Goal: Task Accomplishment & Management: Manage account settings

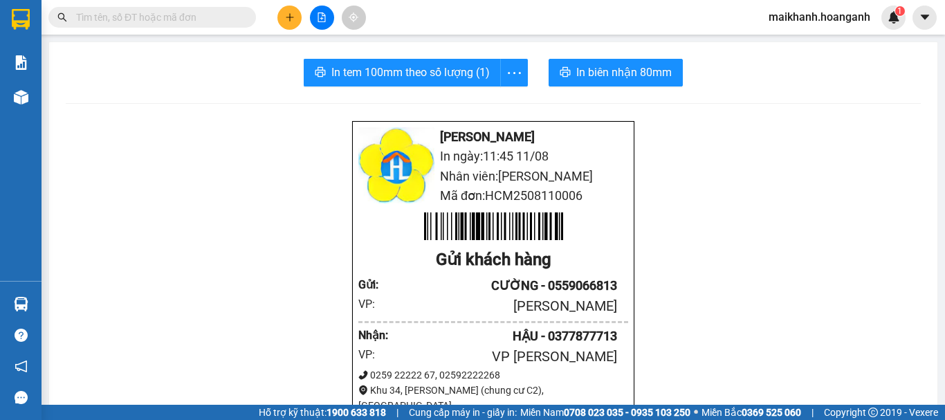
click at [289, 22] on button at bounding box center [289, 18] width 24 height 24
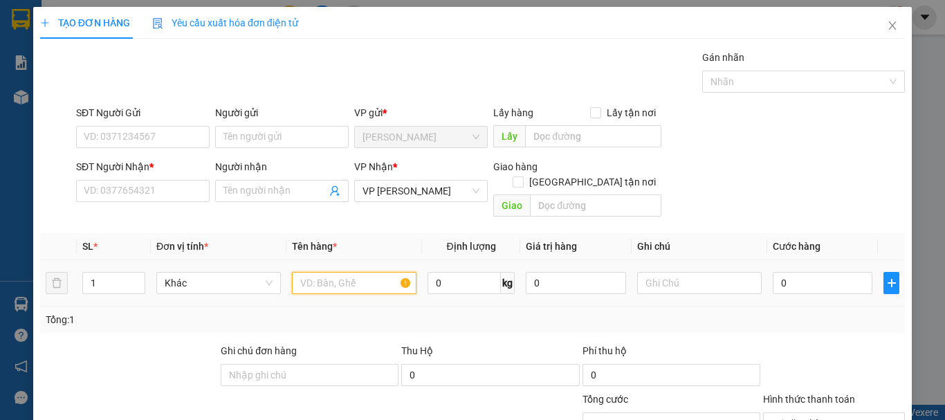
click at [347, 272] on input "text" at bounding box center [354, 283] width 125 height 22
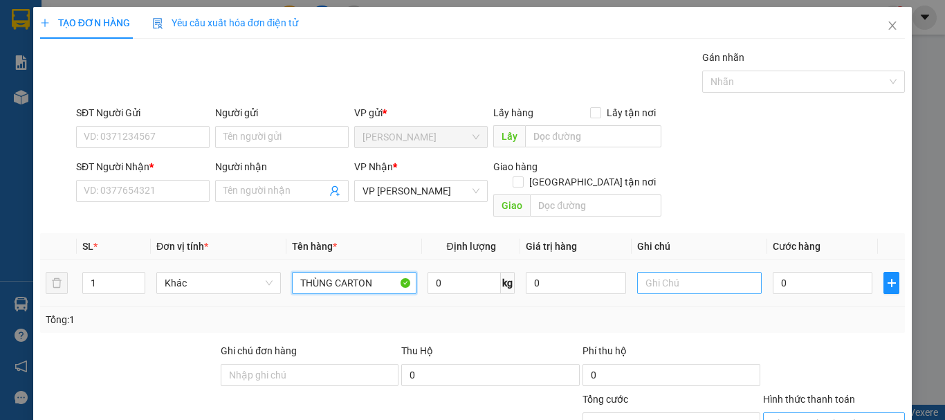
type input "THÙNG CARTON"
click at [712, 274] on input "text" at bounding box center [699, 283] width 125 height 22
click at [130, 281] on span "Decrease Value" at bounding box center [136, 287] width 15 height 12
type input "2"
click at [136, 278] on icon "up" at bounding box center [138, 279] width 4 height 3
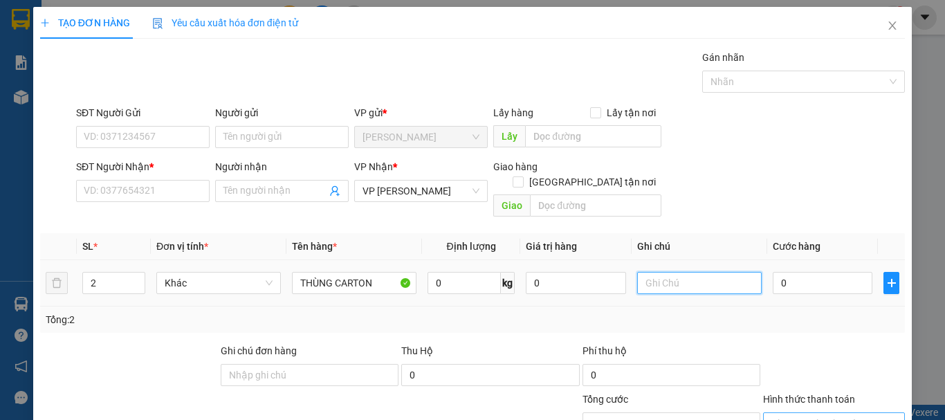
click at [681, 272] on input "text" at bounding box center [699, 283] width 125 height 22
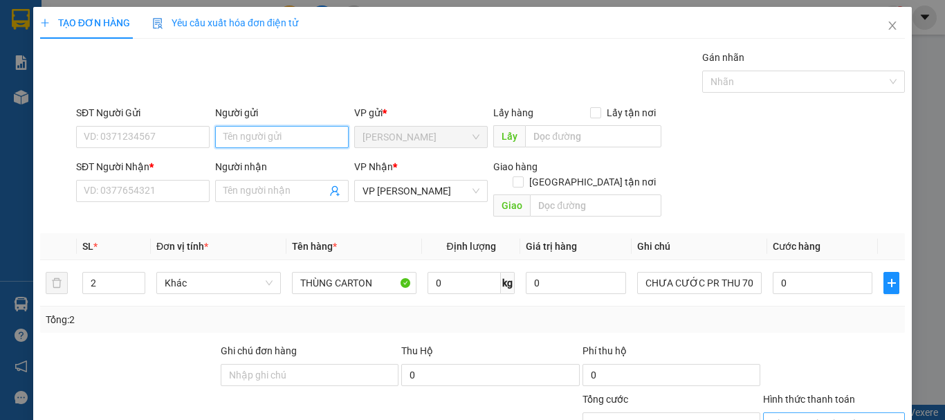
click at [226, 140] on input "Người gửi" at bounding box center [282, 137] width 134 height 22
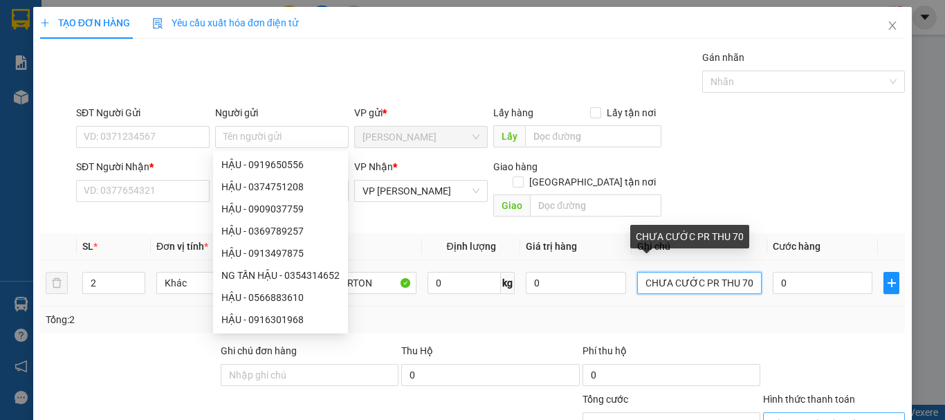
click at [747, 272] on input "CHƯA CƯỚC PR THU 70" at bounding box center [699, 283] width 125 height 22
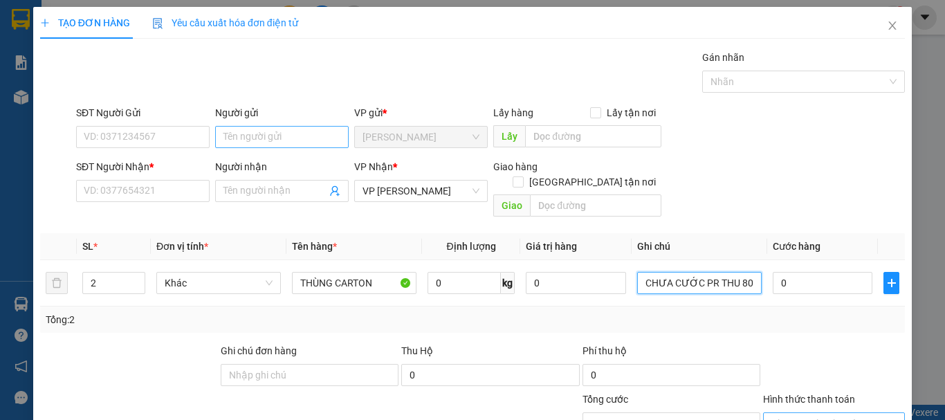
type input "CHƯA CƯỚC PR THU 80"
click at [281, 144] on input "Người gửi" at bounding box center [282, 137] width 134 height 22
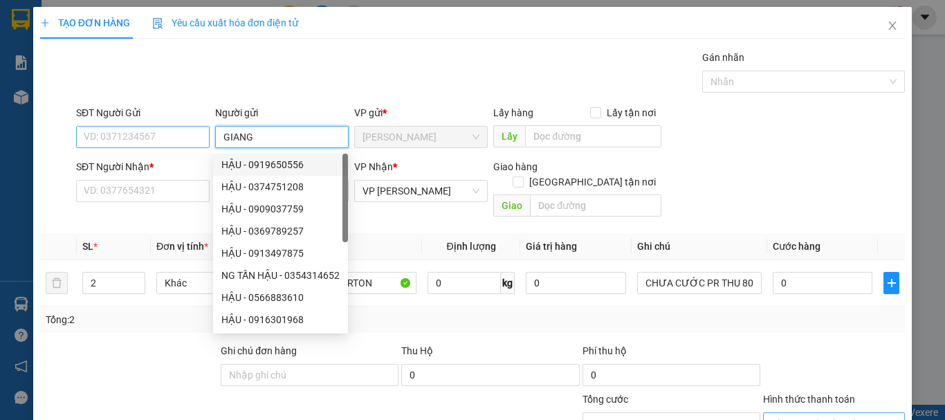
type input "GIANG"
click at [151, 136] on input "SĐT Người Gửi" at bounding box center [143, 137] width 134 height 22
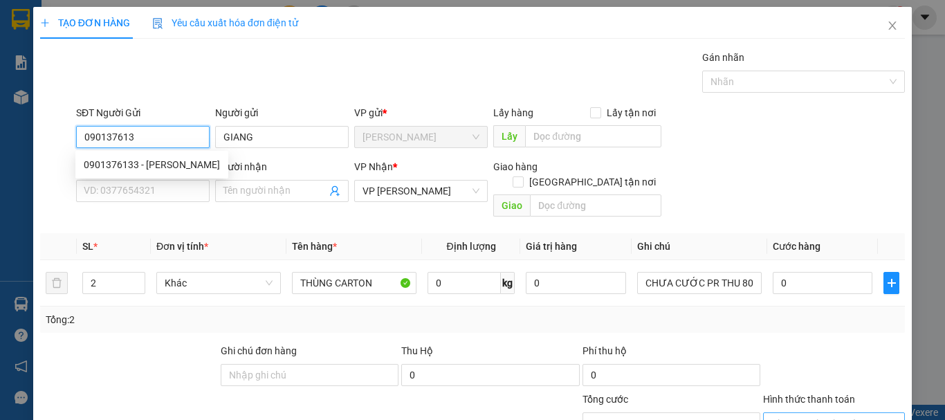
type input "0901376133"
drag, startPoint x: 179, startPoint y: 164, endPoint x: 163, endPoint y: 199, distance: 38.1
click at [179, 164] on div "0901376133 - GIANG" at bounding box center [152, 164] width 136 height 15
type input "150.000"
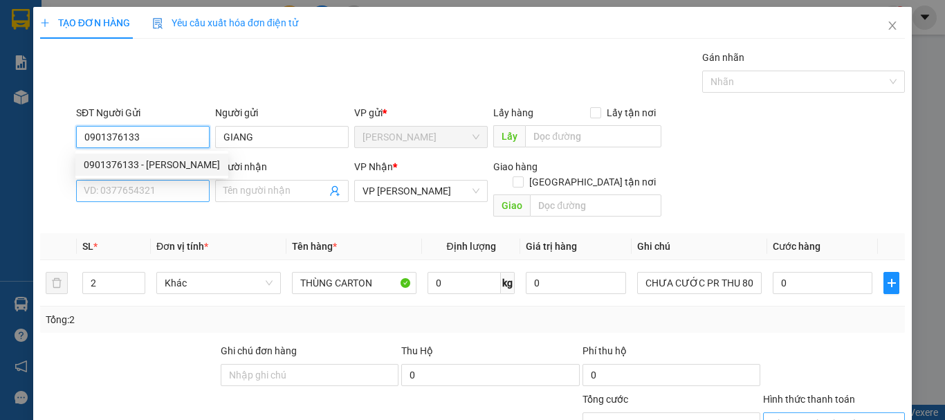
type input "0901376133"
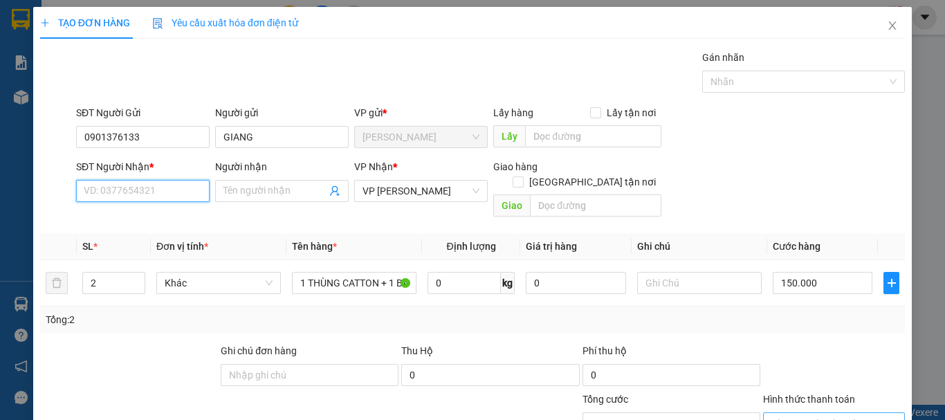
click at [163, 200] on input "SĐT Người Nhận *" at bounding box center [143, 191] width 134 height 22
click at [165, 219] on div "0908855067 - DŨNG" at bounding box center [142, 218] width 116 height 15
type input "0908855067"
type input "DŨNG"
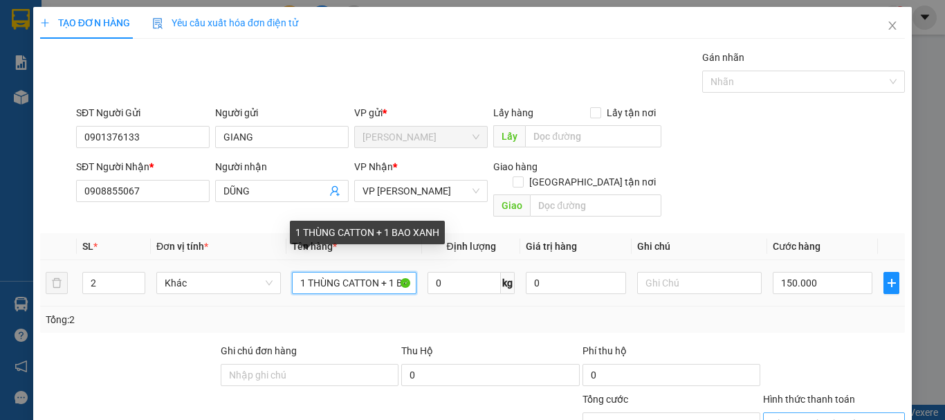
click at [404, 272] on input "1 THÙNG CATTON + 1 BAO XANH" at bounding box center [354, 283] width 125 height 22
click at [398, 272] on input "1 THÙNG CATTON +AO XANH" at bounding box center [354, 283] width 125 height 22
click at [398, 272] on input "1 THÙNG CATTON XANH" at bounding box center [354, 283] width 125 height 22
click at [398, 272] on input "1 THÙNG CATTON H" at bounding box center [354, 283] width 125 height 22
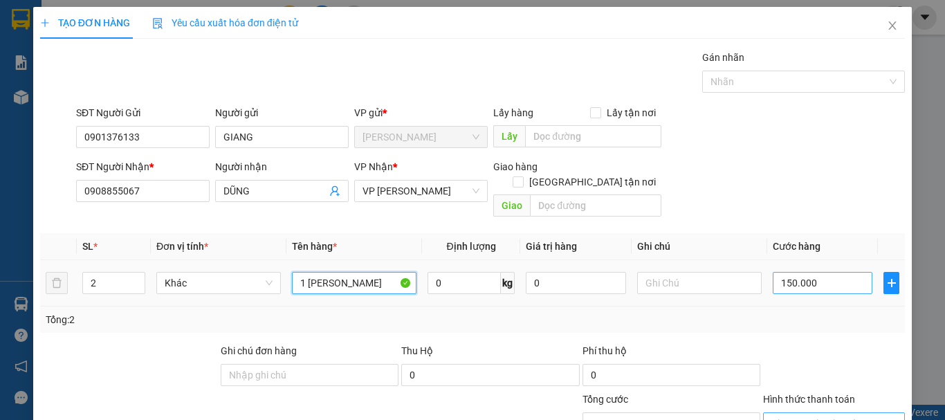
type input "1 THÙNG CARRTON"
click at [829, 272] on input "150.000" at bounding box center [823, 283] width 100 height 22
type input "0"
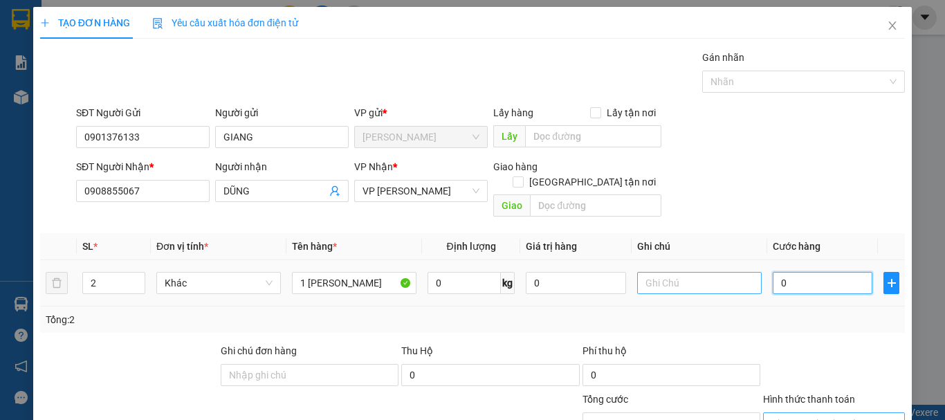
type input "0"
click at [700, 272] on input "text" at bounding box center [699, 283] width 125 height 22
type input "C"
click at [804, 272] on input "0" at bounding box center [823, 283] width 100 height 22
type input "8"
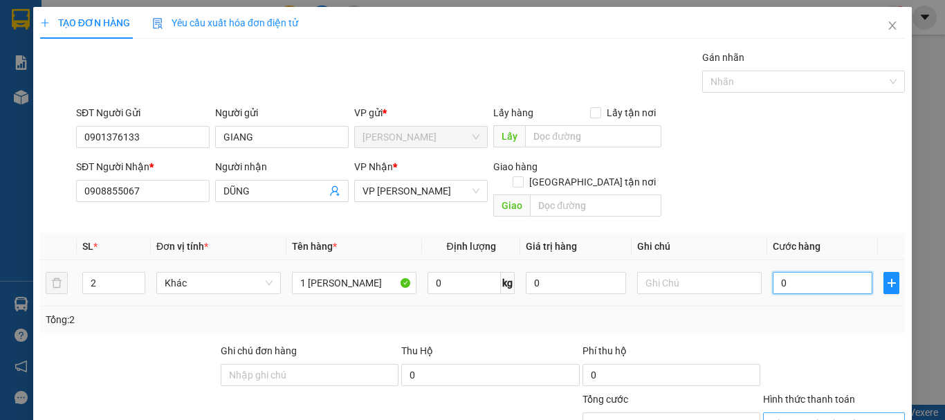
type input "8"
type input "80"
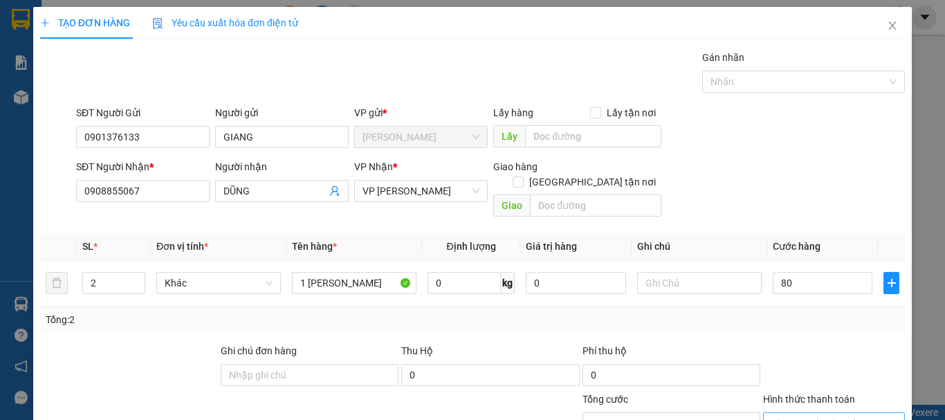
type input "80.000"
click at [798, 312] on div "Tổng: 2" at bounding box center [473, 319] width 854 height 15
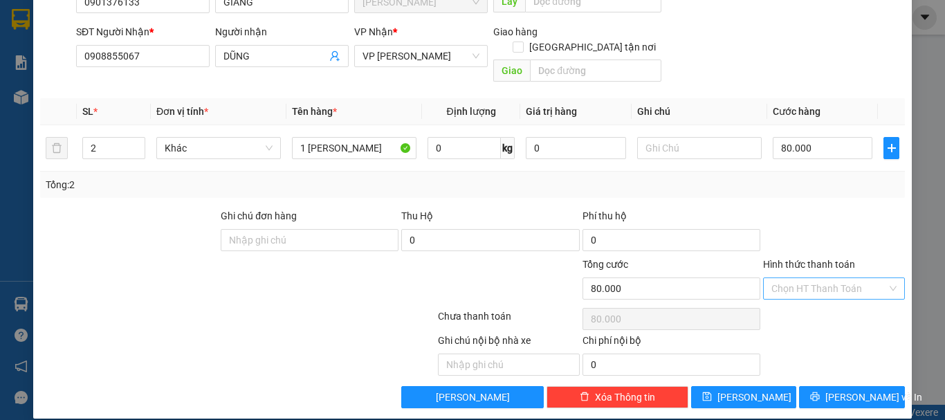
click at [844, 280] on input "Hình thức thanh toán" at bounding box center [830, 288] width 116 height 21
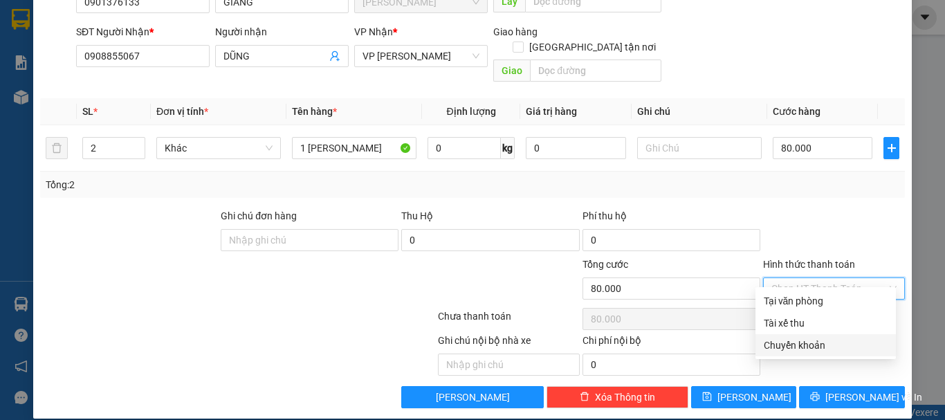
click at [822, 344] on div "Chuyển khoản" at bounding box center [826, 345] width 124 height 15
type input "0"
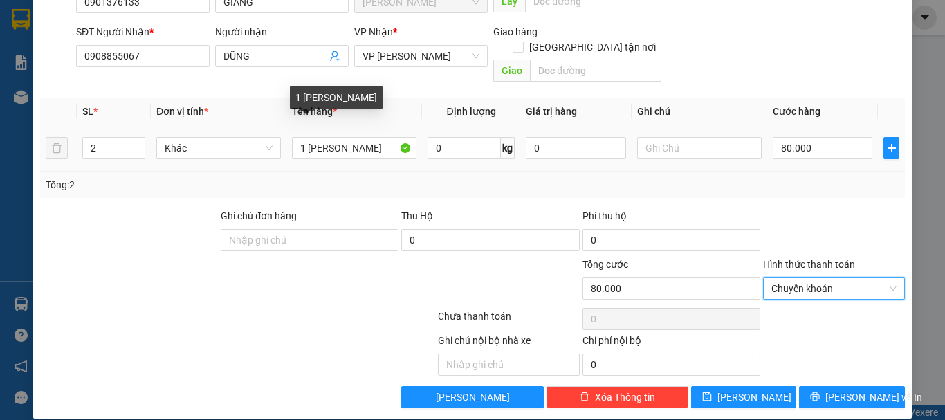
scroll to position [66, 0]
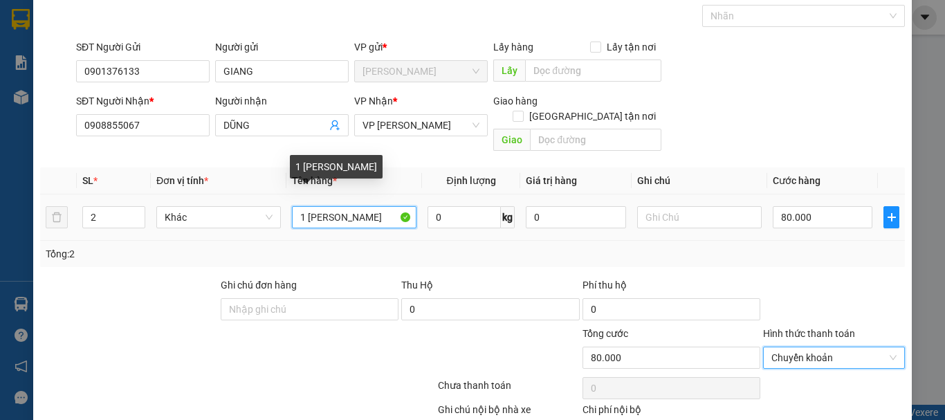
click at [309, 206] on input "1 THÙNG CARRTON" at bounding box center [354, 217] width 125 height 22
click at [302, 206] on input "1 THÙNG CARRTON" at bounding box center [354, 217] width 125 height 22
click at [356, 206] on input "THÙNG CARRTON" at bounding box center [354, 217] width 125 height 22
type input "THÙNG CARTON"
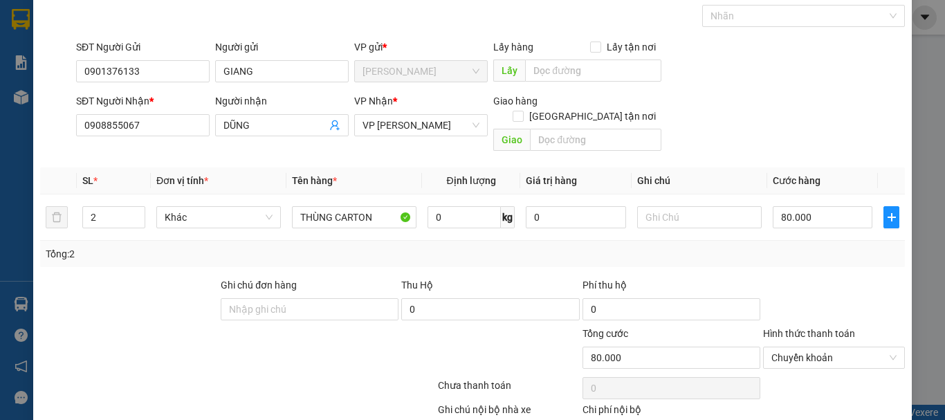
click at [417, 246] on div "Tổng: 2" at bounding box center [473, 253] width 854 height 15
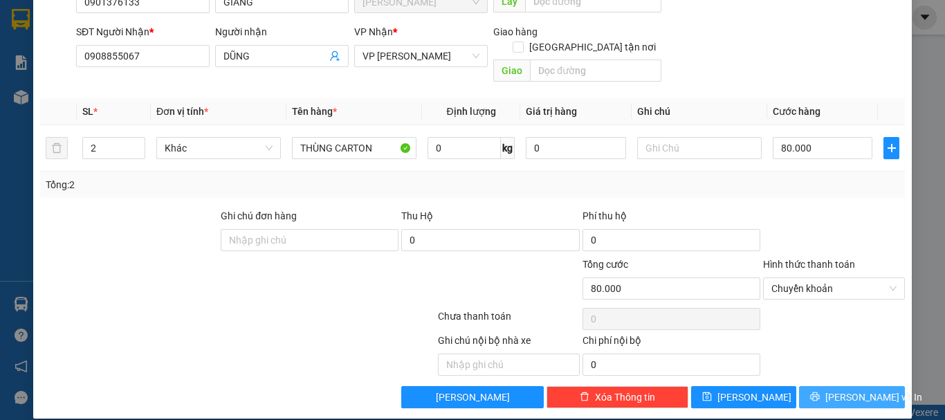
click at [820, 392] on icon "printer" at bounding box center [815, 397] width 10 height 10
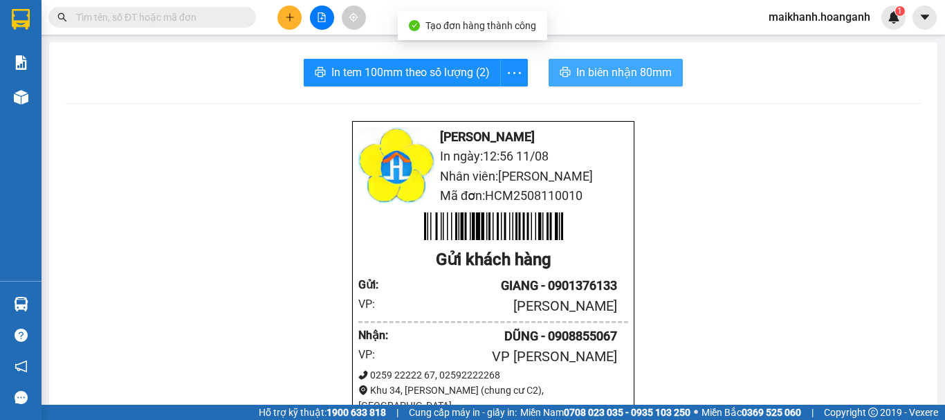
click at [610, 80] on span "In biên nhận 80mm" at bounding box center [623, 72] width 95 height 17
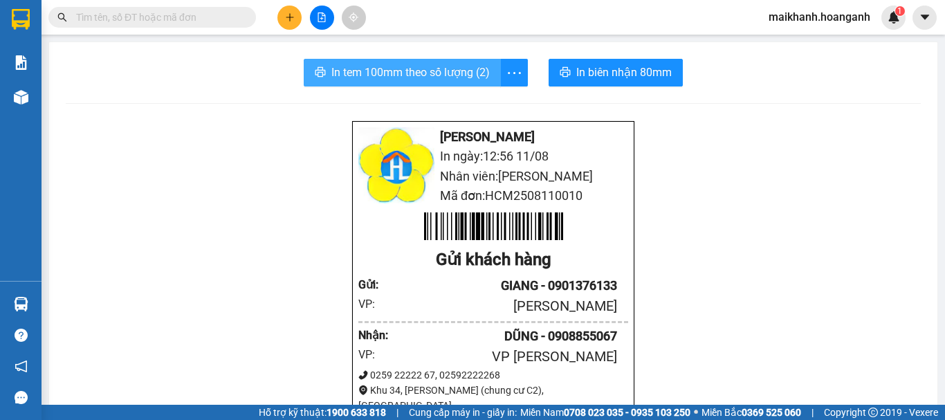
click at [366, 75] on span "In tem 100mm theo số lượng (2)" at bounding box center [410, 72] width 158 height 17
click at [287, 15] on icon "plus" at bounding box center [290, 17] width 10 height 10
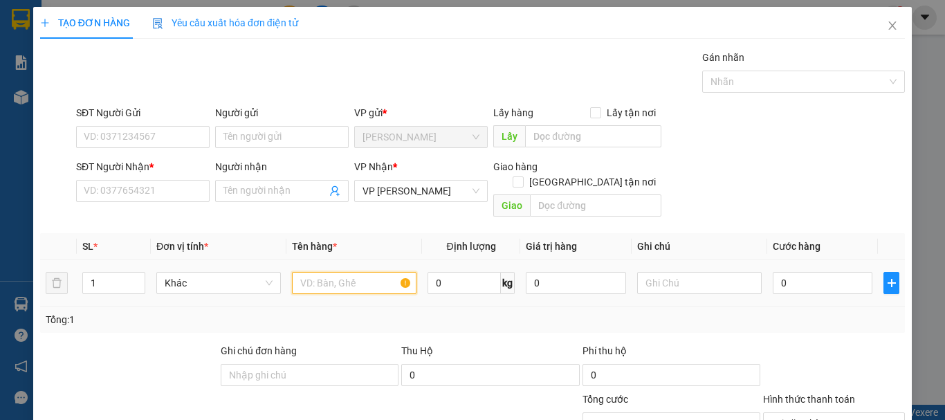
click at [365, 272] on input "text" at bounding box center [354, 283] width 125 height 22
type input "1 KIỆN + 1 THÙNG + 1 CAN"
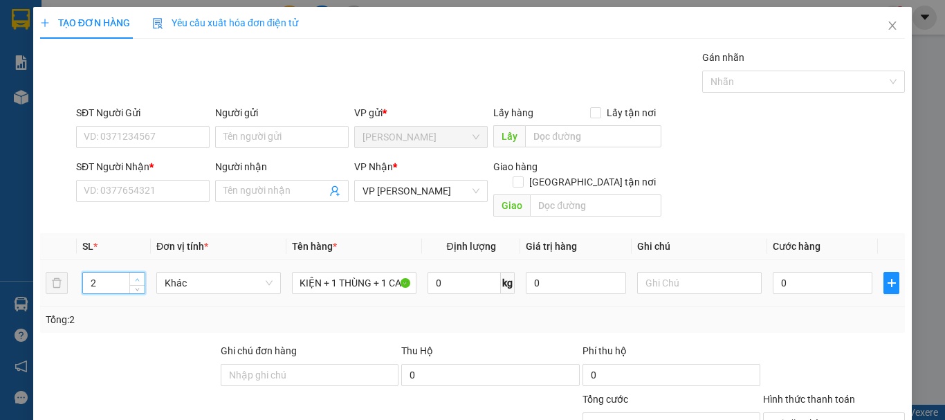
click at [136, 275] on span "up" at bounding box center [138, 279] width 8 height 8
click at [131, 273] on span "Increase Value" at bounding box center [136, 279] width 15 height 12
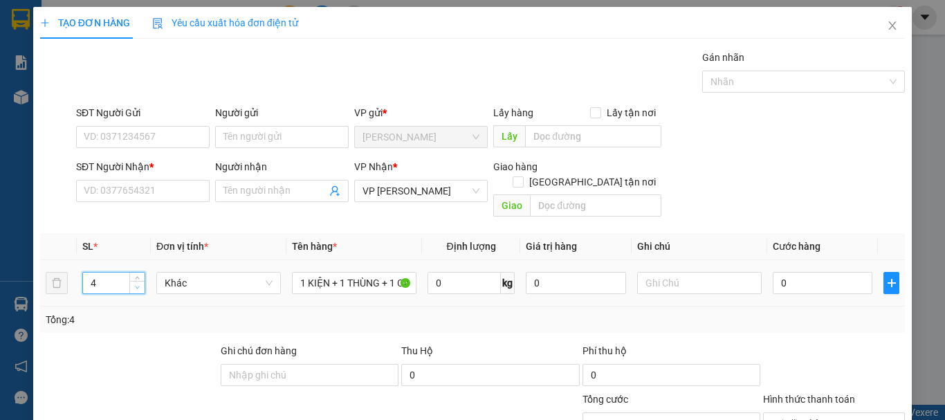
click at [135, 284] on span "down" at bounding box center [138, 288] width 8 height 8
type input "3"
click at [135, 284] on span "down" at bounding box center [138, 288] width 8 height 8
click at [281, 136] on input "Người gửi" at bounding box center [282, 137] width 134 height 22
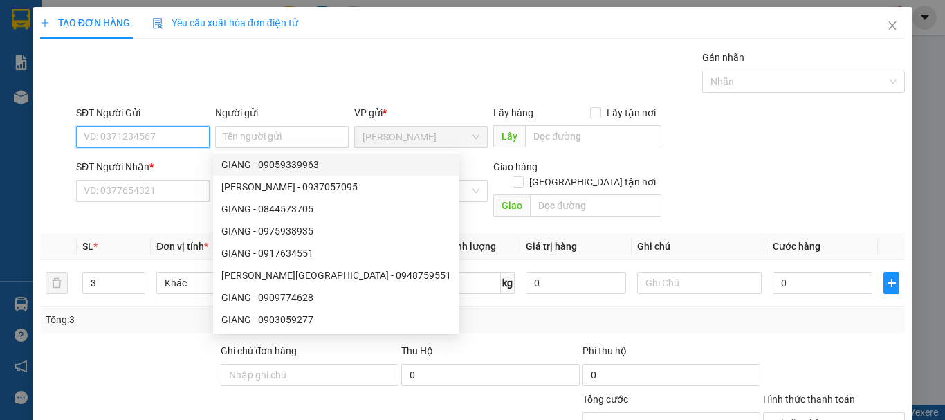
click at [174, 132] on input "SĐT Người Gửi" at bounding box center [143, 137] width 134 height 22
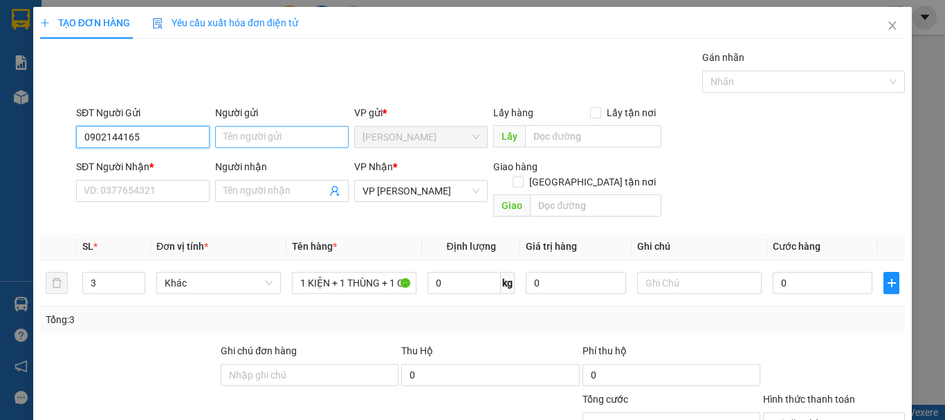
type input "0902144165"
click at [215, 136] on input "Người gửi" at bounding box center [282, 137] width 134 height 22
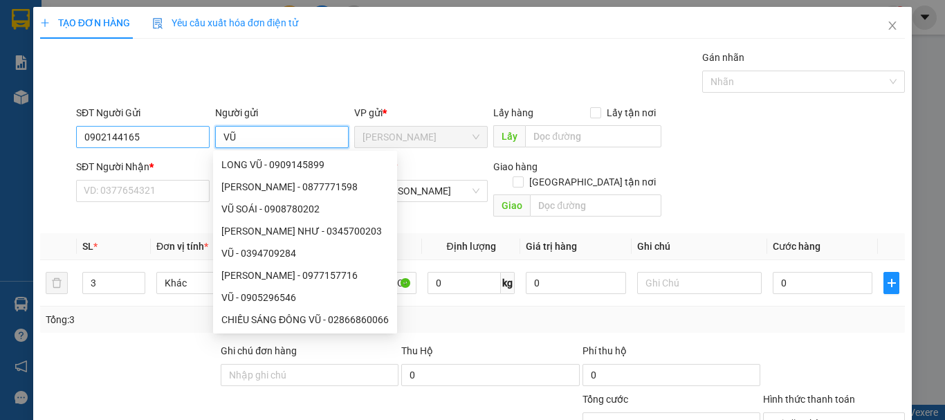
type input "V"
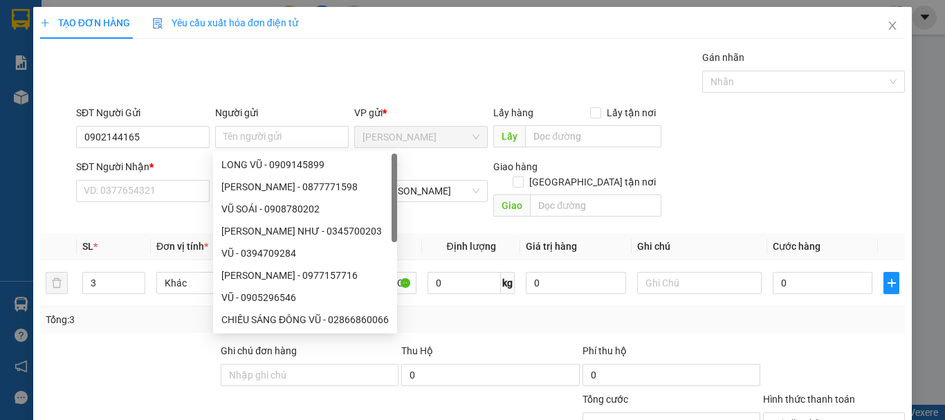
drag, startPoint x: 95, startPoint y: 123, endPoint x: 114, endPoint y: 123, distance: 19.4
click at [101, 123] on div "SĐT Người Gửi" at bounding box center [143, 115] width 134 height 21
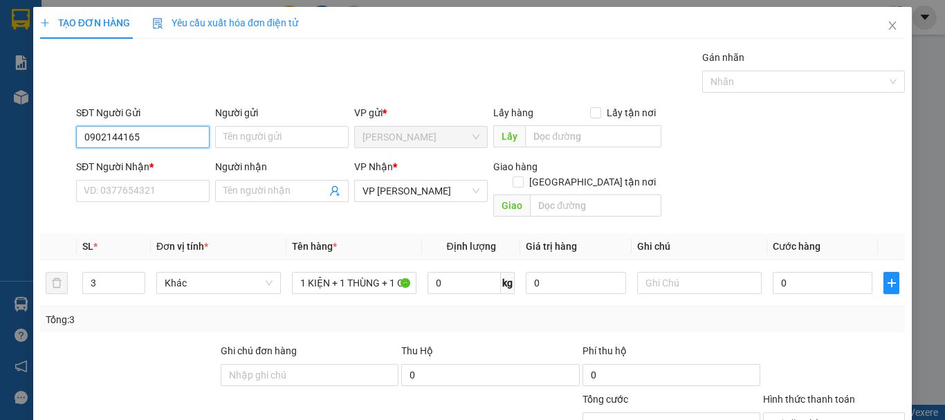
drag, startPoint x: 138, startPoint y: 136, endPoint x: 57, endPoint y: 148, distance: 81.2
click at [57, 148] on div "SĐT Người Gửi 0902144165 0902144165 Người gửi Tên người gửi VP gửi * Hồ Chí Min…" at bounding box center [473, 129] width 868 height 48
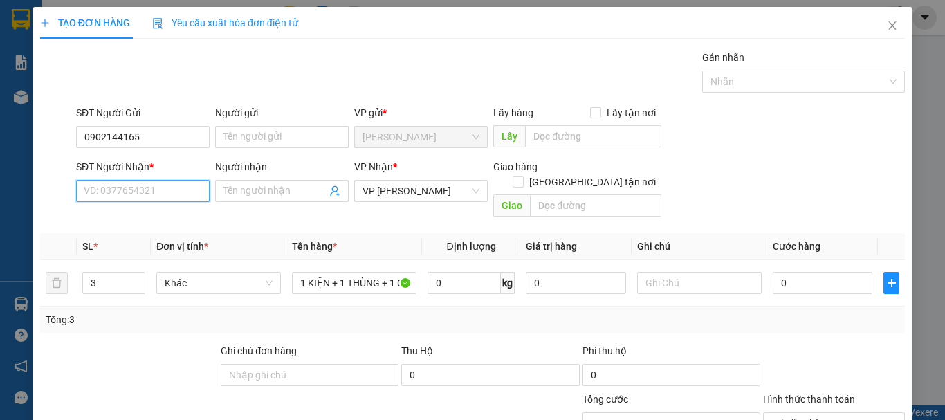
click at [156, 187] on input "SĐT Người Nhận *" at bounding box center [143, 191] width 134 height 22
paste input "0902144165"
type input "0902144165"
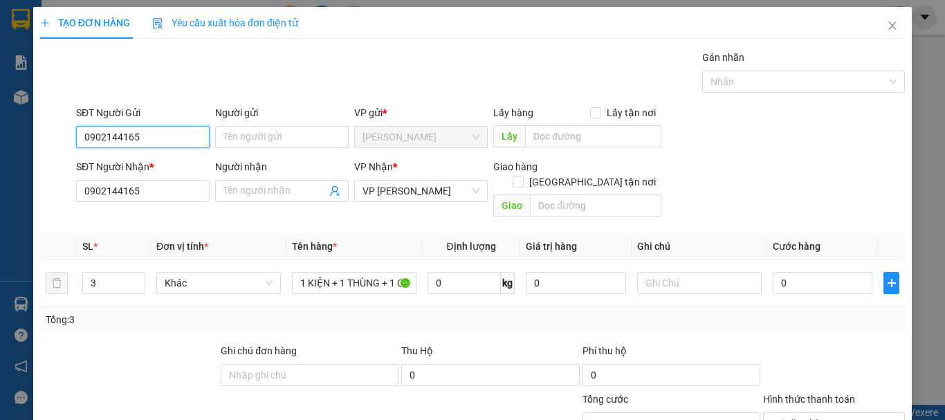
drag, startPoint x: 158, startPoint y: 132, endPoint x: 51, endPoint y: 136, distance: 108.0
click at [55, 134] on div "SĐT Người Gửi 0902144165 0902144165 Người gửi Tên người gửi VP gửi * Hồ Chí Min…" at bounding box center [473, 129] width 868 height 48
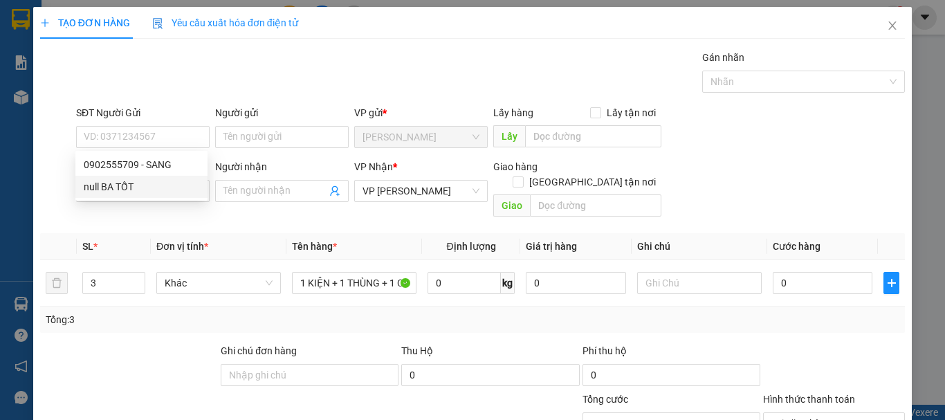
click at [136, 206] on div "SĐT Người Nhận * 0902144165" at bounding box center [143, 183] width 134 height 48
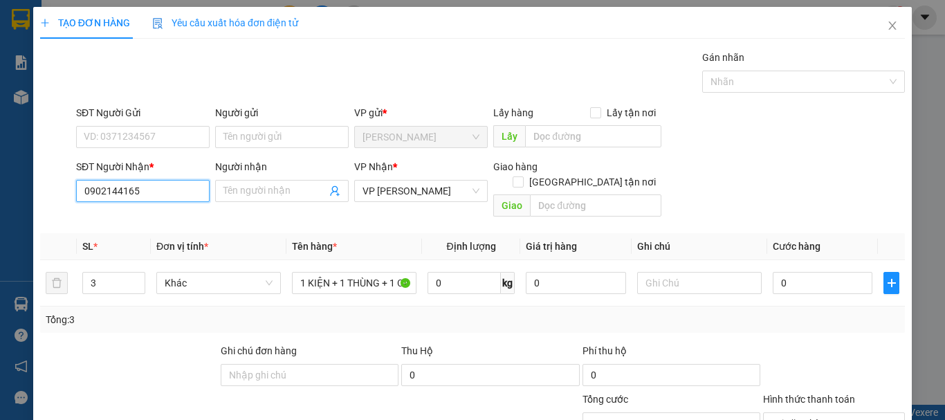
click at [149, 183] on input "0902144165" at bounding box center [143, 191] width 134 height 22
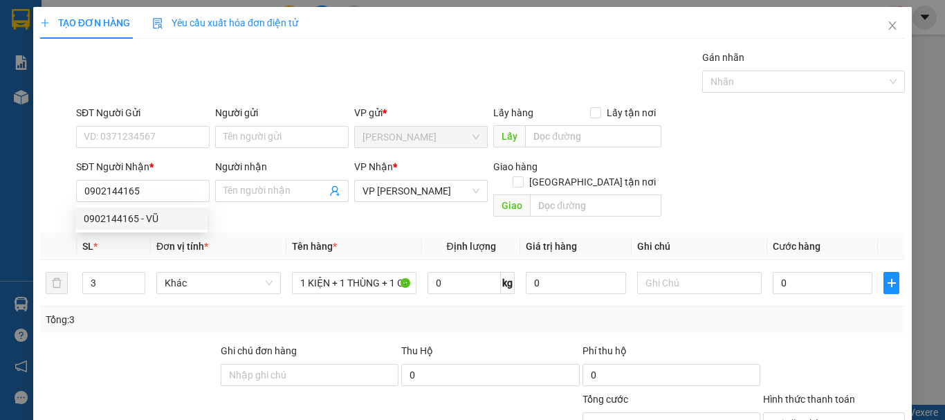
click at [147, 207] on div "0902144165 0902144165 - VŨ" at bounding box center [141, 219] width 132 height 28
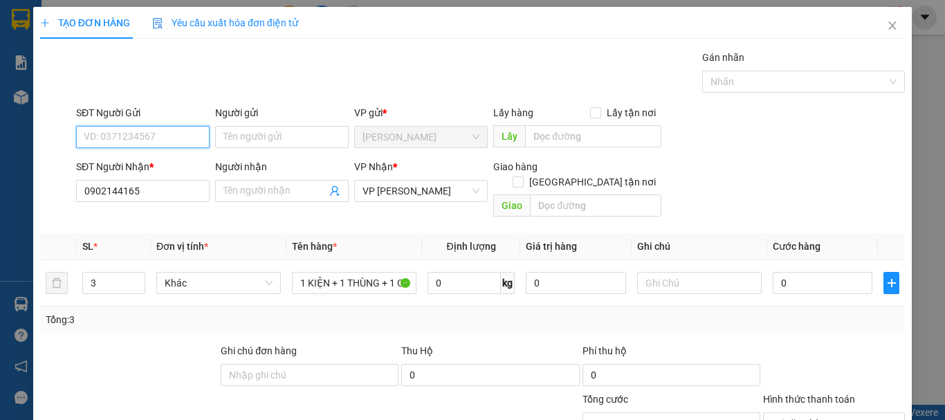
click at [140, 138] on input "SĐT Người Gửi" at bounding box center [143, 137] width 134 height 22
click at [141, 161] on div "0902555709 - SANG" at bounding box center [142, 164] width 116 height 15
type input "0902555709"
type input "SANG"
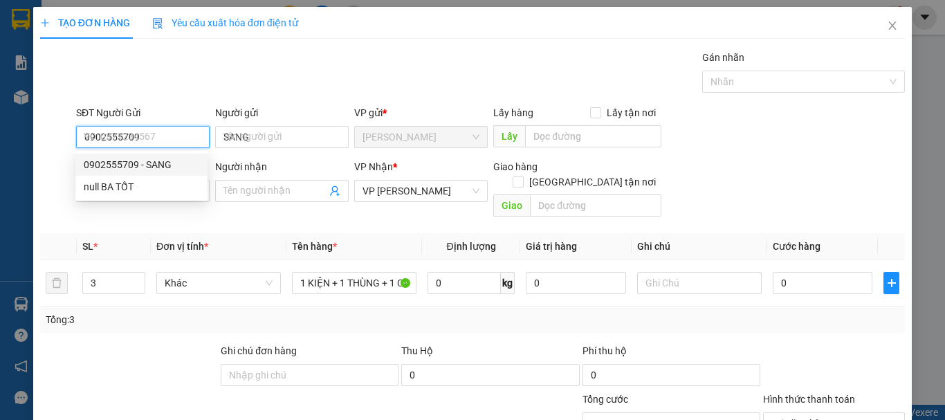
type input "40.000"
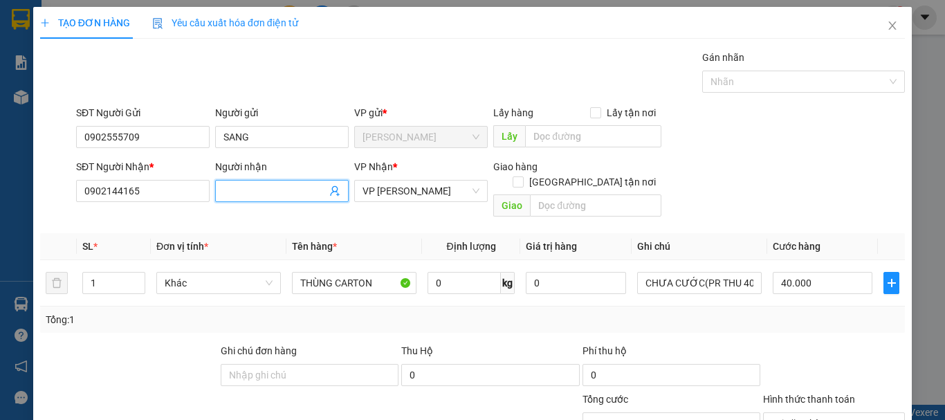
click at [250, 191] on input "Người nhận" at bounding box center [275, 190] width 103 height 15
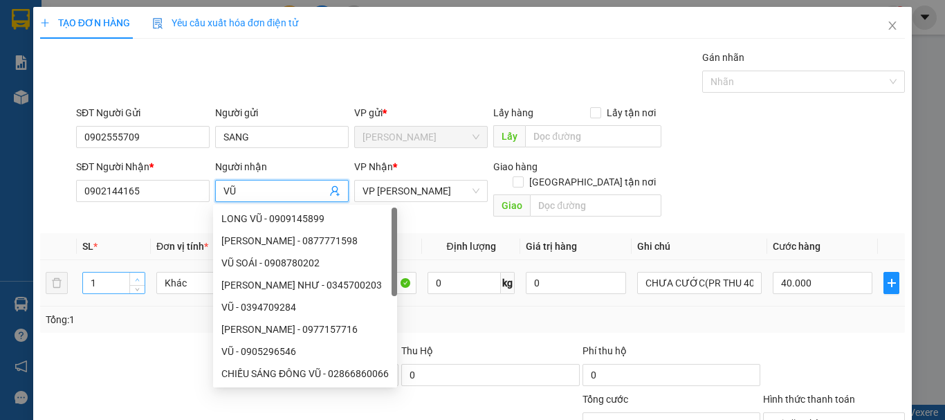
type input "VŨ"
click at [135, 277] on icon "up" at bounding box center [137, 279] width 5 height 5
type input "3"
click at [135, 277] on icon "up" at bounding box center [137, 279] width 5 height 5
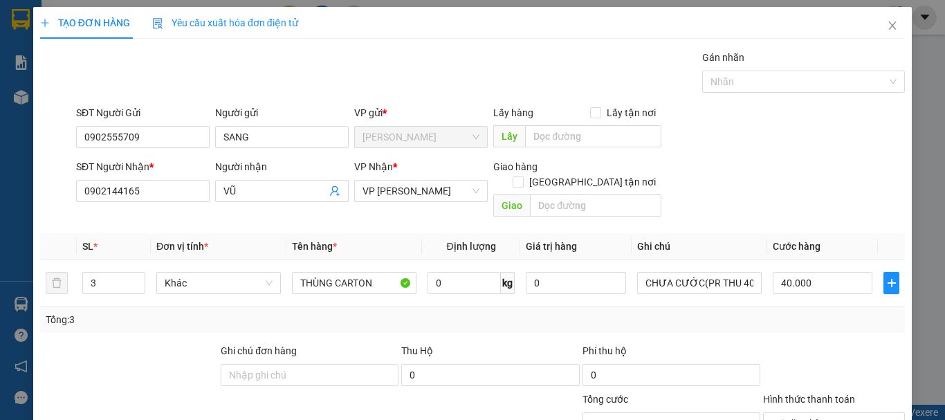
click at [122, 362] on div at bounding box center [129, 367] width 181 height 48
type input "0"
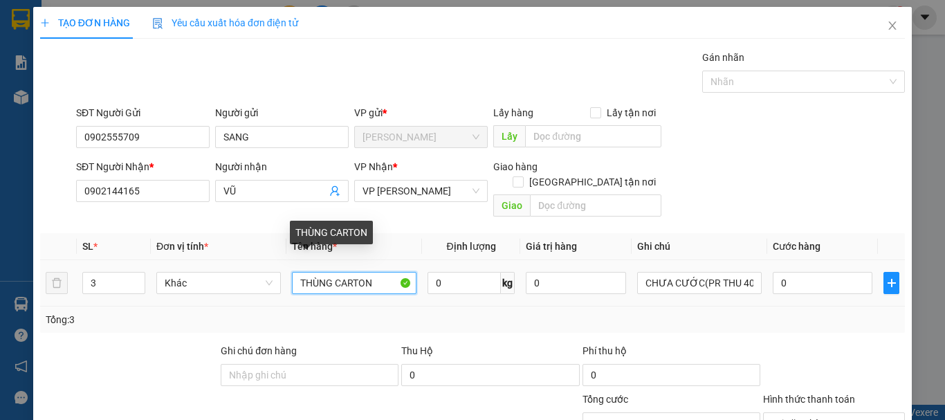
click at [368, 272] on input "THÙNG CARTON" at bounding box center [354, 283] width 125 height 22
type input "T"
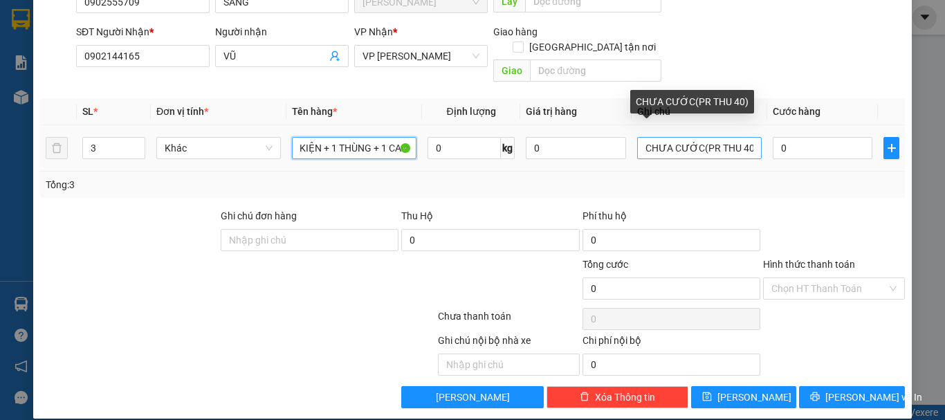
type input "1 KIỆN + 1 THÙNG + 1 CAN"
click at [746, 137] on input "CHƯA CƯỚC(PR THU 40)" at bounding box center [699, 148] width 125 height 22
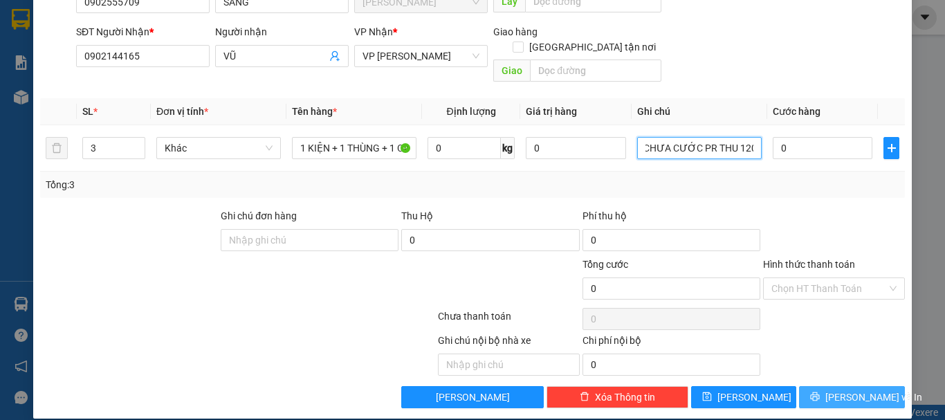
type input "CHƯA CƯỚC PR THU 120"
drag, startPoint x: 856, startPoint y: 378, endPoint x: 807, endPoint y: 344, distance: 59.7
click at [855, 390] on span "[PERSON_NAME] và In" at bounding box center [874, 397] width 97 height 15
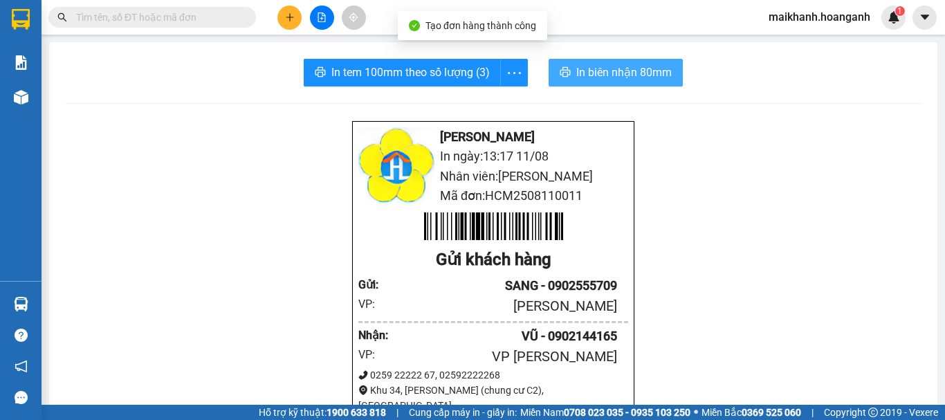
click at [599, 82] on button "In biên nhận 80mm" at bounding box center [616, 73] width 134 height 28
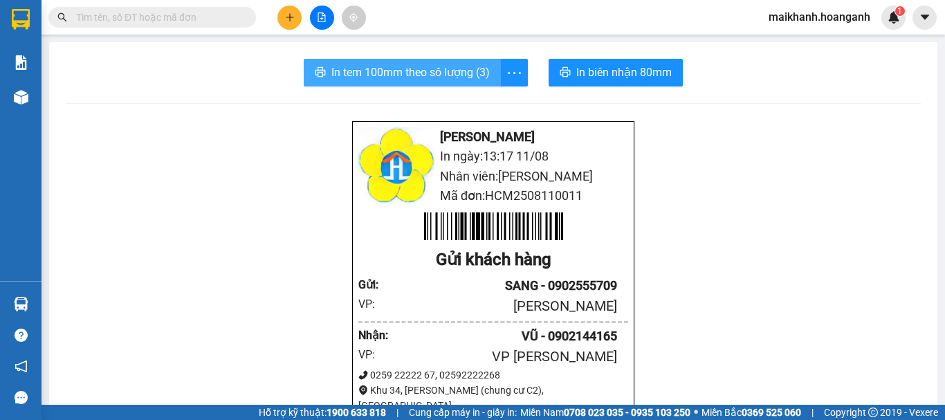
click at [381, 76] on span "In tem 100mm theo số lượng (3)" at bounding box center [410, 72] width 158 height 17
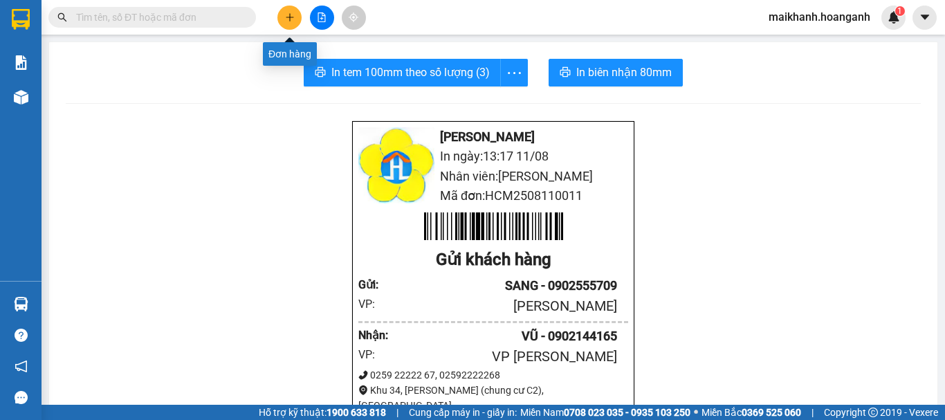
click at [289, 10] on button at bounding box center [289, 18] width 24 height 24
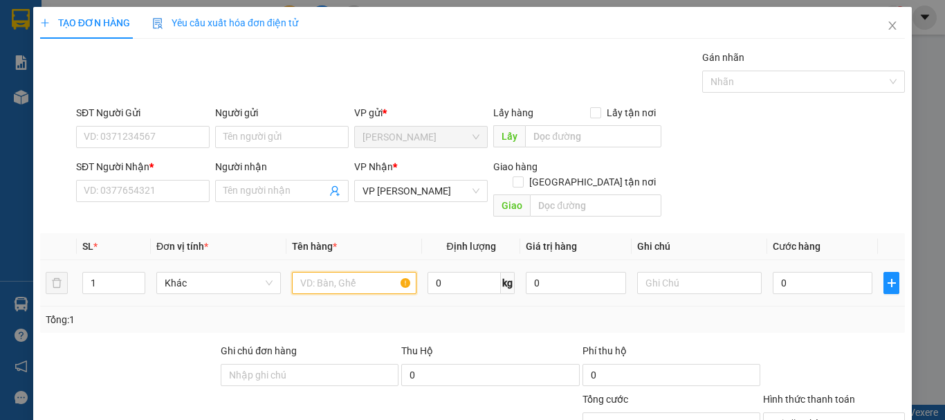
click at [359, 272] on input "text" at bounding box center [354, 283] width 125 height 22
type input "THÙNG CARTON"
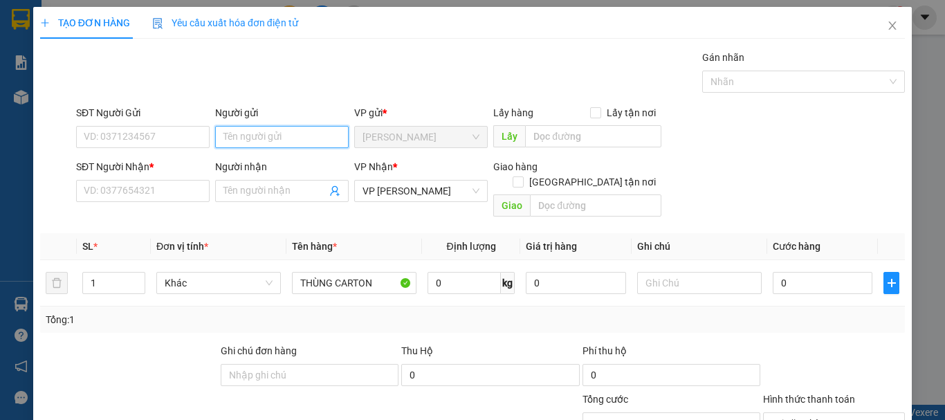
click at [264, 140] on input "Người gửi" at bounding box center [282, 137] width 134 height 22
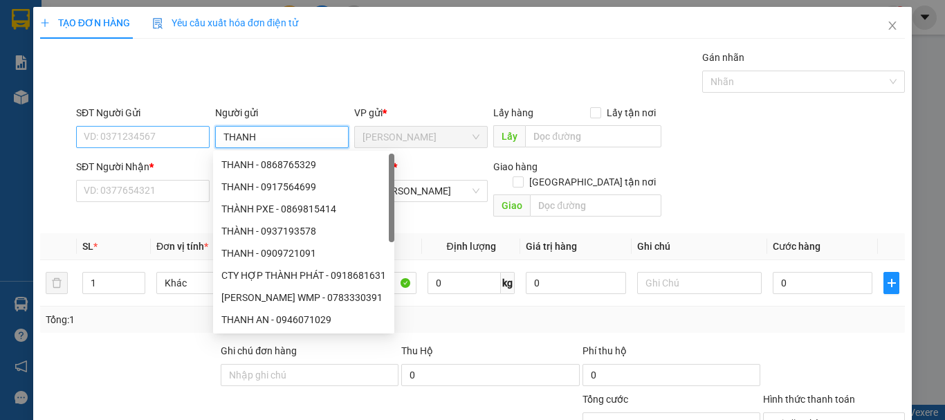
type input "THANH"
click at [156, 144] on input "SĐT Người Gửi" at bounding box center [143, 137] width 134 height 22
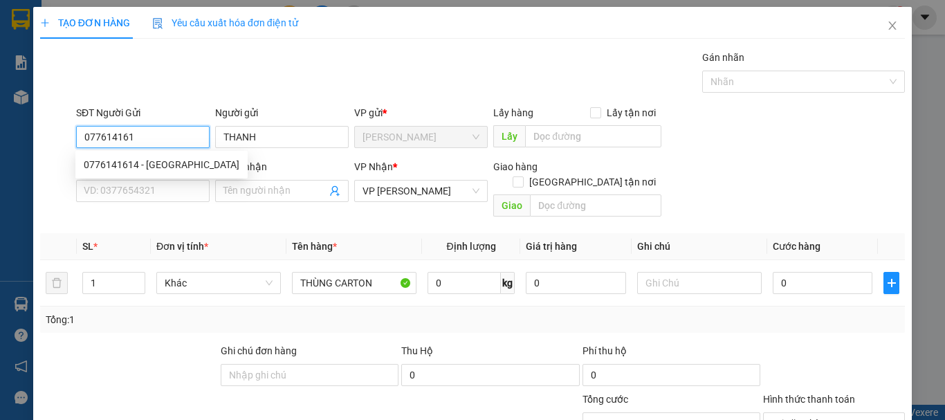
type input "0776141614"
click at [142, 156] on div "0776141614 - ĐAN THANH" at bounding box center [161, 165] width 172 height 22
type input "ĐAN THANH"
type input "100.000"
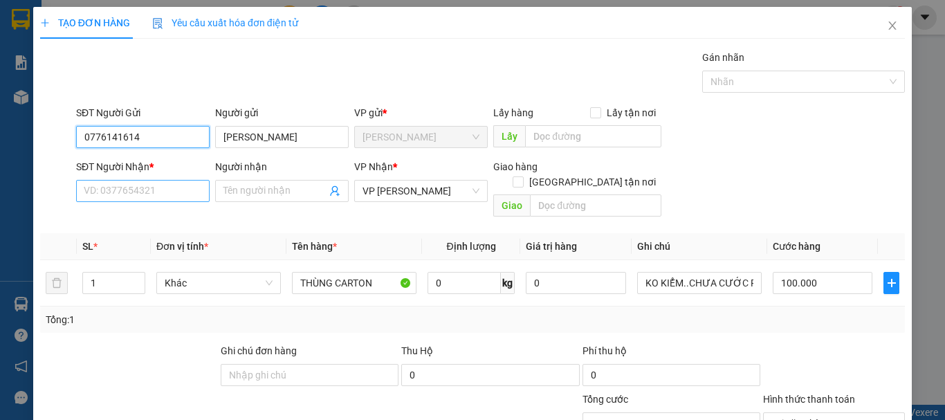
type input "0776141614"
click at [162, 187] on input "SĐT Người Nhận *" at bounding box center [143, 191] width 134 height 22
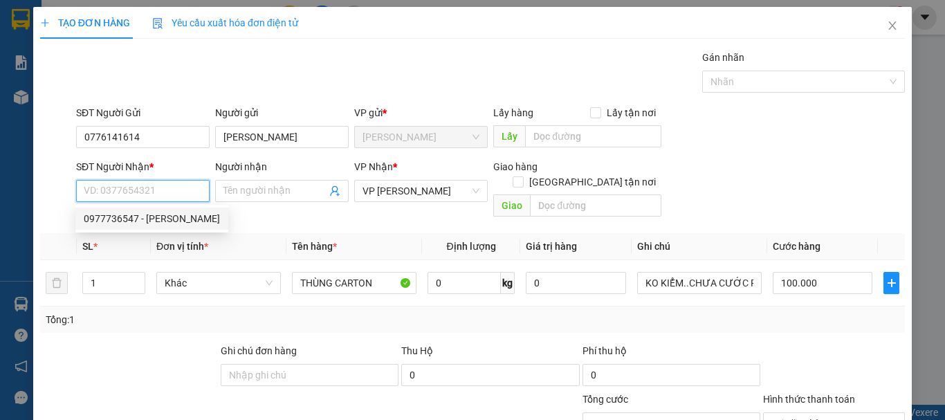
click at [149, 219] on div "0977736547 - TRANG TÔN OK" at bounding box center [152, 218] width 136 height 15
type input "0977736547"
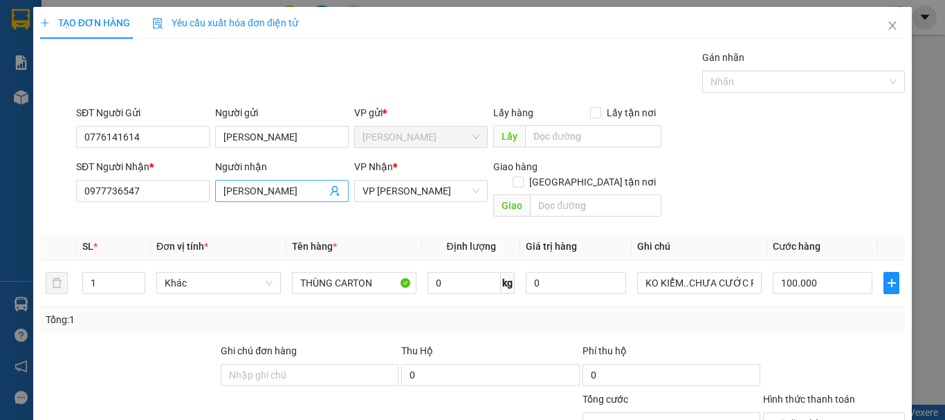
click at [295, 193] on input "TRANG TÔN OK" at bounding box center [275, 190] width 103 height 15
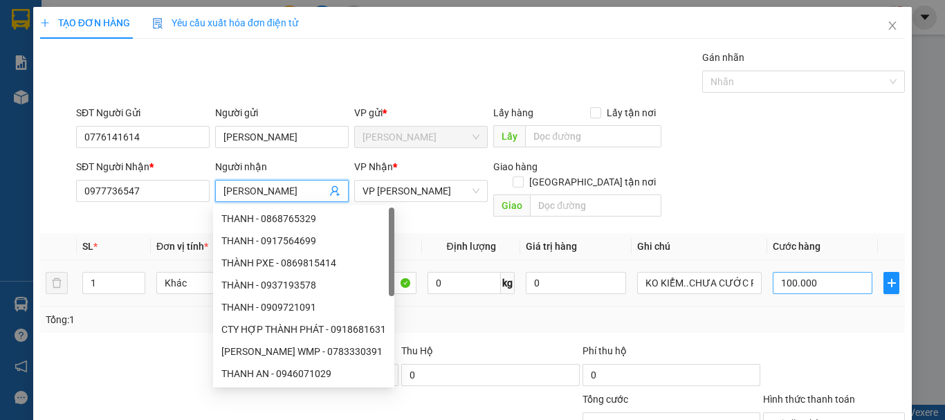
type input "TRANG TÔN"
click at [821, 273] on input "100.000" at bounding box center [823, 283] width 100 height 22
type input "0"
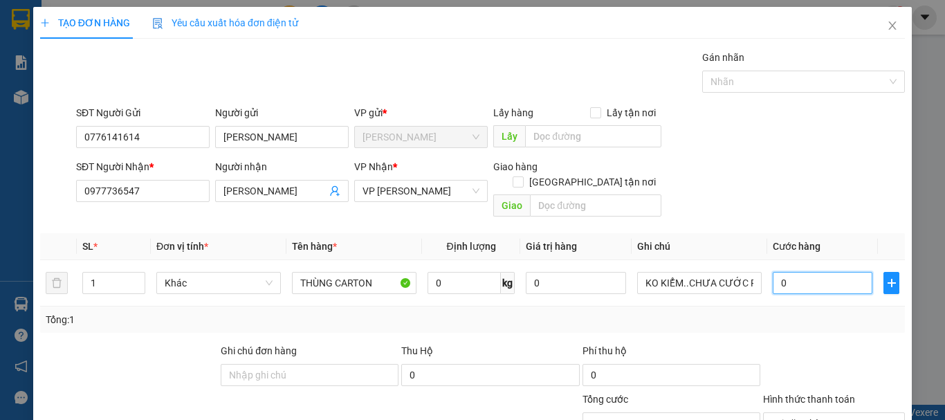
type input "0"
click at [767, 206] on div "SĐT Người Nhận * 0977736547 Người nhận TRANG TÔN VP Nhận * VP Phan Rang Giao hà…" at bounding box center [490, 191] width 835 height 64
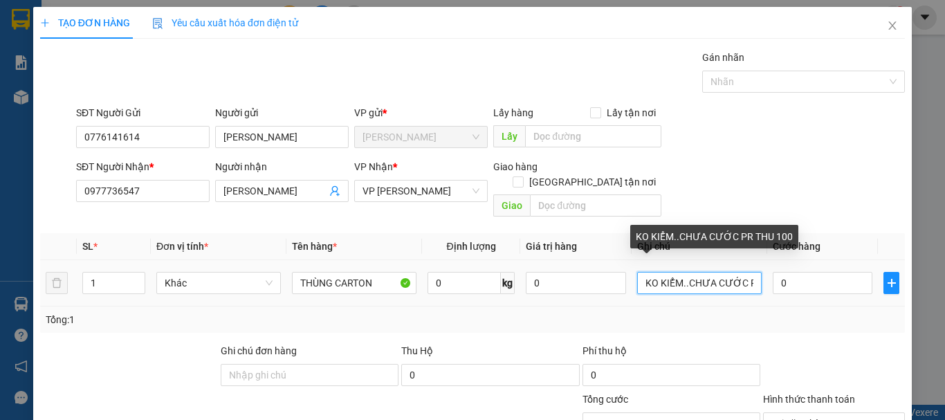
click at [681, 272] on input "KO KIỂM..CHƯA CƯỚC PR THU 100" at bounding box center [699, 283] width 125 height 22
click at [750, 272] on input "CHƯA CƯỚC PR THU 100" at bounding box center [699, 283] width 125 height 22
click at [747, 272] on input "CHƯA CƯỚC PR THU 100" at bounding box center [699, 283] width 125 height 22
click at [742, 272] on input "CHƯA CƯỚC PR THU 100" at bounding box center [699, 283] width 125 height 22
click at [739, 272] on input "CHƯA CƯỚC PR THU 0" at bounding box center [699, 283] width 125 height 22
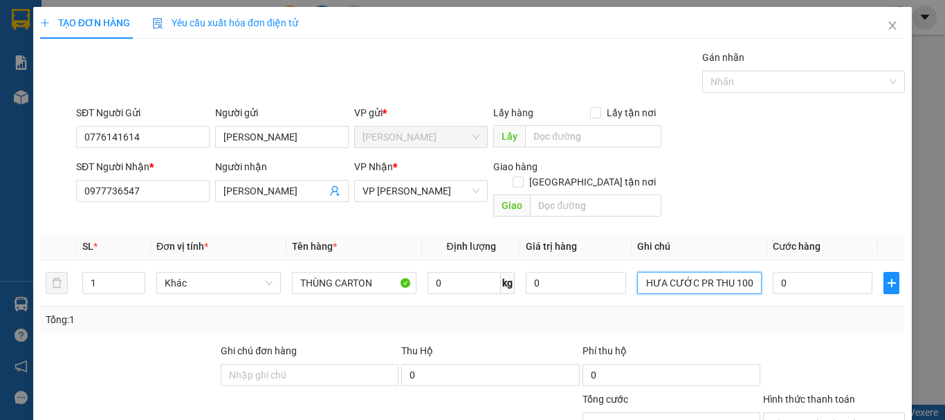
scroll to position [0, 2]
click at [763, 195] on div "SĐT Người Nhận * 0977736547 Người nhận TRANG TÔN VP Nhận * VP Phan Rang Giao hà…" at bounding box center [490, 191] width 835 height 64
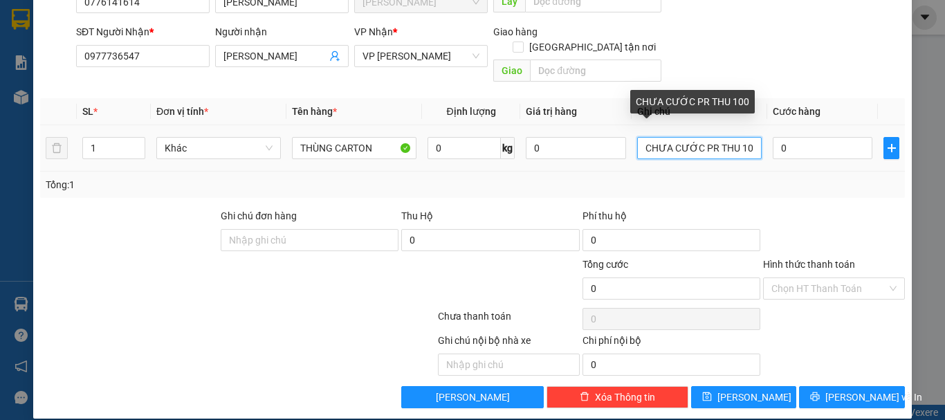
click at [637, 137] on input "CHƯA CƯỚC PR THU 100" at bounding box center [699, 148] width 125 height 22
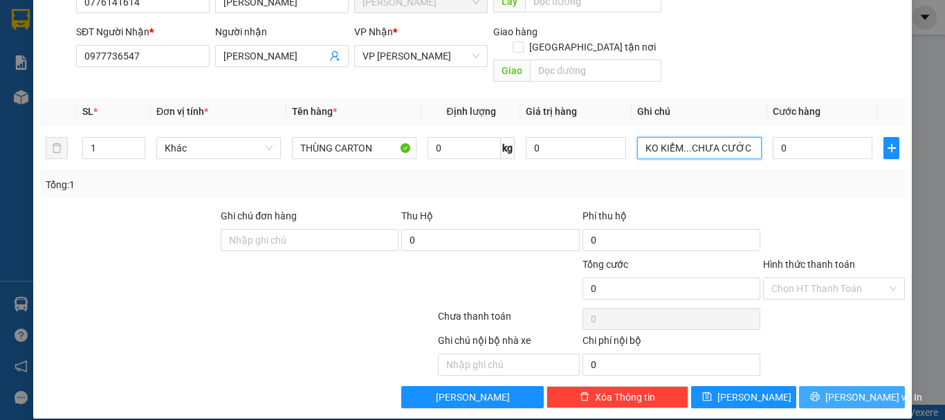
type input "KO KIỂM...CHƯA CƯỚC PR THU 100"
click at [829, 386] on button "[PERSON_NAME] và In" at bounding box center [852, 397] width 106 height 22
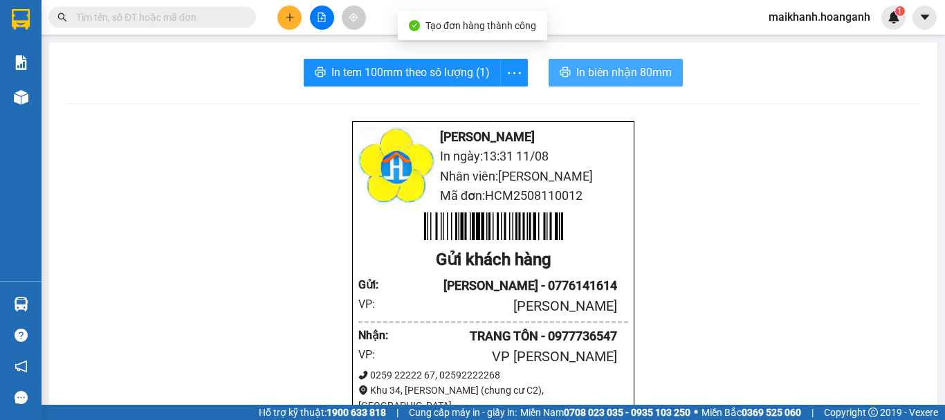
click at [599, 63] on button "In biên nhận 80mm" at bounding box center [616, 73] width 134 height 28
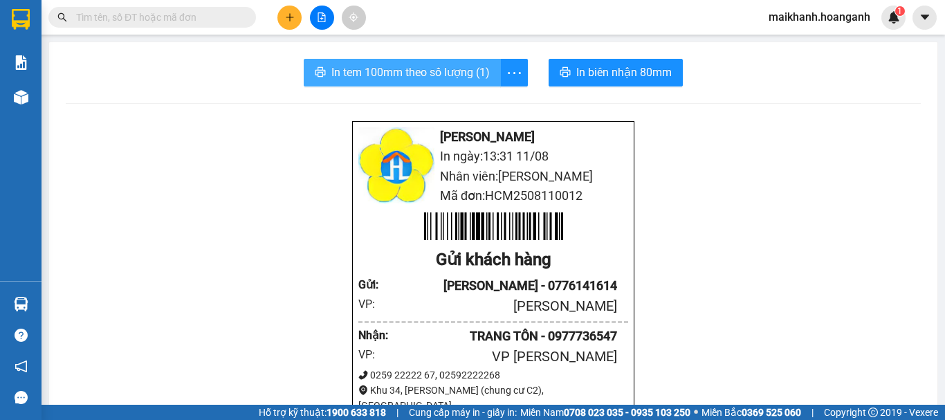
click at [363, 71] on span "In tem 100mm theo số lượng (1)" at bounding box center [410, 72] width 158 height 17
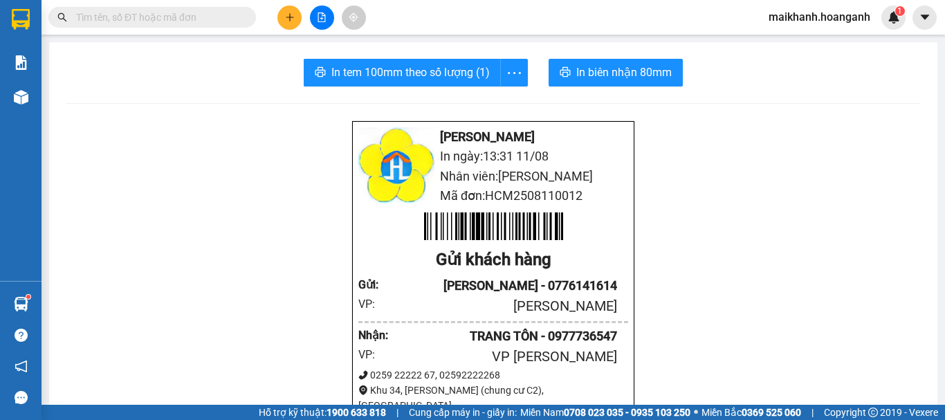
click at [280, 8] on div at bounding box center [322, 18] width 104 height 24
click at [280, 15] on button at bounding box center [289, 18] width 24 height 24
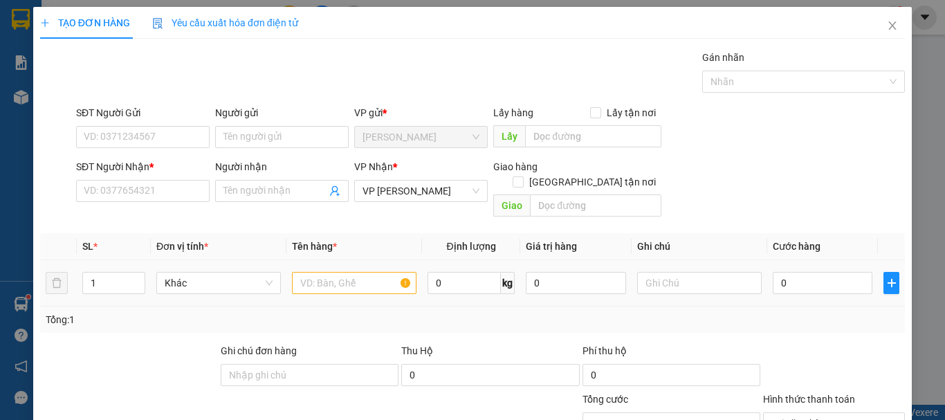
click at [335, 269] on div at bounding box center [354, 283] width 125 height 28
click at [336, 272] on input "text" at bounding box center [354, 283] width 125 height 22
type input "THÙNG BÓNG"
type input "2"
click at [138, 277] on icon "up" at bounding box center [137, 279] width 5 height 5
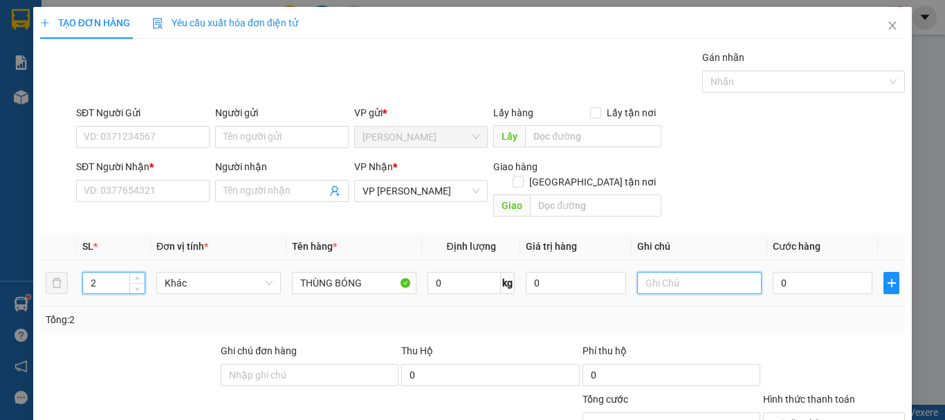
click at [650, 272] on input "text" at bounding box center [699, 283] width 125 height 22
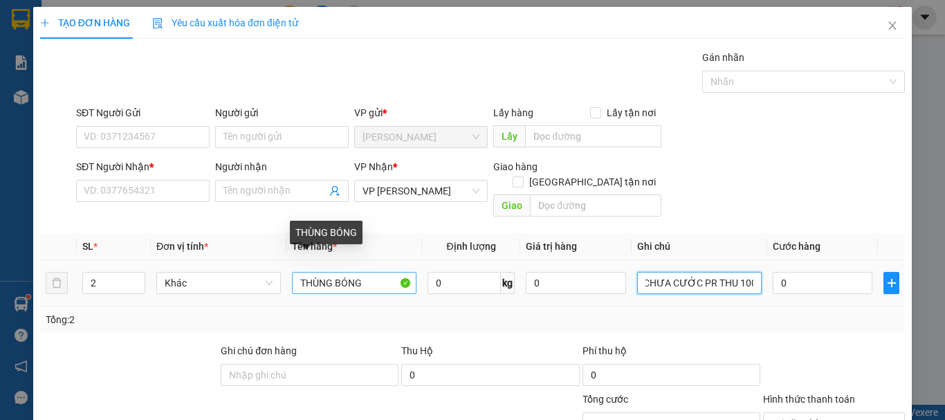
type input "CHƯA CƯỚC PR THU 100"
click at [365, 272] on input "THÙNG BÓNG" at bounding box center [354, 283] width 125 height 22
click at [334, 272] on input "THÙNG BÓNG" at bounding box center [354, 283] width 125 height 22
click at [405, 272] on input "THÙNG CARTON BÓNG" at bounding box center [354, 283] width 125 height 22
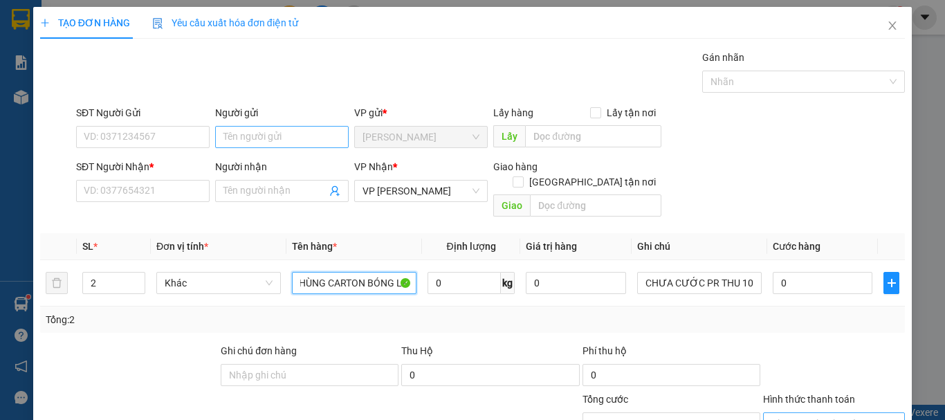
type input "THÙNG CARTON BÓNG LK"
click at [254, 134] on input "Người gửi" at bounding box center [282, 137] width 134 height 22
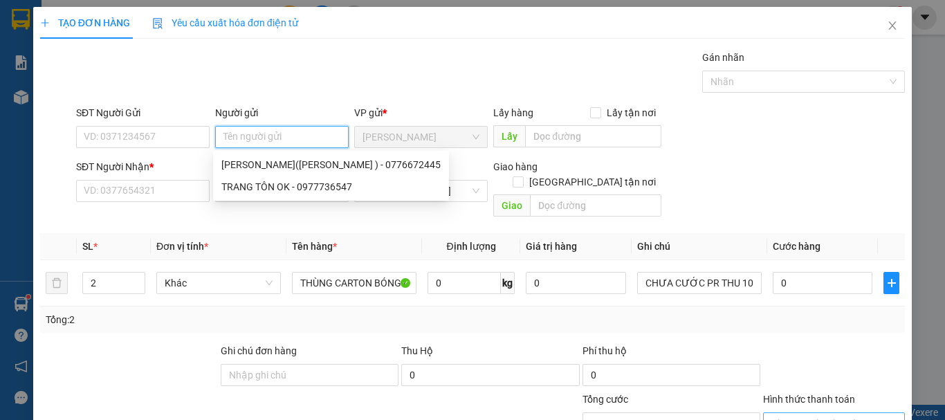
type input "T"
type input "J"
type input "KHOA"
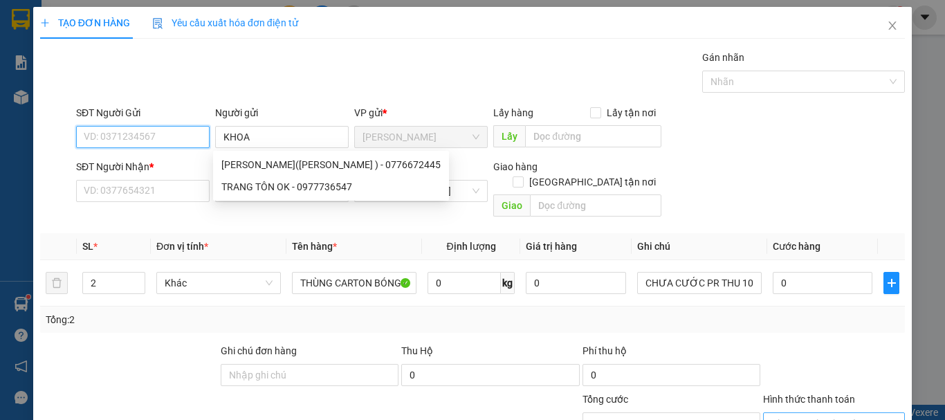
click at [182, 139] on input "SĐT Người Gửi" at bounding box center [143, 137] width 134 height 22
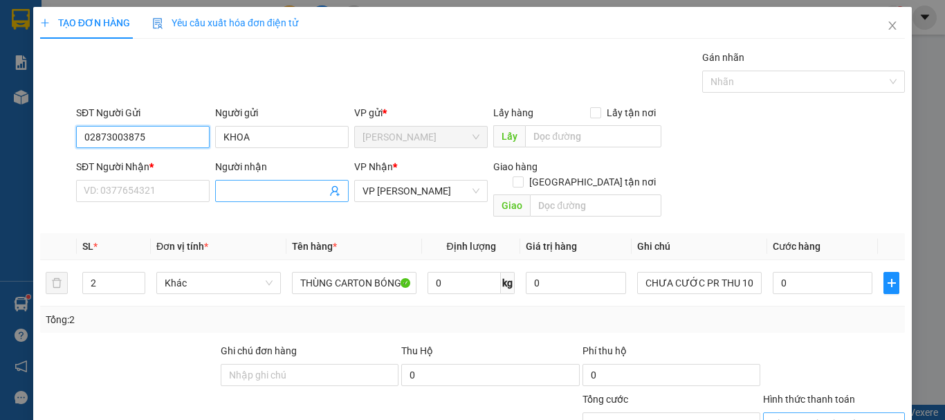
type input "02873003875"
click at [289, 181] on span at bounding box center [282, 191] width 134 height 22
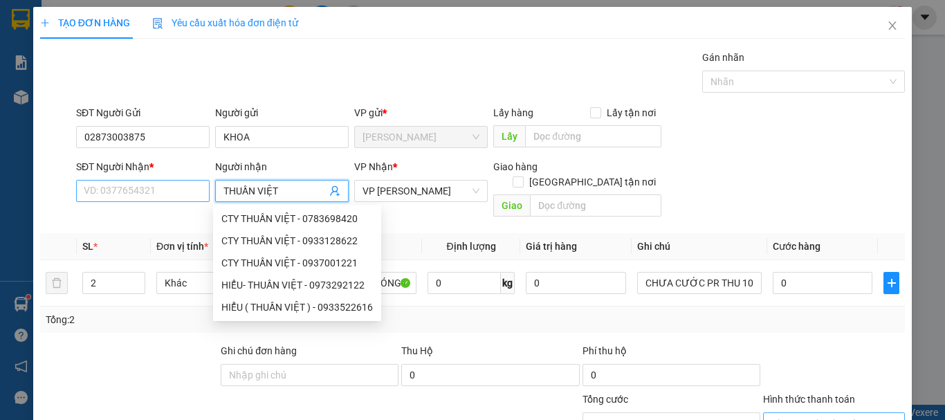
type input "THUẦN VIỆT"
click at [179, 192] on input "SĐT Người Nhận *" at bounding box center [143, 191] width 134 height 22
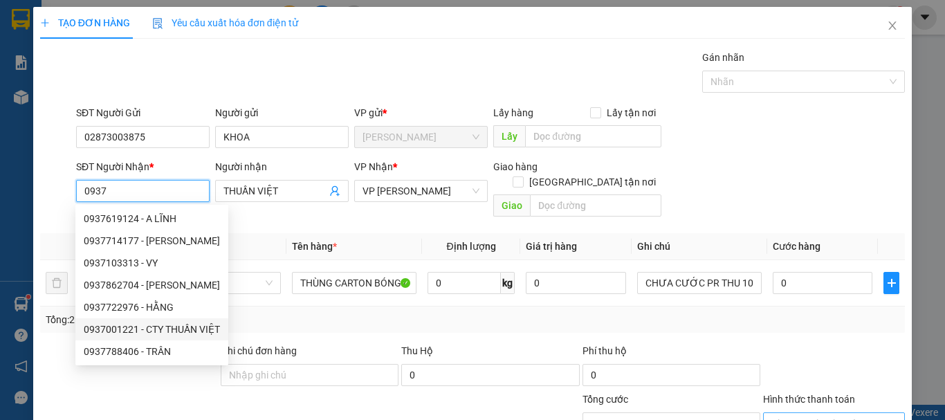
click at [170, 325] on div "0937001221 - CTY THUẦN VIỆT" at bounding box center [152, 329] width 136 height 15
type input "0937001221"
type input "CTY THUẦN VIỆT"
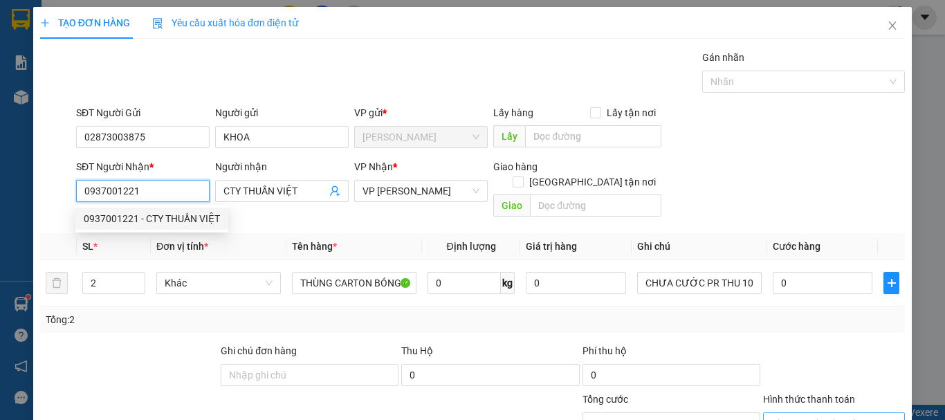
type input "50.000"
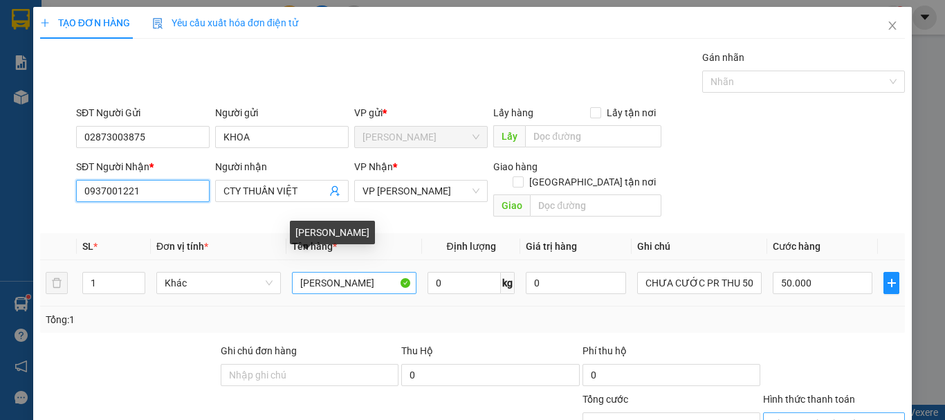
type input "0937001221"
click at [367, 273] on input "[PERSON_NAME]" at bounding box center [354, 283] width 125 height 22
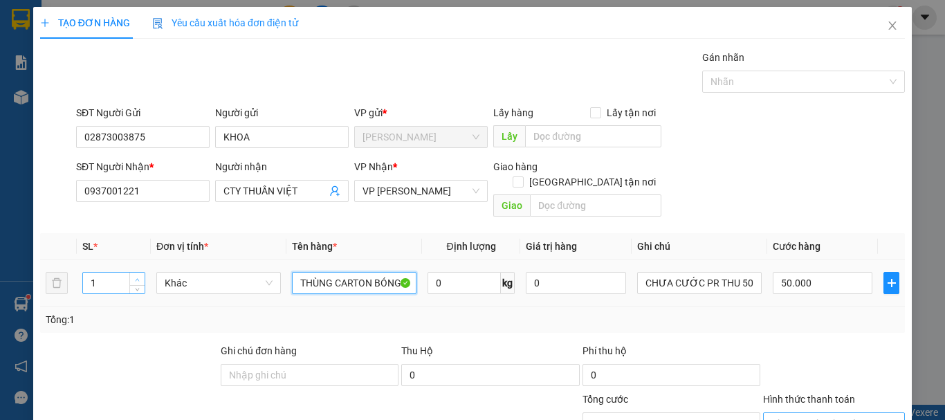
type input "THÙNG CARTON BÓNG"
type input "2"
click at [134, 275] on span "up" at bounding box center [138, 279] width 8 height 8
click at [745, 272] on input "CHƯA CƯỚC PR THU 50" at bounding box center [699, 283] width 125 height 22
type input "0"
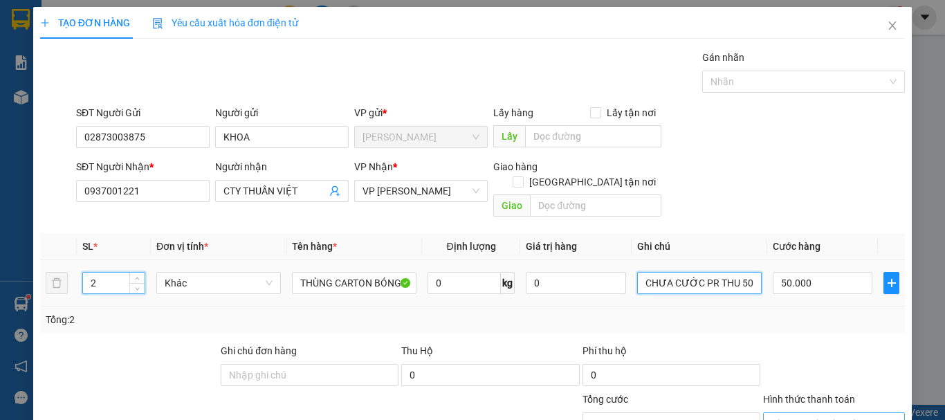
type input "0"
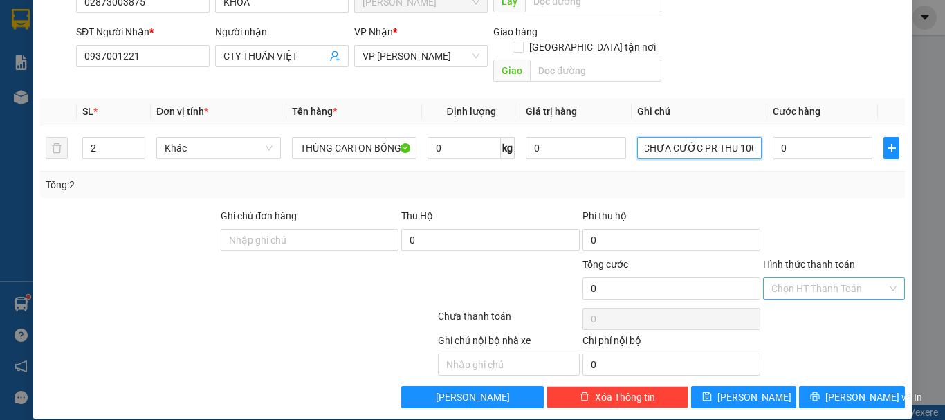
type input "CHƯA CƯỚC PR THU 100"
click at [812, 189] on div "Transit Pickup Surcharge Ids Transit Deliver Surcharge Ids Transit Deliver Surc…" at bounding box center [472, 161] width 865 height 493
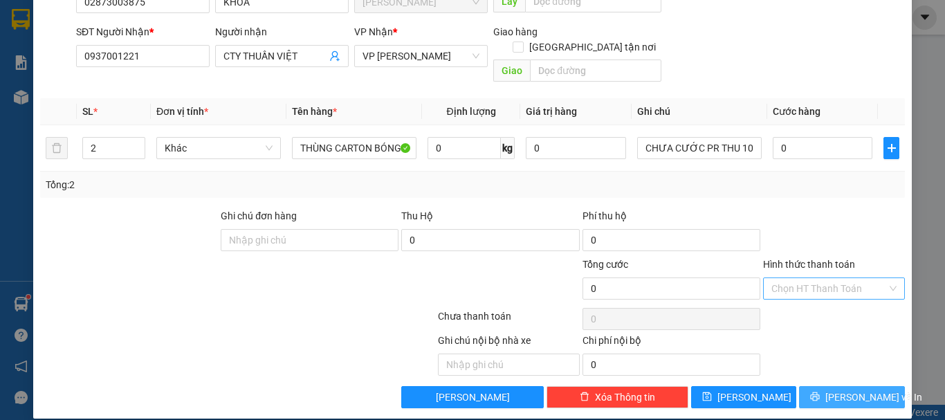
drag, startPoint x: 852, startPoint y: 385, endPoint x: 816, endPoint y: 346, distance: 52.9
click at [852, 390] on span "[PERSON_NAME] và In" at bounding box center [874, 397] width 97 height 15
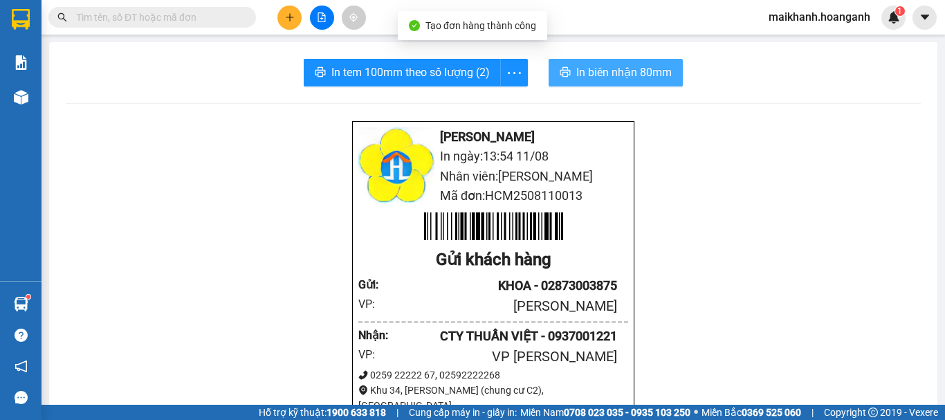
click at [600, 75] on span "In biên nhận 80mm" at bounding box center [623, 72] width 95 height 17
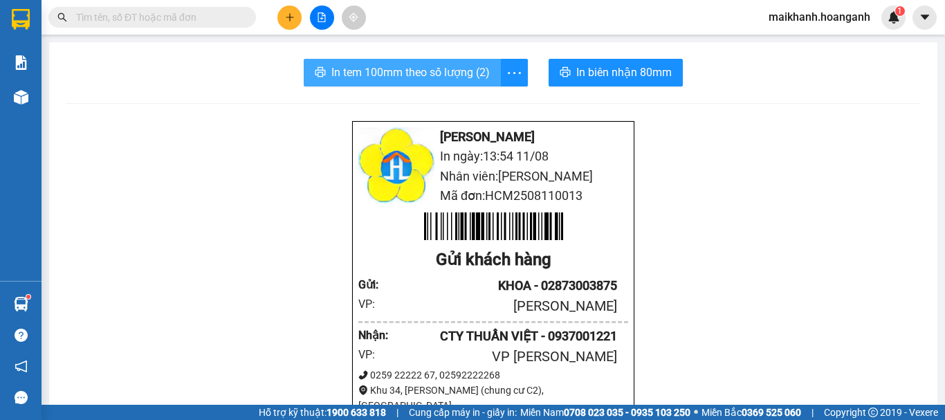
drag, startPoint x: 354, startPoint y: 52, endPoint x: 354, endPoint y: 64, distance: 11.8
click at [354, 66] on span "In tem 100mm theo số lượng (2)" at bounding box center [410, 72] width 158 height 17
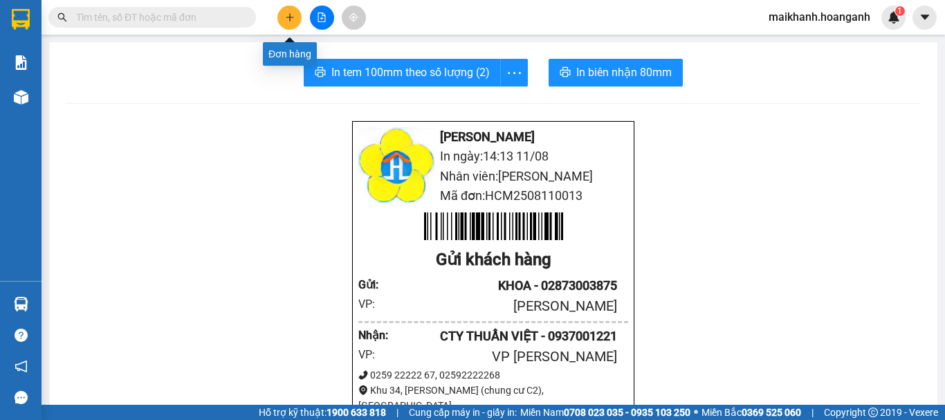
click at [294, 13] on icon "plus" at bounding box center [290, 17] width 10 height 10
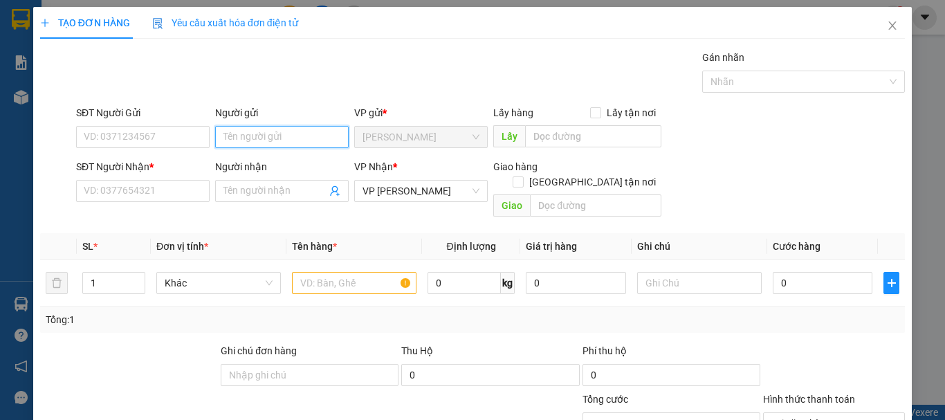
click at [248, 133] on input "Người gửi" at bounding box center [282, 137] width 134 height 22
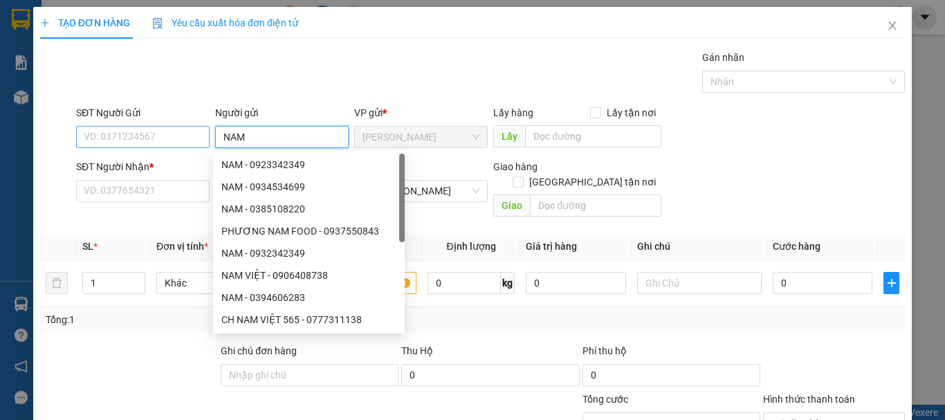
type input "NAM"
click at [182, 129] on input "SĐT Người Gửi" at bounding box center [143, 137] width 134 height 22
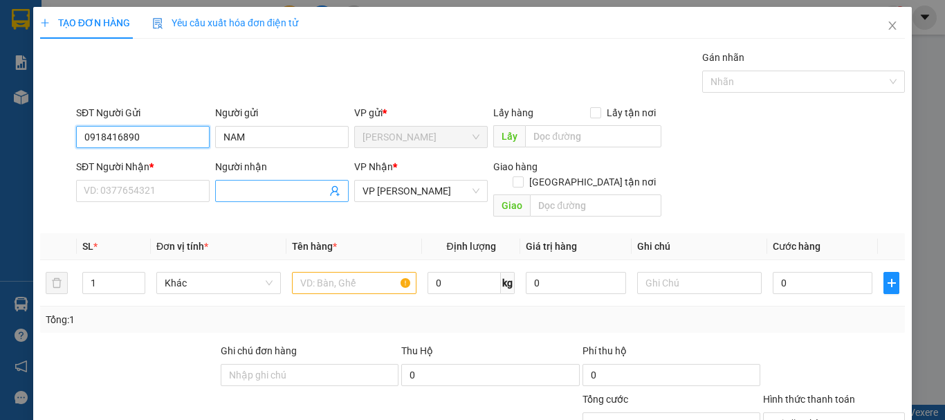
type input "0918416890"
click at [274, 185] on input "Người nhận" at bounding box center [275, 190] width 103 height 15
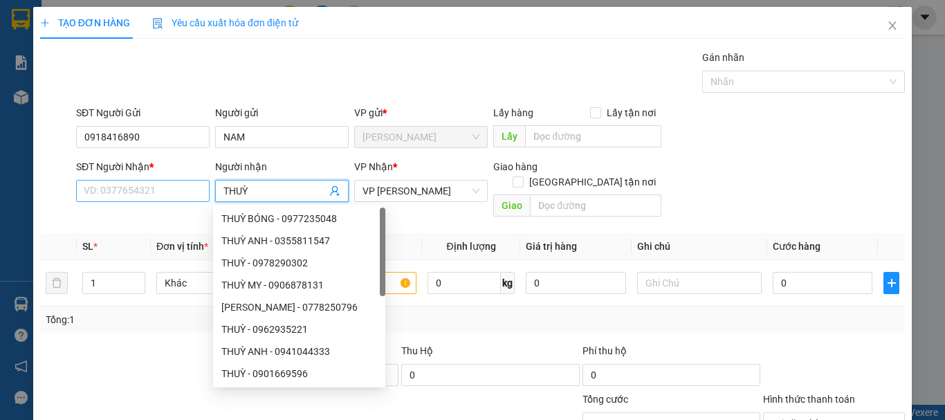
type input "THUỲ"
click at [101, 185] on input "SĐT Người Nhận *" at bounding box center [143, 191] width 134 height 22
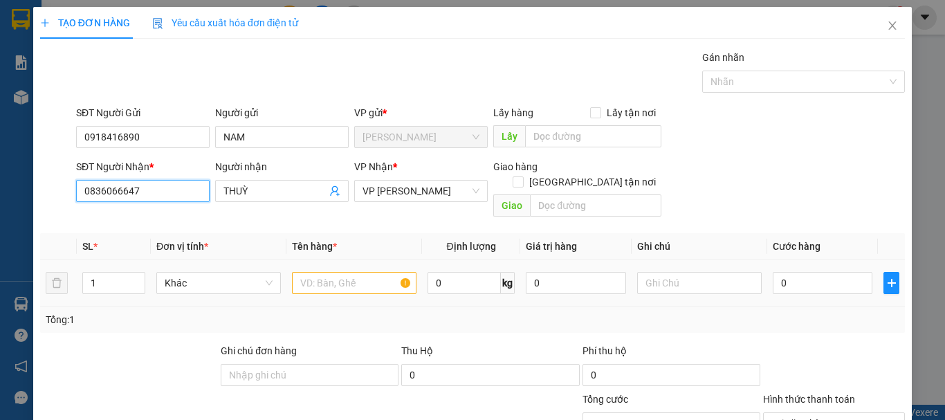
type input "0836066647"
click at [362, 272] on input "text" at bounding box center [354, 283] width 125 height 22
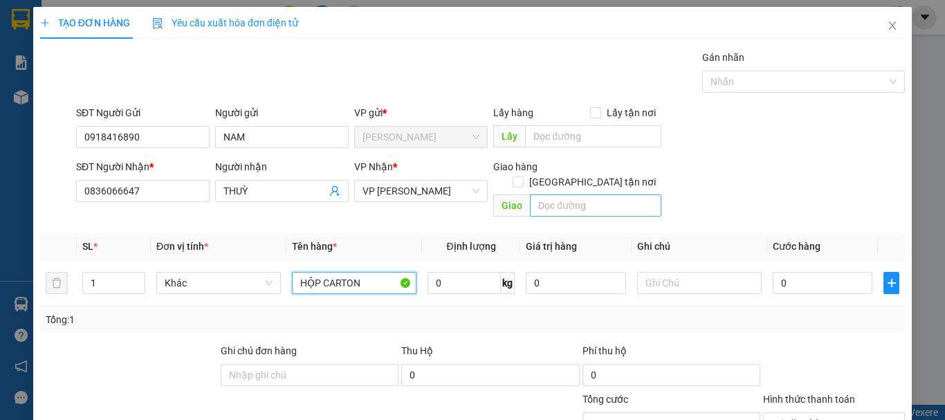
type input "HỘP CARTON"
click at [583, 194] on input "text" at bounding box center [595, 205] width 131 height 22
type input "CHỢ LẦU"
click at [795, 272] on input "0" at bounding box center [823, 283] width 100 height 22
type input "05"
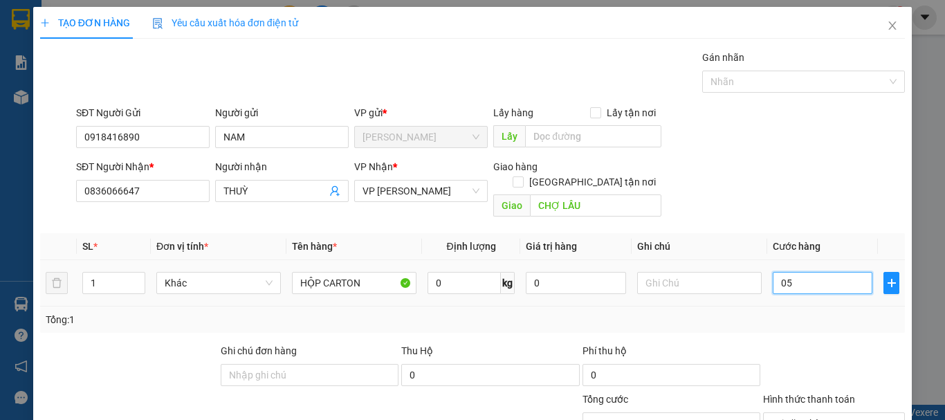
type input "5"
type input "050"
type input "50"
type input "50.000"
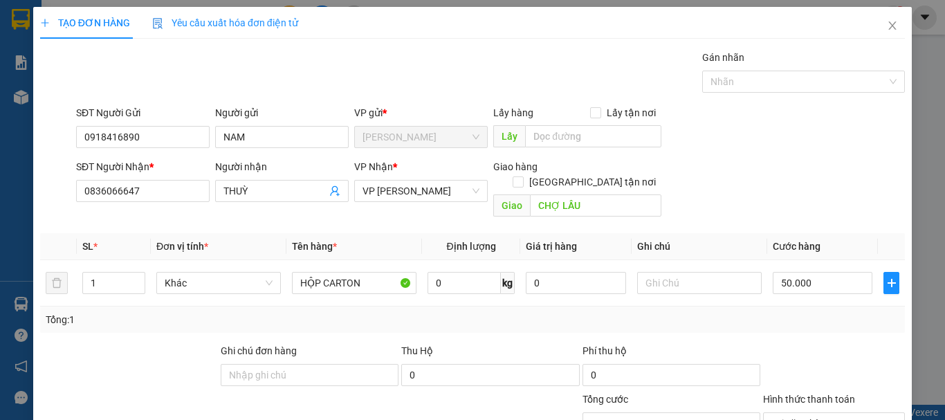
click at [808, 327] on div "Transit Pickup Surcharge Ids Transit Deliver Surcharge Ids Transit Deliver Surc…" at bounding box center [472, 296] width 865 height 493
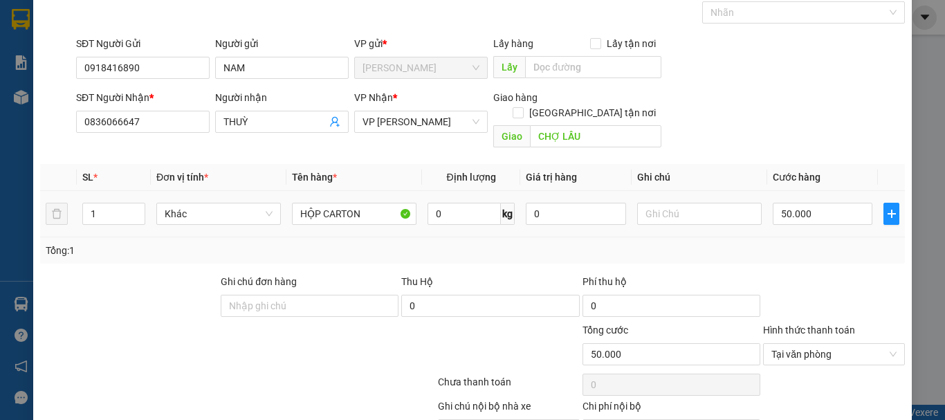
scroll to position [135, 0]
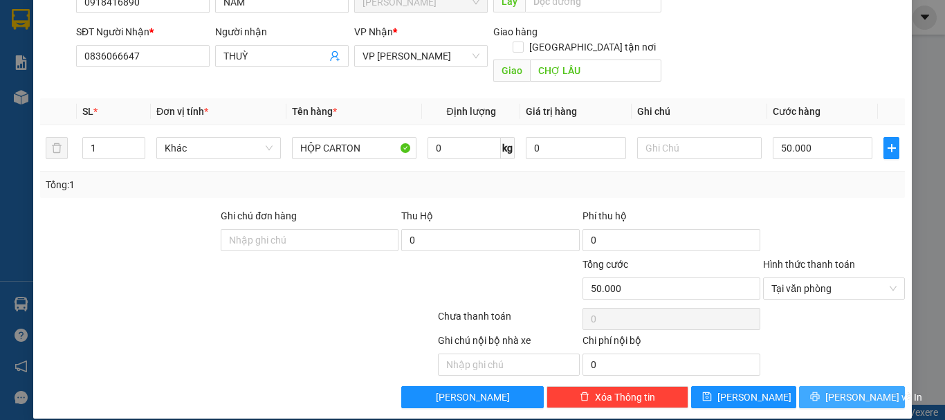
click at [837, 390] on span "[PERSON_NAME] và In" at bounding box center [874, 397] width 97 height 15
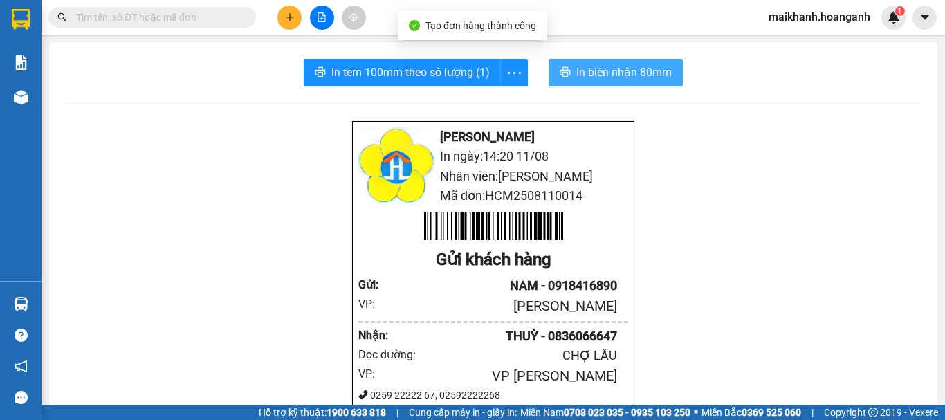
click at [612, 62] on button "In biên nhận 80mm" at bounding box center [616, 73] width 134 height 28
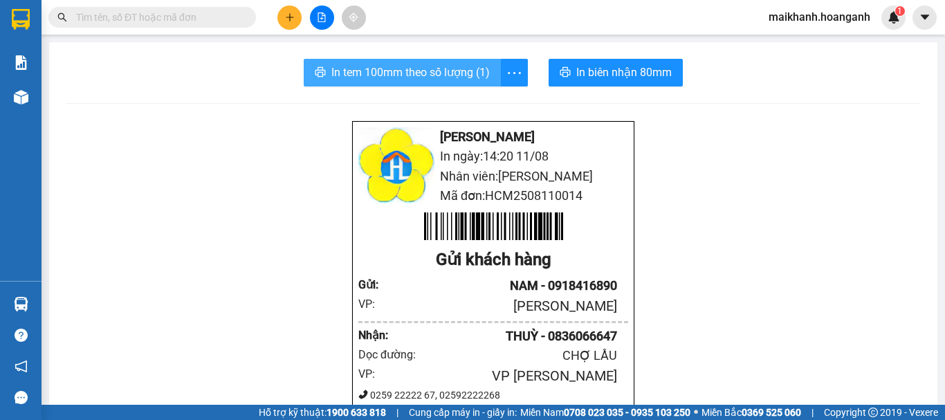
click at [370, 69] on span "In tem 100mm theo số lượng (1)" at bounding box center [410, 72] width 158 height 17
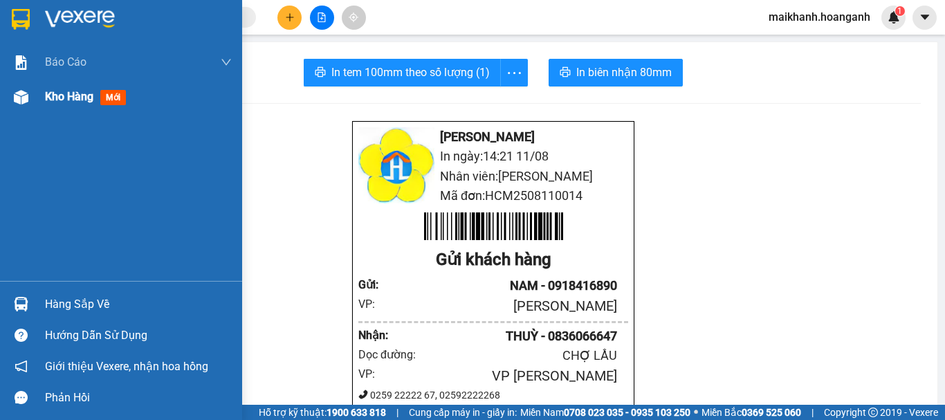
click at [118, 87] on div "Kho hàng mới" at bounding box center [138, 97] width 187 height 35
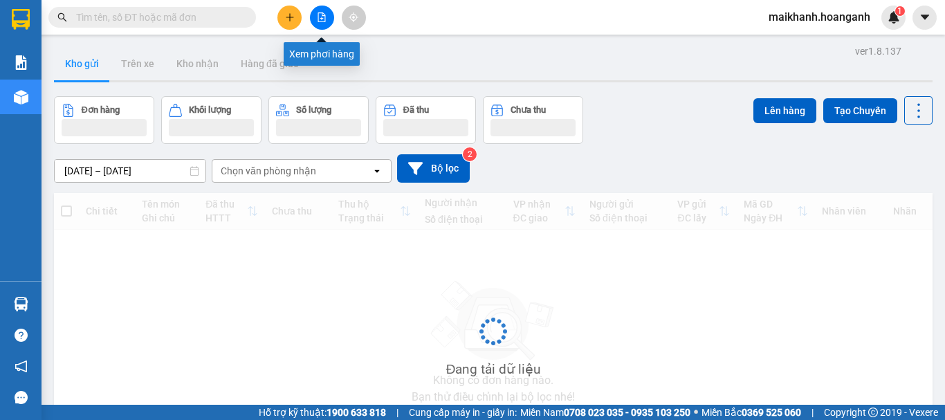
click at [316, 16] on button at bounding box center [322, 18] width 24 height 24
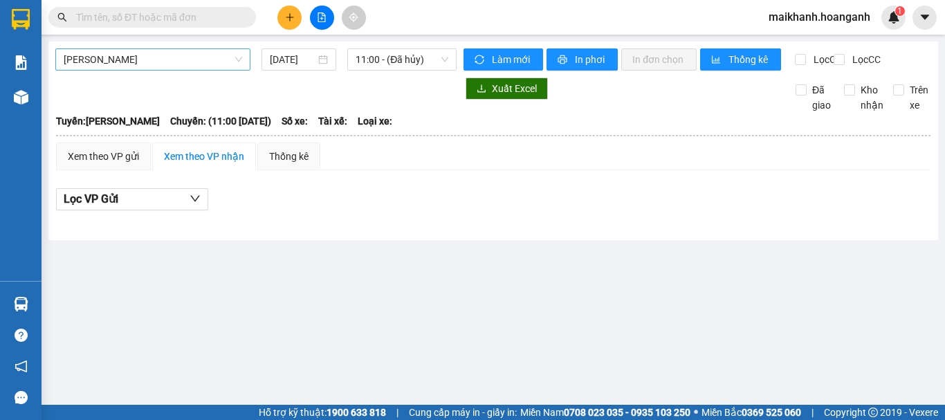
click at [176, 67] on span "[PERSON_NAME]" at bounding box center [153, 59] width 179 height 21
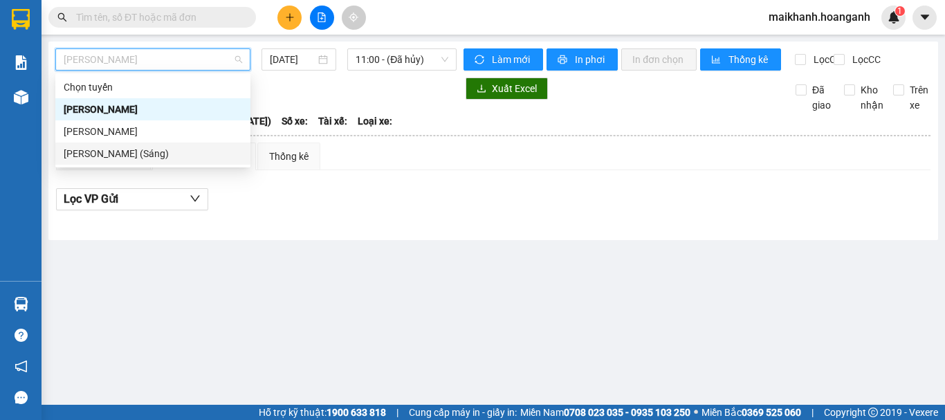
click at [183, 151] on div "Hồ Chí Minh - Phan Rang (Sáng)" at bounding box center [153, 153] width 179 height 15
type input "[DATE]"
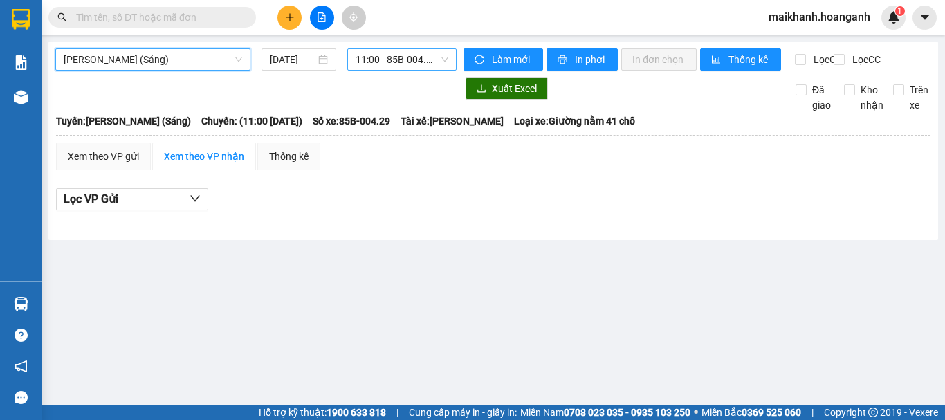
drag, startPoint x: 382, startPoint y: 60, endPoint x: 383, endPoint y: 66, distance: 7.0
click at [382, 62] on span "11:00 - 85B-004.29" at bounding box center [402, 59] width 93 height 21
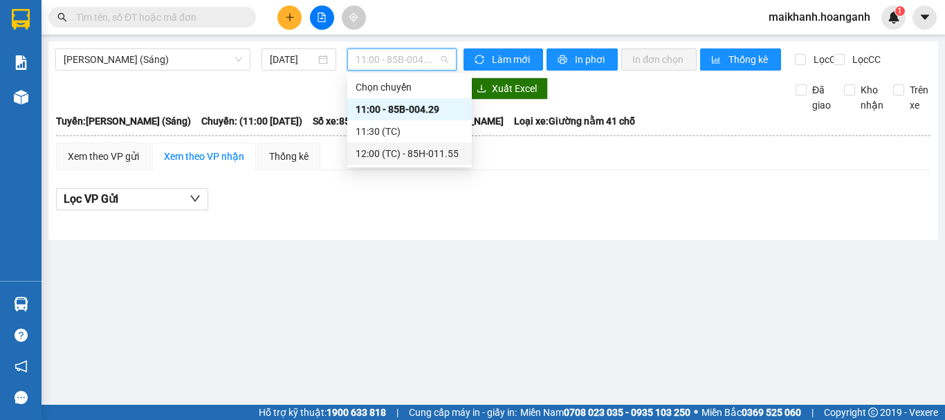
click at [407, 152] on div "12:00 (TC) - 85H-011.55" at bounding box center [410, 153] width 108 height 15
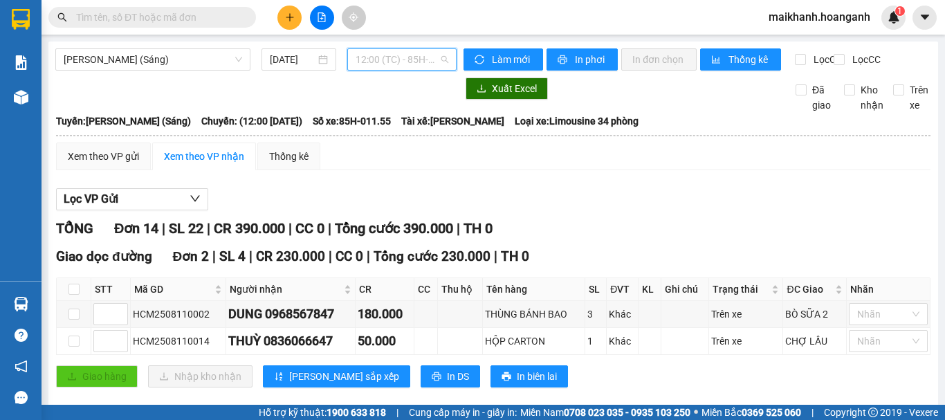
click at [400, 58] on span "12:00 (TC) - 85H-011.55" at bounding box center [402, 59] width 93 height 21
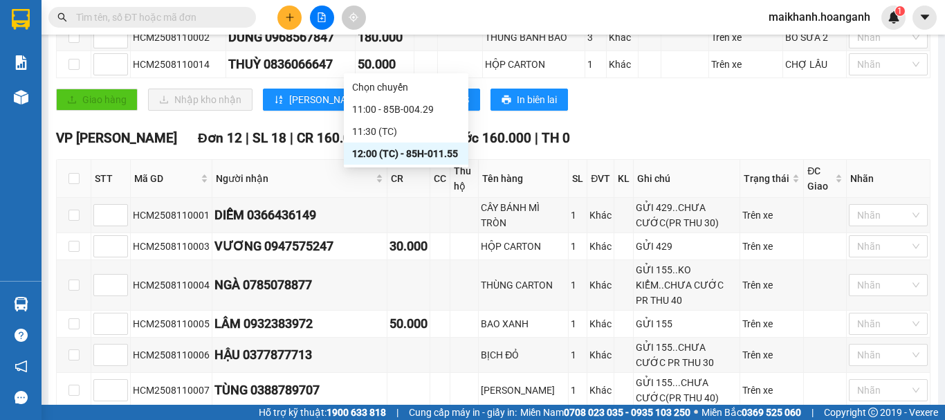
scroll to position [138, 0]
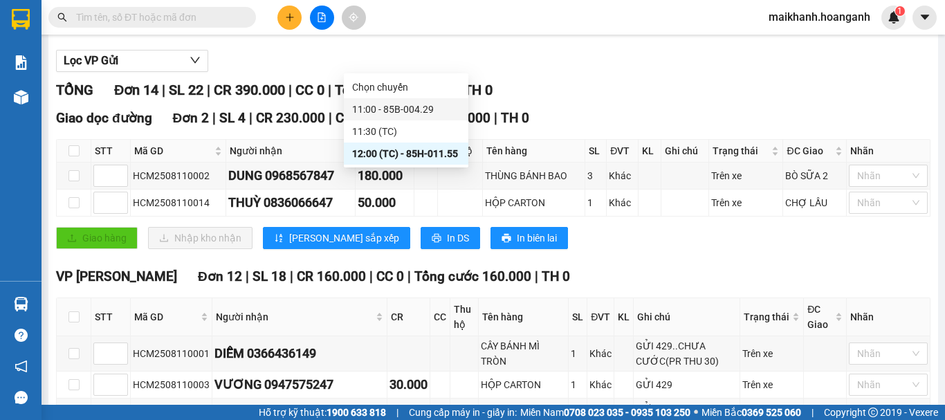
click at [432, 101] on div "11:00 - 85B-004.29" at bounding box center [406, 109] width 125 height 22
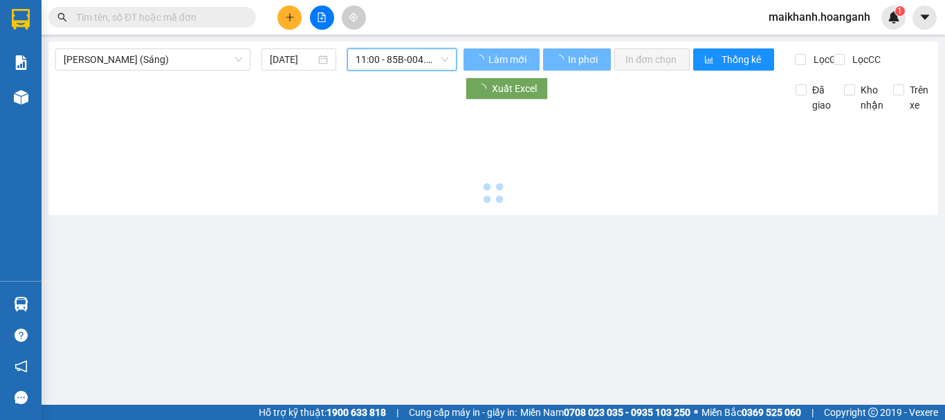
scroll to position [0, 0]
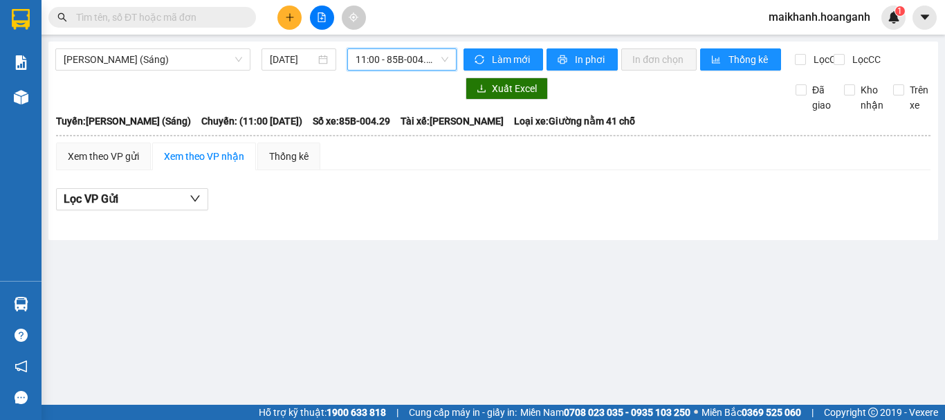
click at [383, 60] on span "11:00 - 85B-004.29" at bounding box center [402, 59] width 93 height 21
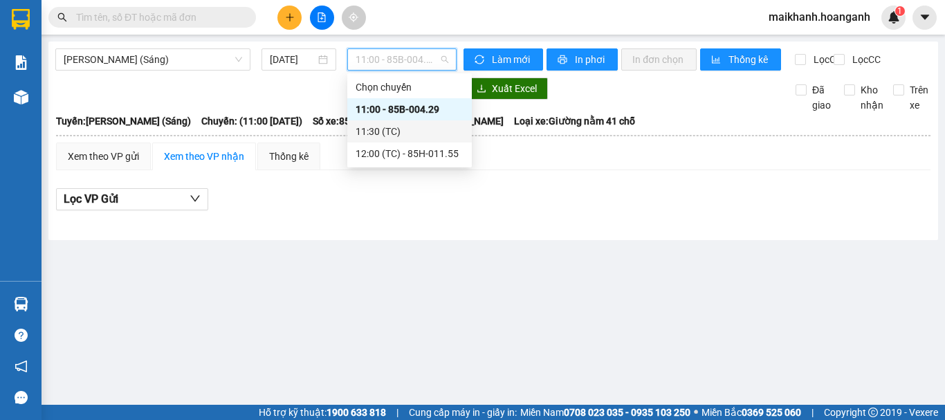
click at [388, 131] on div "11:30 (TC)" at bounding box center [410, 131] width 108 height 15
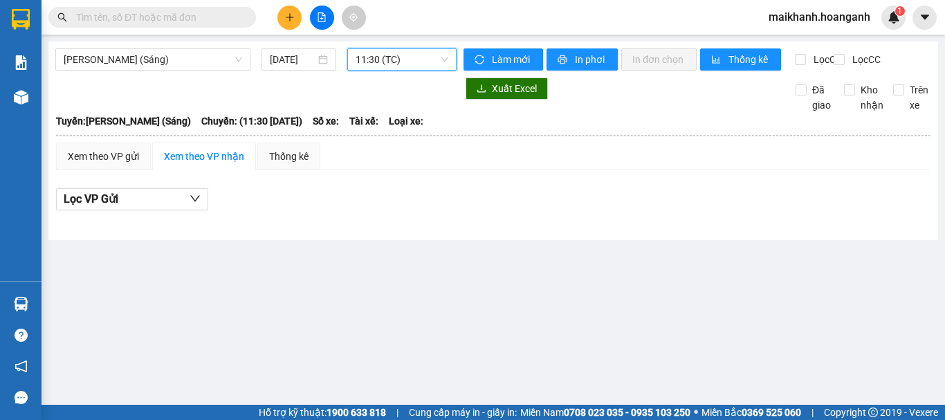
click at [405, 63] on span "11:30 (TC)" at bounding box center [402, 59] width 93 height 21
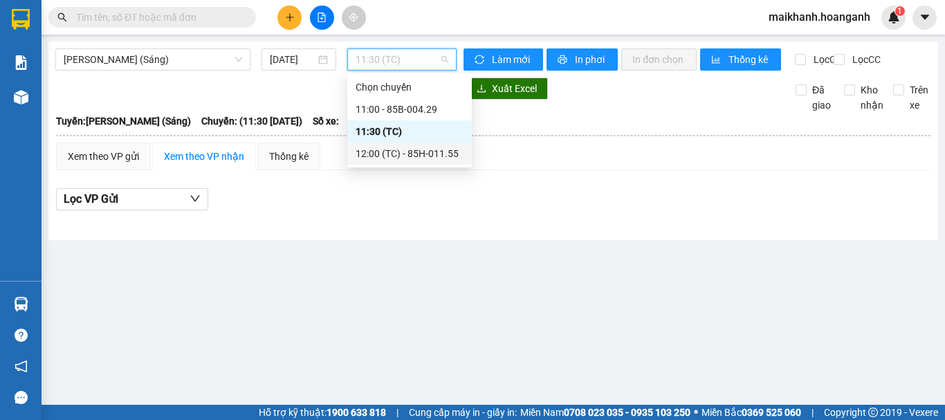
click at [403, 149] on div "12:00 (TC) - 85H-011.55" at bounding box center [410, 153] width 108 height 15
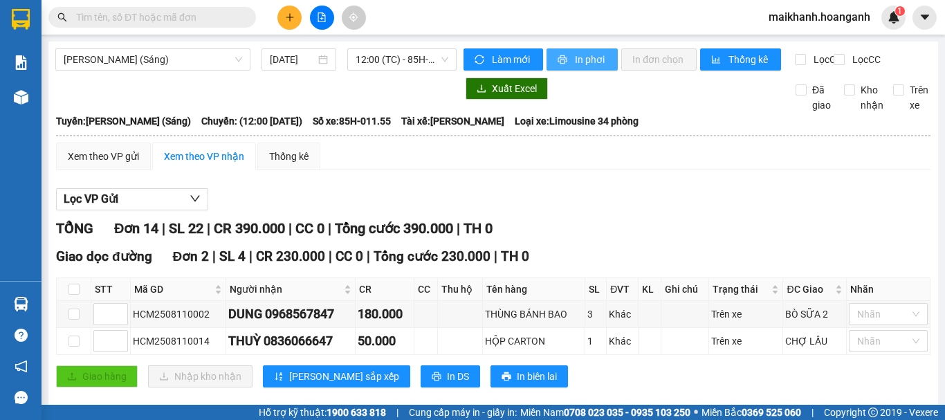
click at [575, 59] on span "In phơi" at bounding box center [591, 59] width 32 height 15
click at [838, 21] on span "maikhanh.hoanganh" at bounding box center [820, 16] width 124 height 17
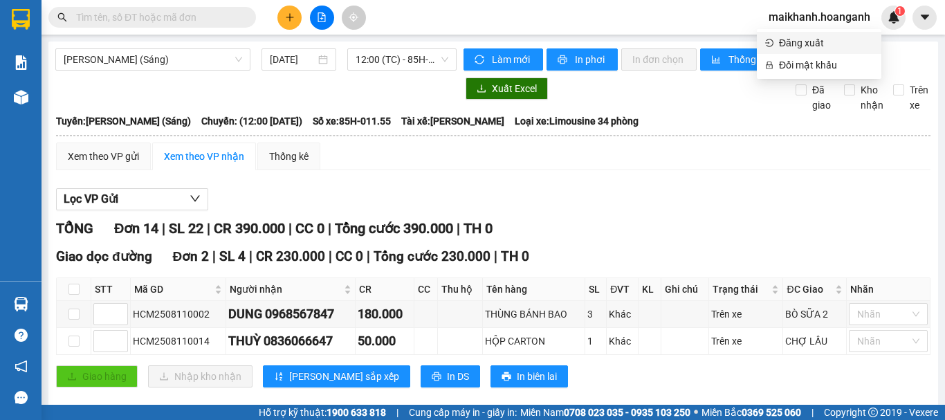
click at [796, 46] on span "Đăng xuất" at bounding box center [826, 42] width 94 height 15
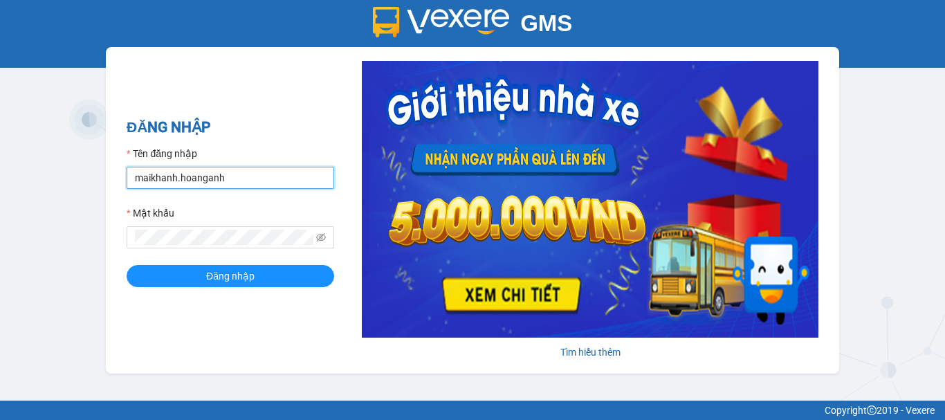
click at [244, 170] on input "maikhanh.hoanganh" at bounding box center [231, 178] width 208 height 22
type input "xuanhoang.hoanganh"
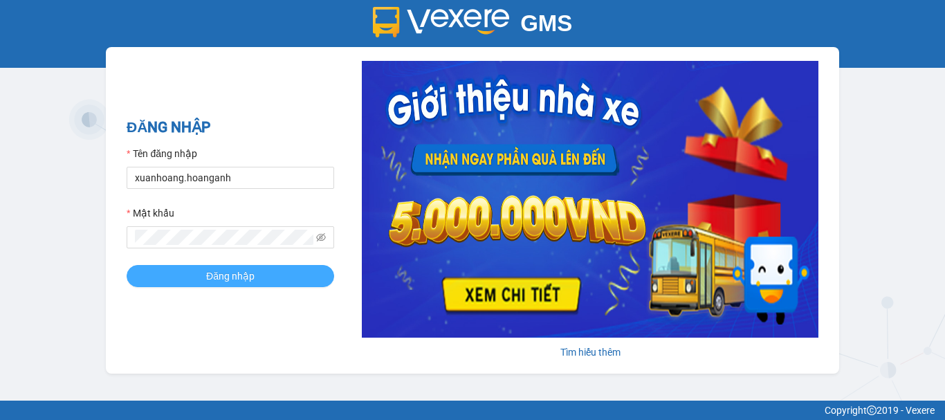
click at [268, 277] on button "Đăng nhập" at bounding box center [231, 276] width 208 height 22
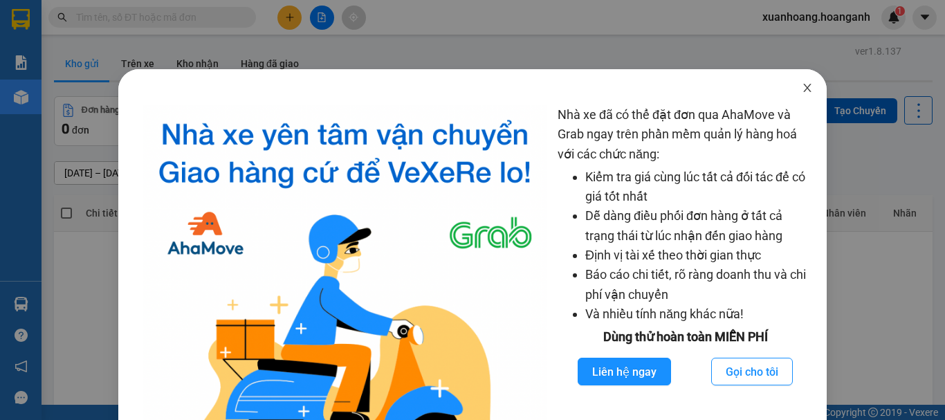
click at [802, 85] on icon "close" at bounding box center [807, 87] width 11 height 11
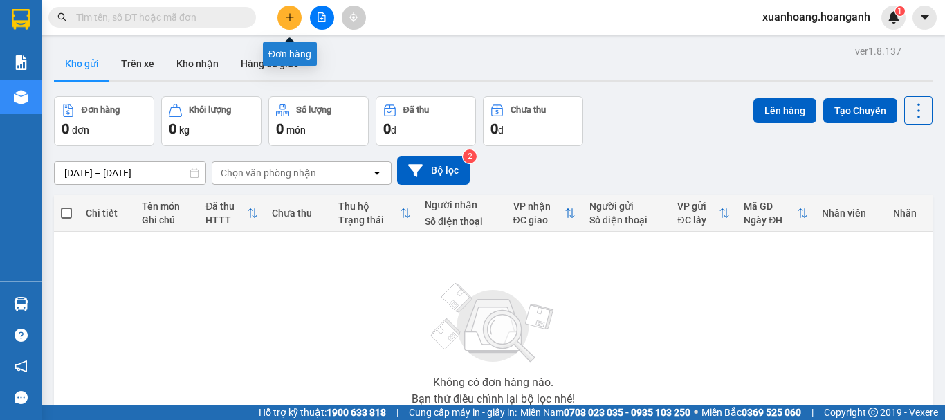
click at [291, 21] on icon "plus" at bounding box center [290, 17] width 10 height 10
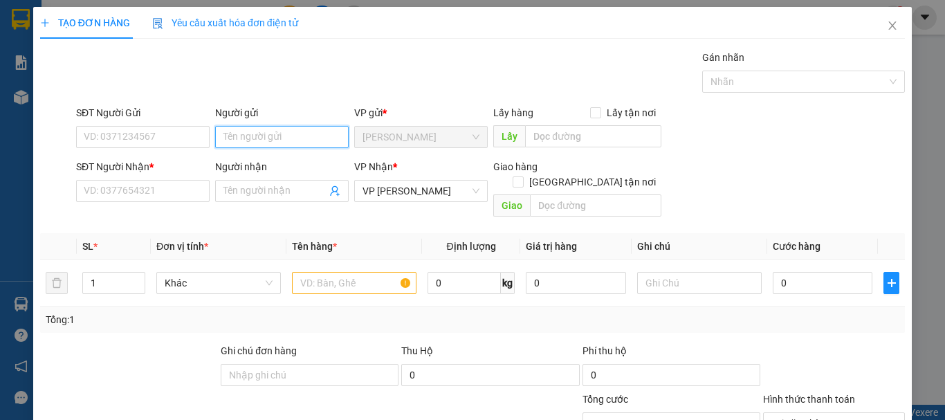
click at [255, 136] on input "Người gửi" at bounding box center [282, 137] width 134 height 22
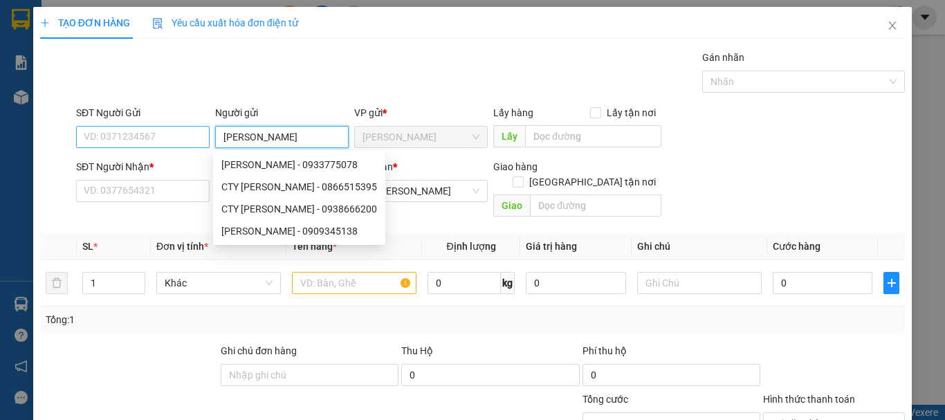
type input "[PERSON_NAME]"
click at [185, 127] on input "SĐT Người Gửi" at bounding box center [143, 137] width 134 height 22
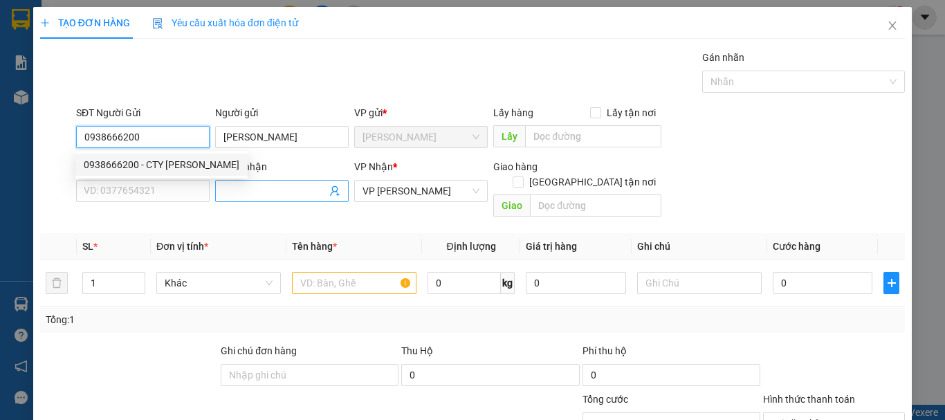
type input "0938666200"
click at [265, 192] on input "Người nhận" at bounding box center [275, 190] width 103 height 15
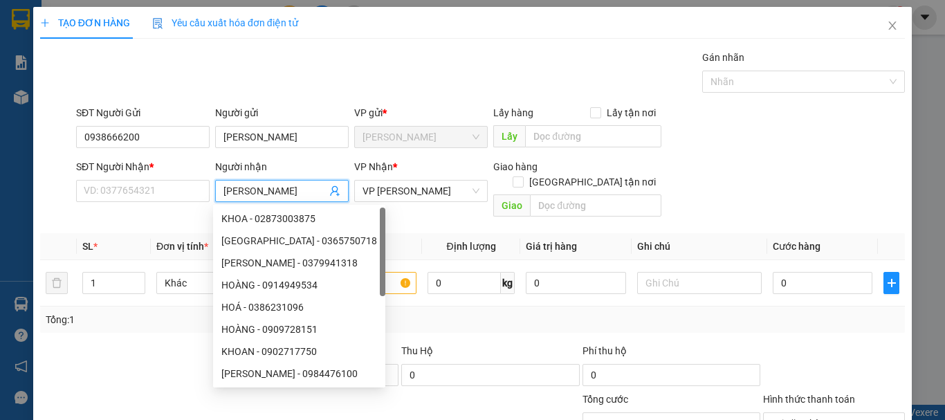
type input "[PERSON_NAME]"
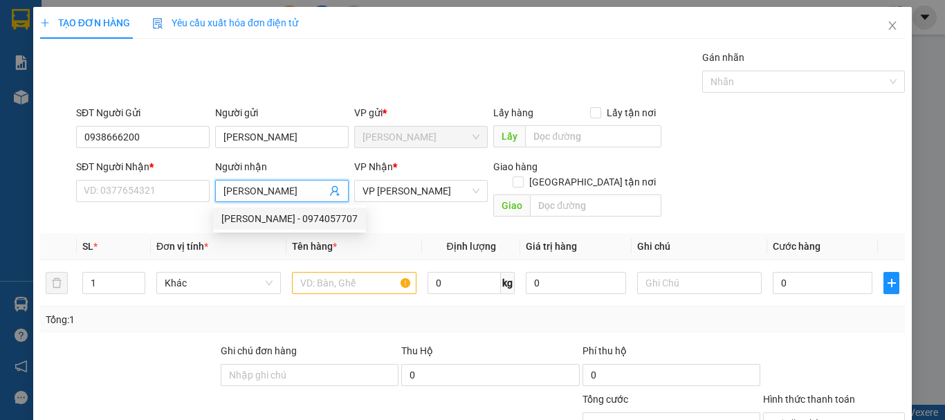
click at [280, 215] on div "[PERSON_NAME] - 0974057707" at bounding box center [289, 218] width 136 height 15
type input "0974057707"
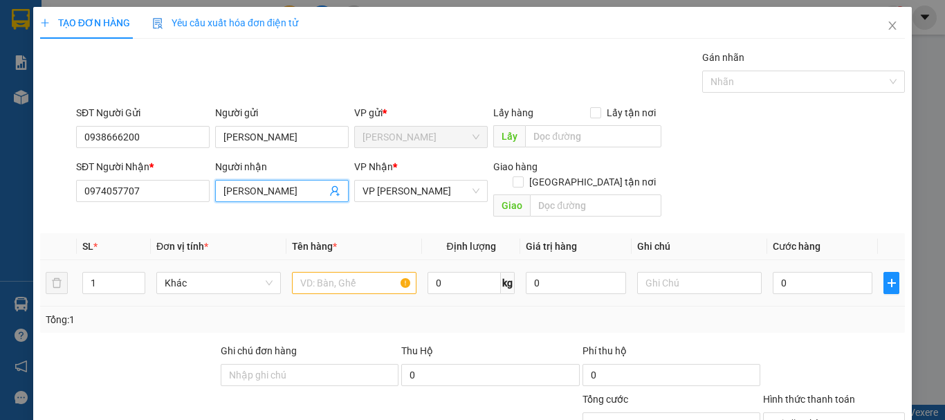
type input "[PERSON_NAME]"
click at [321, 272] on input "text" at bounding box center [354, 283] width 125 height 22
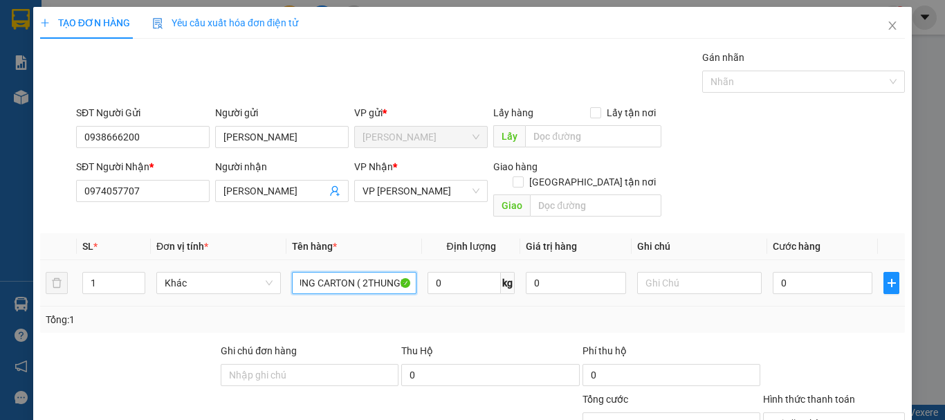
scroll to position [0, 45]
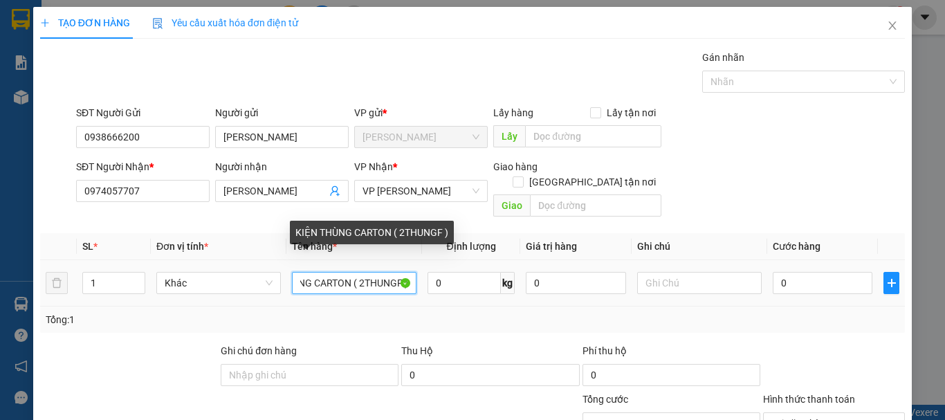
click at [359, 272] on input "KIỆN THÙNG CARTON ( 2THUNGF )" at bounding box center [354, 283] width 125 height 22
click at [401, 274] on input "KIỆN THÙNG CARTON ( 2 THUNGF )" at bounding box center [354, 283] width 125 height 22
click at [406, 274] on input "KIỆN THÙNG CARTON ( 2 THUNGF )" at bounding box center [354, 283] width 125 height 22
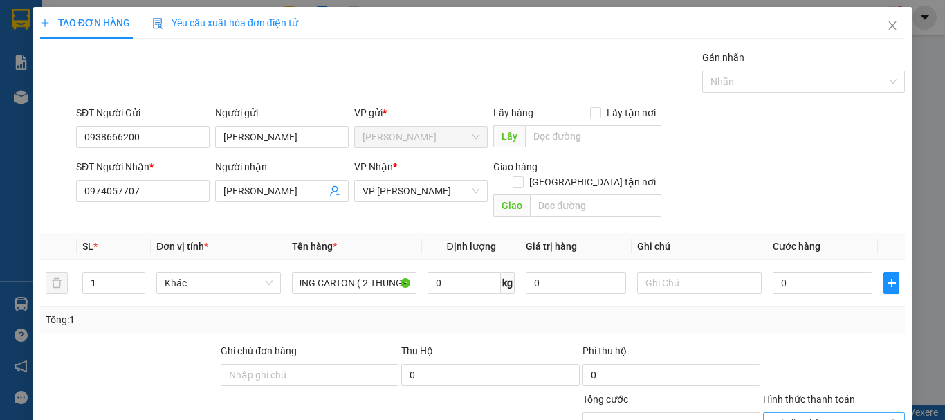
scroll to position [0, 0]
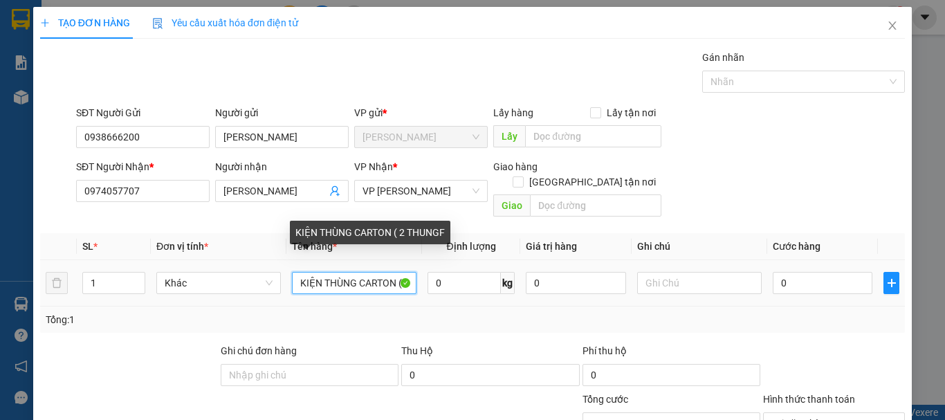
click at [405, 272] on input "KIỆN THÙNG CARTON ( 2 THUNGF" at bounding box center [354, 283] width 125 height 22
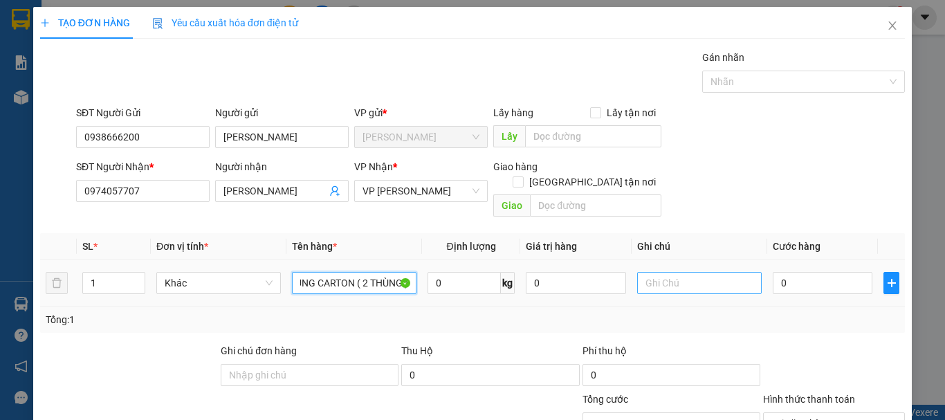
type input "KIỆN THÙNG CARTON ( 2 THÙNG )"
click at [670, 272] on input "text" at bounding box center [699, 283] width 125 height 22
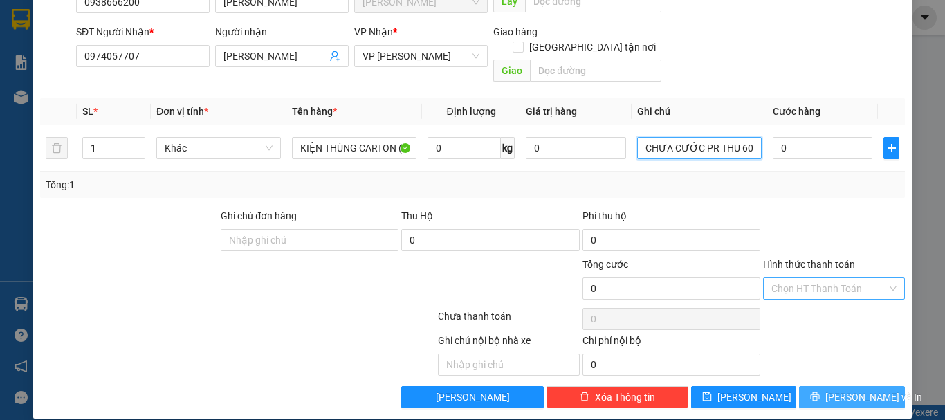
type input "CHƯA CƯỚC PR THU 60"
click at [869, 390] on button "[PERSON_NAME] và In" at bounding box center [852, 397] width 106 height 22
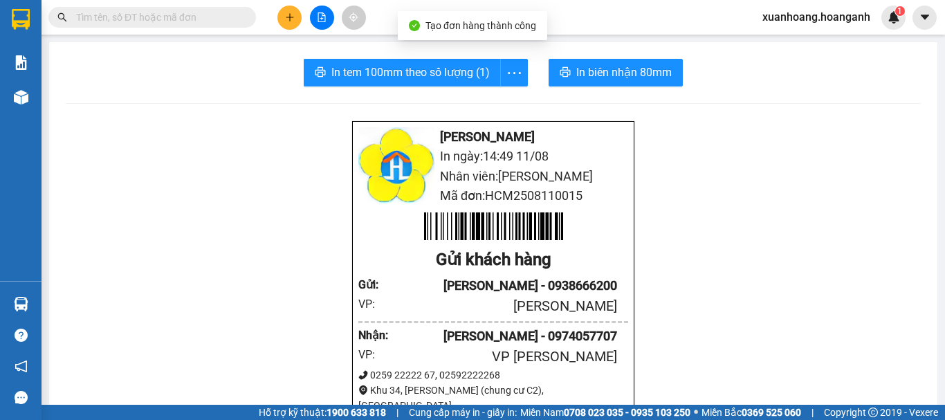
click at [648, 70] on span "In biên nhận 80mm" at bounding box center [623, 72] width 95 height 17
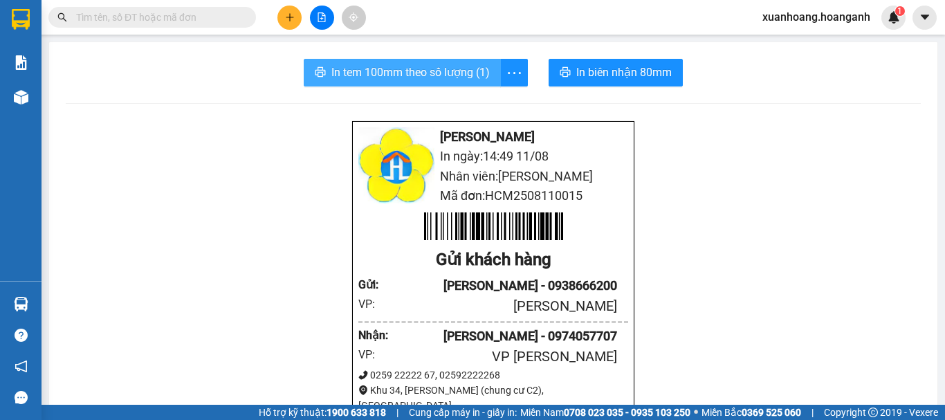
click at [390, 68] on span "In tem 100mm theo số lượng (1)" at bounding box center [410, 72] width 158 height 17
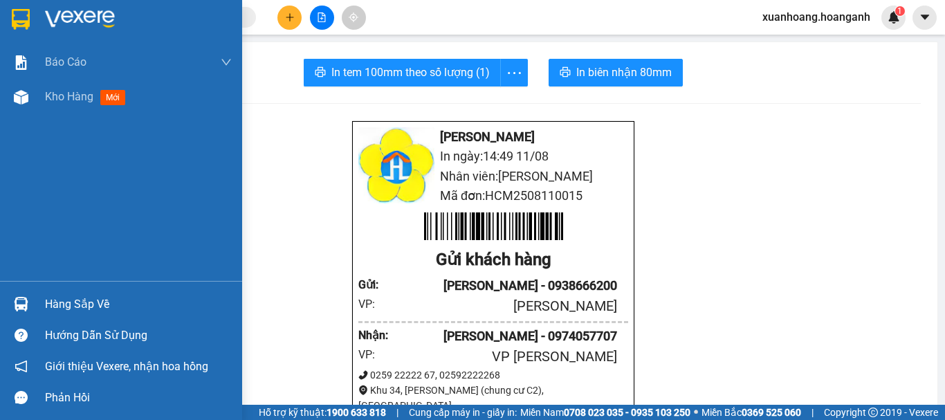
click at [48, 19] on img at bounding box center [80, 19] width 70 height 21
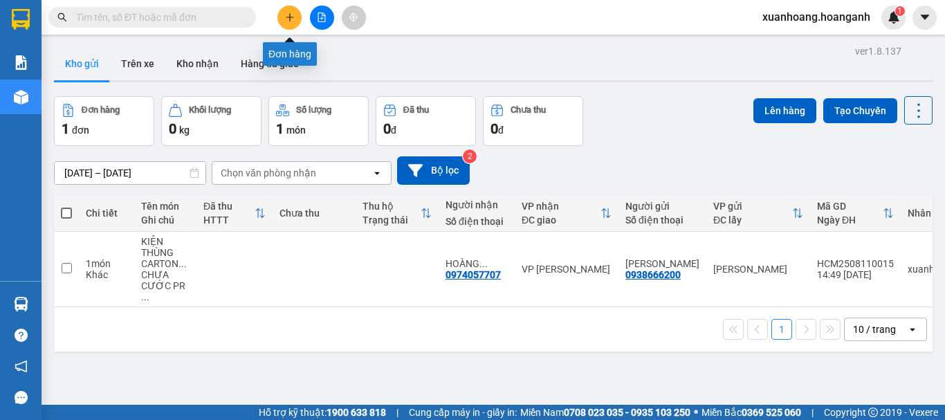
click at [285, 25] on button at bounding box center [289, 18] width 24 height 24
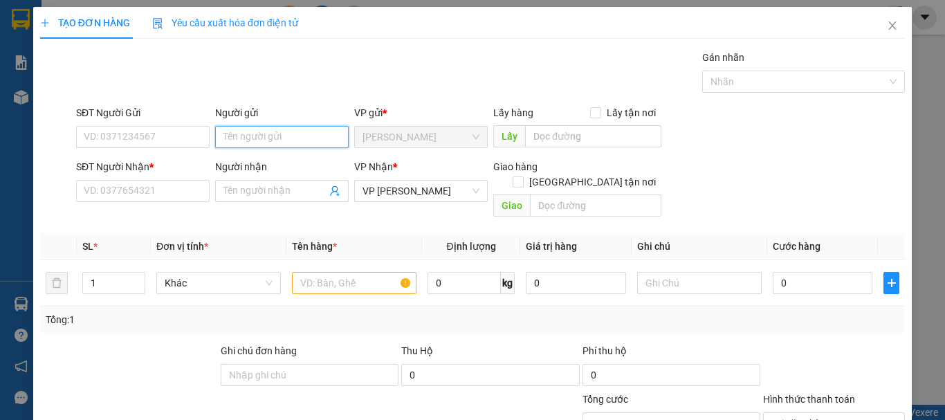
click at [270, 138] on input "Người gửi" at bounding box center [282, 137] width 134 height 22
type input "LAB [PERSON_NAME]"
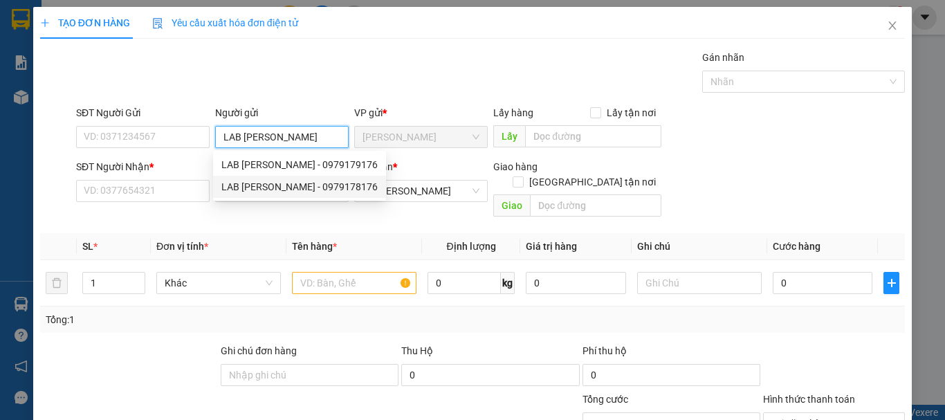
click at [337, 184] on div "LAB [PERSON_NAME] - 0979178176" at bounding box center [299, 186] width 156 height 15
type input "0979178176"
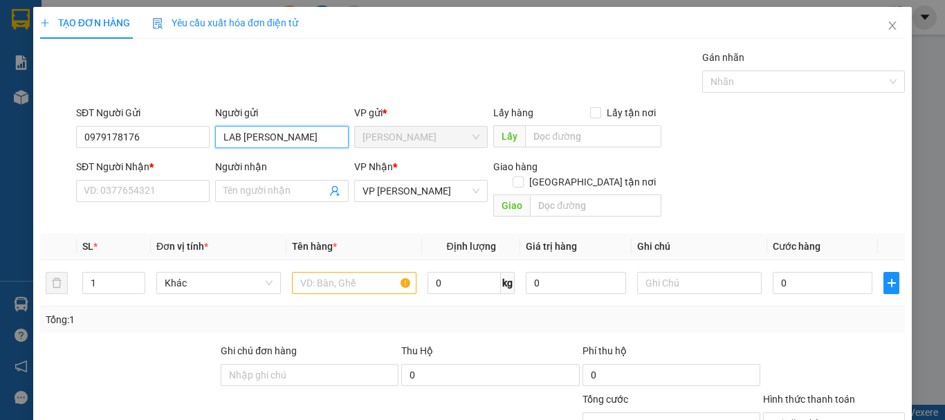
type input "LAB [PERSON_NAME]"
click at [147, 202] on div "SĐT Người Nhận * VD: 0377654321" at bounding box center [143, 183] width 134 height 48
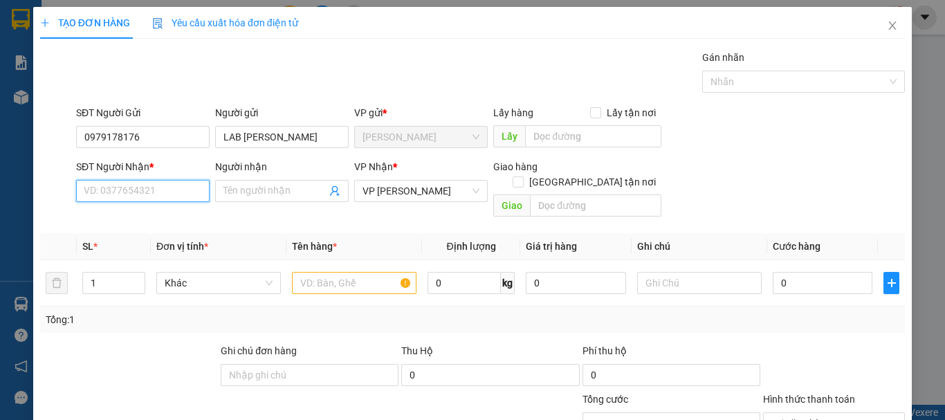
click at [158, 190] on input "SĐT Người Nhận *" at bounding box center [143, 191] width 134 height 22
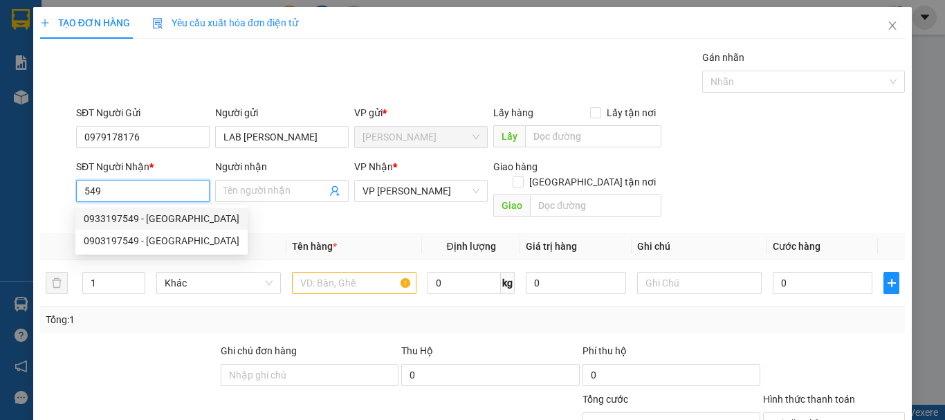
click at [109, 220] on div "0933197549 - [GEOGRAPHIC_DATA]" at bounding box center [162, 218] width 156 height 15
type input "0933197549"
type input "VIỆT NHA"
type input "30.000"
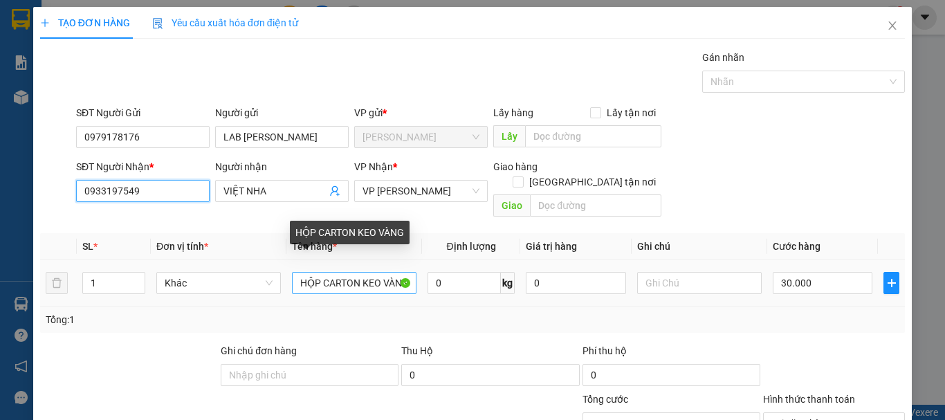
type input "0933197549"
drag, startPoint x: 367, startPoint y: 268, endPoint x: 457, endPoint y: 280, distance: 90.7
click at [457, 280] on tr "1 Khác HỘP CARTON KEO VÀNG 0 kg 0 30.000" at bounding box center [472, 283] width 865 height 46
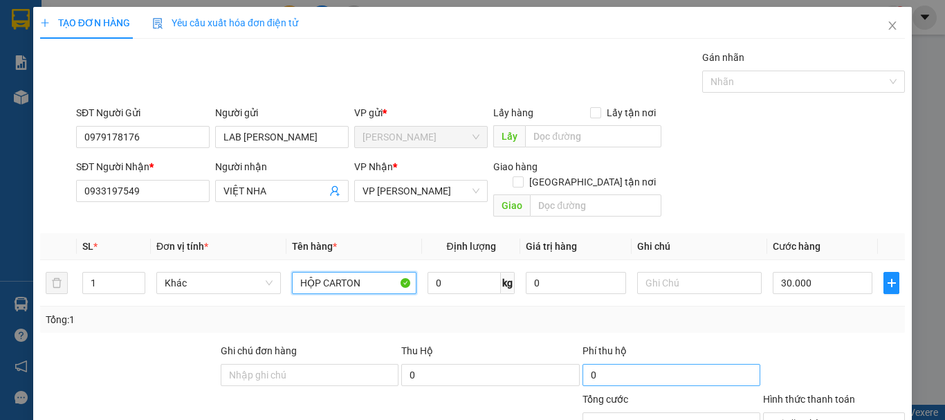
scroll to position [135, 0]
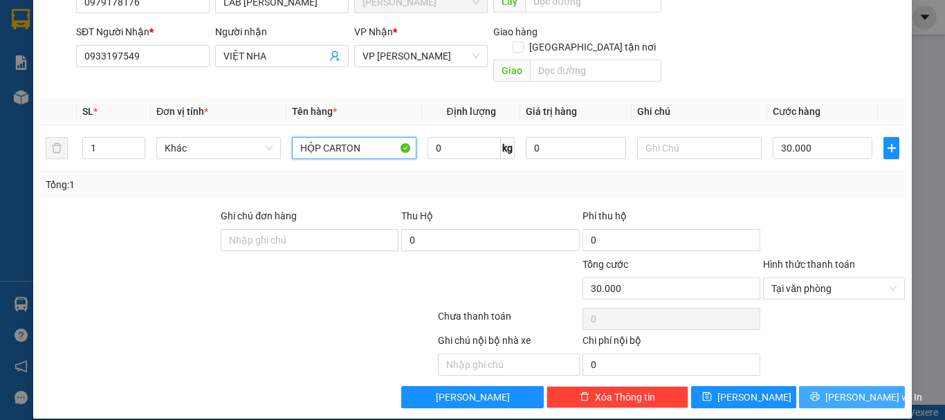
type input "HỘP CARTON"
click at [832, 390] on span "[PERSON_NAME] và In" at bounding box center [874, 397] width 97 height 15
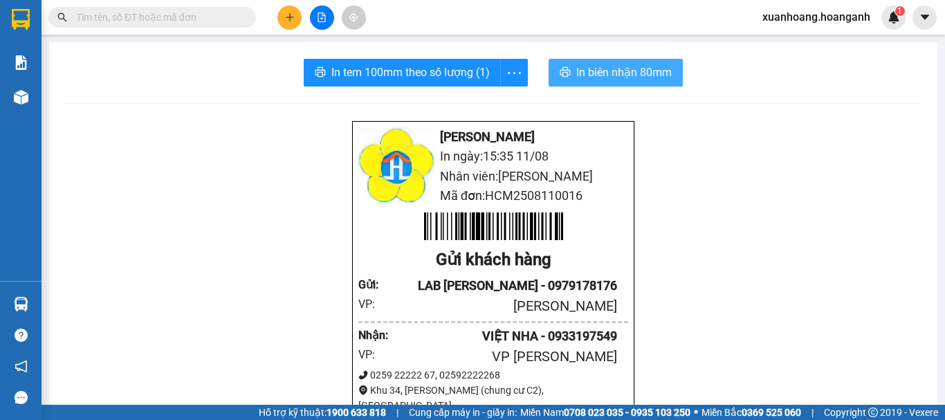
click at [576, 79] on span "In biên nhận 80mm" at bounding box center [623, 72] width 95 height 17
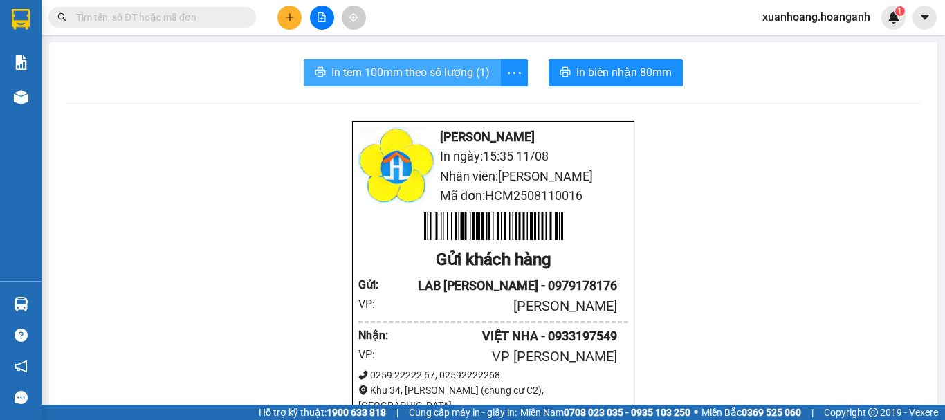
click at [464, 84] on button "In tem 100mm theo số lượng (1)" at bounding box center [402, 73] width 197 height 28
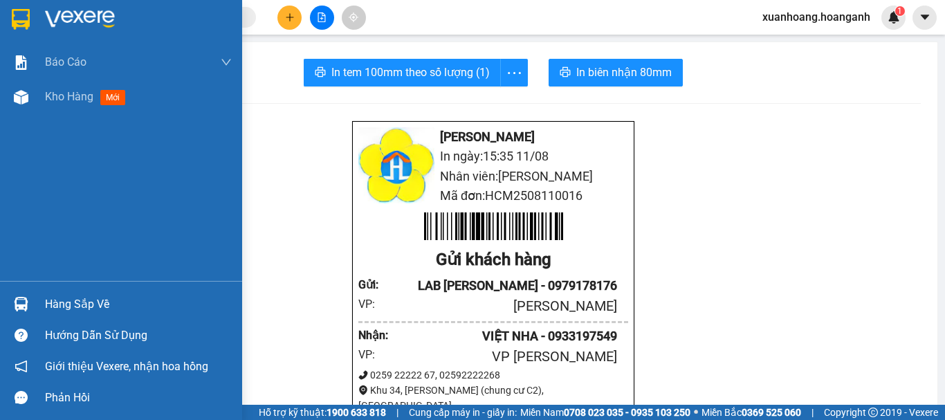
click at [16, 17] on img at bounding box center [21, 19] width 18 height 21
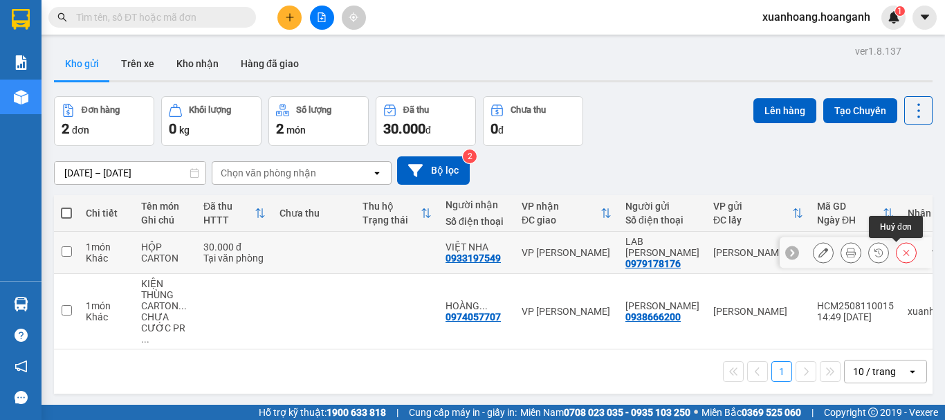
click at [902, 254] on icon at bounding box center [907, 253] width 10 height 10
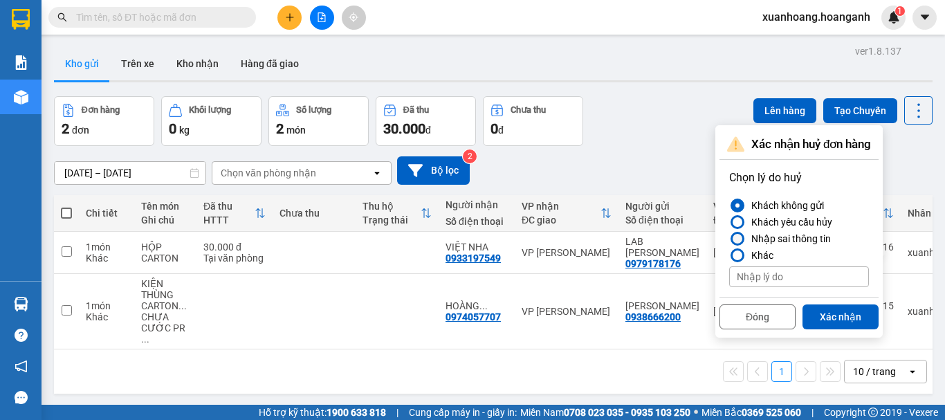
click at [736, 237] on div at bounding box center [738, 239] width 10 height 10
click at [729, 239] on input "Nhập sai thông tin" at bounding box center [729, 239] width 0 height 0
click at [846, 325] on button "Xác nhận" at bounding box center [841, 316] width 76 height 25
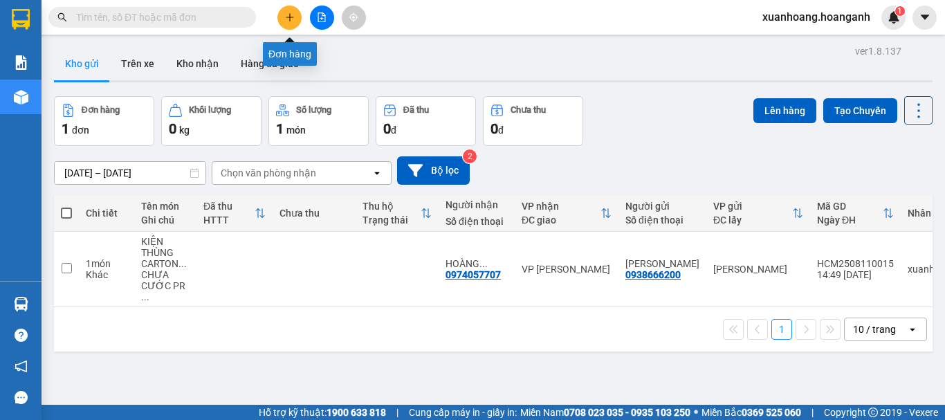
click at [292, 20] on icon "plus" at bounding box center [290, 17] width 10 height 10
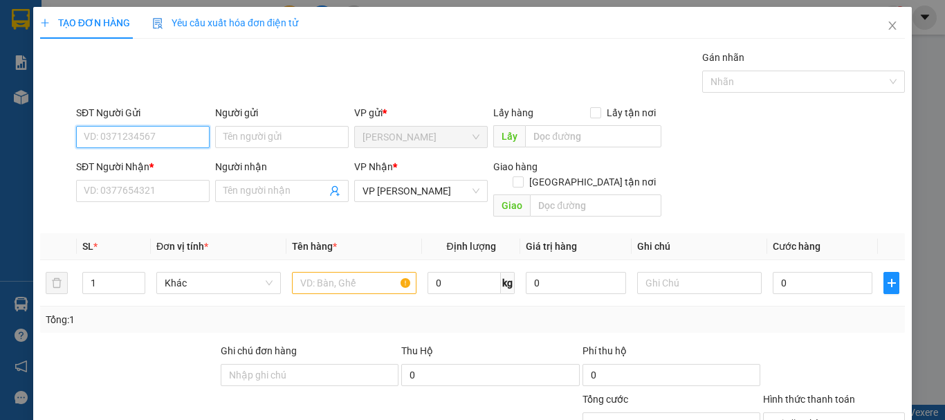
click at [199, 140] on input "SĐT Người Gửi" at bounding box center [143, 137] width 134 height 22
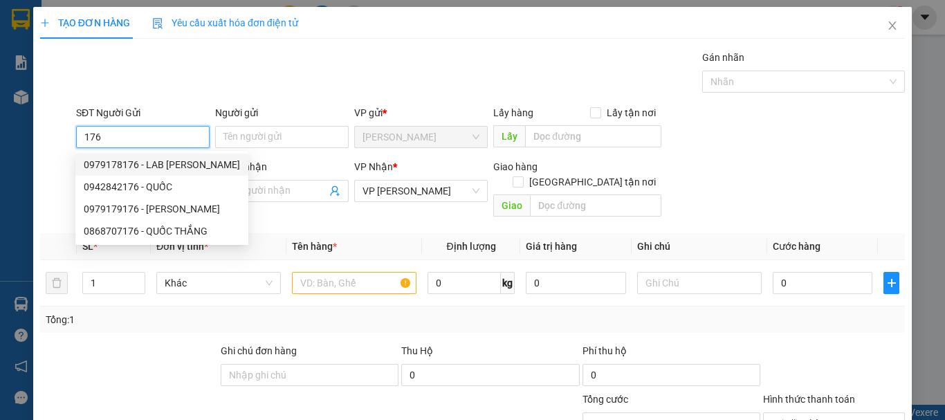
click at [198, 163] on div "0979178176 - LAB [PERSON_NAME]" at bounding box center [162, 164] width 156 height 15
type input "0979178176"
type input "LAB [PERSON_NAME]"
type input "30.000"
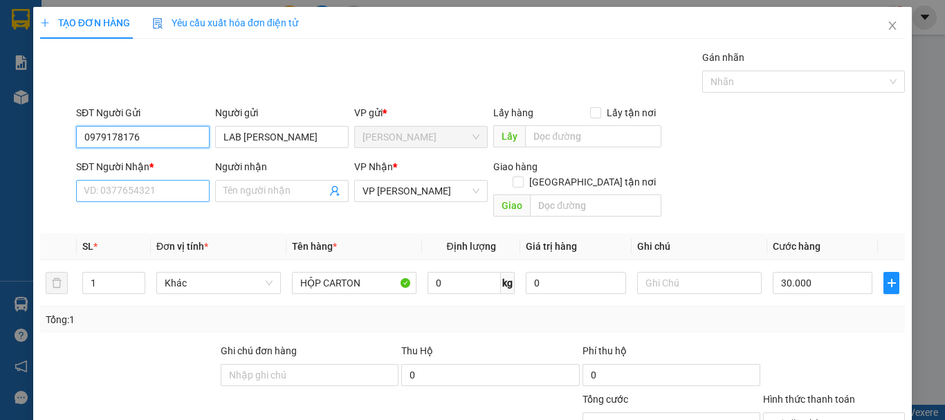
type input "0979178176"
click at [183, 194] on input "SĐT Người Nhận *" at bounding box center [143, 191] width 134 height 22
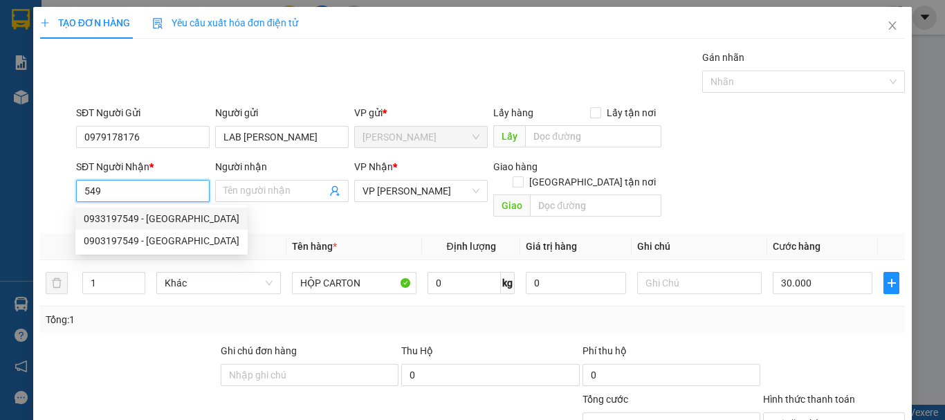
click at [154, 211] on div "0933197549 - [GEOGRAPHIC_DATA]" at bounding box center [162, 218] width 156 height 15
type input "0933197549"
type input "VIỆT NHA"
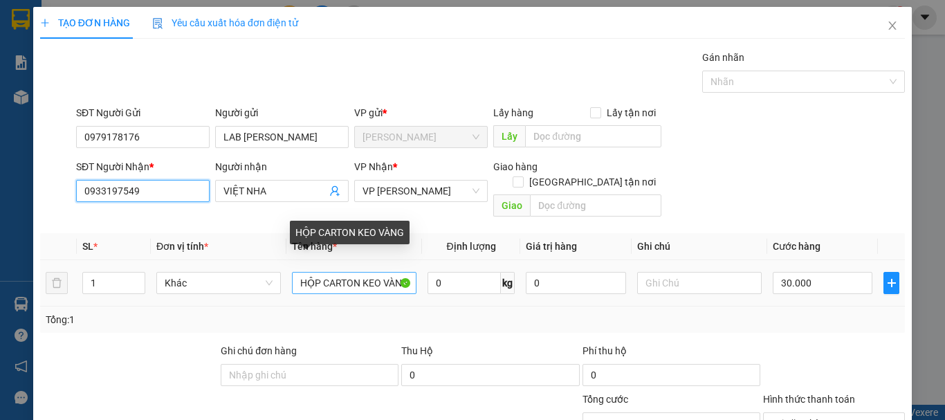
type input "0933197549"
drag, startPoint x: 358, startPoint y: 268, endPoint x: 413, endPoint y: 273, distance: 54.8
click at [413, 273] on td "HỘP CARTON KEO VÀNG" at bounding box center [354, 283] width 136 height 46
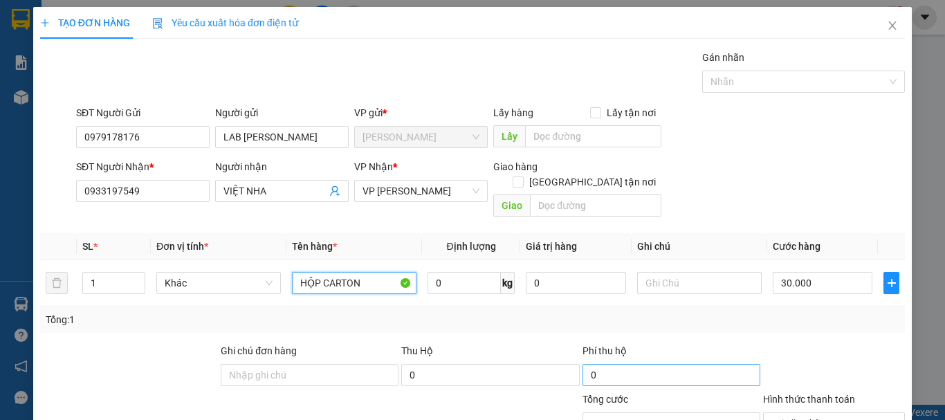
scroll to position [135, 0]
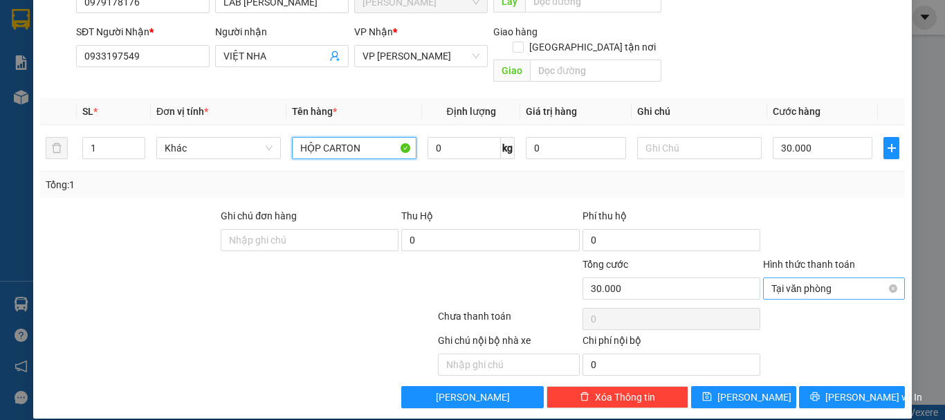
click at [824, 278] on span "Tại văn phòng" at bounding box center [834, 288] width 125 height 21
type input "HỘP CARTON"
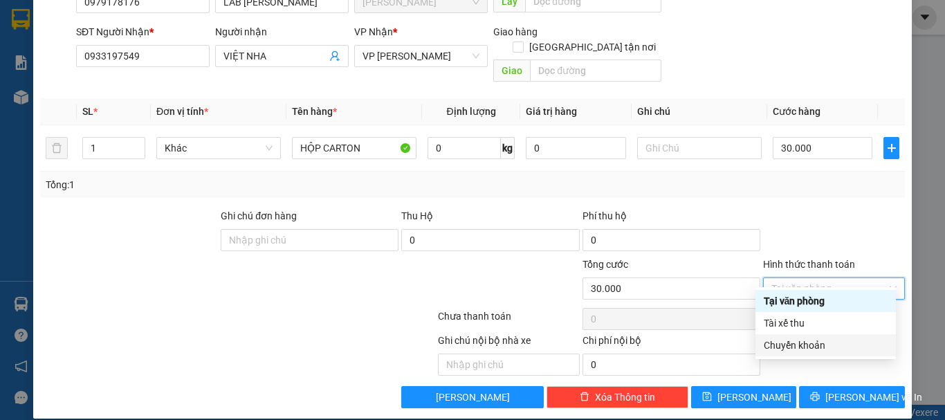
click at [814, 344] on div "Chuyển khoản" at bounding box center [826, 345] width 124 height 15
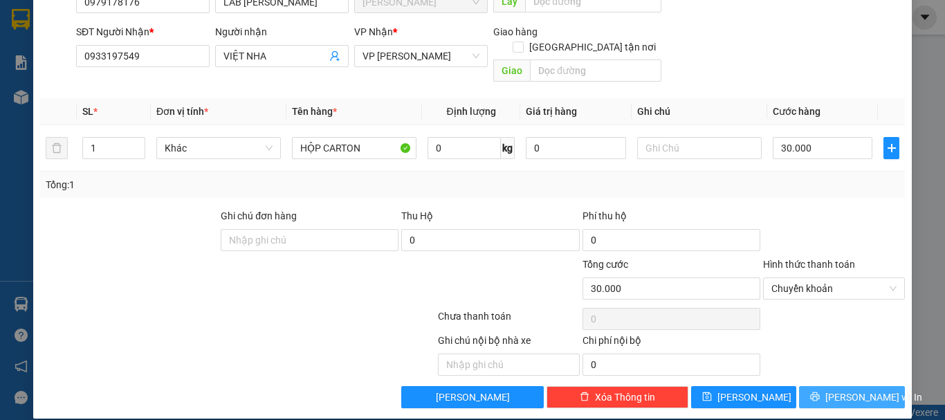
click at [831, 390] on span "[PERSON_NAME] và In" at bounding box center [874, 397] width 97 height 15
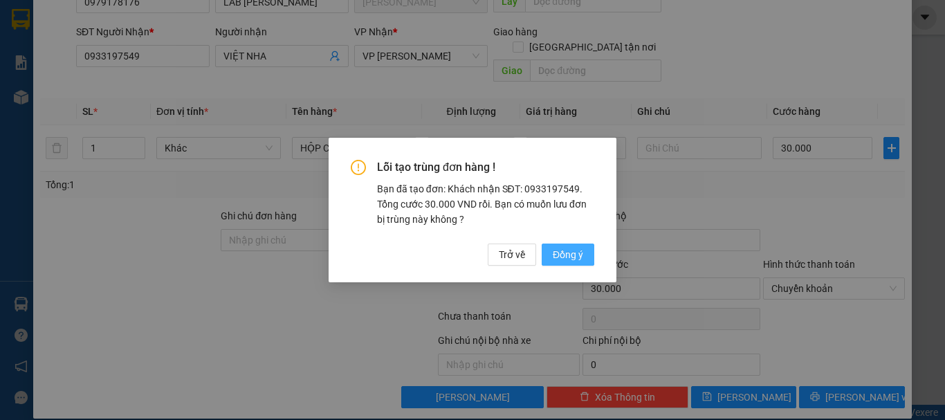
click at [568, 253] on span "Đồng ý" at bounding box center [568, 254] width 30 height 15
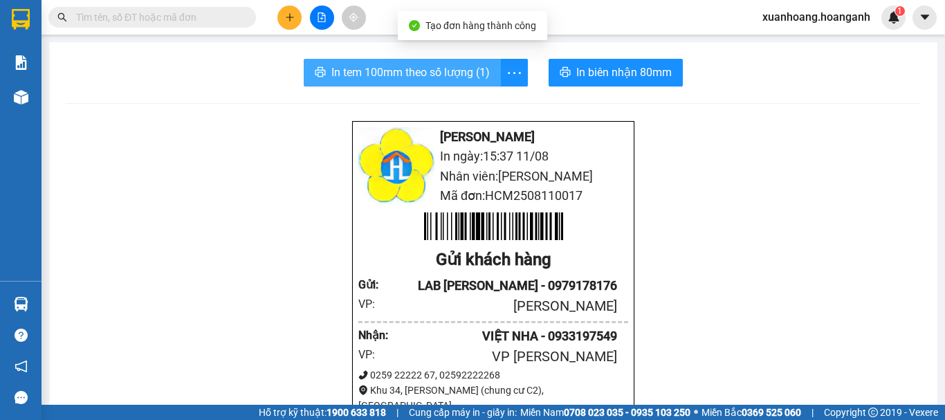
click at [384, 70] on span "In tem 100mm theo số lượng (1)" at bounding box center [410, 72] width 158 height 17
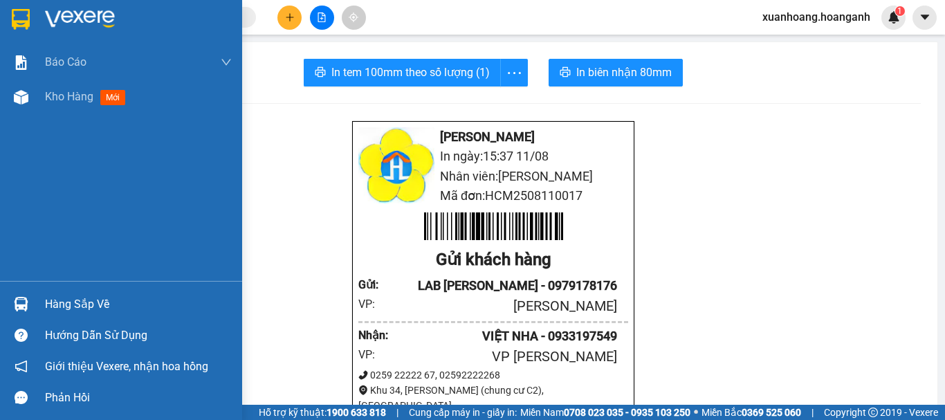
click at [23, 24] on img at bounding box center [21, 19] width 18 height 21
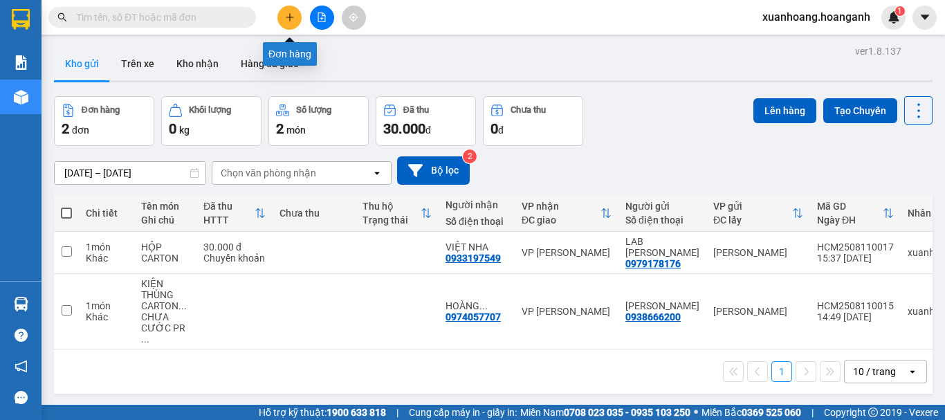
click at [291, 10] on button at bounding box center [289, 18] width 24 height 24
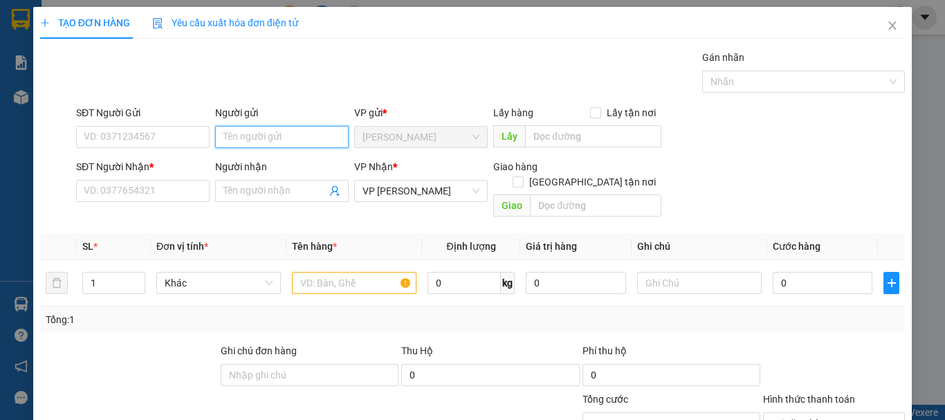
click at [282, 138] on input "Người gửi" at bounding box center [282, 137] width 134 height 22
type input "TIÊN PHONG"
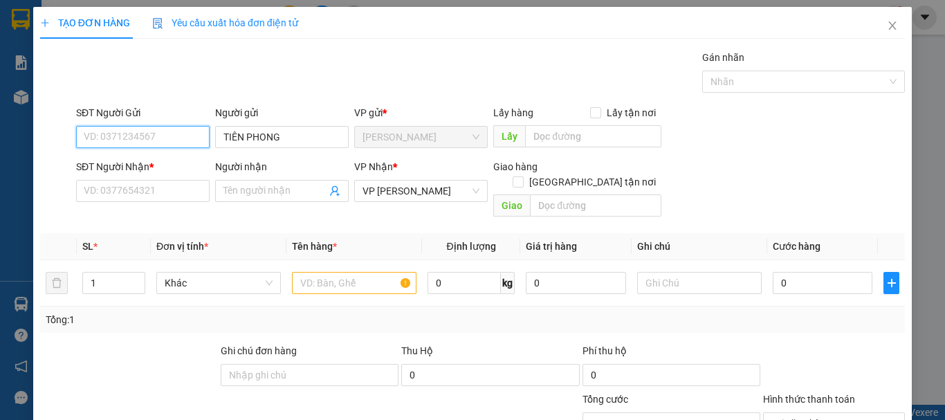
click at [176, 131] on input "SĐT Người Gửi" at bounding box center [143, 137] width 134 height 22
type input "0909197489"
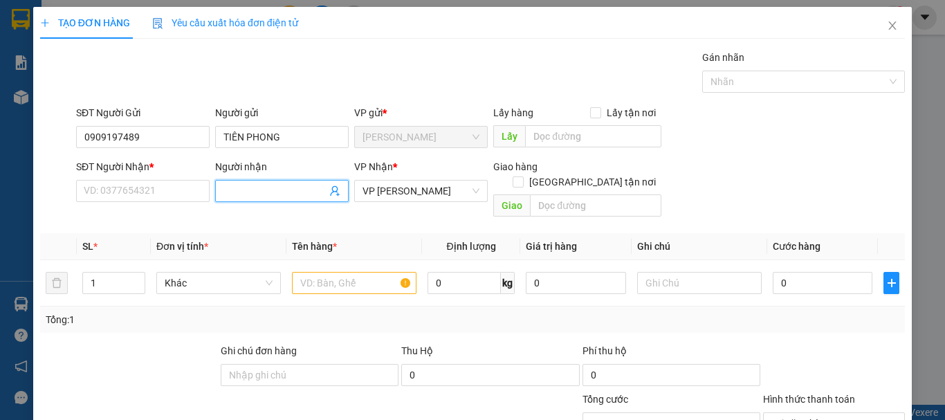
click at [255, 183] on span at bounding box center [282, 191] width 134 height 22
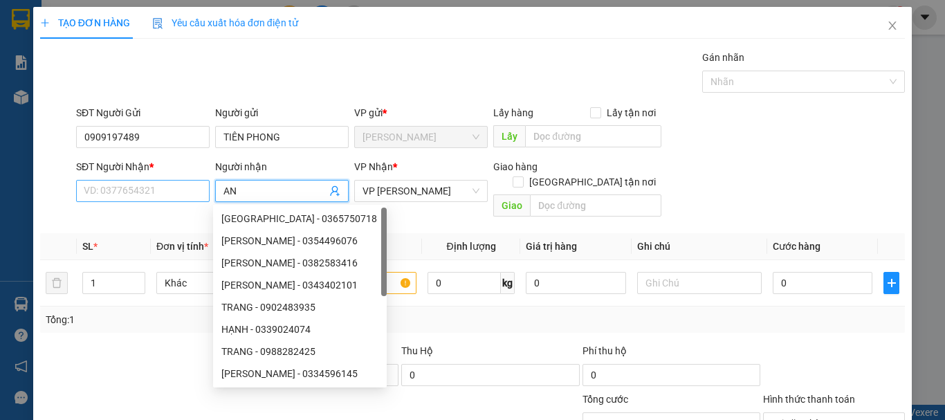
type input "AN"
click at [164, 183] on input "SĐT Người Nhận *" at bounding box center [143, 191] width 134 height 22
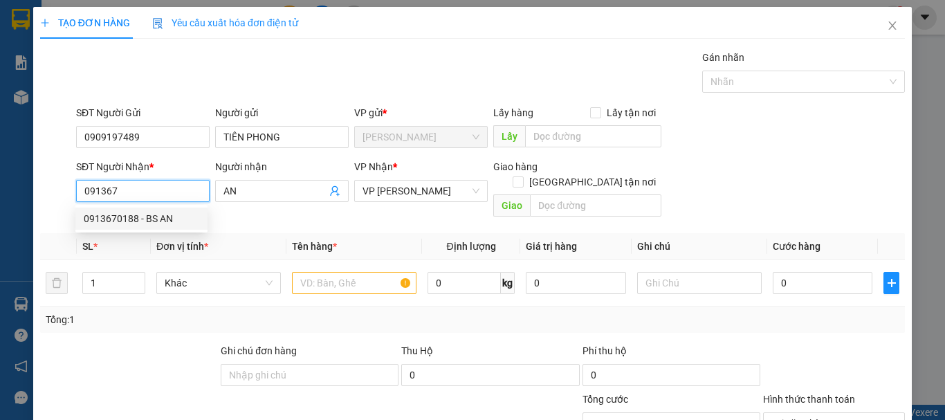
click at [157, 215] on div "0913670188 - BS AN" at bounding box center [142, 218] width 116 height 15
type input "0913670188"
type input "BS AN"
checkbox input "true"
type input "130 [PERSON_NAME]"
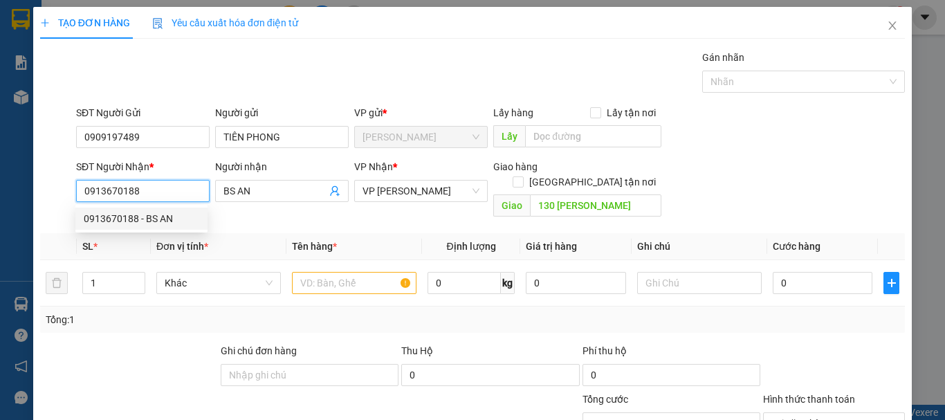
type input "100.000"
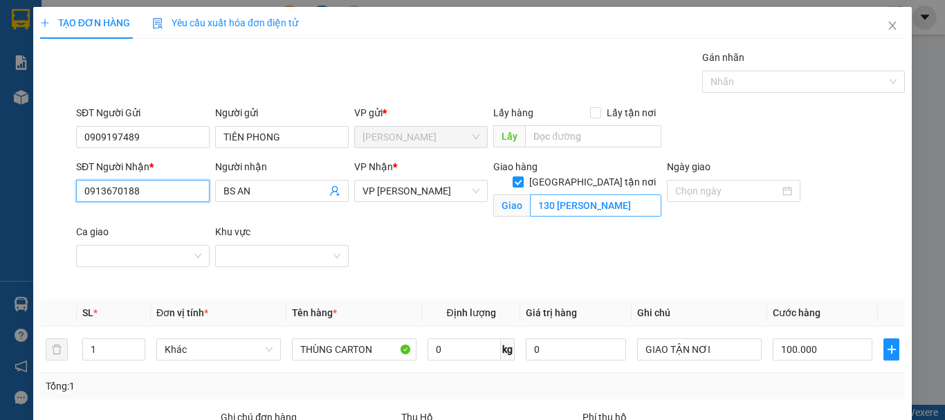
type input "0913670188"
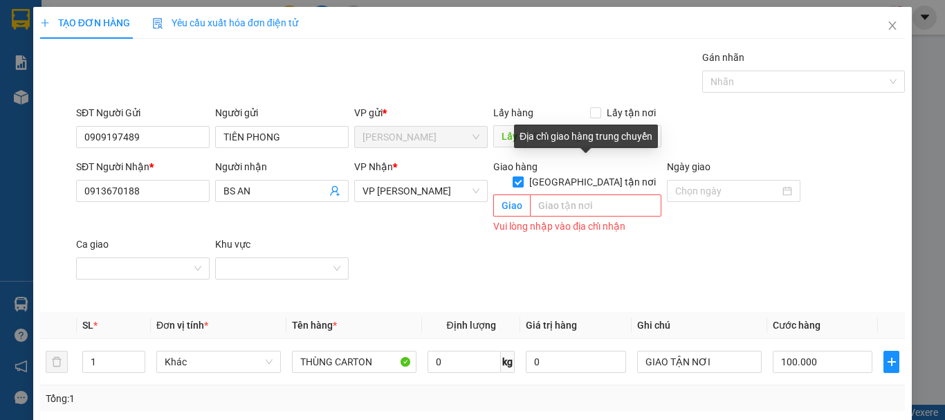
click at [522, 176] on input "[GEOGRAPHIC_DATA] tận nơi" at bounding box center [518, 181] width 10 height 10
checkbox input "false"
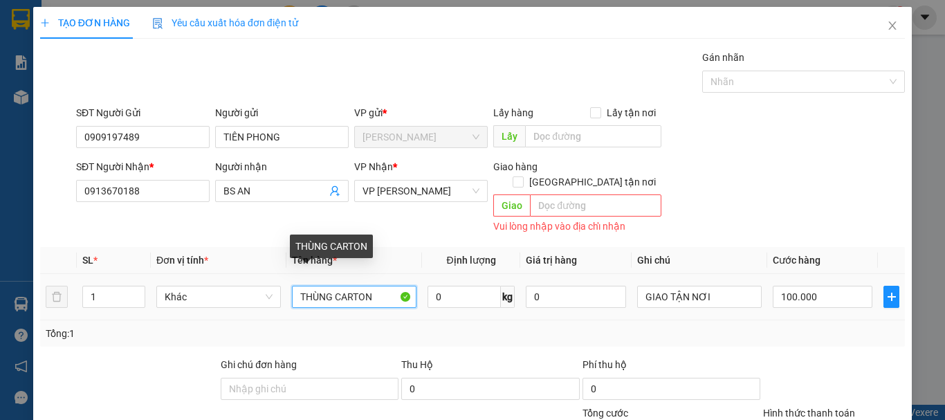
drag, startPoint x: 375, startPoint y: 277, endPoint x: 335, endPoint y: 292, distance: 42.7
click at [335, 292] on input "THÙNG CARTON" at bounding box center [354, 297] width 125 height 22
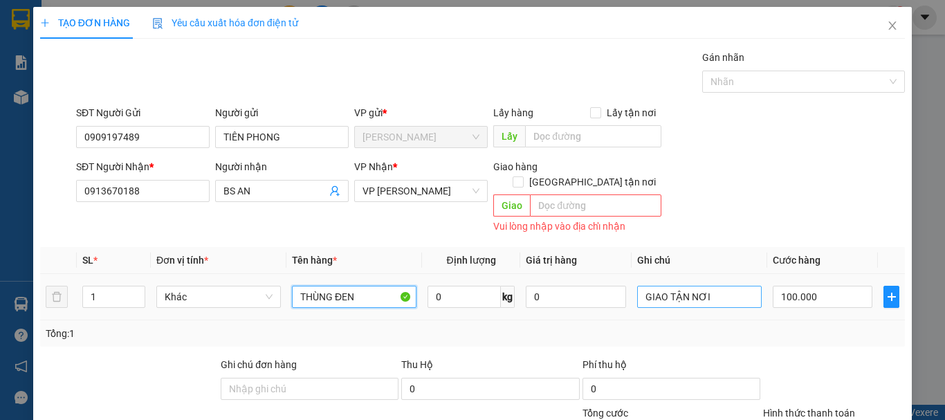
type input "THÙNG ĐEN"
click at [713, 286] on input "GIAO TẬN NƠI" at bounding box center [699, 297] width 125 height 22
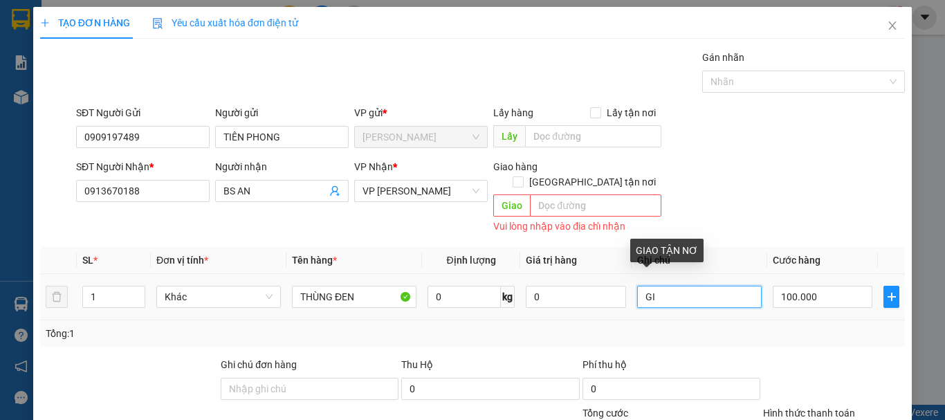
type input "G"
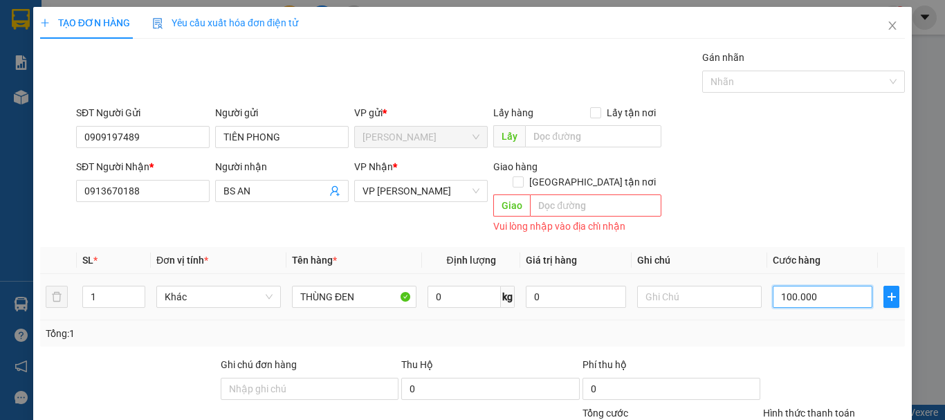
click at [840, 286] on input "100.000" at bounding box center [823, 297] width 100 height 22
type input "0"
click at [667, 286] on input "text" at bounding box center [699, 297] width 125 height 22
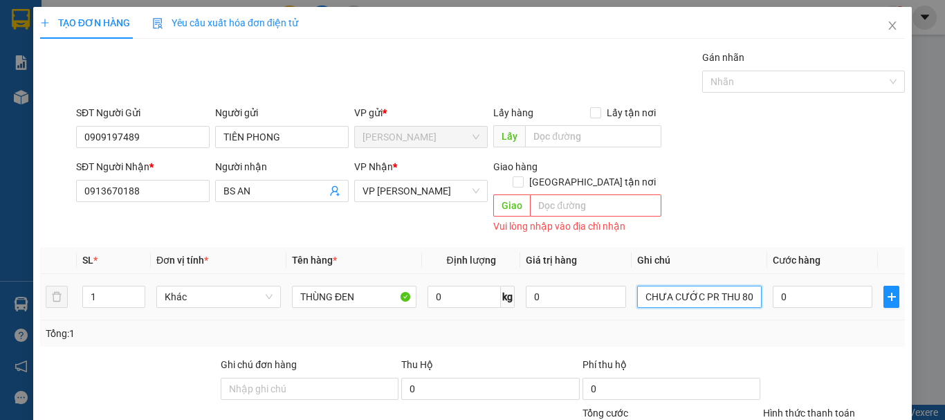
scroll to position [149, 0]
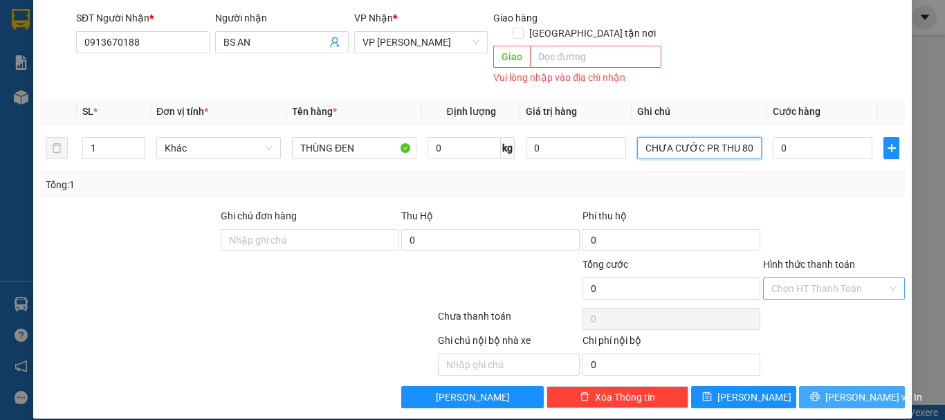
type input "CHƯA CƯỚC PR THU 80"
click at [858, 390] on span "[PERSON_NAME] và In" at bounding box center [874, 397] width 97 height 15
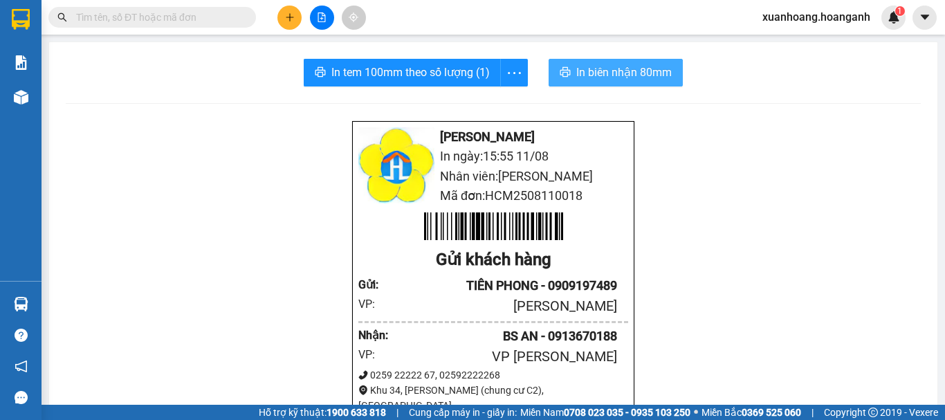
click at [654, 61] on button "In biên nhận 80mm" at bounding box center [616, 73] width 134 height 28
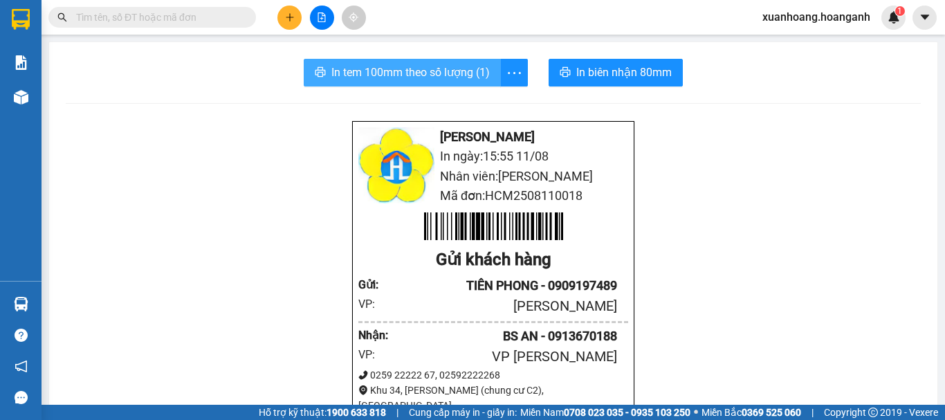
click at [455, 71] on span "In tem 100mm theo số lượng (1)" at bounding box center [410, 72] width 158 height 17
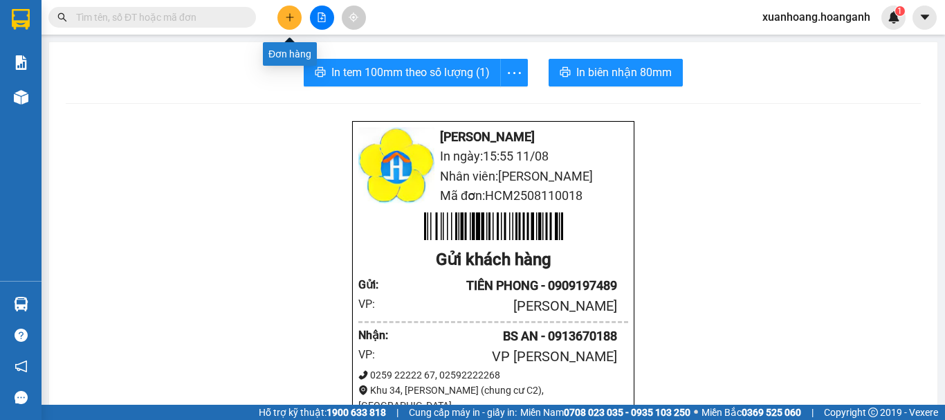
click at [293, 19] on icon "plus" at bounding box center [290, 17] width 10 height 10
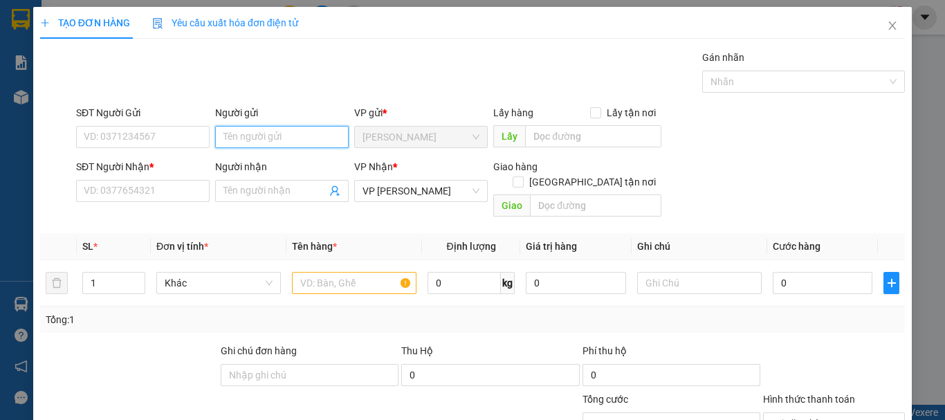
click at [287, 130] on input "Người gửi" at bounding box center [282, 137] width 134 height 22
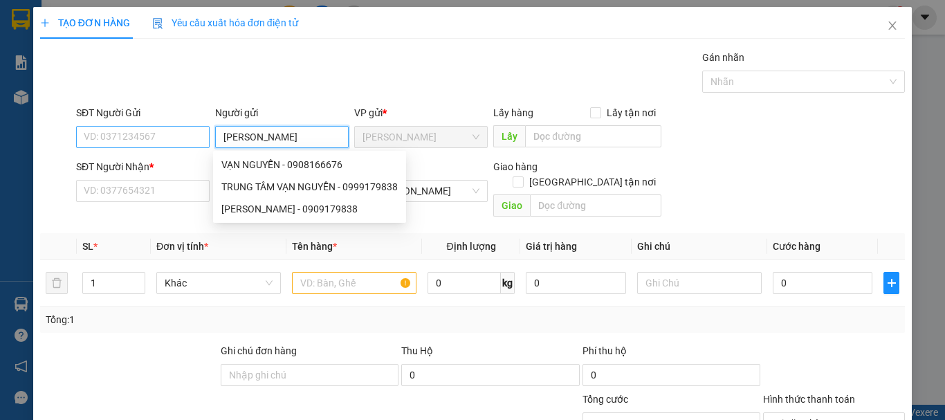
type input "[PERSON_NAME]"
click at [157, 138] on input "SĐT Người Gửi" at bounding box center [143, 137] width 134 height 22
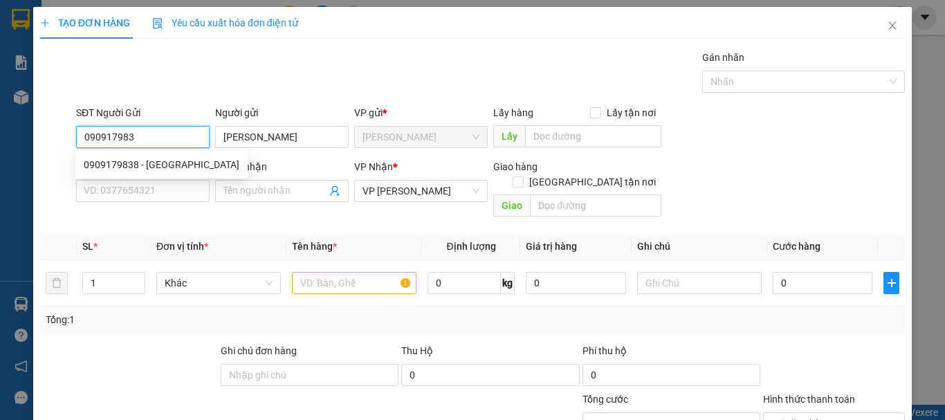
type input "0909179838"
click at [174, 172] on div "0909179838 - [GEOGRAPHIC_DATA]" at bounding box center [162, 164] width 156 height 15
type input "30.000"
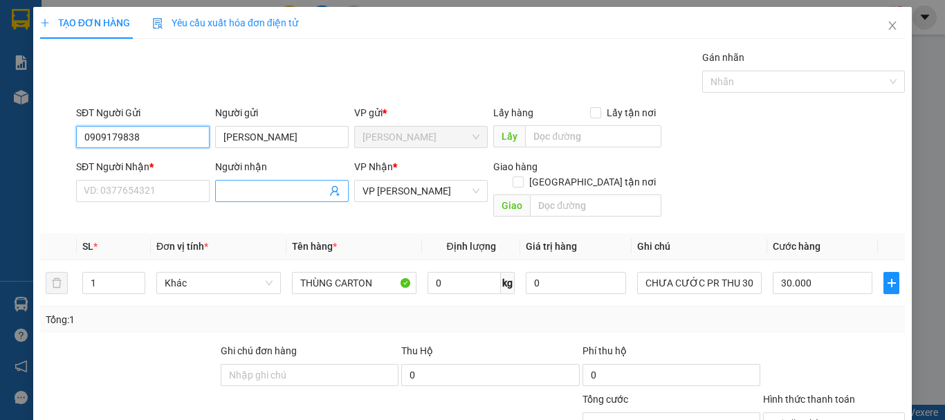
type input "0909179838"
click at [239, 188] on input "Người nhận" at bounding box center [275, 190] width 103 height 15
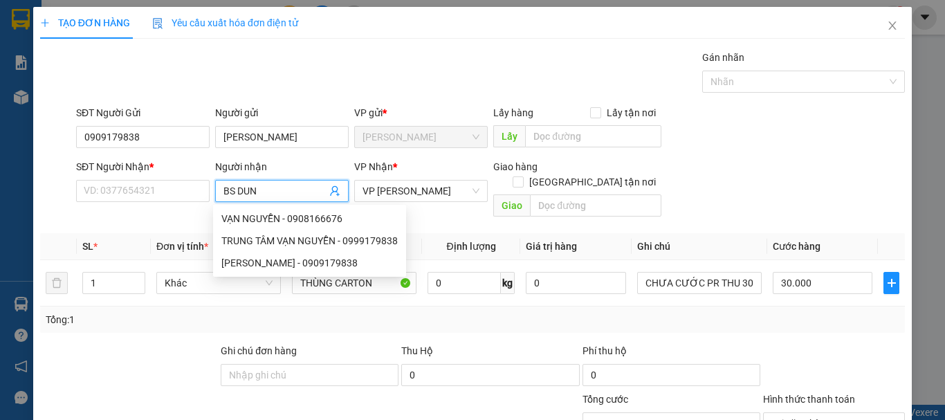
type input "BS DUNG"
click at [327, 235] on div "BS DUNG - 0916998072" at bounding box center [279, 240] width 116 height 15
type input "0916998072"
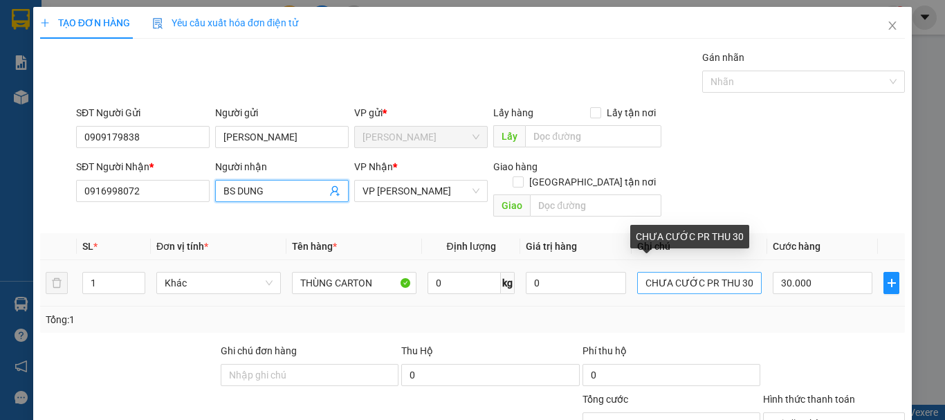
type input "BS DUNG"
click at [740, 274] on input "CHƯA CƯỚC PR THU 30" at bounding box center [699, 283] width 125 height 22
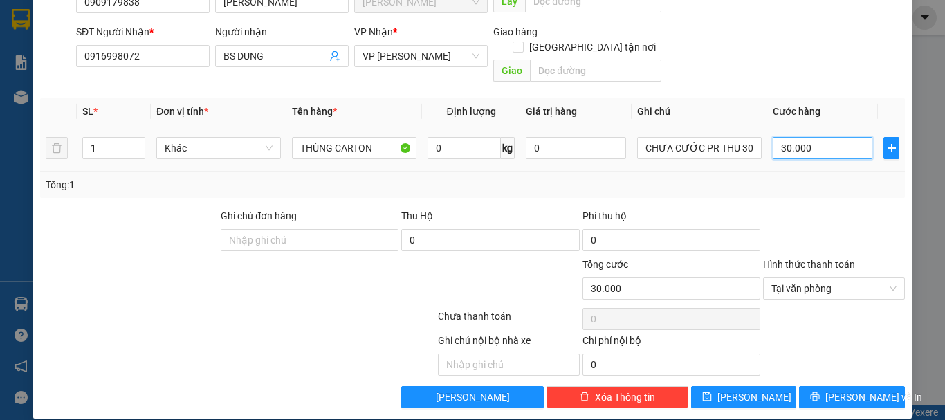
click at [812, 140] on input "30.000" at bounding box center [823, 148] width 100 height 22
type input "0"
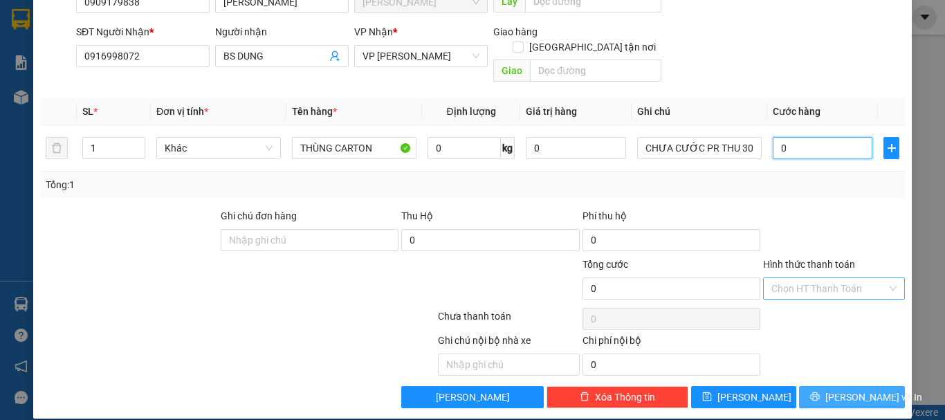
type input "0"
click at [858, 386] on button "[PERSON_NAME] và In" at bounding box center [852, 397] width 106 height 22
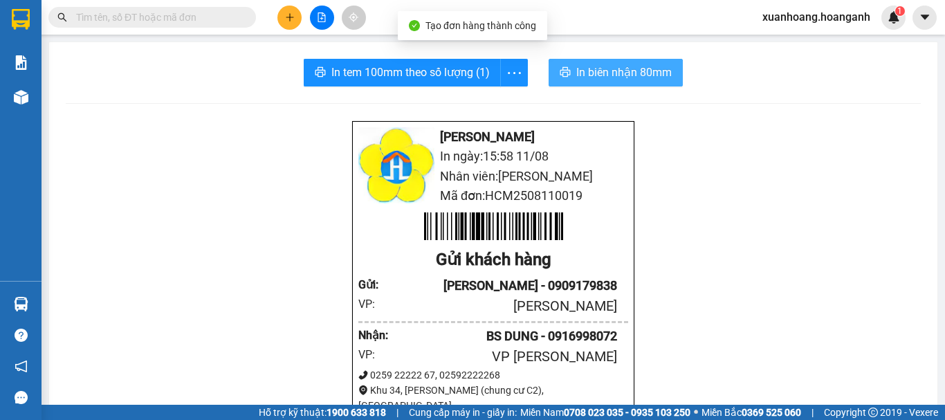
click at [578, 74] on span "In biên nhận 80mm" at bounding box center [623, 72] width 95 height 17
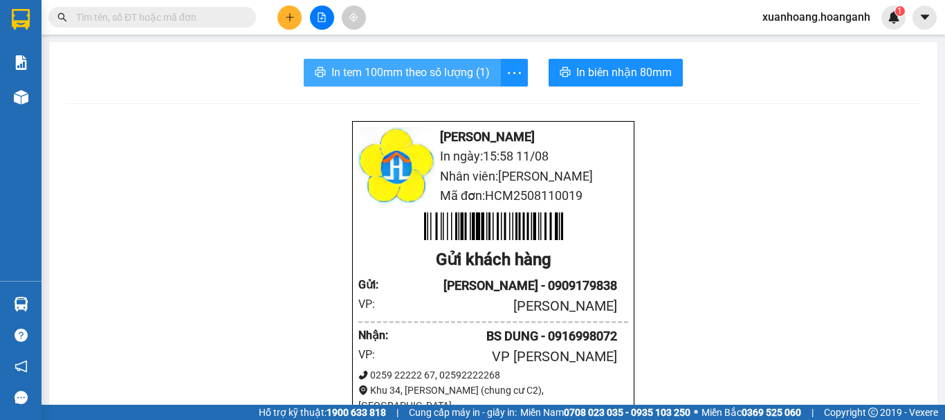
click at [419, 73] on span "In tem 100mm theo số lượng (1)" at bounding box center [410, 72] width 158 height 17
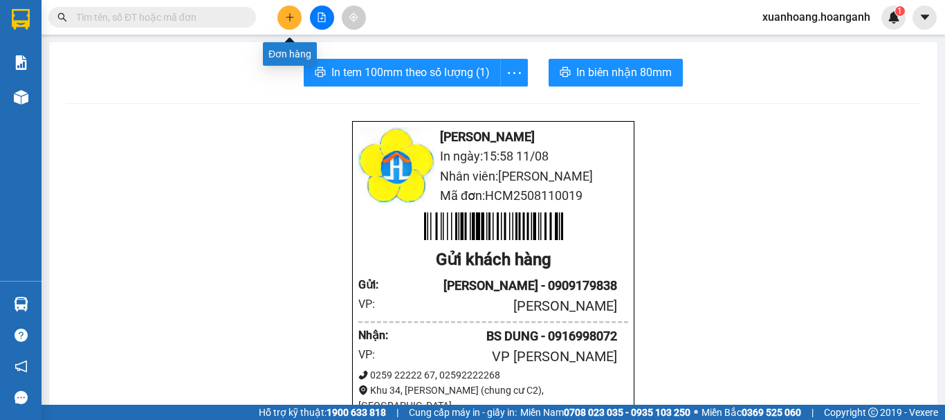
click at [296, 17] on button at bounding box center [289, 18] width 24 height 24
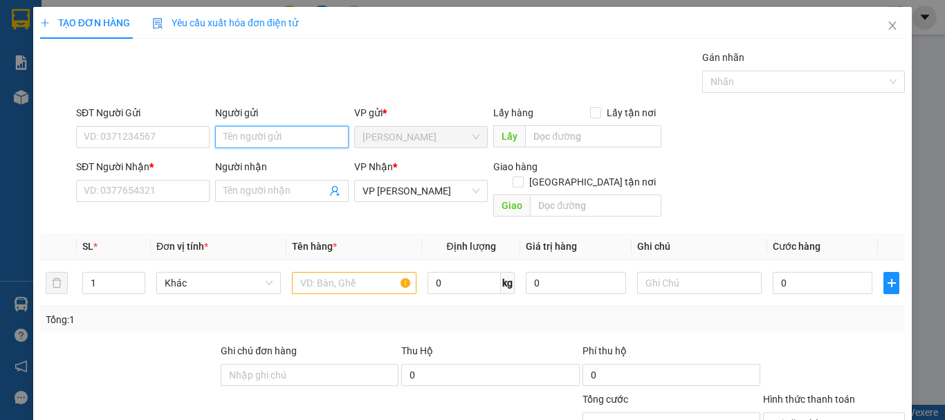
click at [259, 134] on input "Người gửi" at bounding box center [282, 137] width 134 height 22
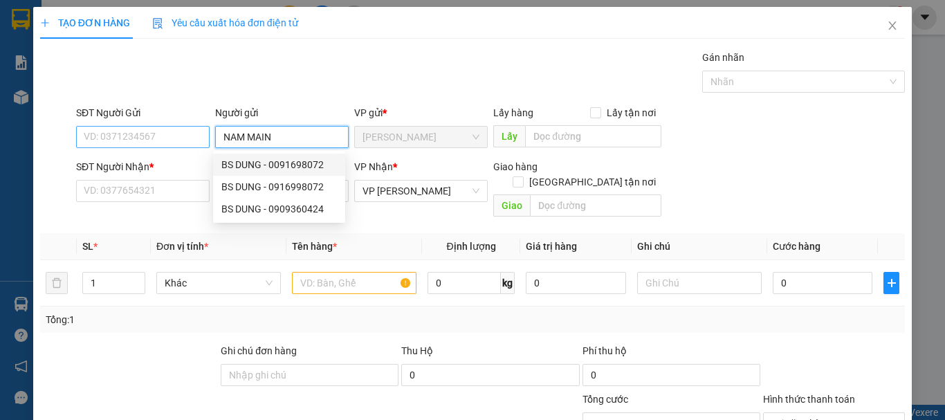
type input "NAM MAIN"
click at [198, 145] on input "SĐT Người Gửi" at bounding box center [143, 137] width 134 height 22
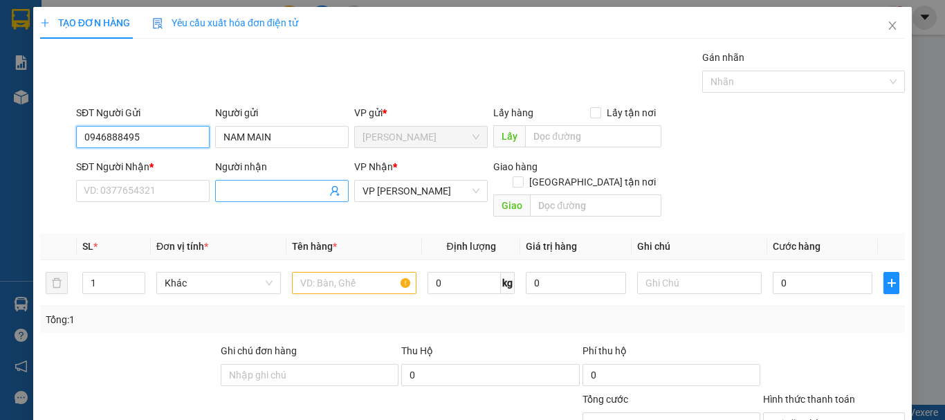
type input "0946888495"
click at [257, 197] on input "Người nhận" at bounding box center [275, 190] width 103 height 15
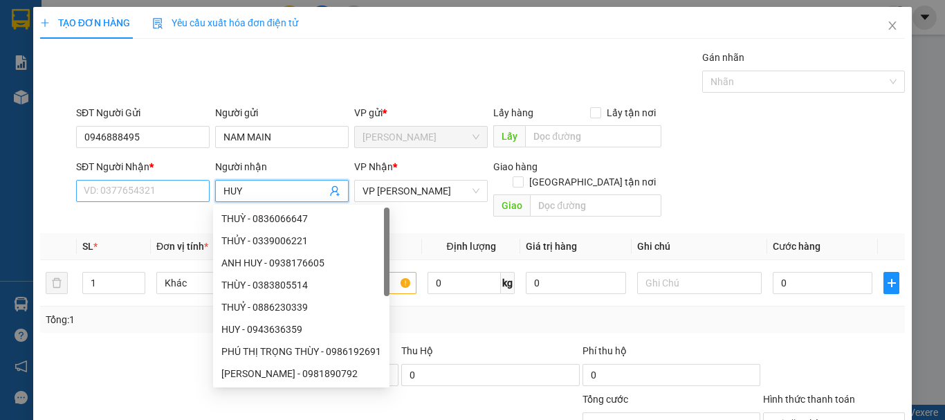
type input "HUY"
click at [165, 190] on input "SĐT Người Nhận *" at bounding box center [143, 191] width 134 height 22
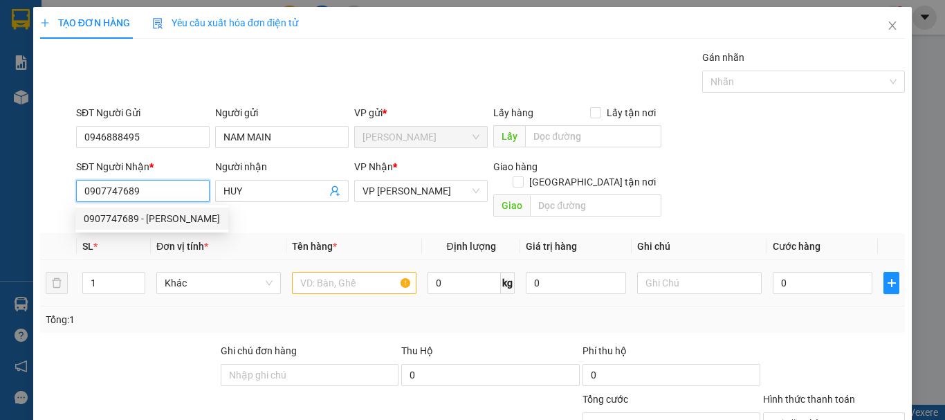
type input "0907747689"
click at [308, 275] on input "text" at bounding box center [354, 283] width 125 height 22
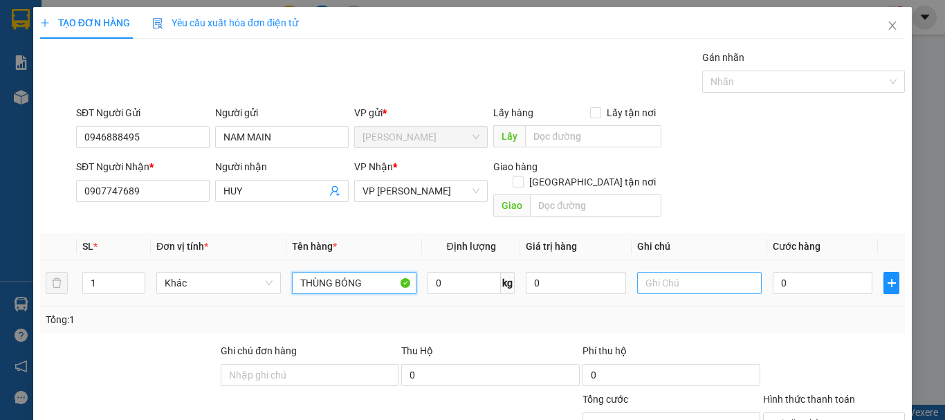
type input "THÙNG BÓNG"
click at [703, 272] on input "text" at bounding box center [699, 283] width 125 height 22
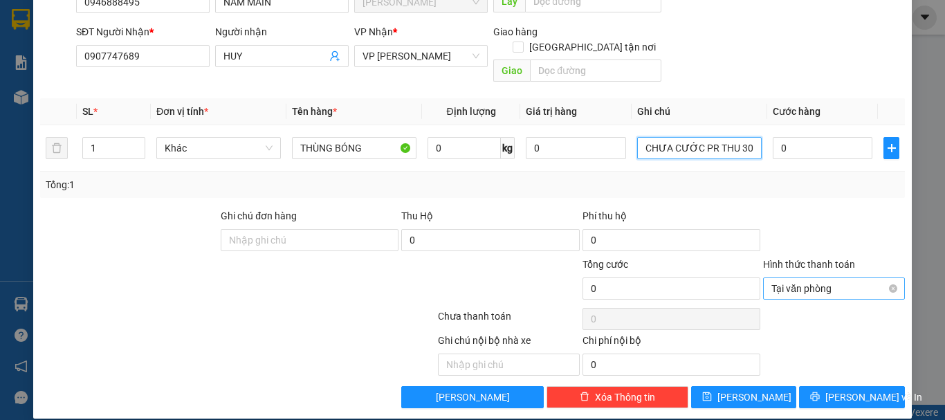
click at [888, 277] on div "Tại văn phòng" at bounding box center [834, 288] width 142 height 22
type input "CHƯA CƯỚC PR THU 30"
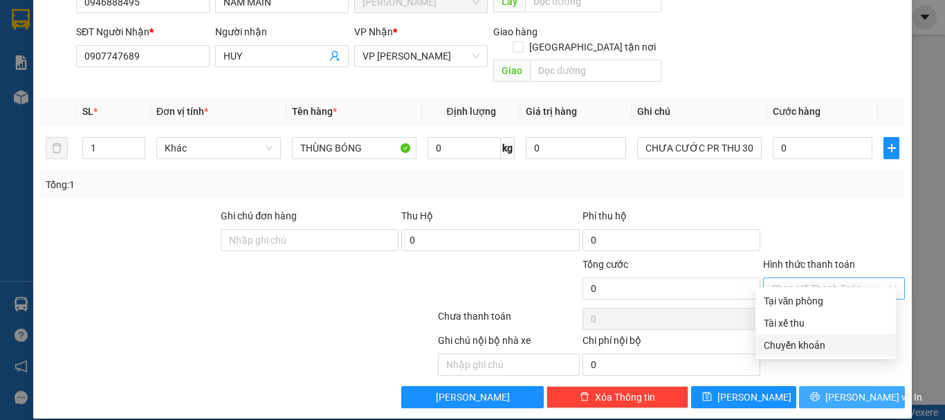
click at [858, 390] on span "[PERSON_NAME] và In" at bounding box center [874, 397] width 97 height 15
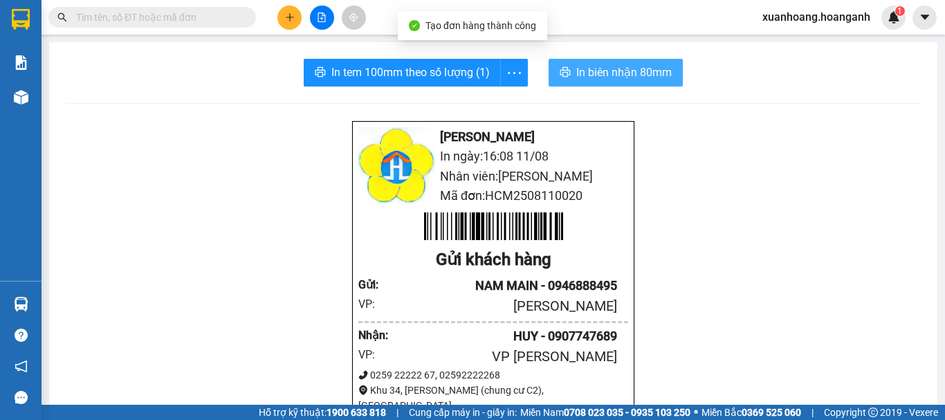
click at [623, 79] on span "In biên nhận 80mm" at bounding box center [623, 72] width 95 height 17
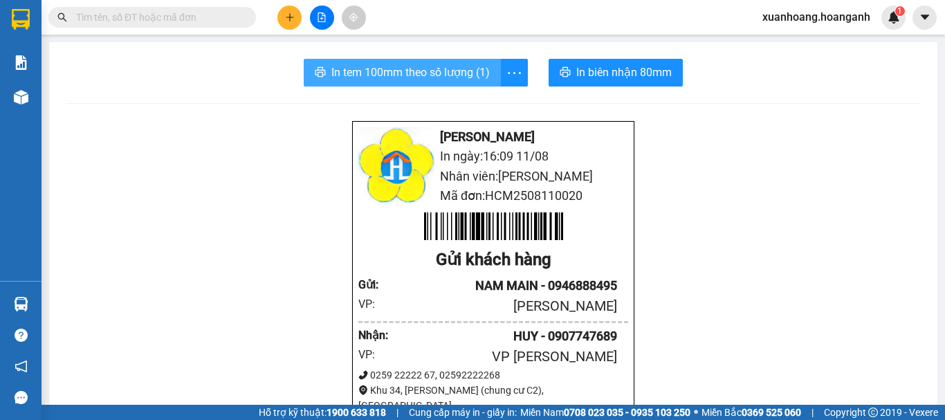
click at [427, 77] on span "In tem 100mm theo số lượng (1)" at bounding box center [410, 72] width 158 height 17
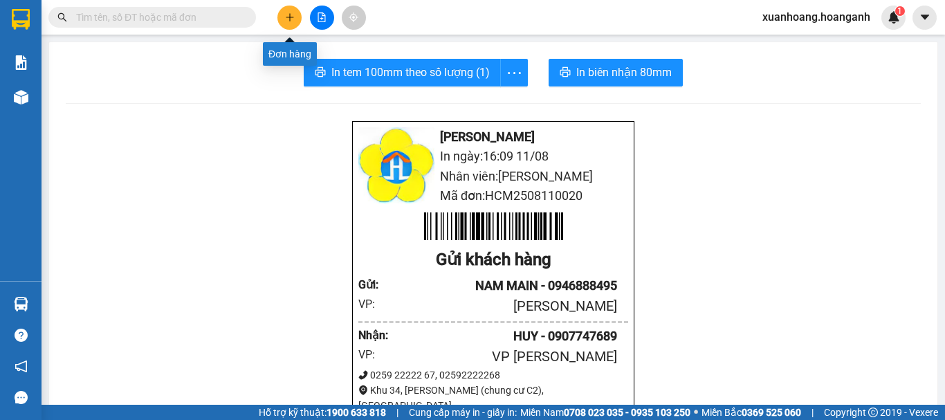
click at [289, 28] on button at bounding box center [289, 18] width 24 height 24
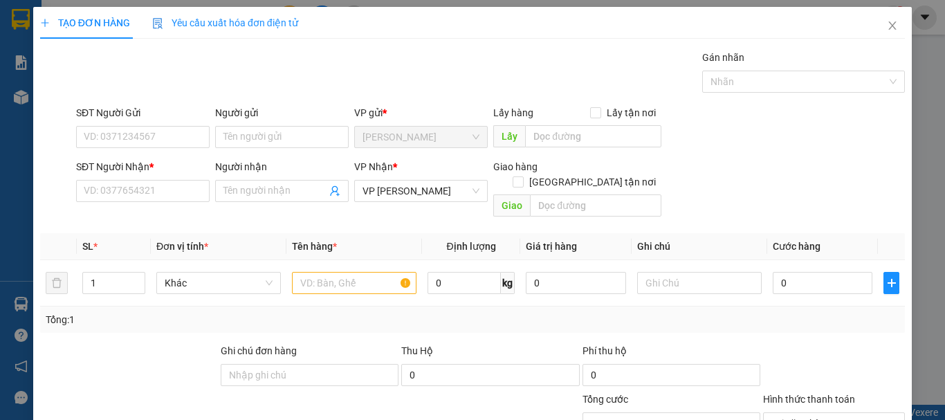
click at [256, 125] on div "Người gửi" at bounding box center [282, 115] width 134 height 21
click at [245, 161] on div "Người nhận" at bounding box center [282, 166] width 134 height 15
click at [245, 183] on input "Người nhận" at bounding box center [275, 190] width 103 height 15
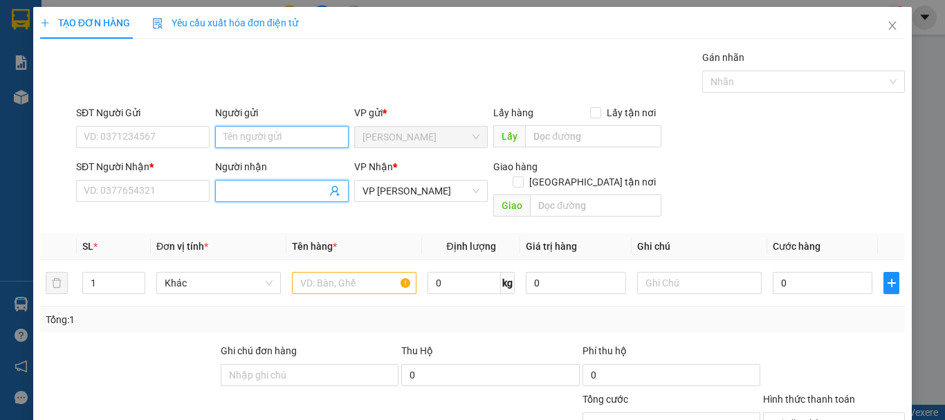
click at [254, 143] on input "Người gửi" at bounding box center [282, 137] width 134 height 22
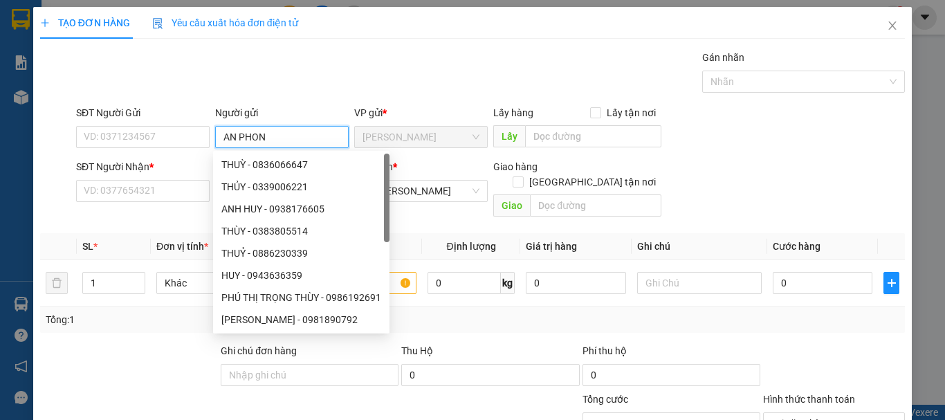
type input "AN PHONG"
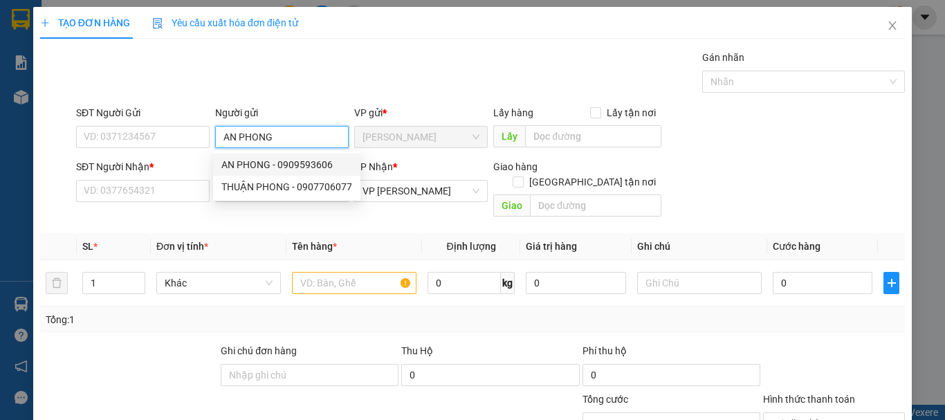
click at [263, 170] on div "AN PHONG - 0909593606" at bounding box center [286, 164] width 131 height 15
type input "0909593606"
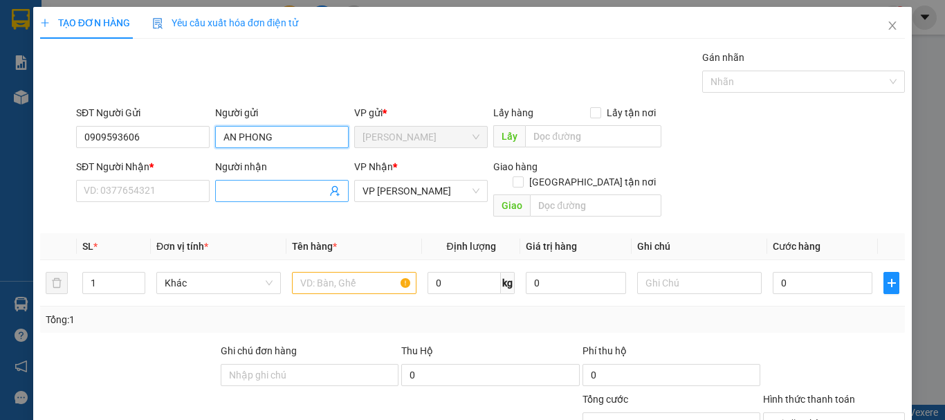
type input "AN PHONG"
click at [254, 192] on input "Người nhận" at bounding box center [275, 190] width 103 height 15
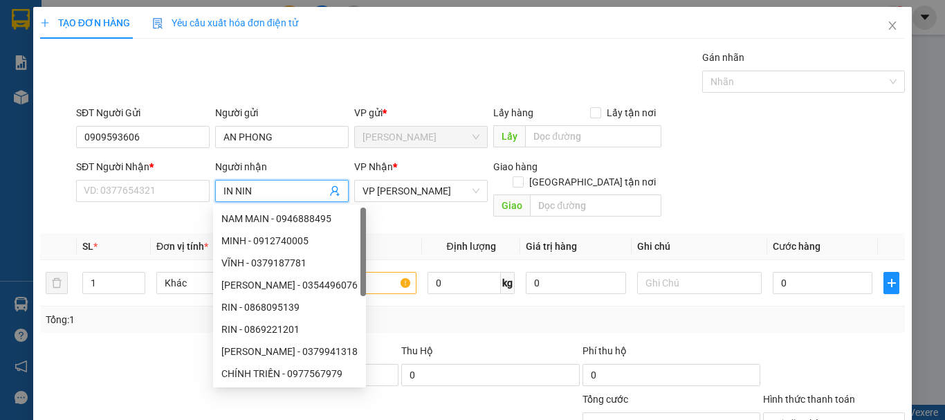
type input "IN NINH"
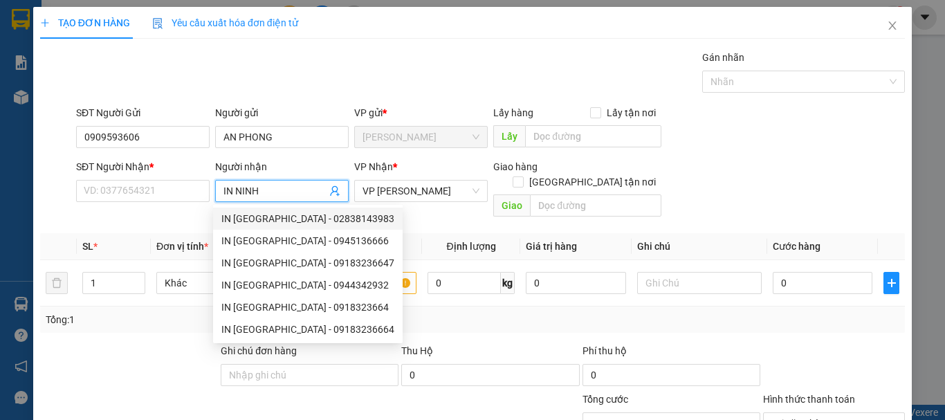
click at [292, 224] on div "IN [GEOGRAPHIC_DATA] - 02838143983" at bounding box center [307, 218] width 173 height 15
type input "02838143983"
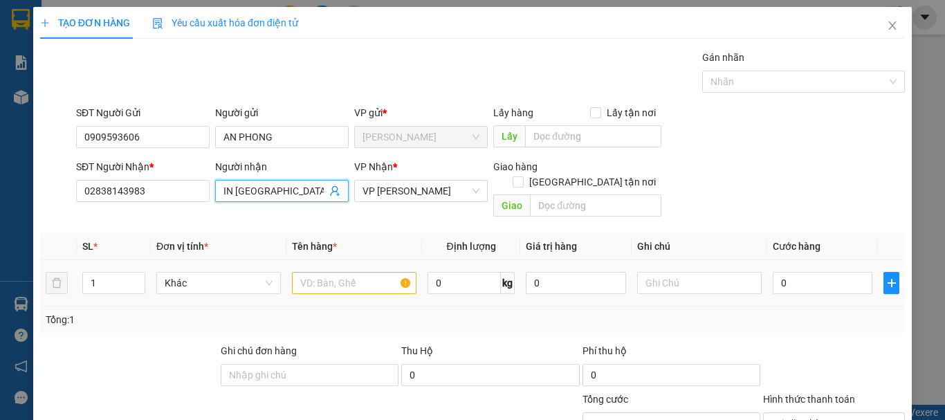
type input "IN [GEOGRAPHIC_DATA]"
click at [365, 272] on input "text" at bounding box center [354, 283] width 125 height 22
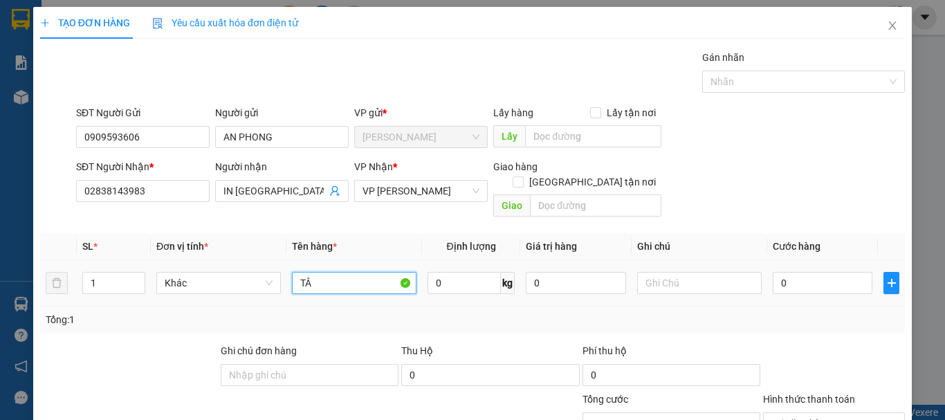
type input "T"
type input "TẤM CARTON BÓNG"
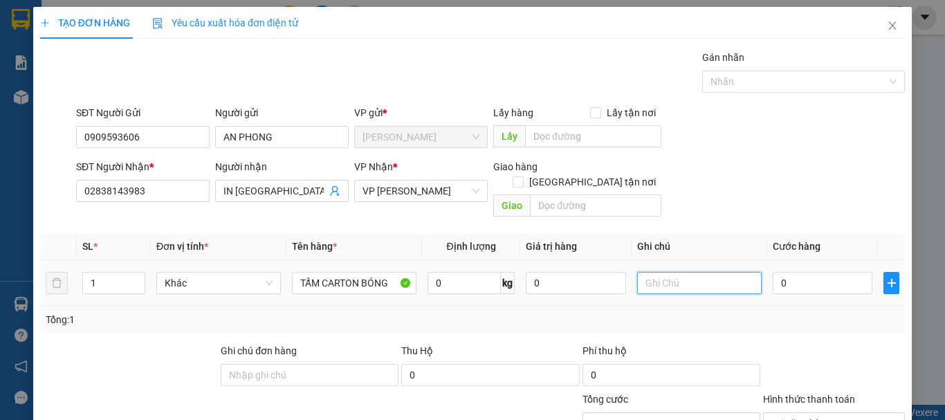
click at [644, 272] on input "text" at bounding box center [699, 283] width 125 height 22
type input "CHƯA CƯỚC PR THU 40"
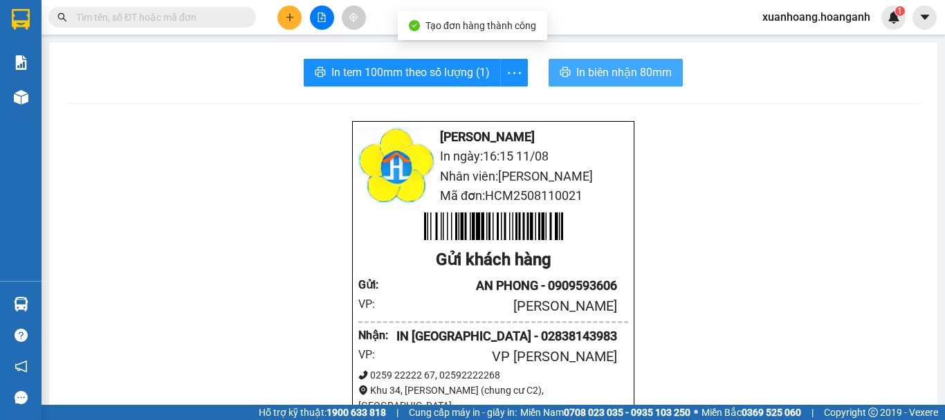
click at [590, 78] on span "In biên nhận 80mm" at bounding box center [623, 72] width 95 height 17
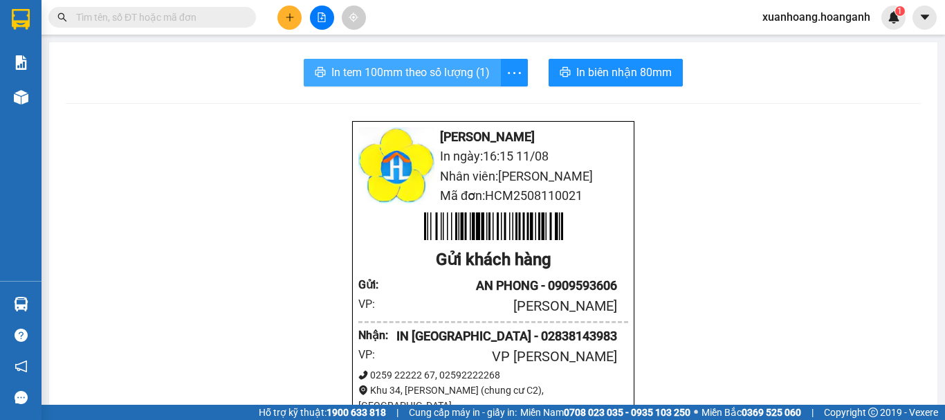
click at [384, 66] on span "In tem 100mm theo số lượng (1)" at bounding box center [410, 72] width 158 height 17
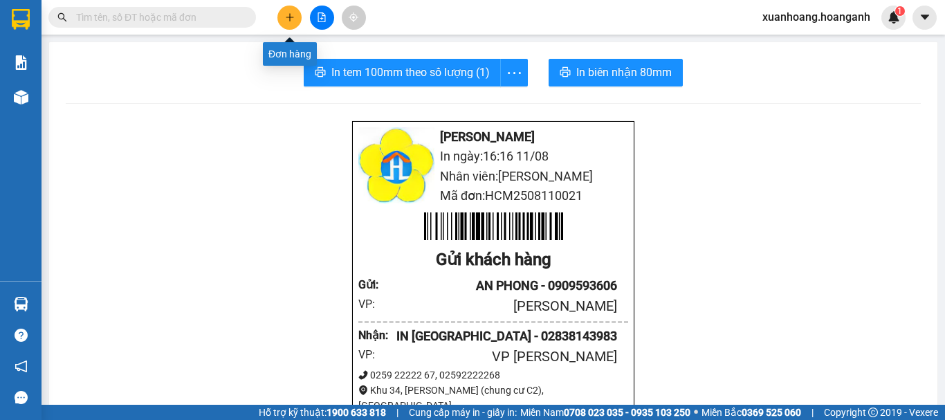
click at [285, 19] on icon "plus" at bounding box center [290, 17] width 10 height 10
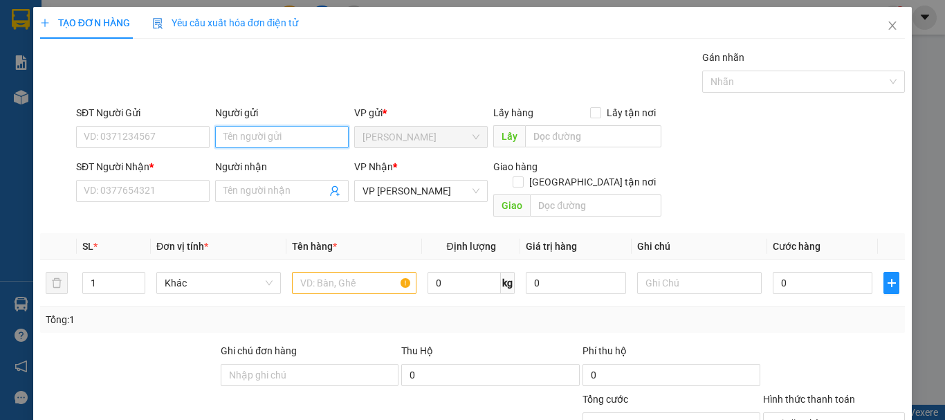
click at [284, 133] on input "Người gửi" at bounding box center [282, 137] width 134 height 22
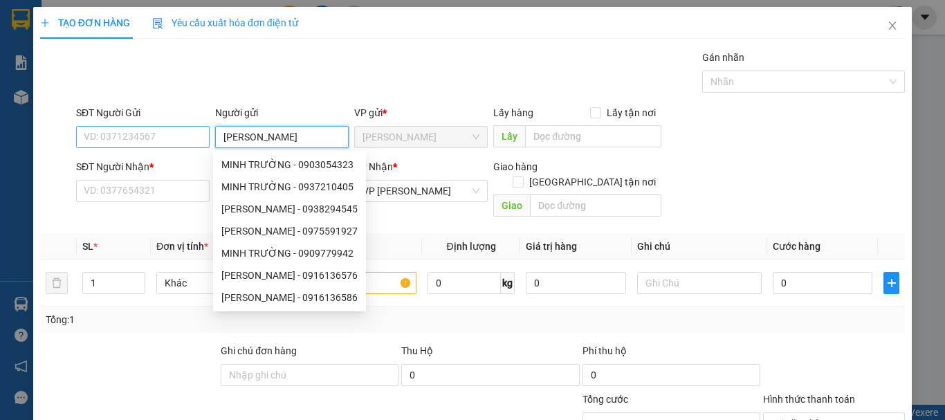
type input "[PERSON_NAME]"
click at [181, 138] on input "SĐT Người Gửi" at bounding box center [143, 137] width 134 height 22
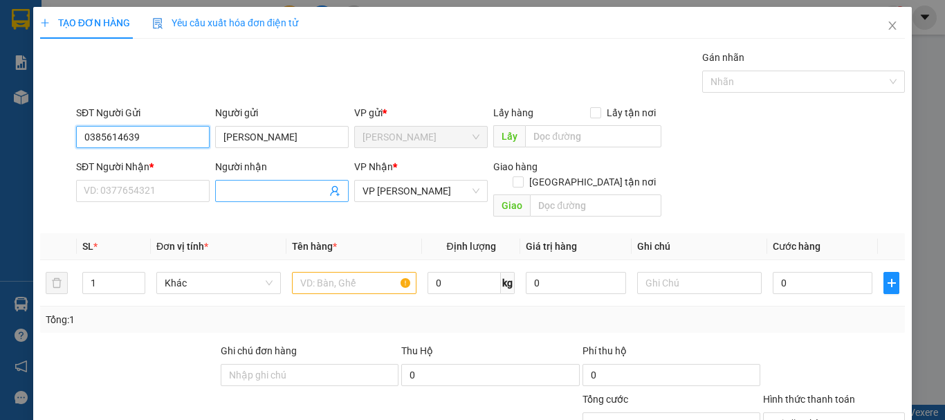
type input "0385614639"
click at [241, 193] on input "Người nhận" at bounding box center [275, 190] width 103 height 15
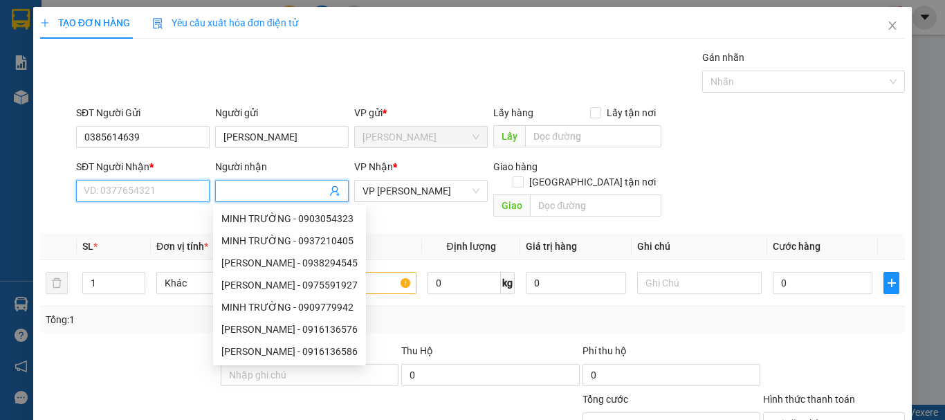
click at [156, 194] on input "SĐT Người Nhận *" at bounding box center [143, 191] width 134 height 22
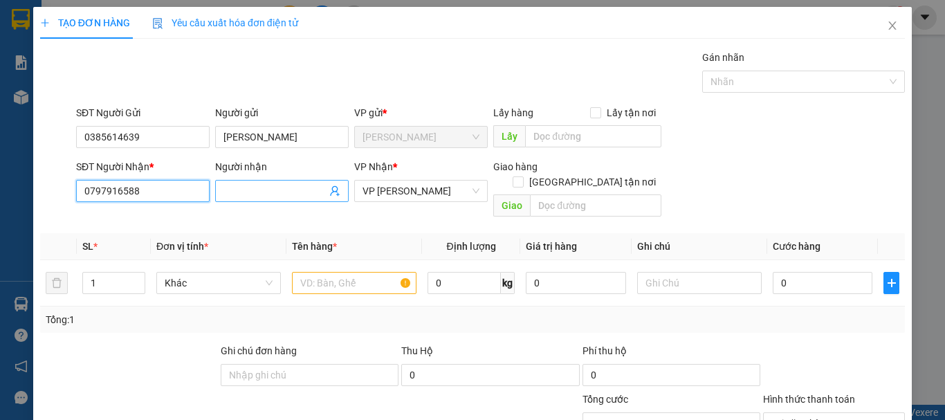
type input "0797916588"
click at [291, 190] on input "Người nhận" at bounding box center [275, 190] width 103 height 15
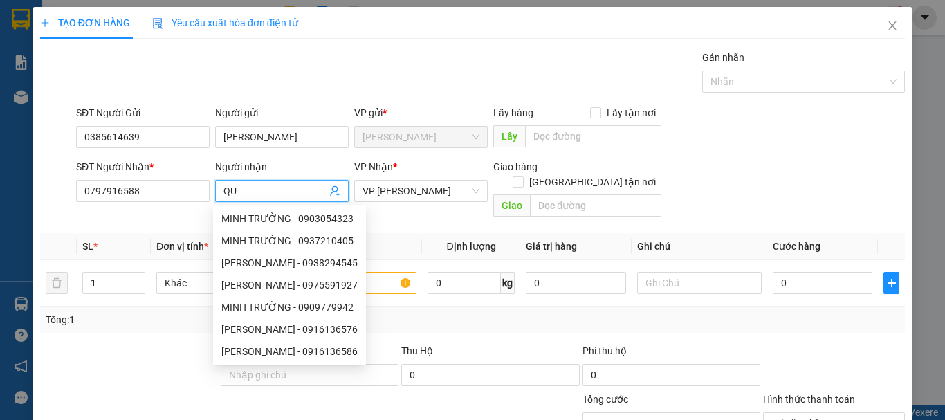
type input "QUÝ"
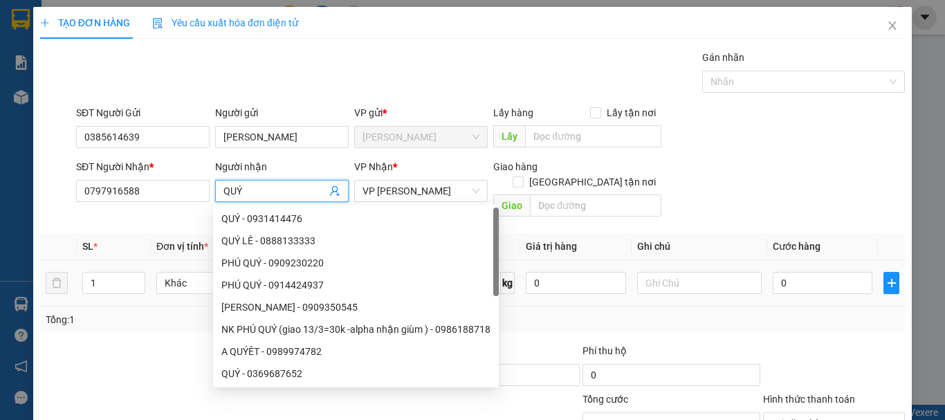
type input "0909230220"
drag, startPoint x: 281, startPoint y: 192, endPoint x: 216, endPoint y: 188, distance: 65.2
click at [216, 188] on span "PHÚ QUÝ" at bounding box center [282, 191] width 134 height 22
type input "QUÝ"
drag, startPoint x: 187, startPoint y: 185, endPoint x: 0, endPoint y: 203, distance: 187.7
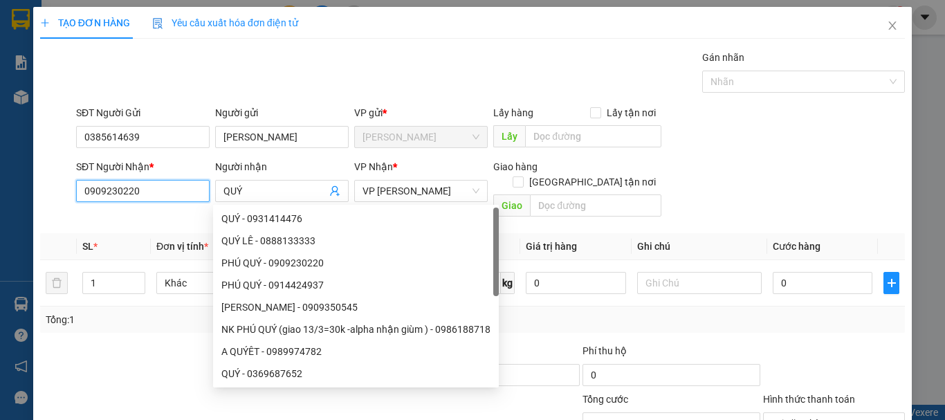
click at [0, 203] on div "TẠO ĐƠN HÀNG Yêu cầu xuất hóa đơn điện tử Transit Pickup Surcharge Ids Transit …" at bounding box center [472, 210] width 945 height 420
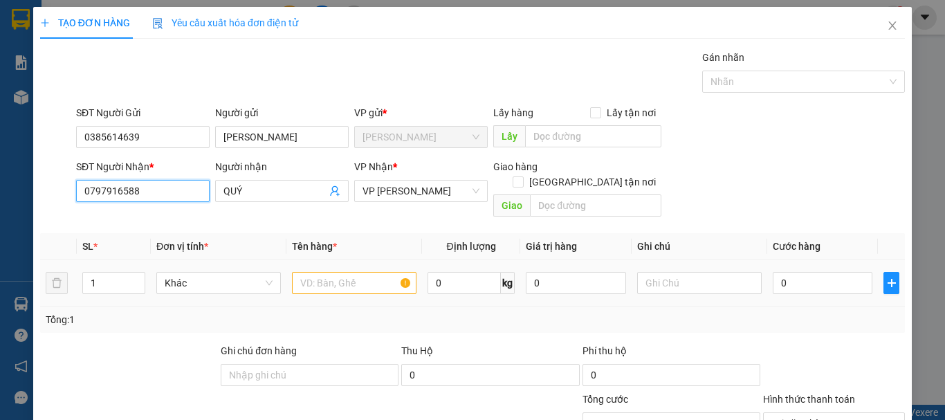
type input "0797916588"
click at [308, 272] on input "text" at bounding box center [354, 283] width 125 height 22
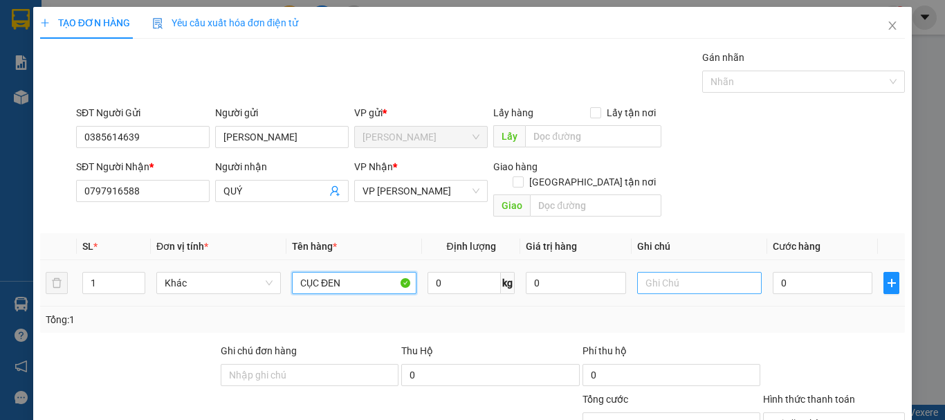
type input "CỤC ĐEN"
click at [689, 272] on input "text" at bounding box center [699, 283] width 125 height 22
type input "CHƯA CƯỚC PR THU 30"
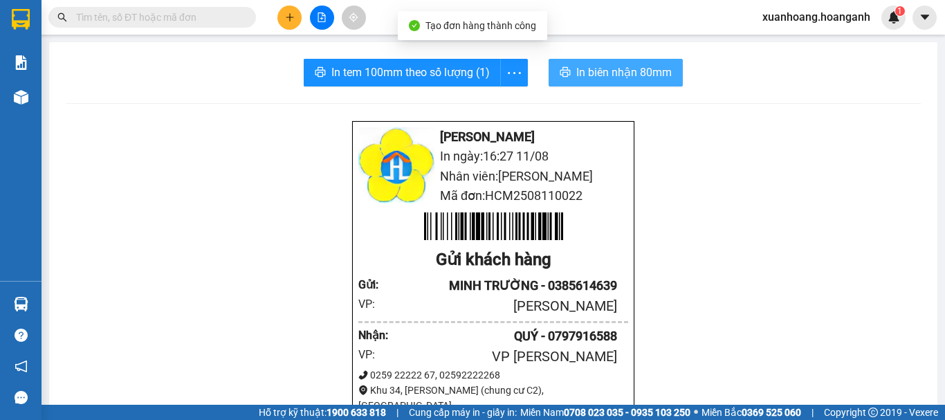
click at [636, 64] on span "In biên nhận 80mm" at bounding box center [623, 72] width 95 height 17
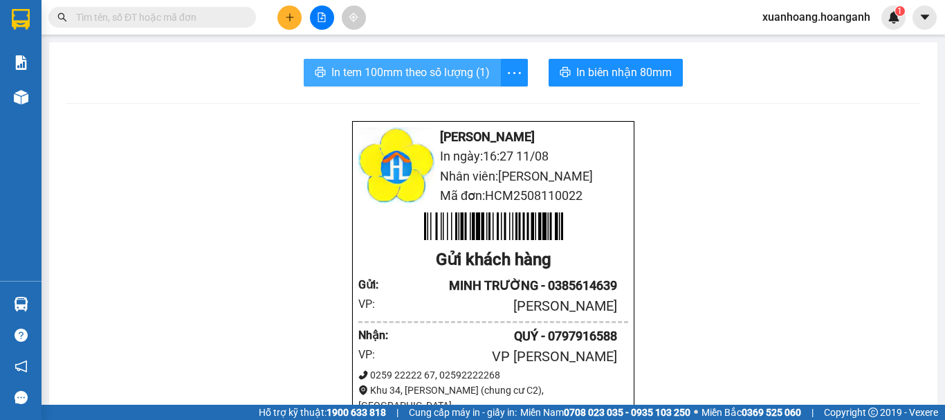
click at [451, 75] on span "In tem 100mm theo số lượng (1)" at bounding box center [410, 72] width 158 height 17
click at [287, 20] on icon "plus" at bounding box center [290, 17] width 10 height 10
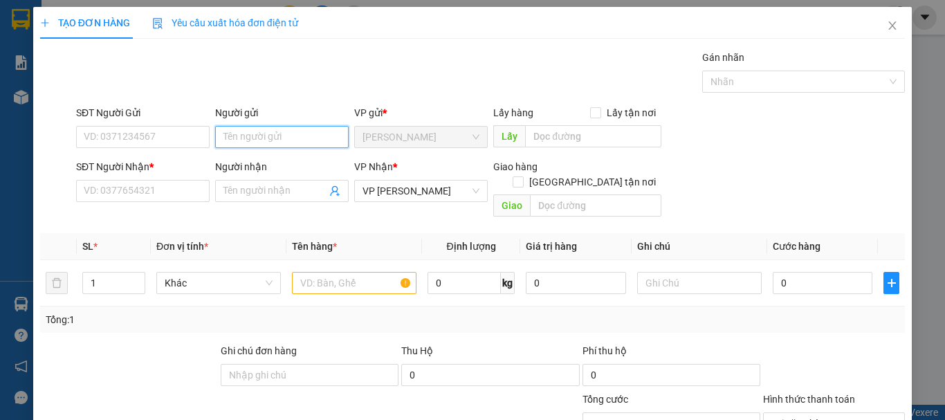
click at [282, 143] on input "Người gửi" at bounding box center [282, 137] width 134 height 22
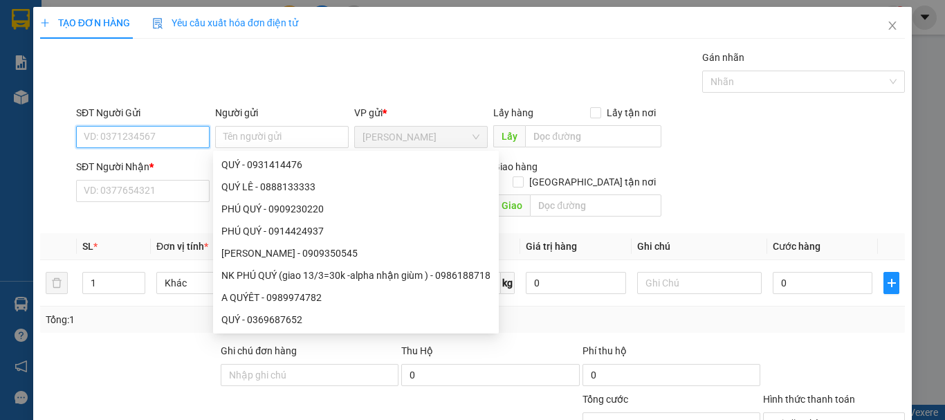
click at [170, 134] on input "SĐT Người Gửi" at bounding box center [143, 137] width 134 height 22
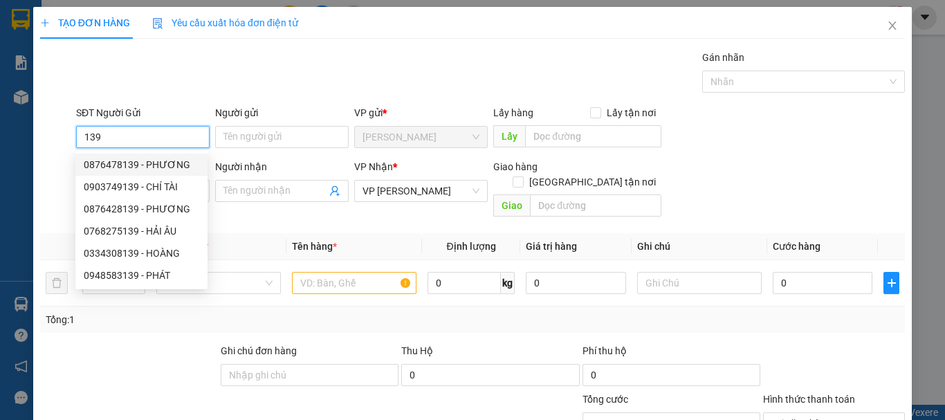
click at [181, 163] on div "0876478139 - PHƯƠNG" at bounding box center [142, 164] width 116 height 15
type input "0876478139"
type input "PHƯƠNG"
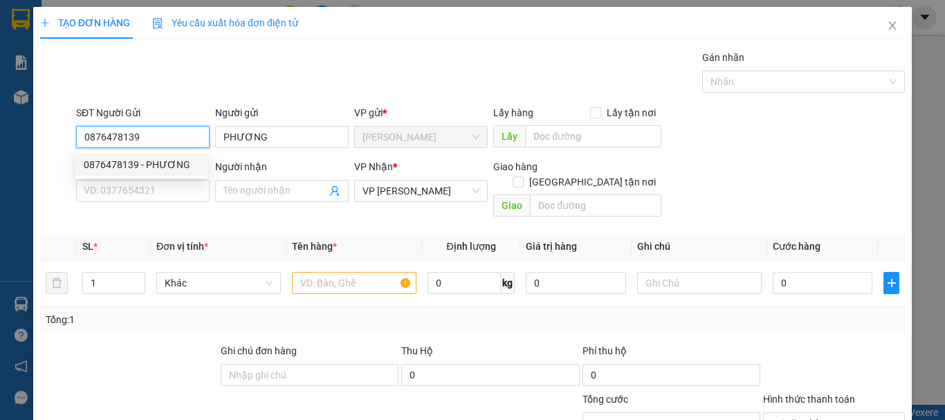
type input "50.000"
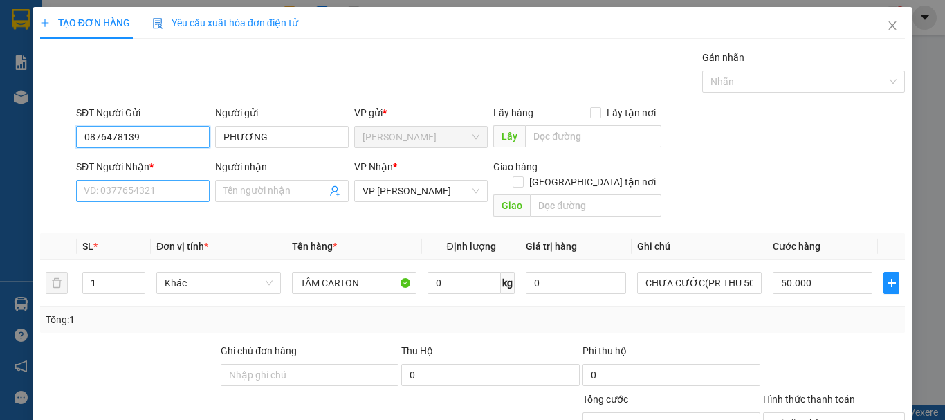
type input "0876478139"
click at [172, 195] on input "SĐT Người Nhận *" at bounding box center [143, 191] width 134 height 22
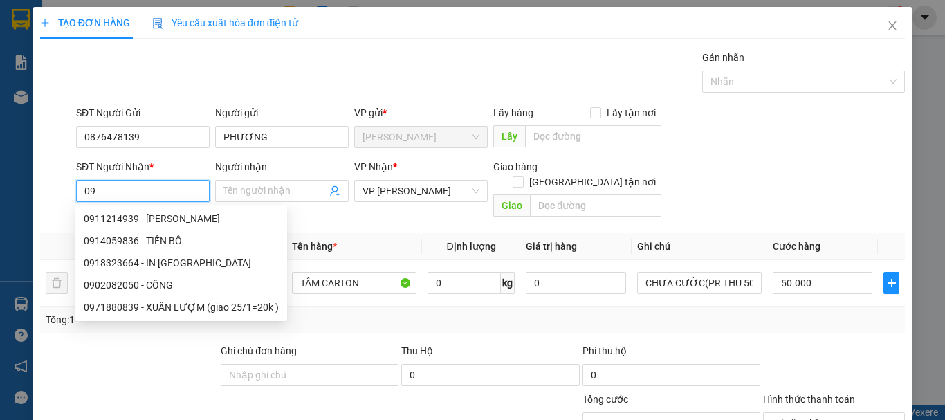
type input "0"
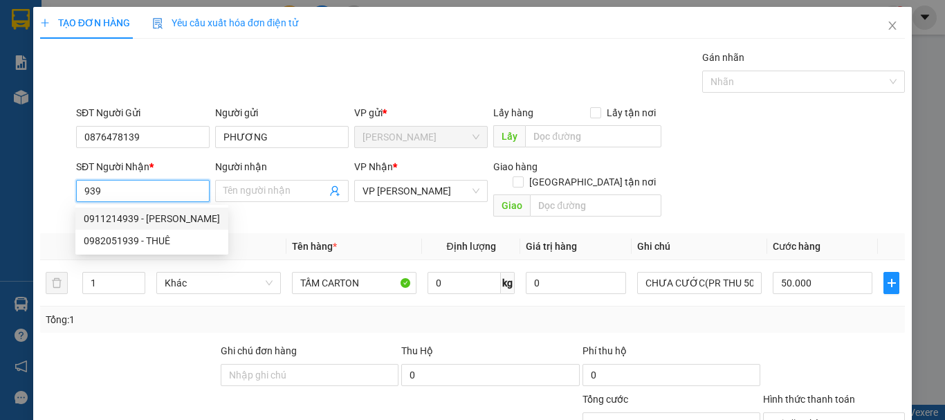
click at [170, 219] on div "0911214939 - [PERSON_NAME]" at bounding box center [152, 218] width 136 height 15
type input "0911214939"
type input "KHÁNH"
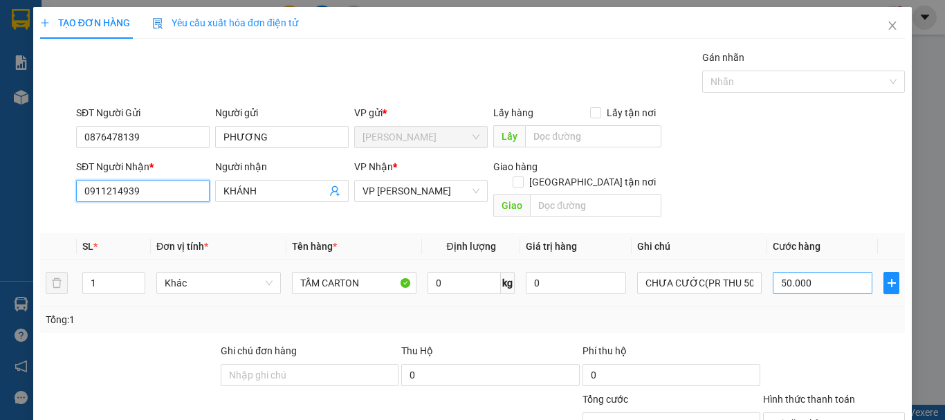
type input "0911214939"
click at [809, 272] on input "50.000" at bounding box center [823, 283] width 100 height 22
type input "0"
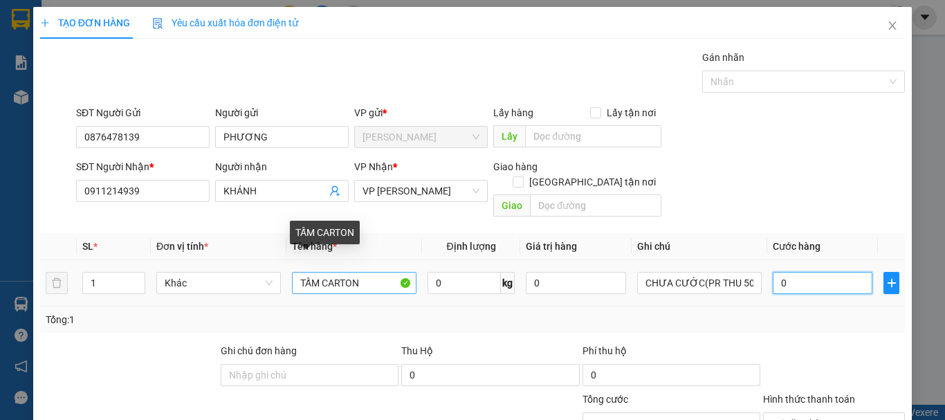
type input "0"
click at [376, 272] on input "TẤM CARTON" at bounding box center [354, 283] width 125 height 22
type input "TẤM CARTON BÓNG"
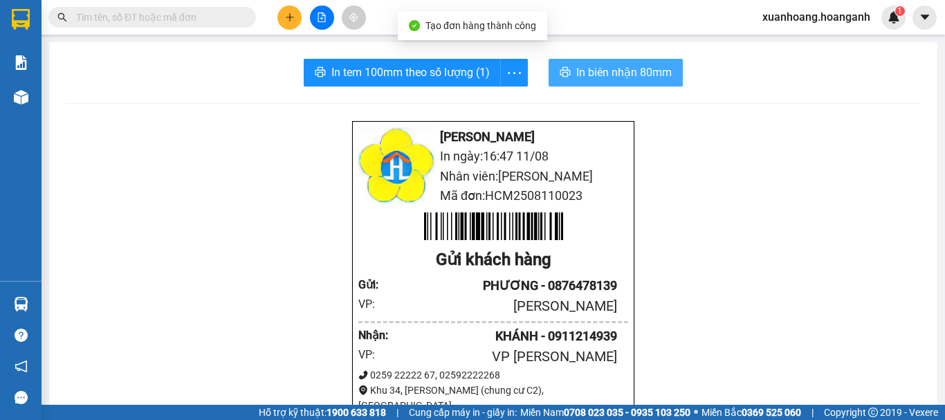
click at [635, 73] on span "In biên nhận 80mm" at bounding box center [623, 72] width 95 height 17
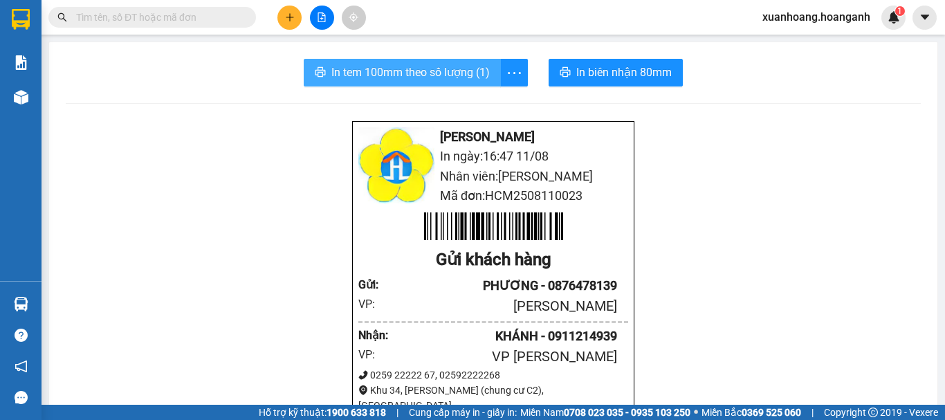
click at [398, 66] on span "In tem 100mm theo số lượng (1)" at bounding box center [410, 72] width 158 height 17
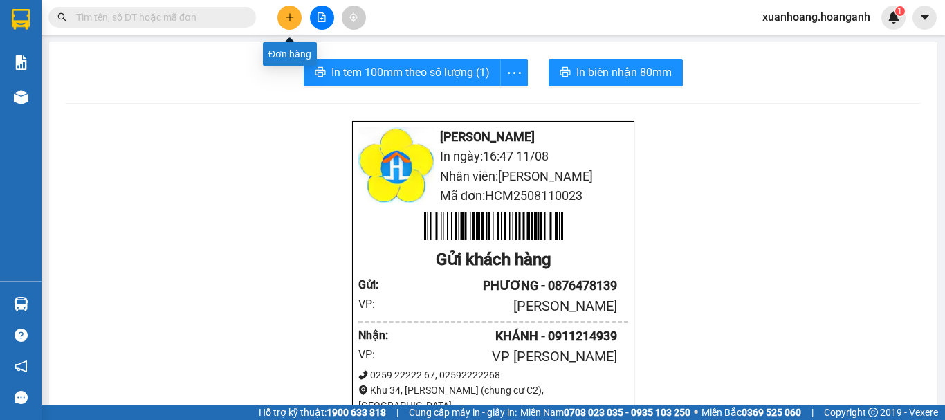
click at [289, 14] on icon "plus" at bounding box center [290, 17] width 10 height 10
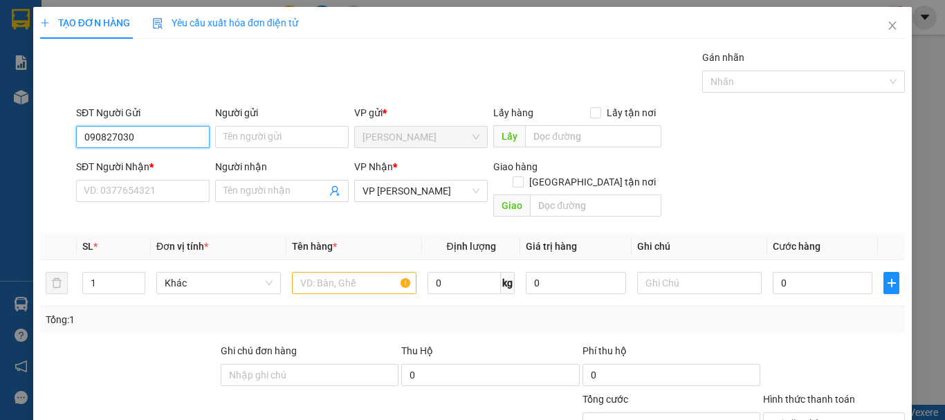
type input "0908270308"
click at [149, 161] on div "0908270308 - [PERSON_NAME]" at bounding box center [152, 164] width 136 height 15
type input "[PERSON_NAME]"
type input "150.000"
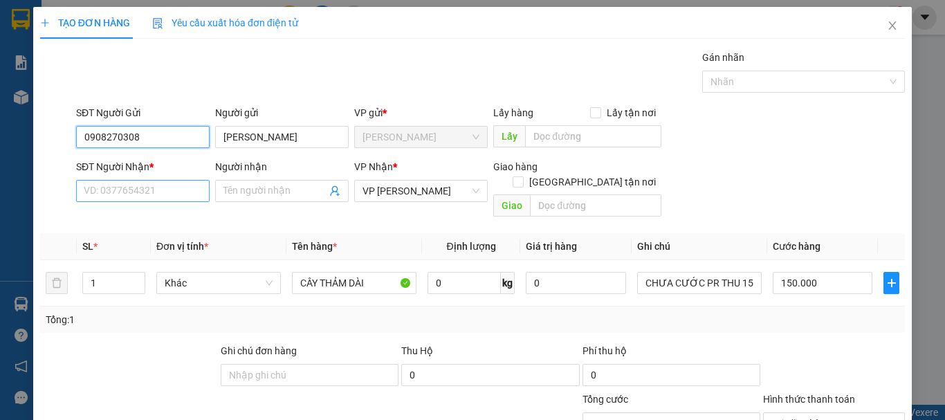
type input "0908270308"
click at [146, 197] on input "SĐT Người Nhận *" at bounding box center [143, 191] width 134 height 22
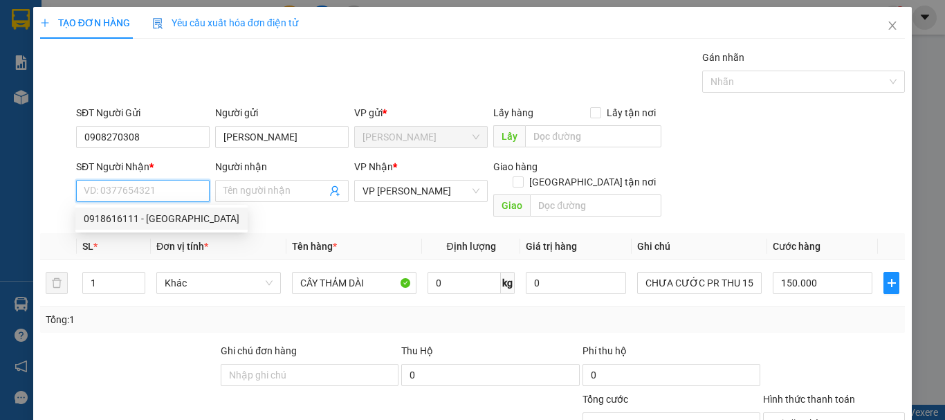
click at [125, 220] on div "0918616111 - [GEOGRAPHIC_DATA]" at bounding box center [162, 218] width 156 height 15
type input "0918616111"
type input "PHƯỚC CHI"
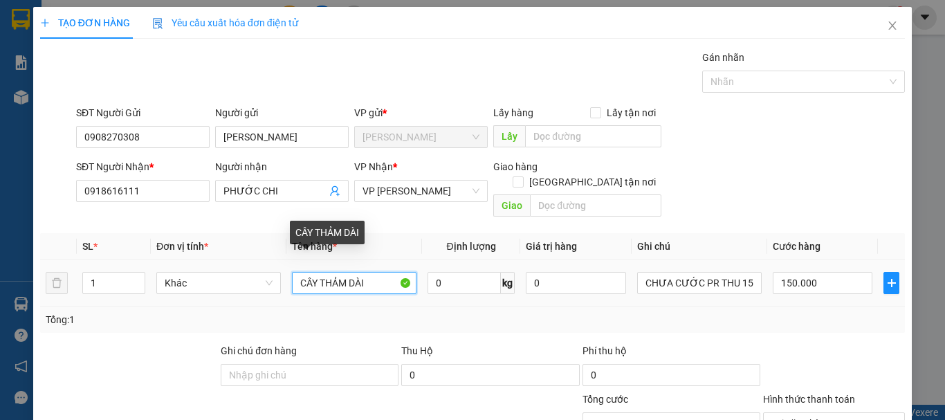
click at [295, 273] on input "CÂY THẢM DÀI" at bounding box center [354, 283] width 125 height 22
click at [403, 274] on input "1 KIỆN 2CÂY THẢM DÀI" at bounding box center [354, 283] width 125 height 22
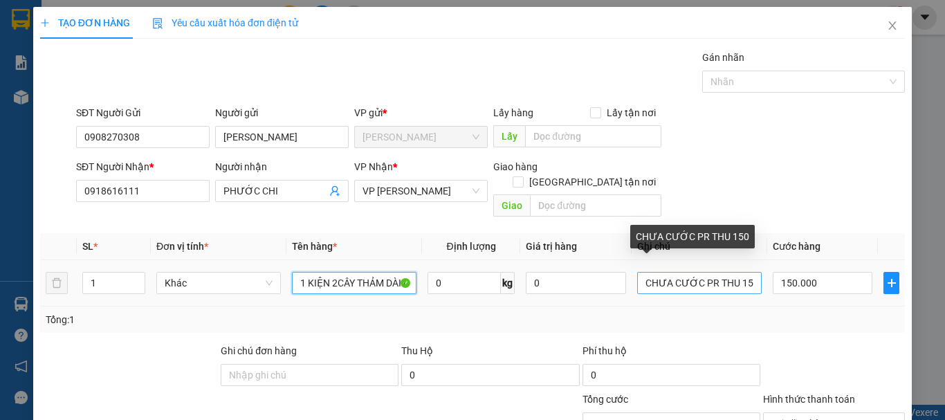
type input "1 KIỆN 2CÂY THẢM DÀI DÁN CHUNG"
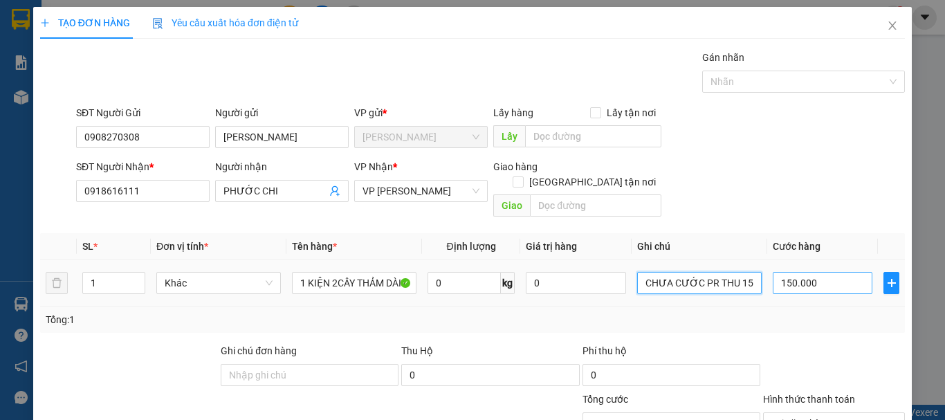
drag, startPoint x: 733, startPoint y: 267, endPoint x: 774, endPoint y: 272, distance: 40.4
click at [774, 272] on tr "1 Khác 1 KIỆN 2CÂY THẢM DÀI DÁN CHUNG 0 kg 0 CHƯA CƯỚC PR THU 150 150.000" at bounding box center [472, 283] width 865 height 46
type input "CHƯA CƯỚC PR THU"
click at [823, 272] on input "150.000" at bounding box center [823, 283] width 100 height 22
type input "0"
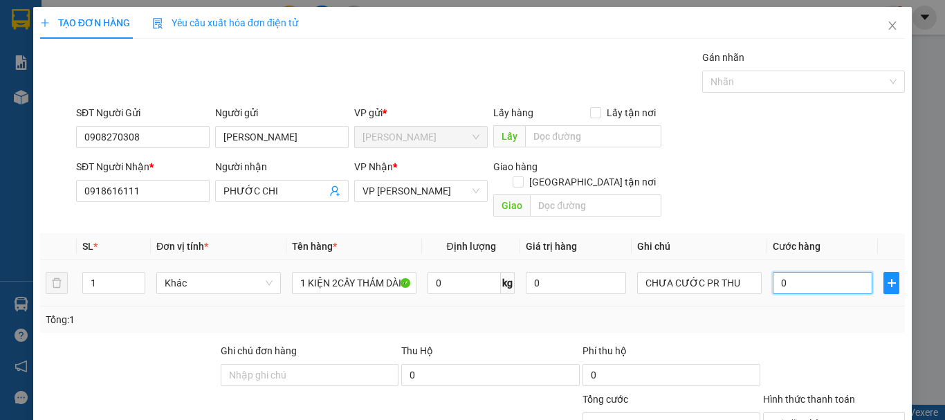
type input "0"
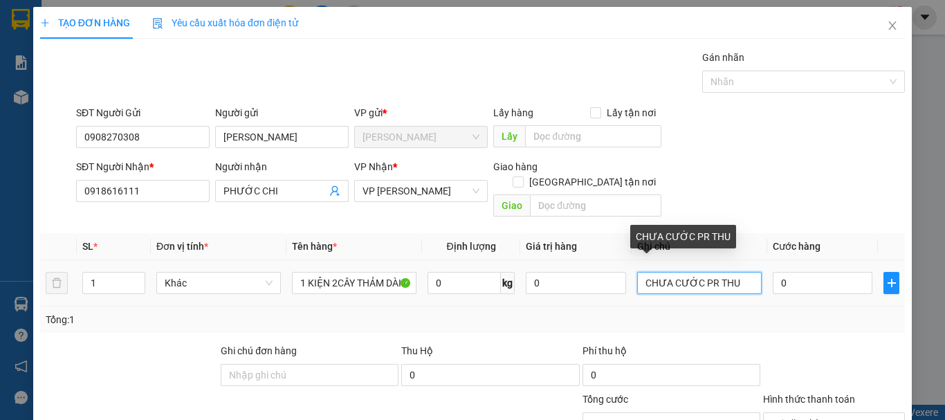
click at [739, 272] on input "CHƯA CƯỚC PR THU" at bounding box center [699, 283] width 125 height 22
type input "CHƯA CƯỚC PR THU 80"
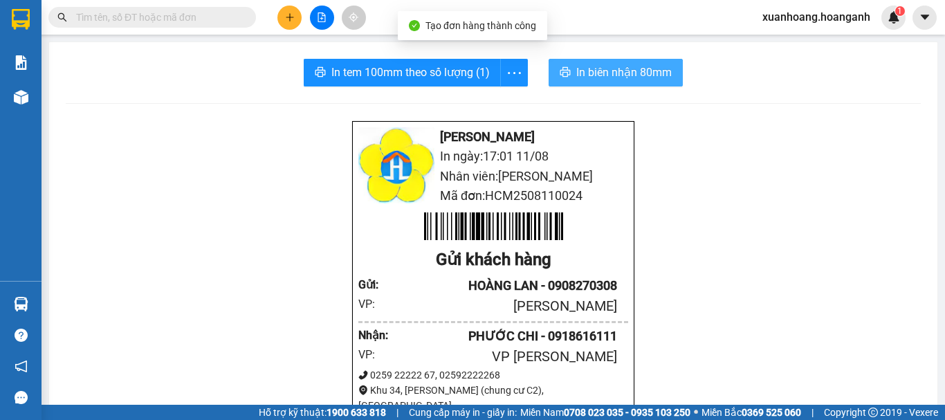
click at [631, 73] on span "In biên nhận 80mm" at bounding box center [623, 72] width 95 height 17
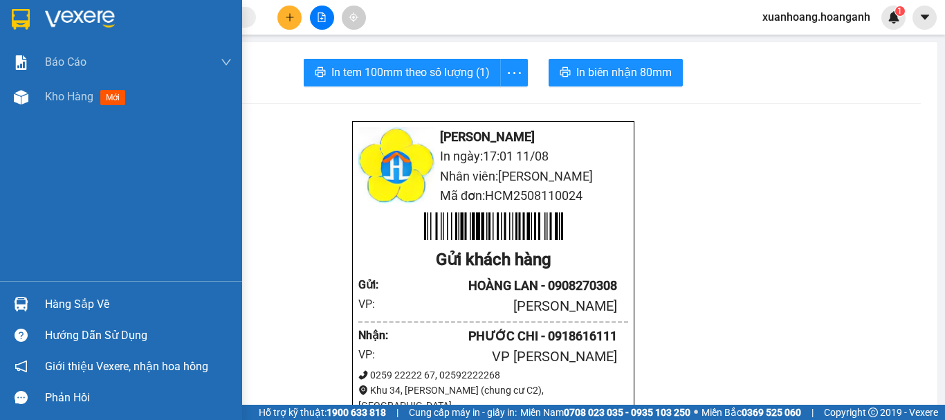
click at [21, 25] on img at bounding box center [21, 19] width 18 height 21
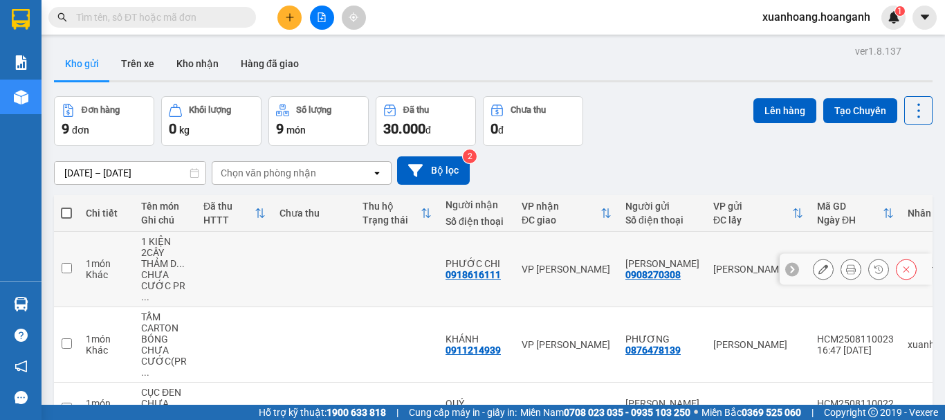
click at [814, 270] on button at bounding box center [823, 269] width 19 height 24
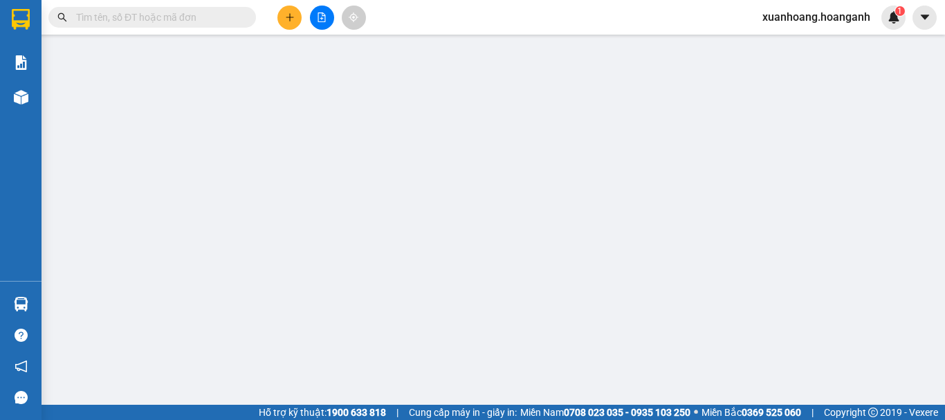
type input "0908270308"
type input "[PERSON_NAME]"
type input "0918616111"
type input "PHƯỚC CHI"
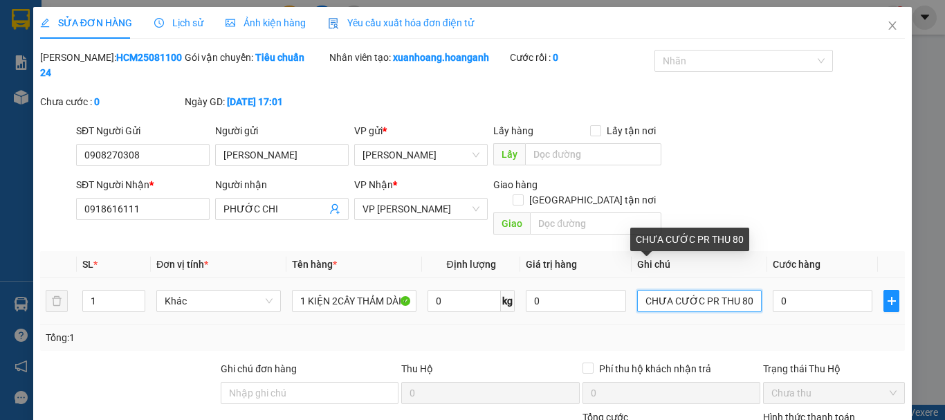
click at [746, 290] on input "CHƯA CƯỚC PR THU 80" at bounding box center [699, 301] width 125 height 22
type input "CHƯA CƯỚC PR THU 60"
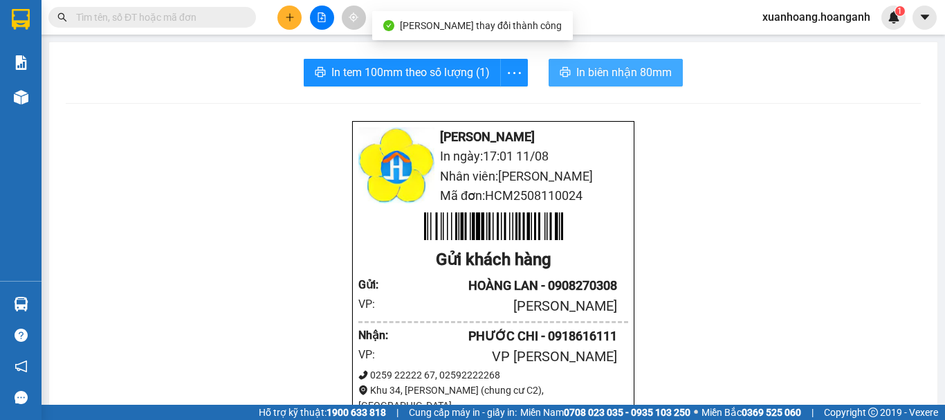
click at [605, 75] on span "In biên nhận 80mm" at bounding box center [623, 72] width 95 height 17
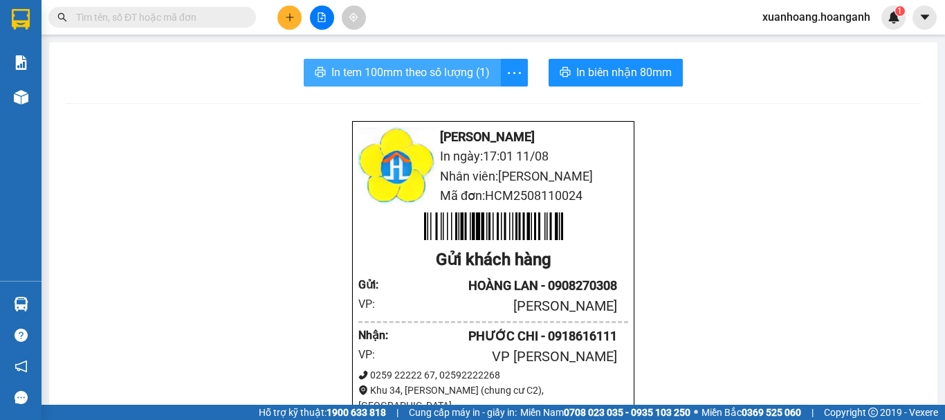
click at [385, 72] on span "In tem 100mm theo số lượng (1)" at bounding box center [410, 72] width 158 height 17
click at [286, 16] on icon "plus" at bounding box center [290, 17] width 10 height 10
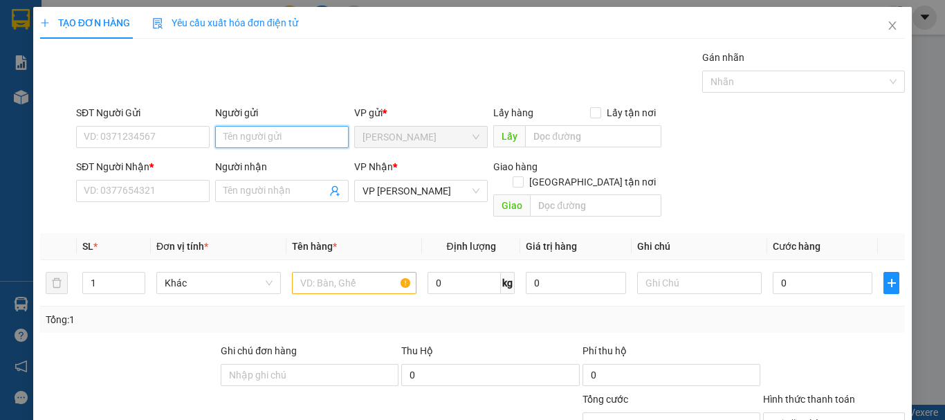
click at [237, 140] on input "Người gửi" at bounding box center [282, 137] width 134 height 22
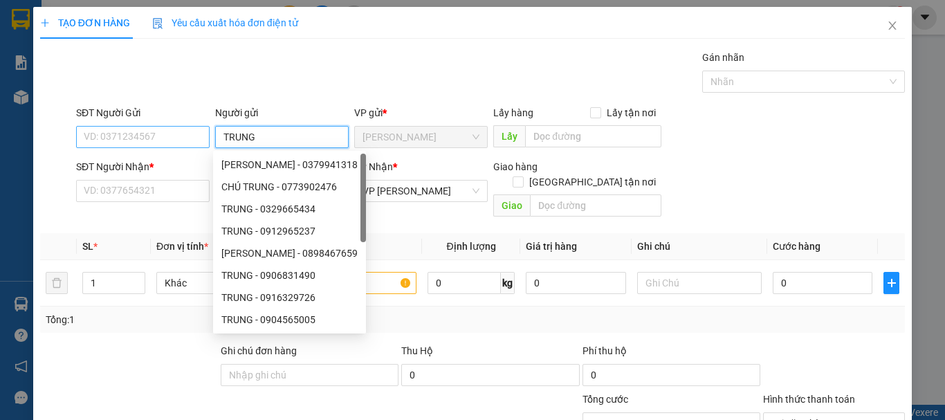
type input "TRUNG"
click at [165, 140] on input "SĐT Người Gửi" at bounding box center [143, 137] width 134 height 22
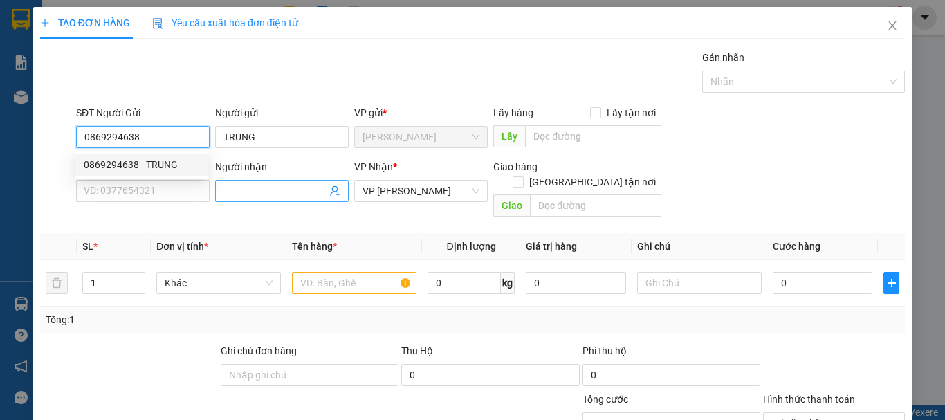
type input "0869294638"
click at [248, 198] on input "Người nhận" at bounding box center [275, 190] width 103 height 15
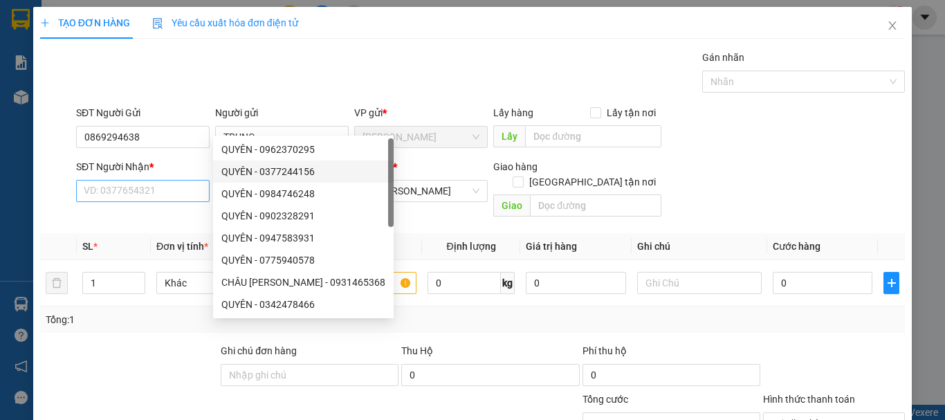
type input "QUYÊN"
click at [188, 180] on input "SĐT Người Nhận *" at bounding box center [143, 191] width 134 height 22
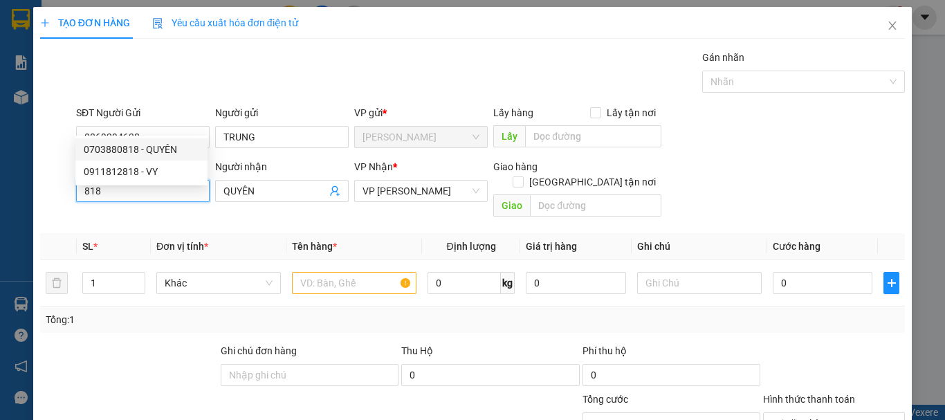
click at [168, 150] on div "0703880818 - QUYÊN" at bounding box center [142, 149] width 116 height 15
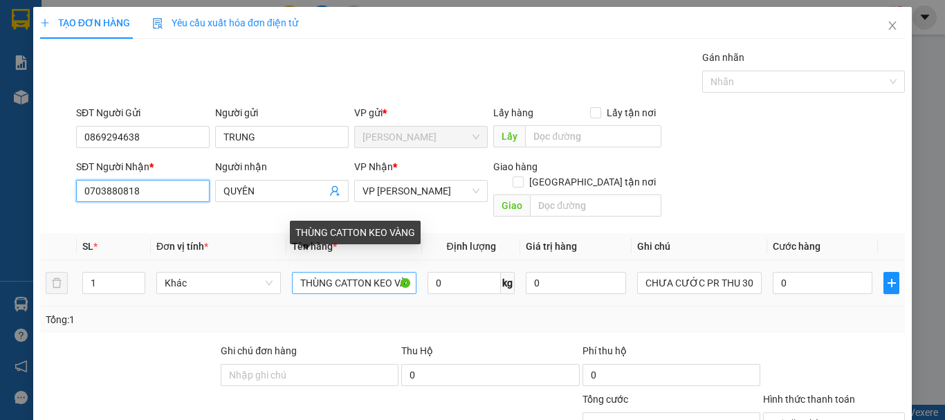
type input "0703880818"
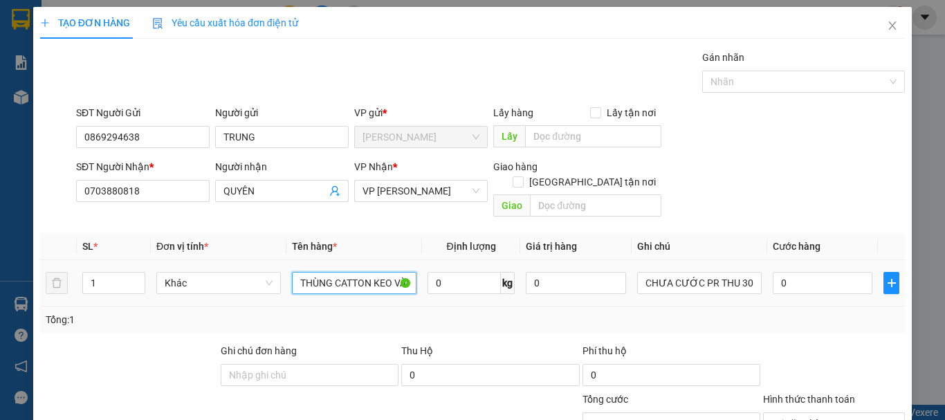
drag, startPoint x: 370, startPoint y: 199, endPoint x: 420, endPoint y: 201, distance: 49.9
click at [420, 260] on tr "1 Khác THÙNG CATTON KEO VÀNG 0 kg 0 CHƯA CƯỚC PR THU 30 0" at bounding box center [472, 283] width 865 height 46
type input "THÙNG CATTON BÓNG"
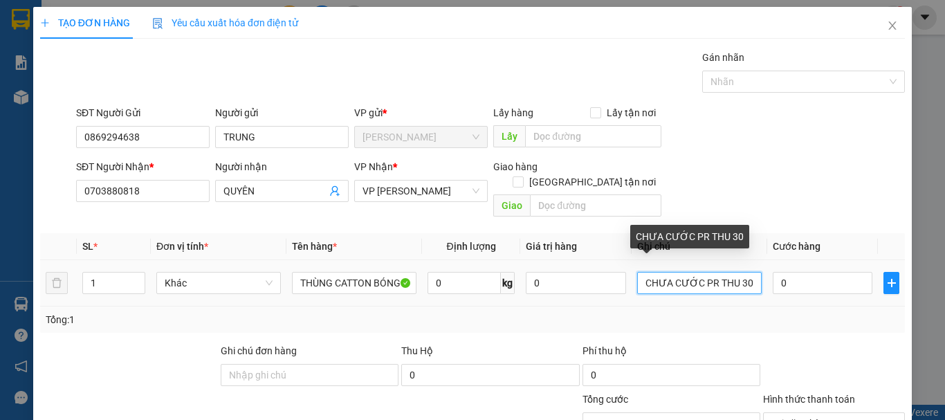
drag, startPoint x: 753, startPoint y: 195, endPoint x: 549, endPoint y: 223, distance: 205.3
click at [549, 233] on div "SL * Đơn vị tính * Tên hàng * Định lượng Giá trị hàng Ghi chú Cước hàng 1 Khác …" at bounding box center [472, 283] width 865 height 100
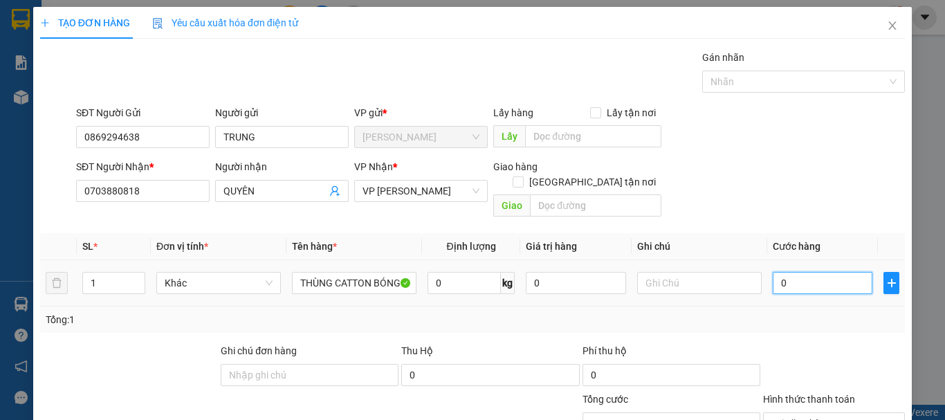
click at [803, 272] on input "0" at bounding box center [823, 283] width 100 height 22
type input "3"
type input "30"
type input "300"
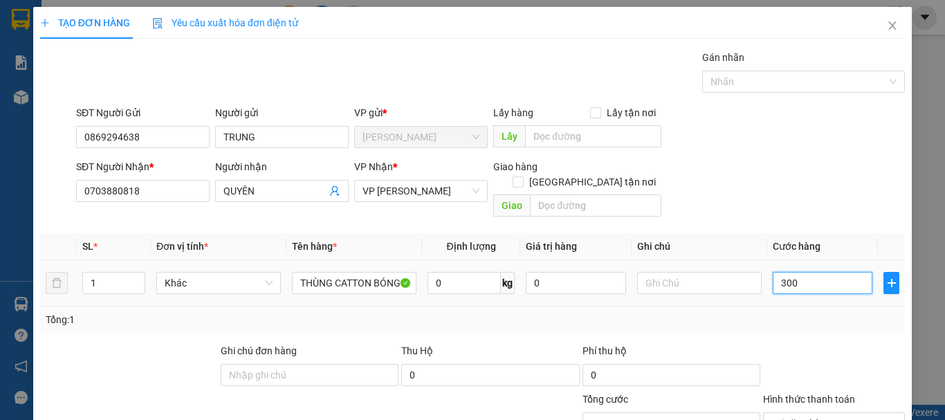
type input "300"
type input "3.000"
type input "30.000"
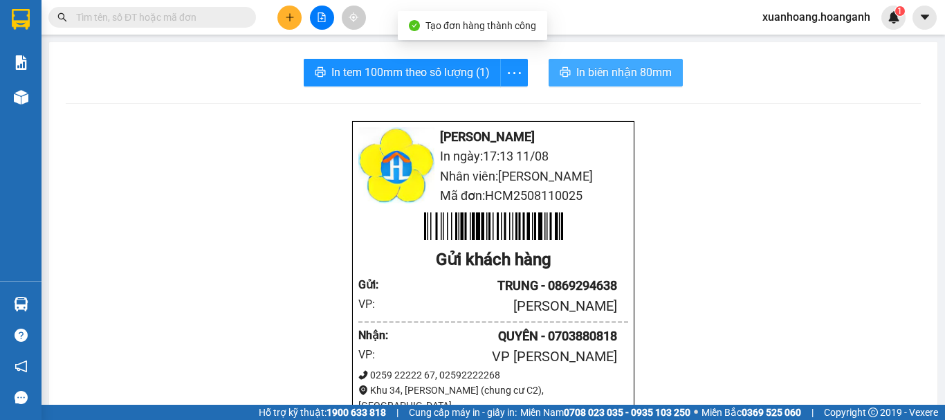
click at [653, 77] on span "In biên nhận 80mm" at bounding box center [623, 72] width 95 height 17
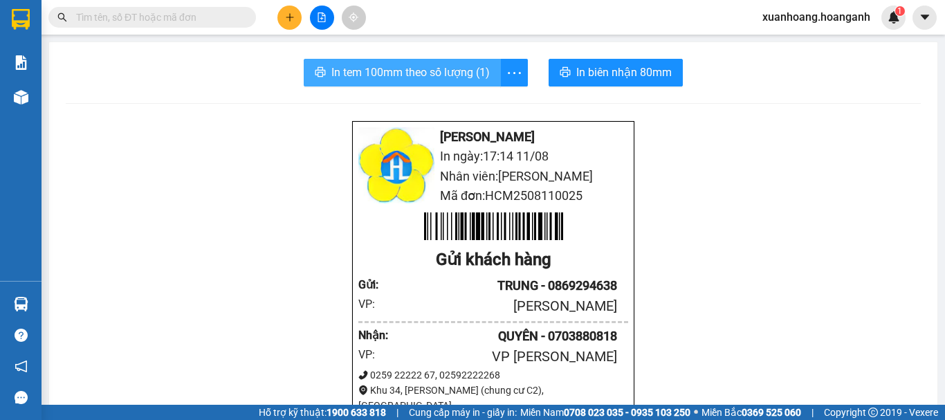
click at [426, 71] on span "In tem 100mm theo số lượng (1)" at bounding box center [410, 72] width 158 height 17
click at [283, 6] on div at bounding box center [322, 18] width 104 height 24
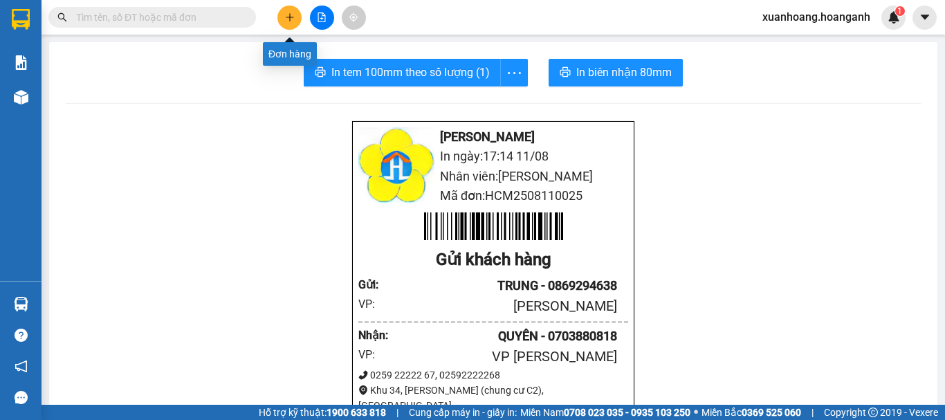
click at [290, 19] on icon "plus" at bounding box center [289, 17] width 1 height 8
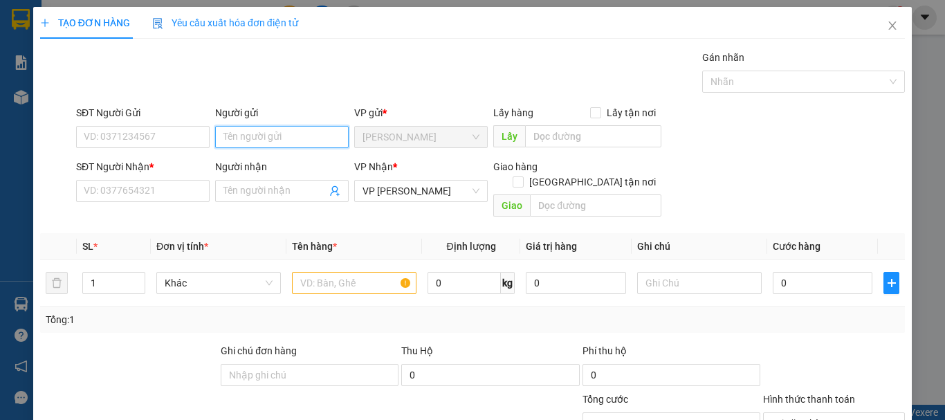
click at [276, 127] on input "Người gửi" at bounding box center [282, 137] width 134 height 22
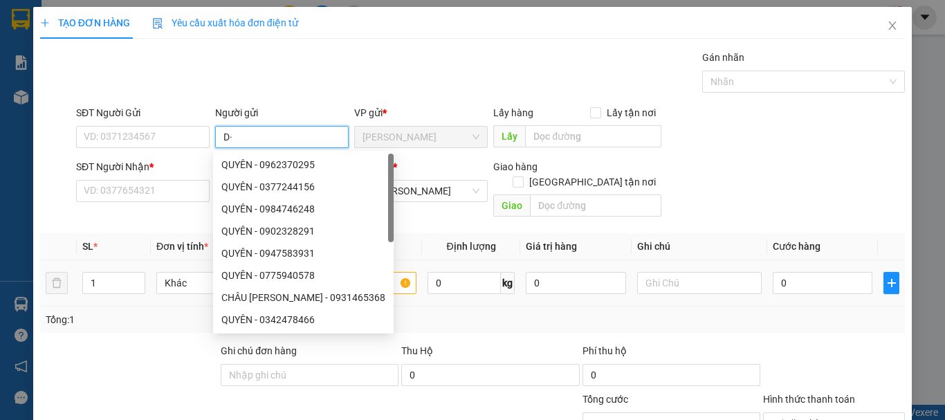
type input "D"
type input "ĐƯỢC"
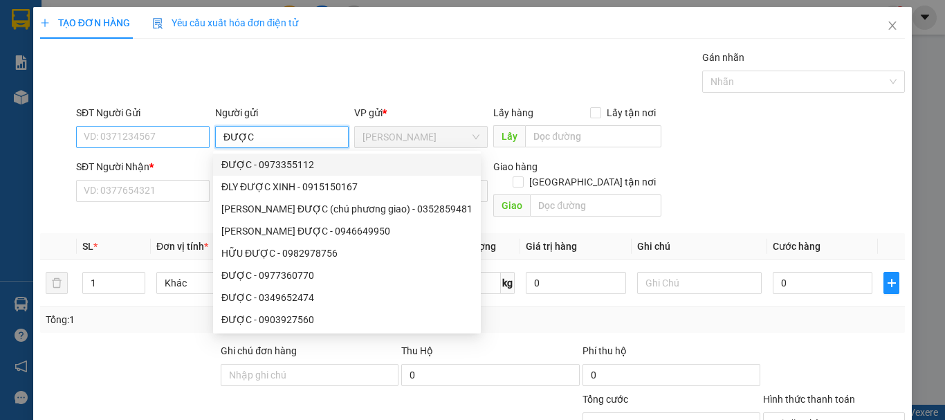
drag, startPoint x: 259, startPoint y: 139, endPoint x: 207, endPoint y: 143, distance: 52.8
click at [207, 143] on div "SĐT Người Gửi VD: 0371234567 Người gửi ĐƯỢC VP gửi * [PERSON_NAME] Lấy hàng Lấy…" at bounding box center [490, 129] width 835 height 48
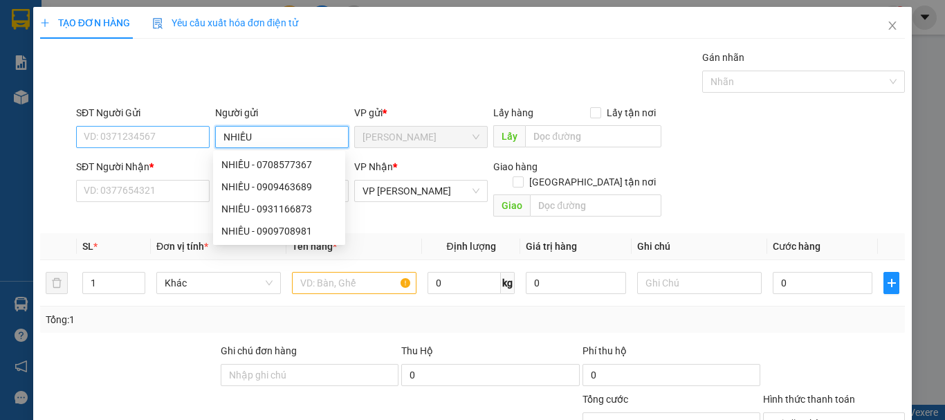
type input "NHIỀU"
click at [188, 146] on input "SĐT Người Gửi" at bounding box center [143, 137] width 134 height 22
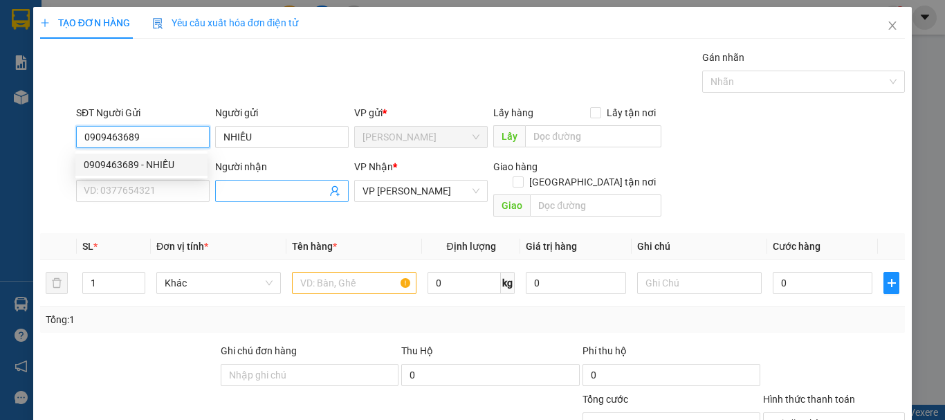
type input "0909463689"
click at [257, 198] on input "Người nhận" at bounding box center [275, 190] width 103 height 15
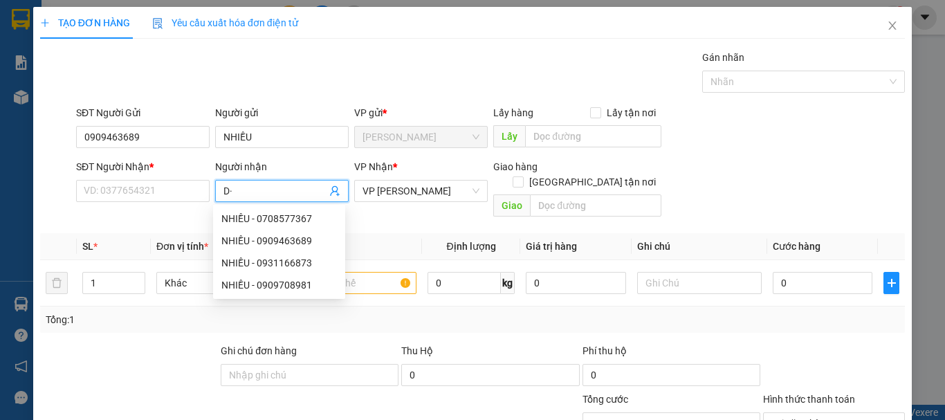
type input "D"
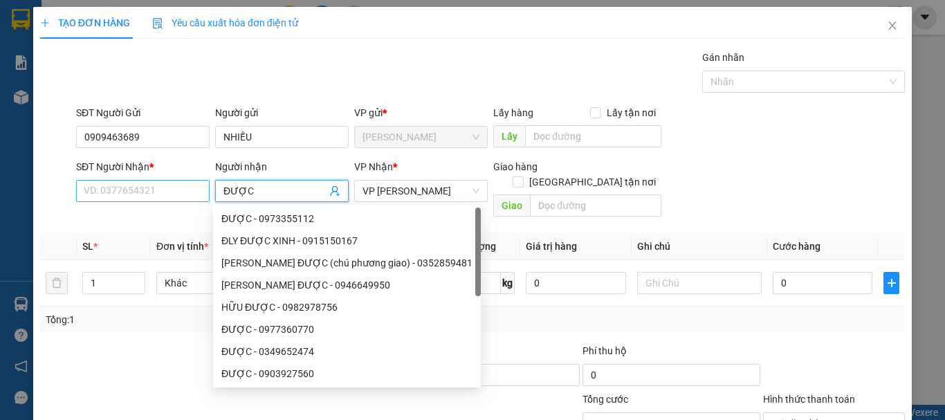
type input "ĐƯỢC"
click at [189, 184] on input "SĐT Người Nhận *" at bounding box center [143, 191] width 134 height 22
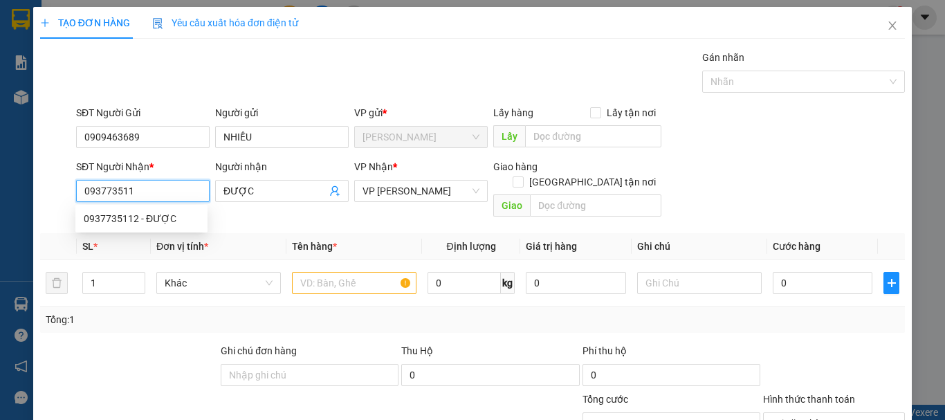
type input "0937735112"
click at [176, 225] on div "0937735112 - ĐƯỢC" at bounding box center [142, 218] width 116 height 15
type input "30.000"
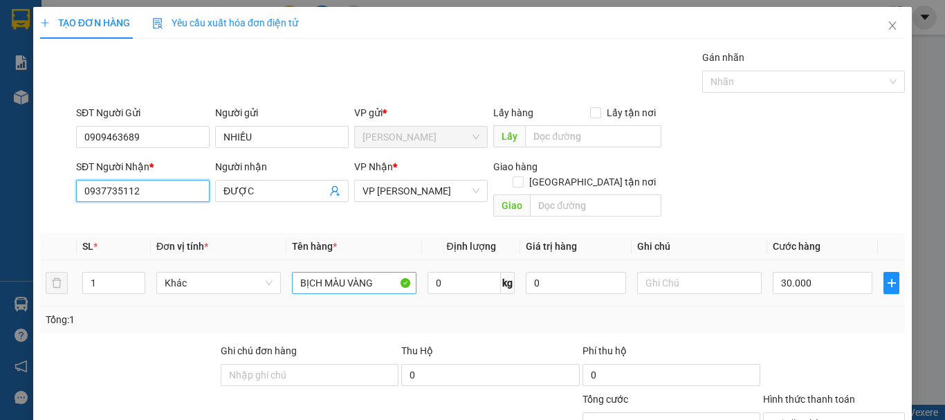
type input "0937735112"
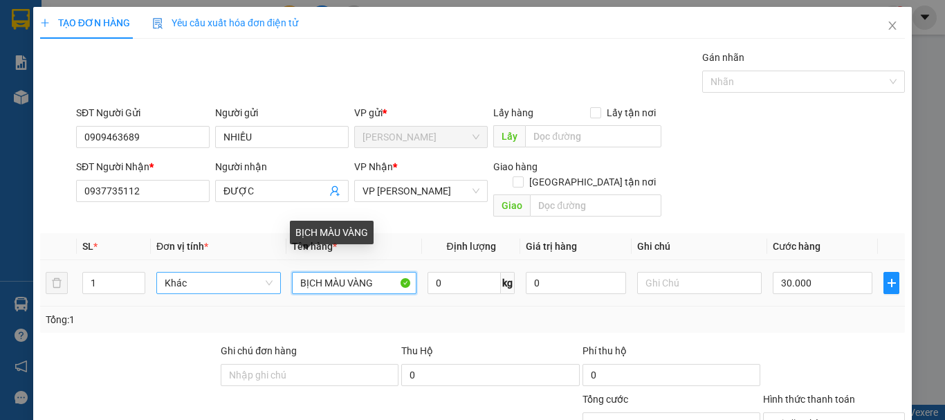
drag, startPoint x: 381, startPoint y: 271, endPoint x: 253, endPoint y: 274, distance: 127.4
click at [253, 274] on tr "1 Khác BỊCH MÀU VÀNG 0 kg 0 30.000" at bounding box center [472, 283] width 865 height 46
type input "BỊCH TRẮNG"
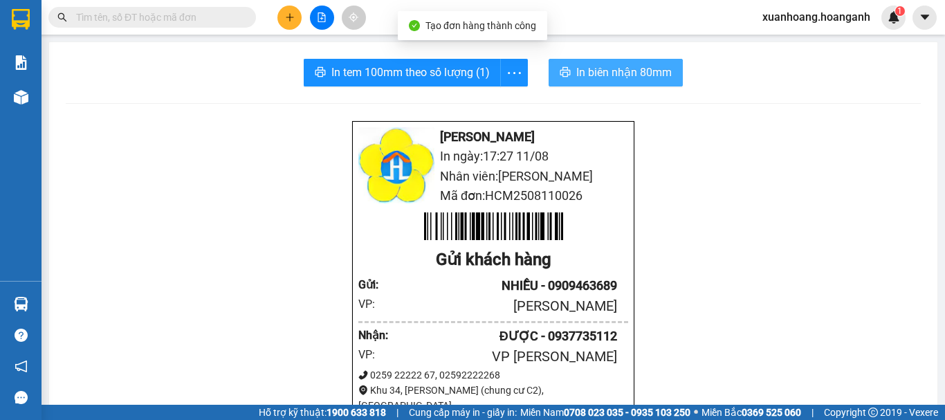
click at [628, 75] on span "In biên nhận 80mm" at bounding box center [623, 72] width 95 height 17
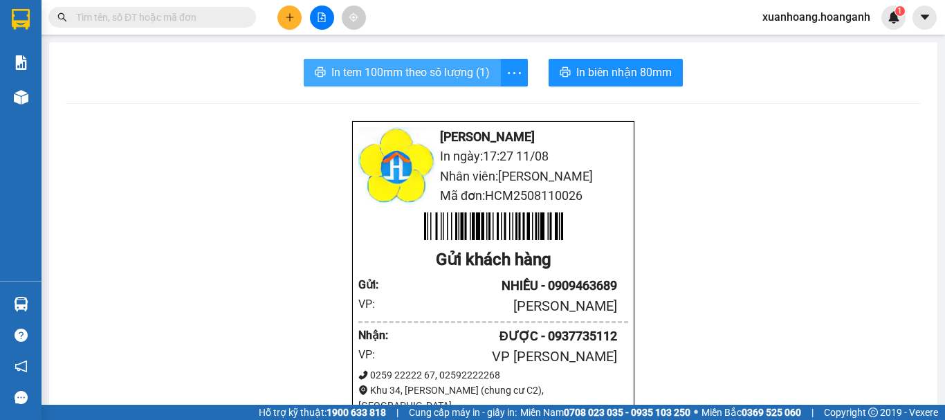
click at [435, 65] on span "In tem 100mm theo số lượng (1)" at bounding box center [410, 72] width 158 height 17
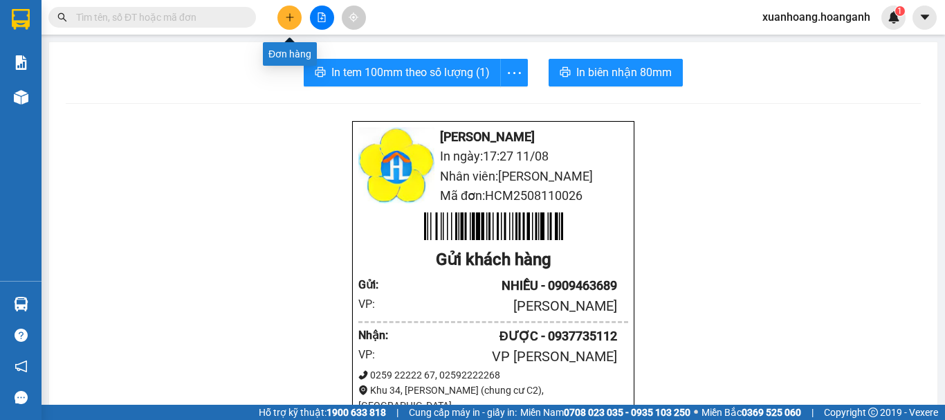
click at [286, 18] on icon "plus" at bounding box center [290, 17] width 10 height 10
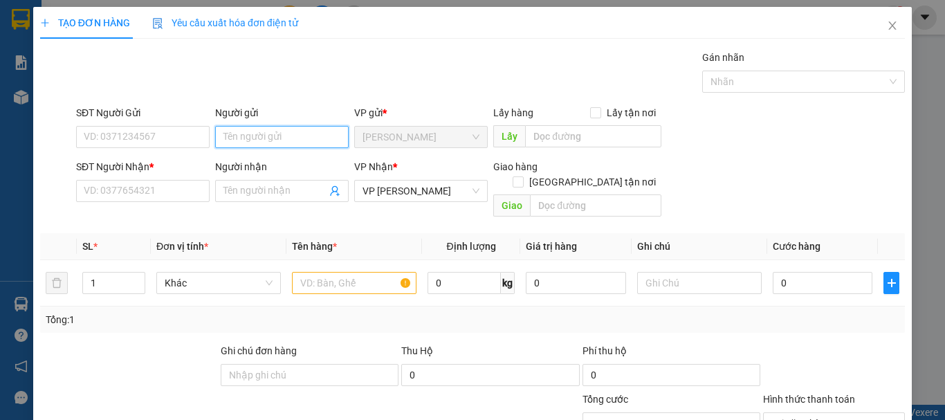
click at [241, 138] on input "Người gửi" at bounding box center [282, 137] width 134 height 22
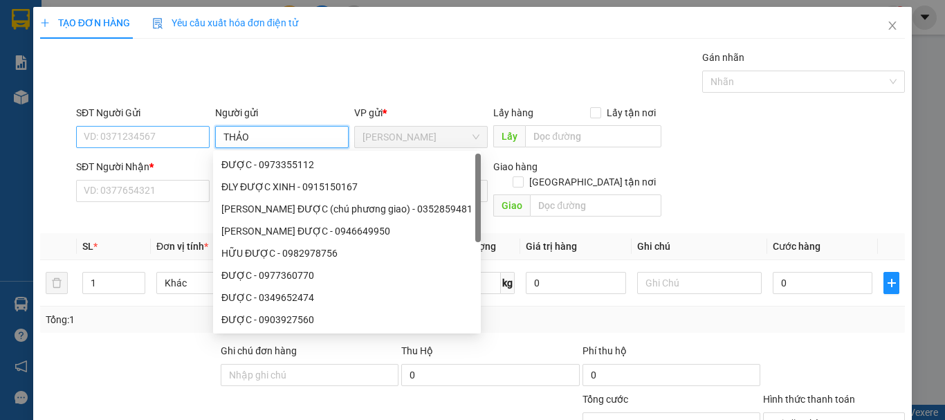
type input "THẢO"
click at [165, 140] on input "SĐT Người Gửi" at bounding box center [143, 137] width 134 height 22
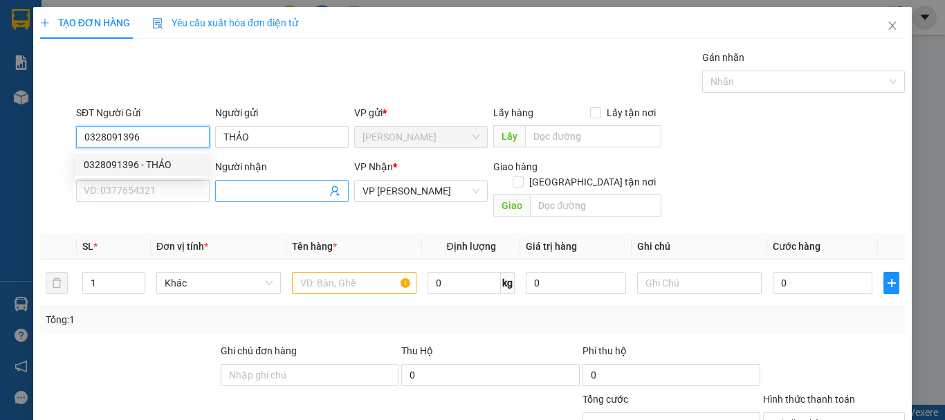
type input "0328091396"
click at [247, 189] on input "Người nhận" at bounding box center [275, 190] width 103 height 15
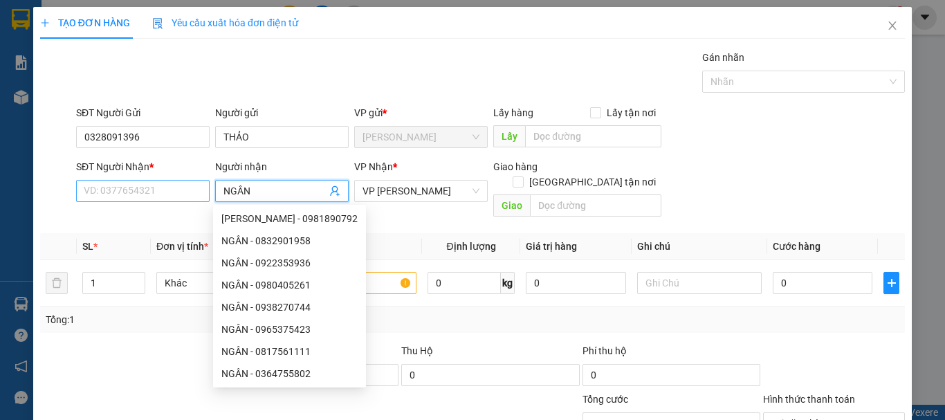
type input "NGÂN"
click at [189, 192] on input "SĐT Người Nhận *" at bounding box center [143, 191] width 134 height 22
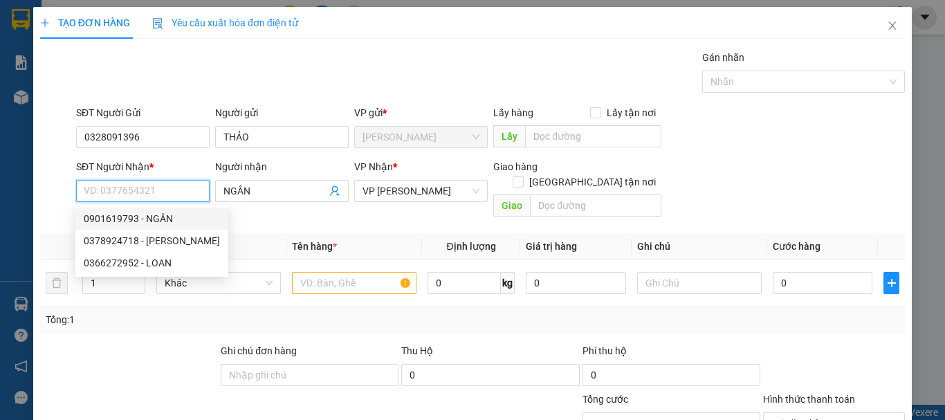
click at [185, 220] on div "0901619793 - NGÂN" at bounding box center [152, 218] width 136 height 15
type input "0901619793"
type input "20.000"
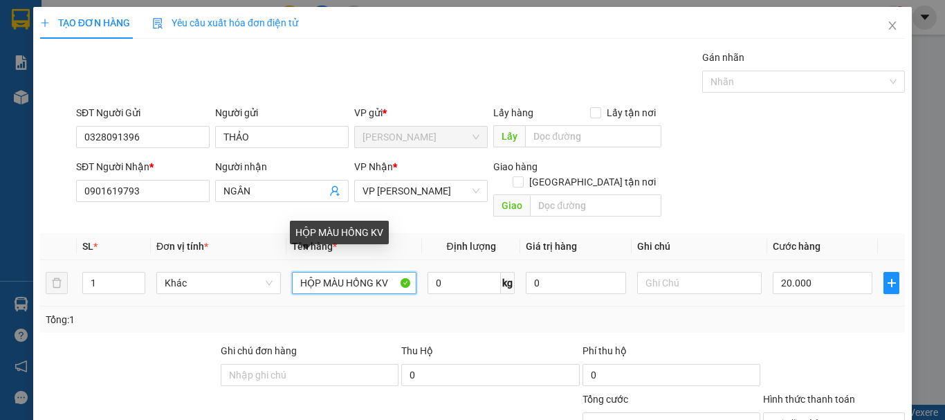
drag, startPoint x: 388, startPoint y: 268, endPoint x: 237, endPoint y: 282, distance: 151.5
click at [239, 282] on tr "1 Khác HỘP MÀU HỒNG KV 0 kg 0 20.000" at bounding box center [472, 283] width 865 height 46
type input "BỊCH ĐEN"
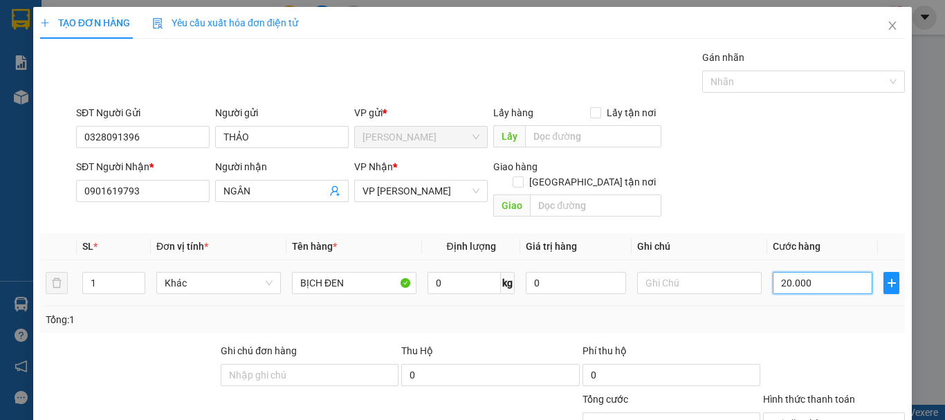
click at [808, 272] on input "20.000" at bounding box center [823, 283] width 100 height 22
type input "3"
type input "30"
type input "300"
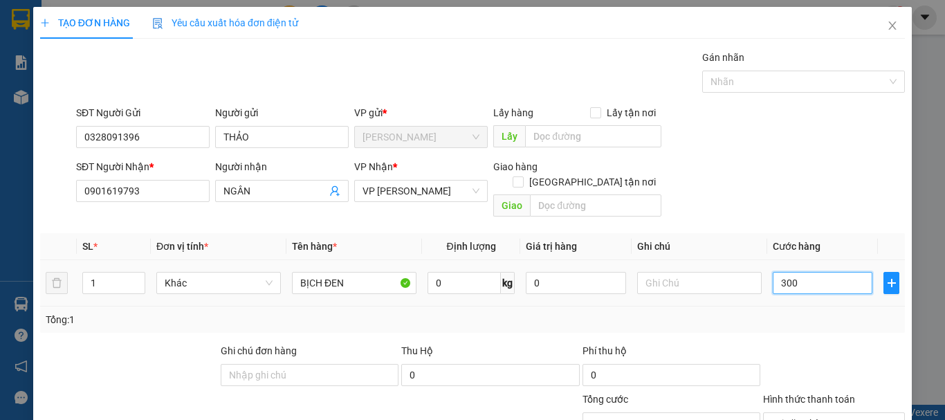
type input "3.000"
type input "30.000"
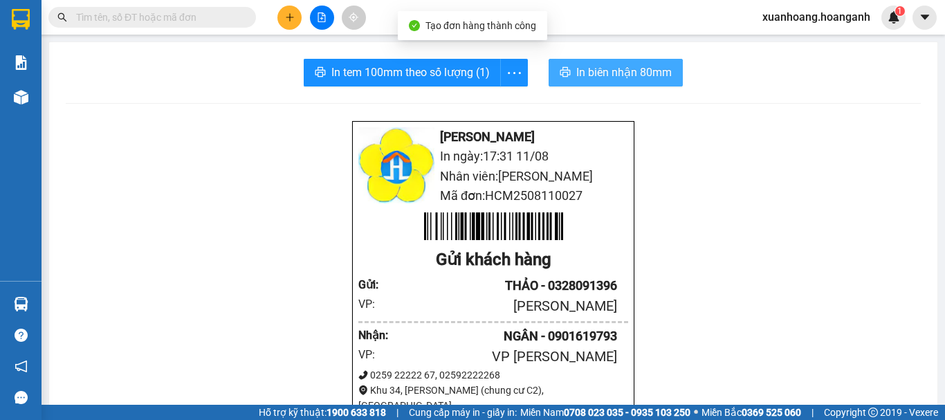
click at [664, 75] on span "In biên nhận 80mm" at bounding box center [623, 72] width 95 height 17
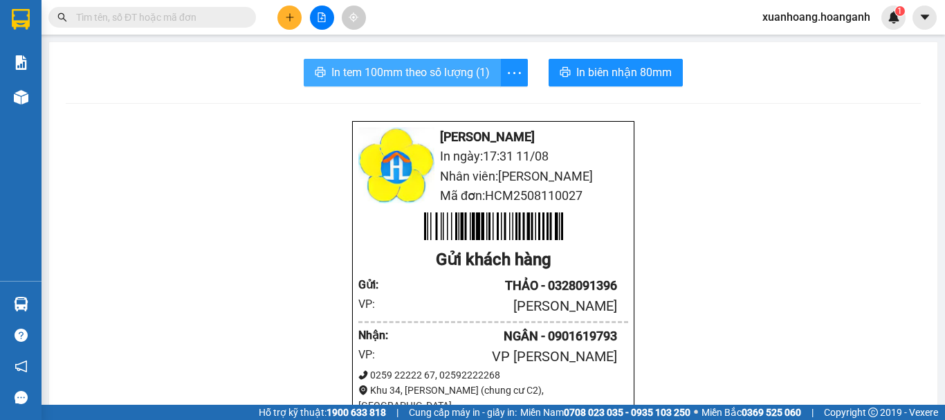
click at [466, 80] on span "In tem 100mm theo số lượng (1)" at bounding box center [410, 72] width 158 height 17
click at [174, 19] on input "text" at bounding box center [157, 17] width 163 height 15
click at [298, 8] on div at bounding box center [322, 18] width 104 height 24
click at [297, 10] on button at bounding box center [289, 18] width 24 height 24
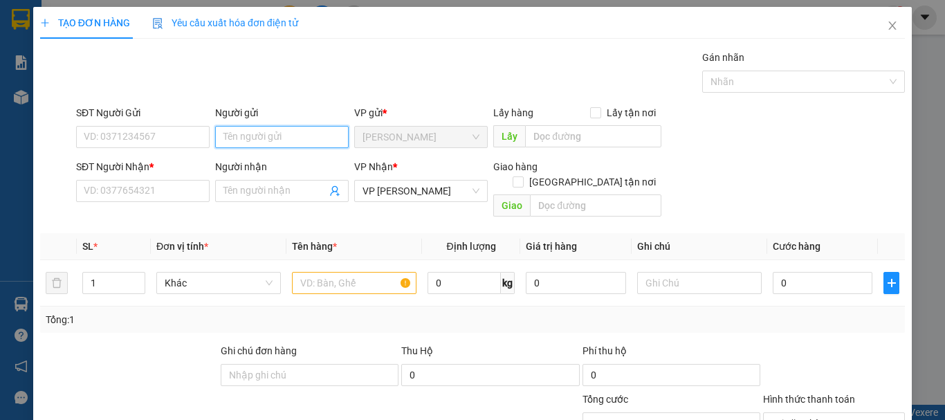
click at [290, 131] on input "Người gửi" at bounding box center [282, 137] width 134 height 22
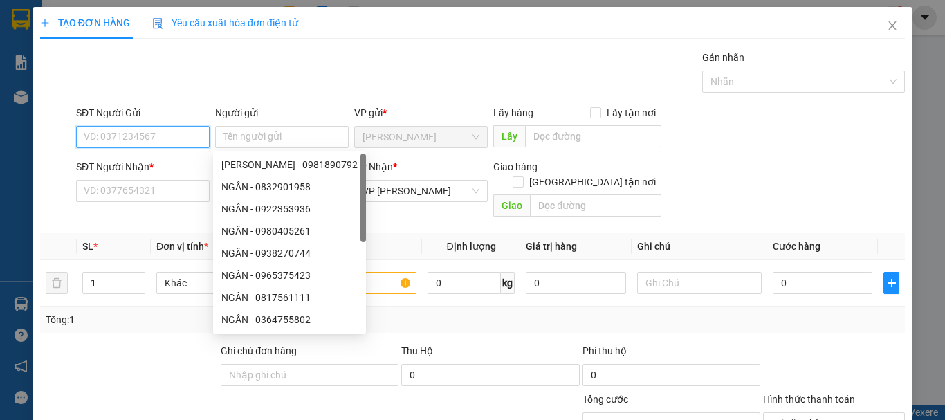
click at [162, 139] on input "SĐT Người Gửi" at bounding box center [143, 137] width 134 height 22
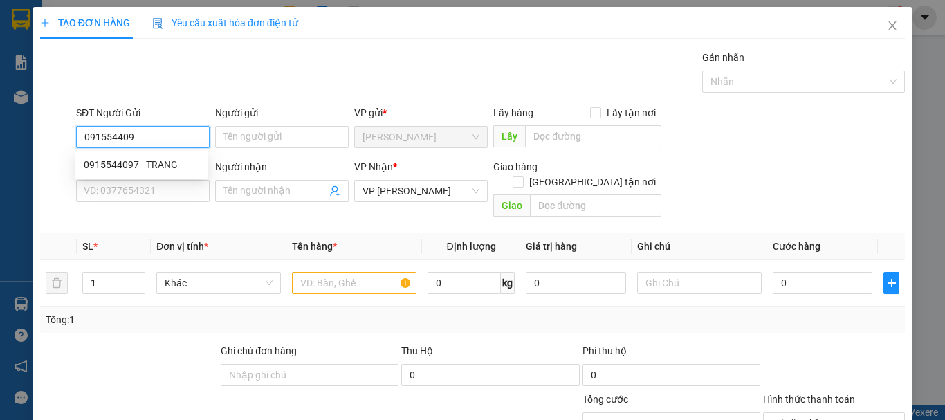
type input "0915544097"
click at [174, 165] on div "0915544097 - TRANG" at bounding box center [142, 164] width 116 height 15
type input "TRANG"
type input "GIAO 24/5=30K"
type input "30.000"
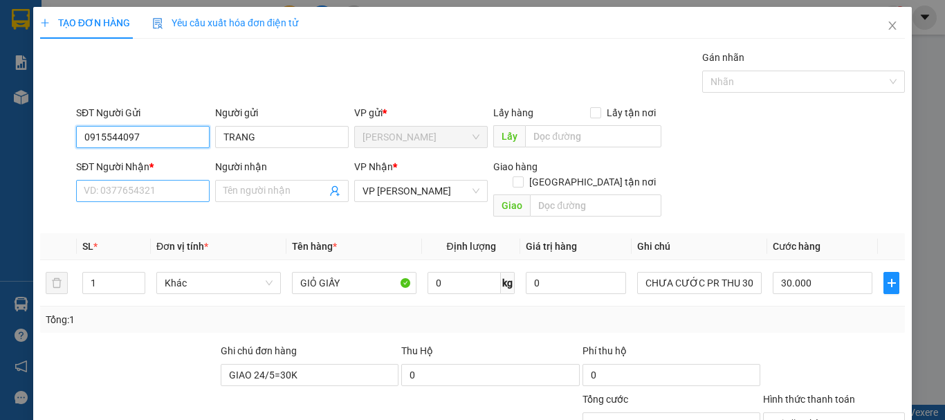
type input "0915544097"
click at [158, 192] on input "SĐT Người Nhận *" at bounding box center [143, 191] width 134 height 22
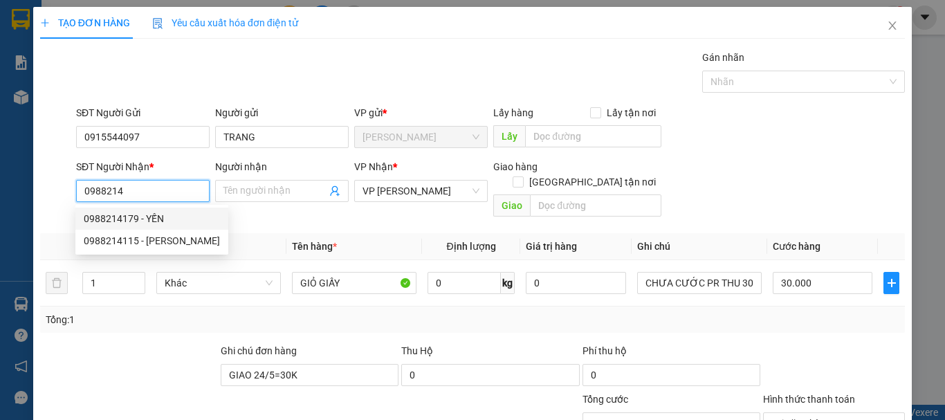
click at [163, 217] on div "0988214179 - YẾN" at bounding box center [152, 218] width 136 height 15
type input "0988214179"
type input "YẾN"
type input "40.000"
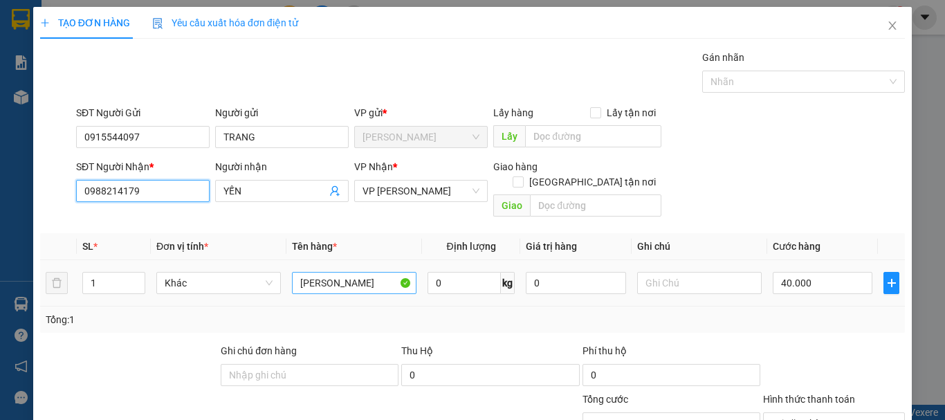
type input "0988214179"
click at [377, 272] on input "[PERSON_NAME]" at bounding box center [354, 283] width 125 height 22
type input "THÙNG CATTON BÓNG TRẮNG"
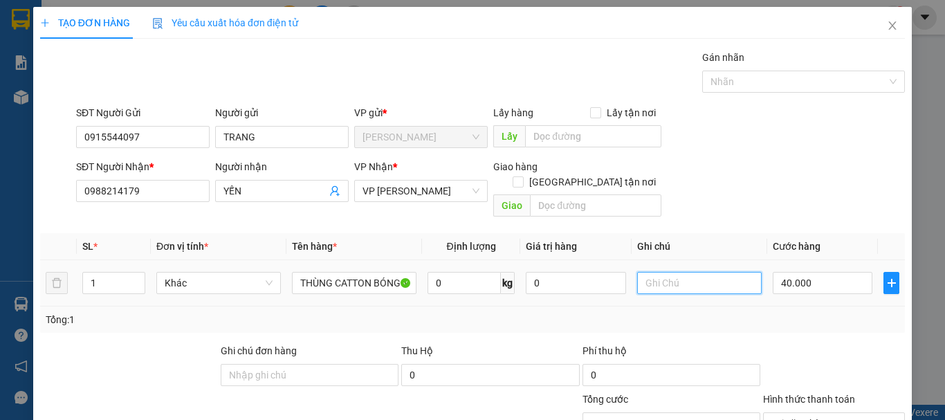
click at [661, 272] on input "text" at bounding box center [699, 283] width 125 height 22
type input "CHƯA CƯỚC PR THU 40"
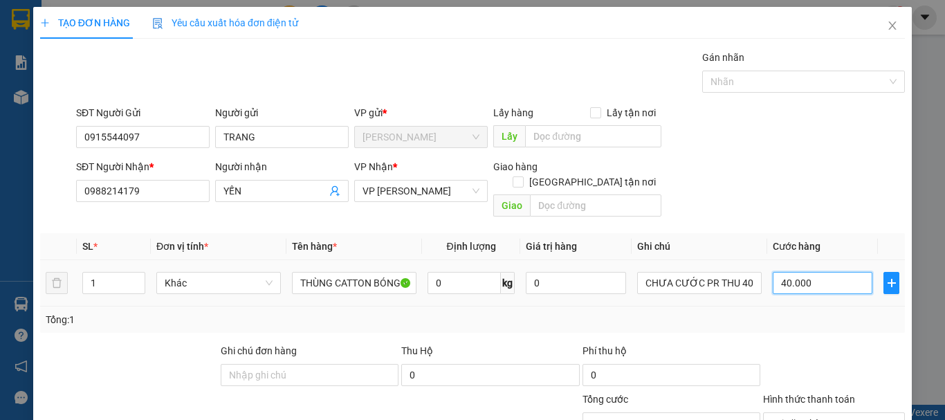
click at [842, 277] on input "40.000" at bounding box center [823, 283] width 100 height 22
type input "0"
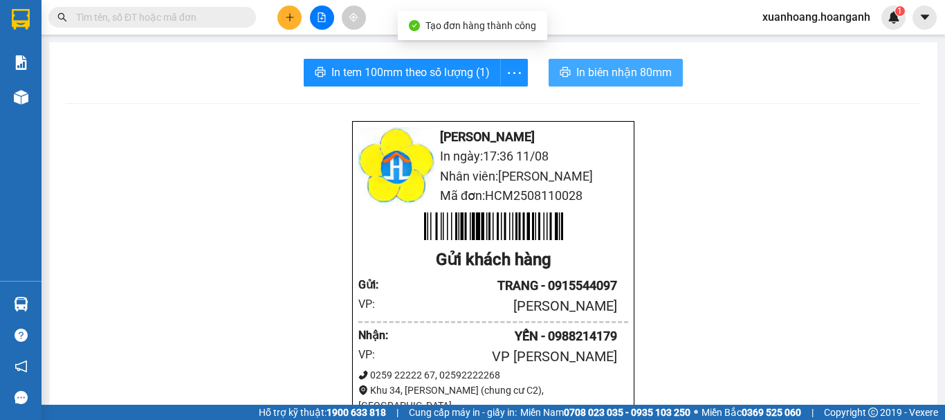
click at [636, 80] on span "In biên nhận 80mm" at bounding box center [623, 72] width 95 height 17
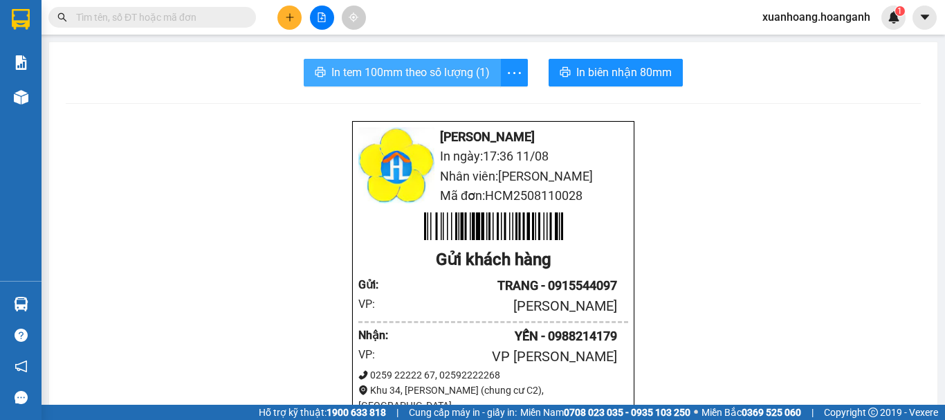
click at [449, 85] on button "In tem 100mm theo số lượng (1)" at bounding box center [402, 73] width 197 height 28
click at [295, 19] on button at bounding box center [289, 18] width 24 height 24
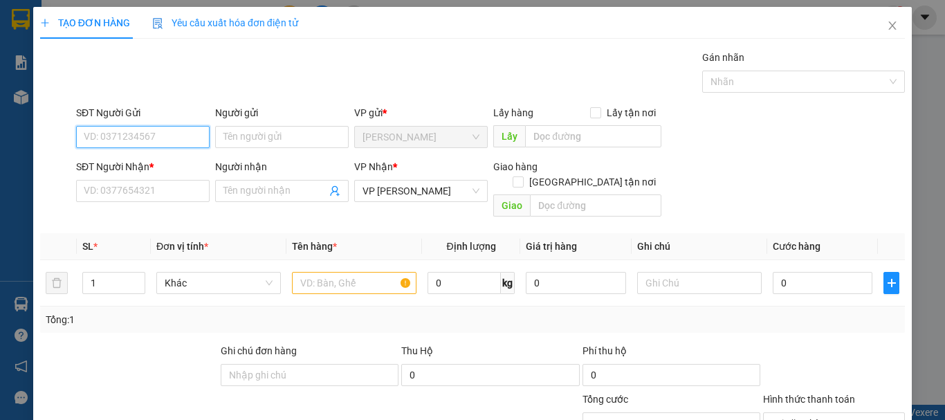
click at [172, 145] on input "SĐT Người Gửi" at bounding box center [143, 137] width 134 height 22
type input "0902569783"
click at [168, 165] on div "0902569783 - CTY [PERSON_NAME]" at bounding box center [162, 164] width 156 height 15
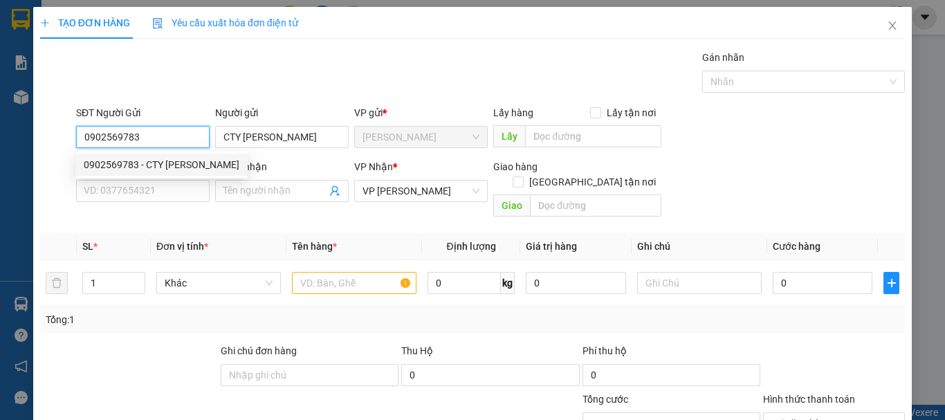
type input "CTY [PERSON_NAME]"
type input "40.000"
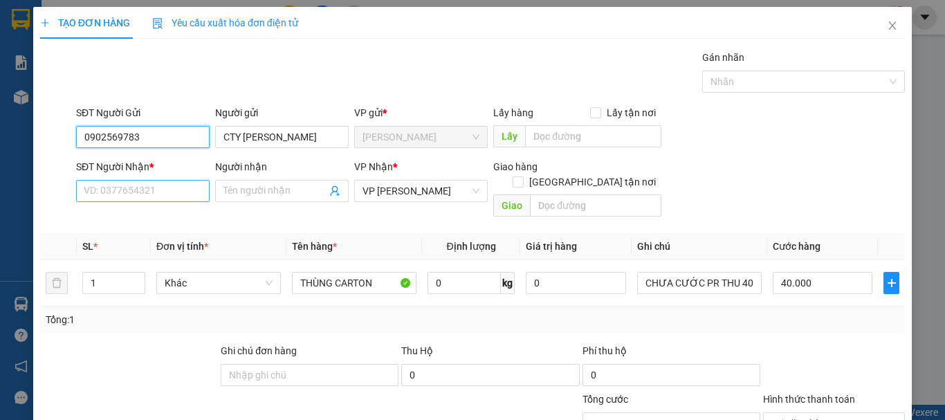
type input "0902569783"
click at [191, 192] on input "SĐT Người Nhận *" at bounding box center [143, 191] width 134 height 22
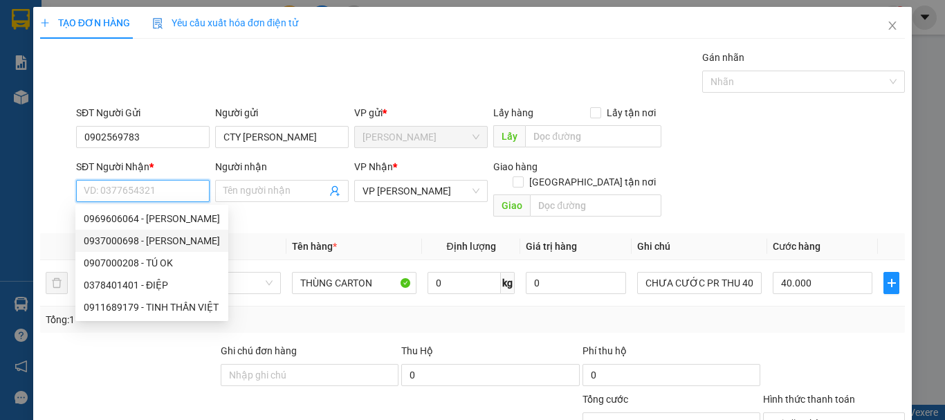
click at [170, 239] on div "0937000698 - [PERSON_NAME]" at bounding box center [152, 240] width 136 height 15
type input "0937000698"
type input "[PERSON_NAME]"
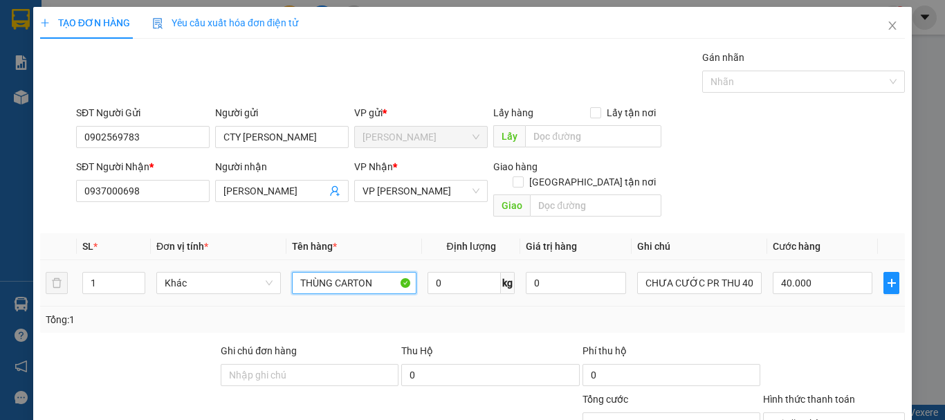
drag, startPoint x: 380, startPoint y: 271, endPoint x: 218, endPoint y: 281, distance: 162.2
click at [218, 281] on tr "1 Khác THÙNG CARTON 0 kg 0 CHƯA CƯỚC PR THU 40 40.000" at bounding box center [472, 283] width 865 height 46
type input "HỘP ĐEN"
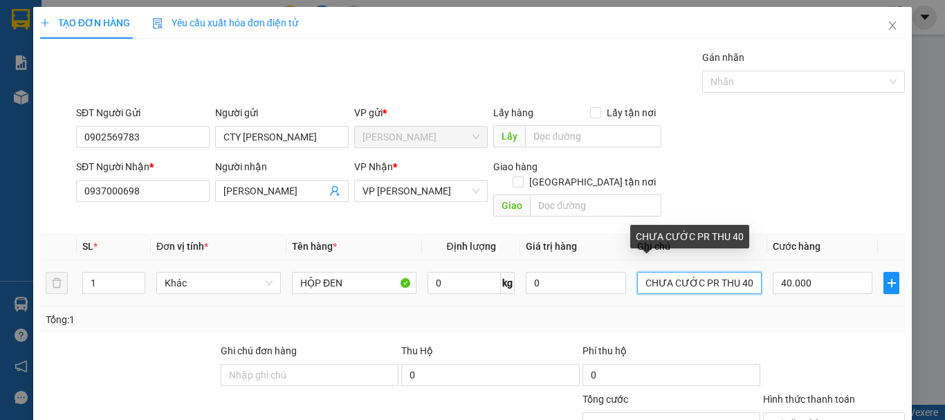
click at [751, 272] on input "CHƯA CƯỚC PR THU 40" at bounding box center [699, 283] width 125 height 22
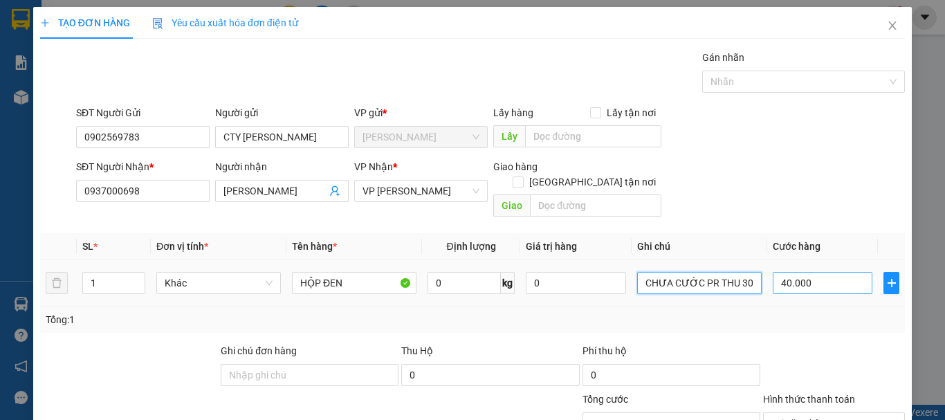
type input "CHƯA CƯỚC PR THU 30"
click at [849, 272] on input "40.000" at bounding box center [823, 283] width 100 height 22
type input "0"
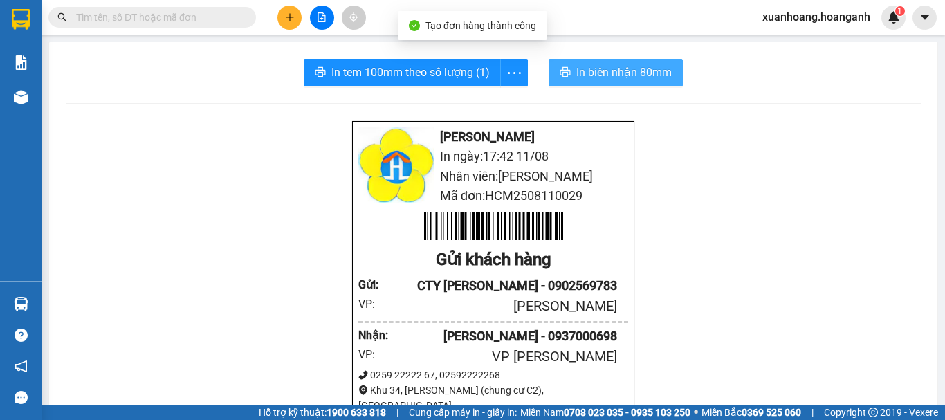
click at [639, 75] on span "In biên nhận 80mm" at bounding box center [623, 72] width 95 height 17
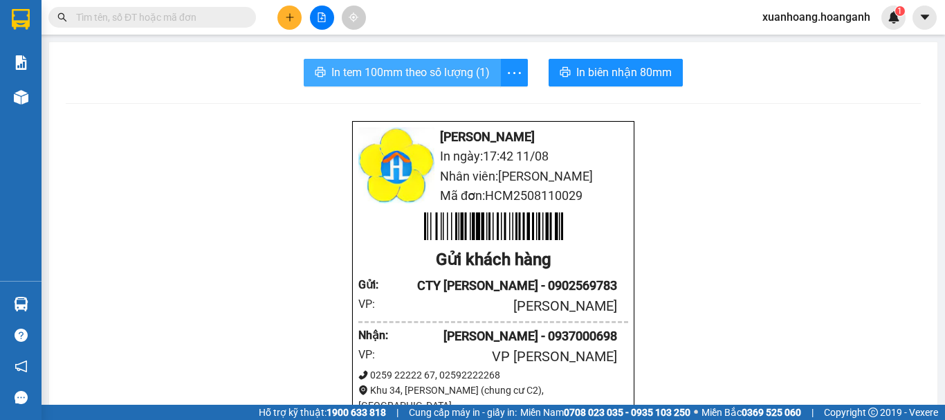
click at [394, 71] on span "In tem 100mm theo số lượng (1)" at bounding box center [410, 72] width 158 height 17
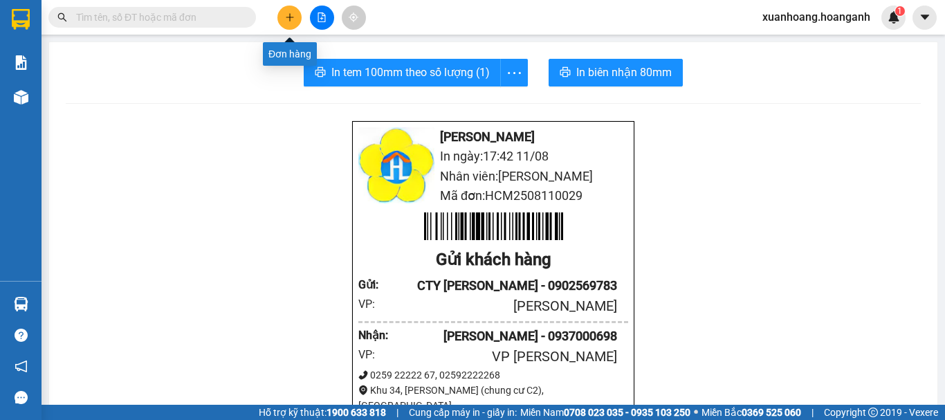
click at [282, 23] on button at bounding box center [289, 18] width 24 height 24
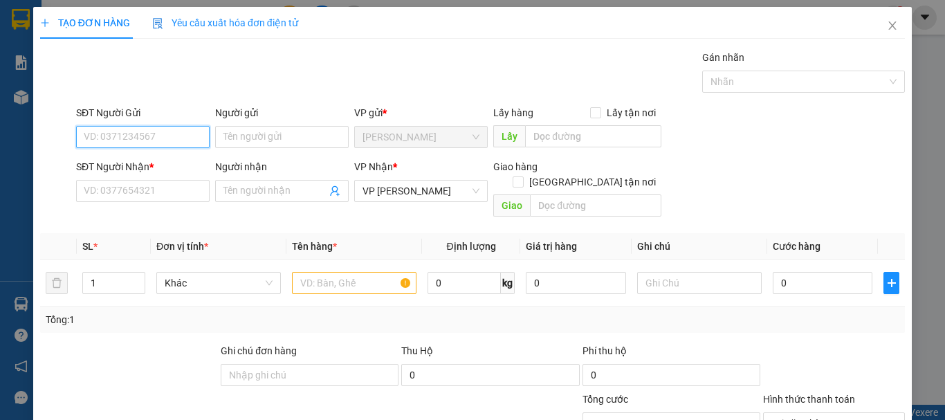
click at [169, 135] on input "SĐT Người Gửi" at bounding box center [143, 137] width 134 height 22
type input "0918000203"
click at [125, 165] on div "0918000203 - LƯƠNG" at bounding box center [142, 164] width 116 height 15
type input "LƯƠNG"
type input "30.000"
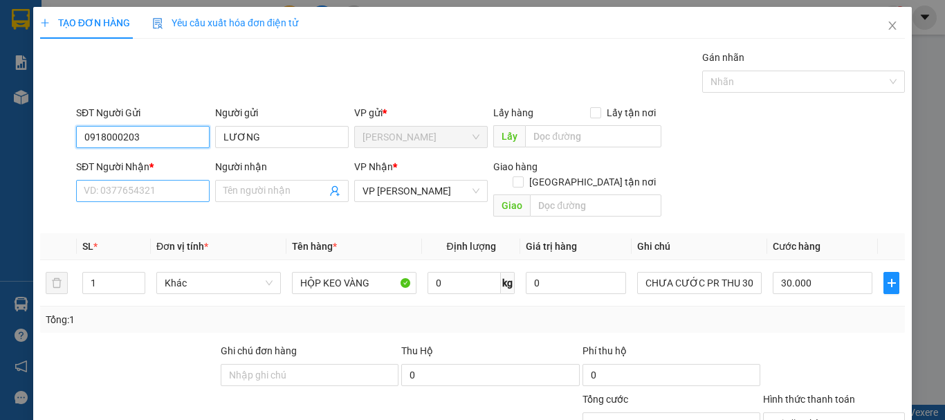
type input "0918000203"
click at [196, 190] on input "SĐT Người Nhận *" at bounding box center [143, 191] width 134 height 22
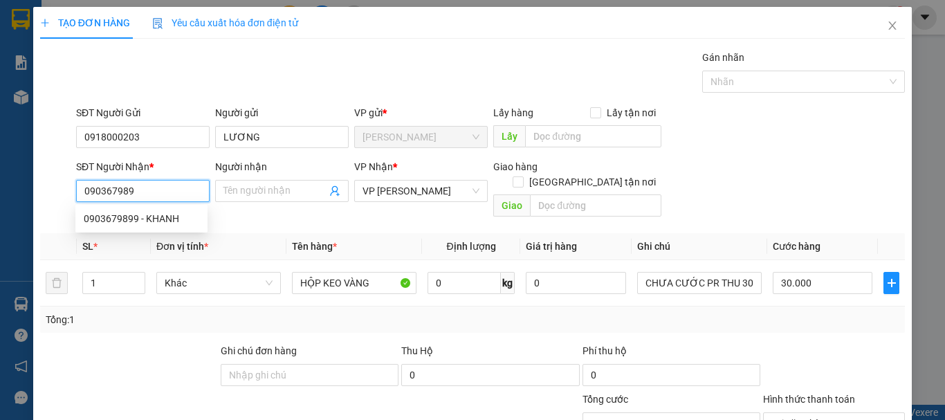
type input "0903679899"
click at [161, 221] on div "0903679899 - KHANH" at bounding box center [142, 218] width 116 height 15
type input "KHANH"
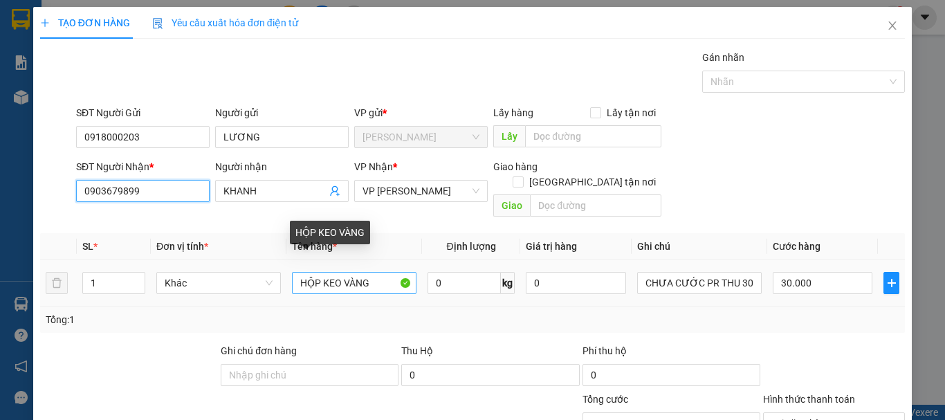
type input "0903679899"
drag, startPoint x: 384, startPoint y: 260, endPoint x: 222, endPoint y: 284, distance: 163.6
click at [222, 284] on tr "1 Khác HỘP KEO VÀNG 0 kg 0 CHƯA CƯỚC PR THU 30 30.000" at bounding box center [472, 283] width 865 height 46
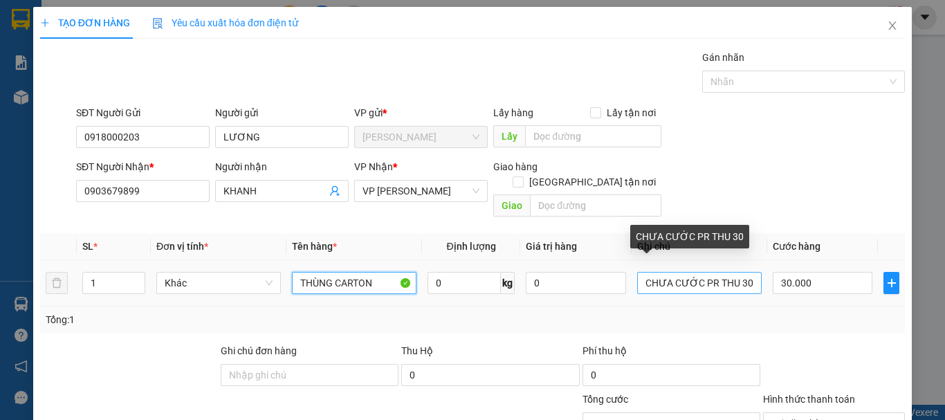
type input "THÙNG CARTON"
click at [744, 272] on input "CHƯA CƯỚC PR THU 30" at bounding box center [699, 283] width 125 height 22
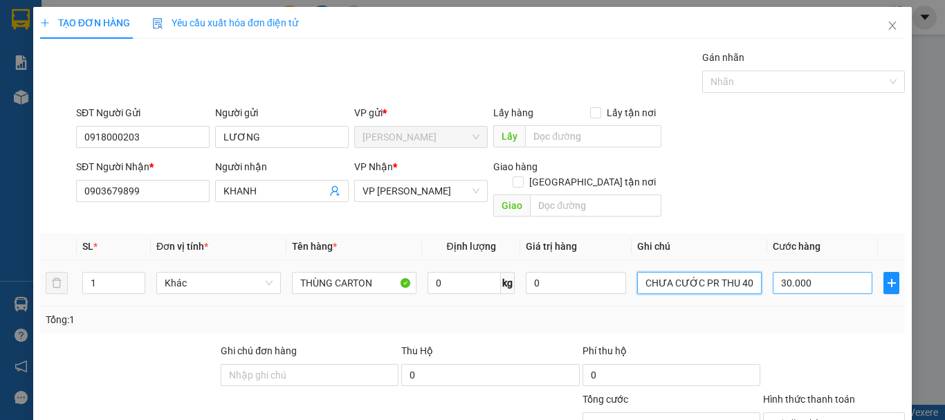
type input "CHƯA CƯỚC PR THU 40"
click at [799, 272] on input "30.000" at bounding box center [823, 283] width 100 height 22
type input "0"
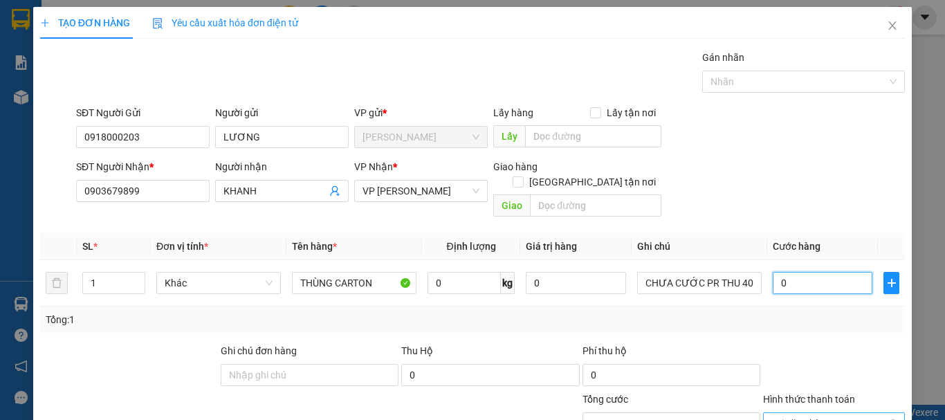
click at [891, 412] on div "Tại văn phòng" at bounding box center [834, 423] width 142 height 22
type input "0"
click at [841, 396] on div "TẠO ĐƠN HÀNG Yêu cầu xuất hóa đơn điện tử Transit Pickup Surcharge Ids Transit …" at bounding box center [472, 280] width 879 height 547
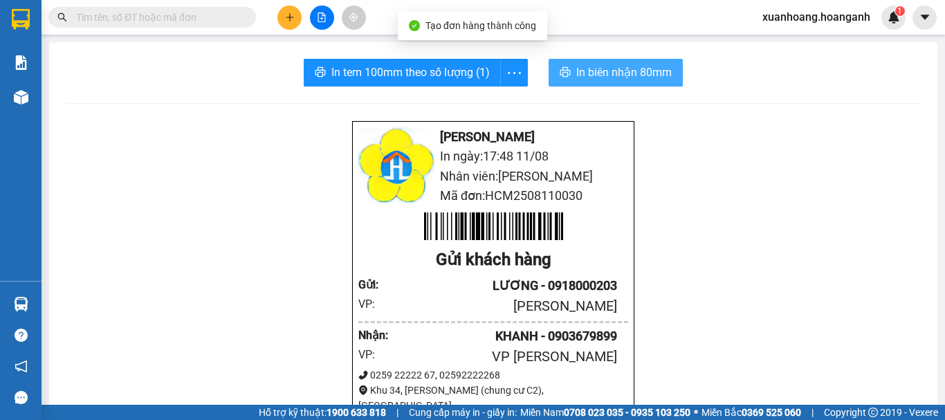
click at [628, 79] on span "In biên nhận 80mm" at bounding box center [623, 72] width 95 height 17
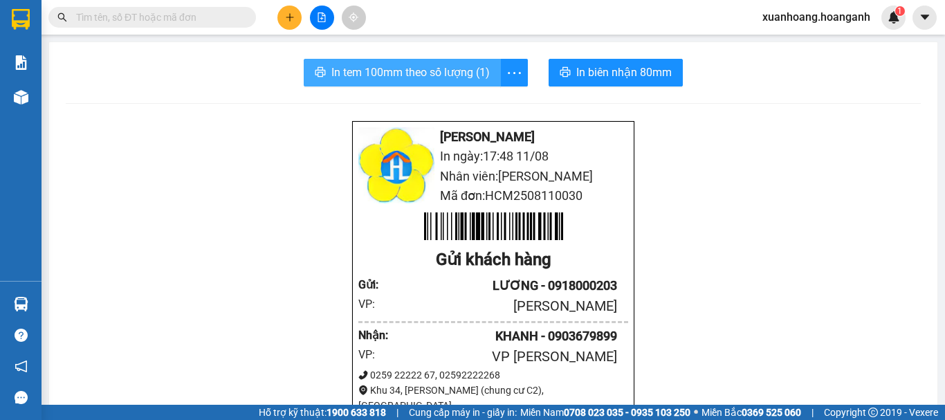
click at [437, 83] on button "In tem 100mm theo số lượng (1)" at bounding box center [402, 73] width 197 height 28
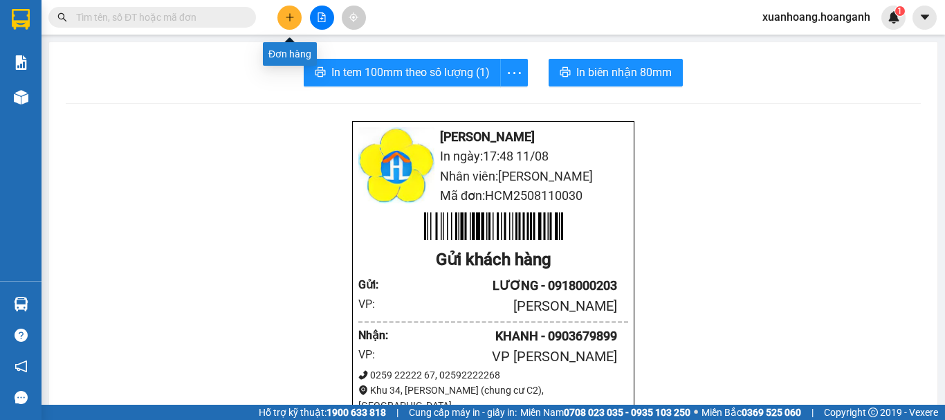
click at [290, 21] on icon "plus" at bounding box center [290, 17] width 10 height 10
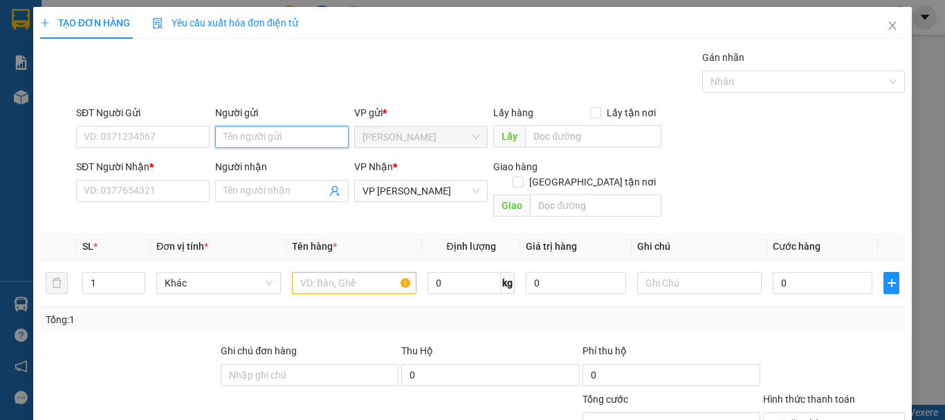
click at [272, 144] on input "Người gửi" at bounding box center [282, 137] width 134 height 22
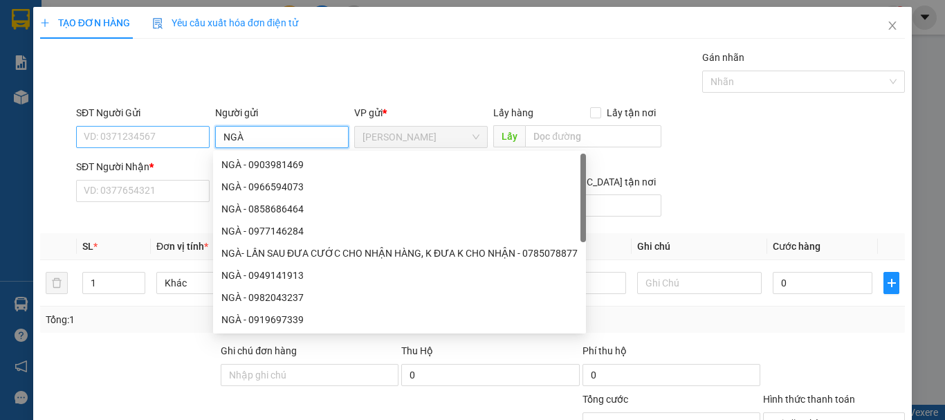
type input "NGÀ"
click at [171, 134] on input "SĐT Người Gửi" at bounding box center [143, 137] width 134 height 22
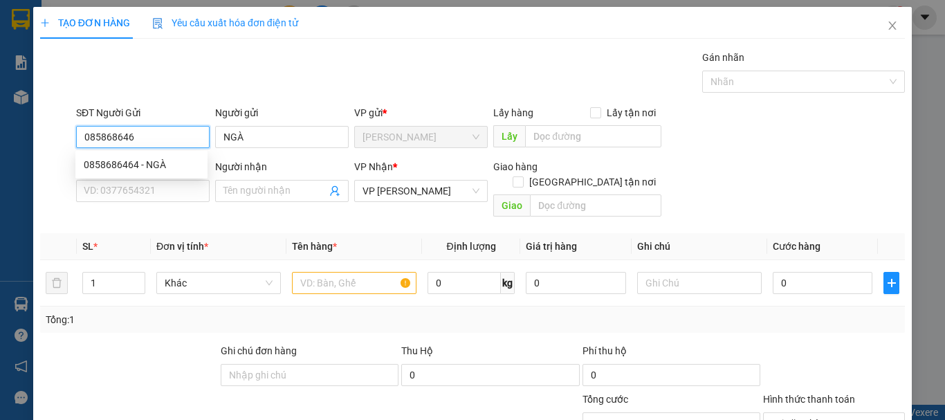
type input "0858686464"
click at [172, 170] on div "0858686464 - NGÀ" at bounding box center [142, 164] width 116 height 15
type input "80.000"
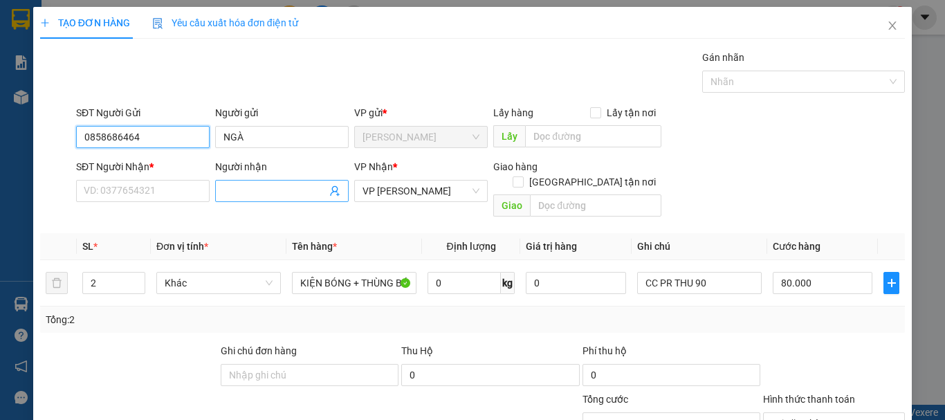
type input "0858686464"
click at [231, 187] on input "Người nhận" at bounding box center [275, 190] width 103 height 15
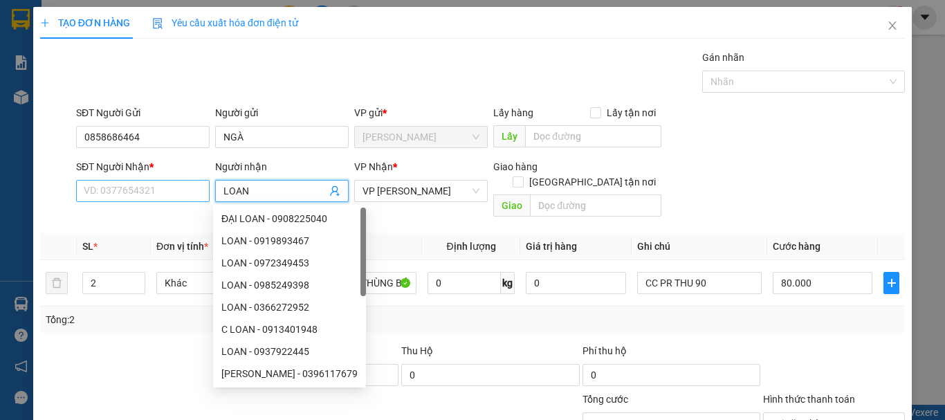
type input "LOAN"
click at [199, 185] on input "SĐT Người Nhận *" at bounding box center [143, 191] width 134 height 22
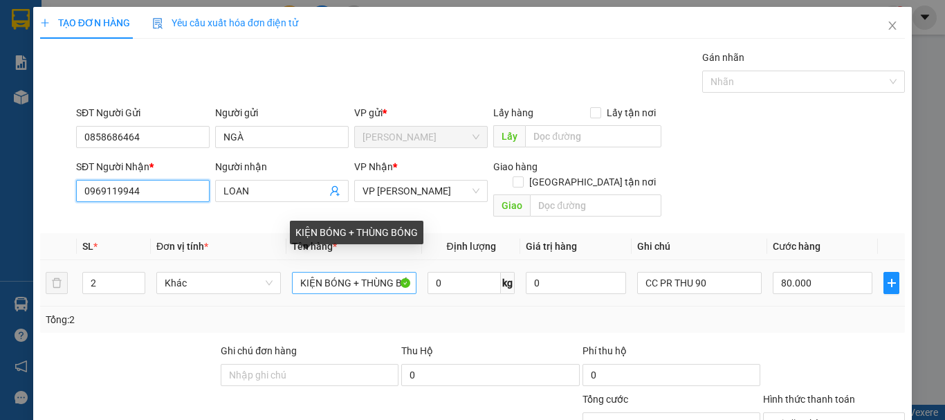
type input "0969119944"
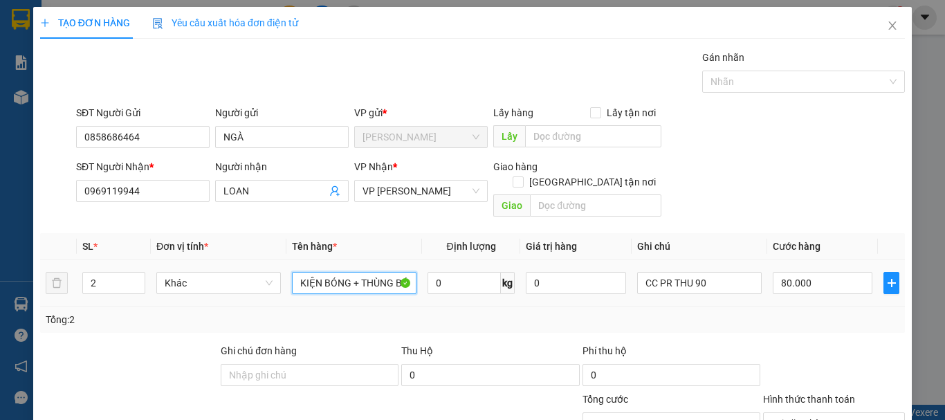
drag, startPoint x: 300, startPoint y: 270, endPoint x: 444, endPoint y: 279, distance: 144.2
click at [444, 279] on tr "2 Khác KIỆN BÓNG + THÙNG BÓNG 0 kg 0 CC PR THU 90 80.000" at bounding box center [472, 283] width 865 height 46
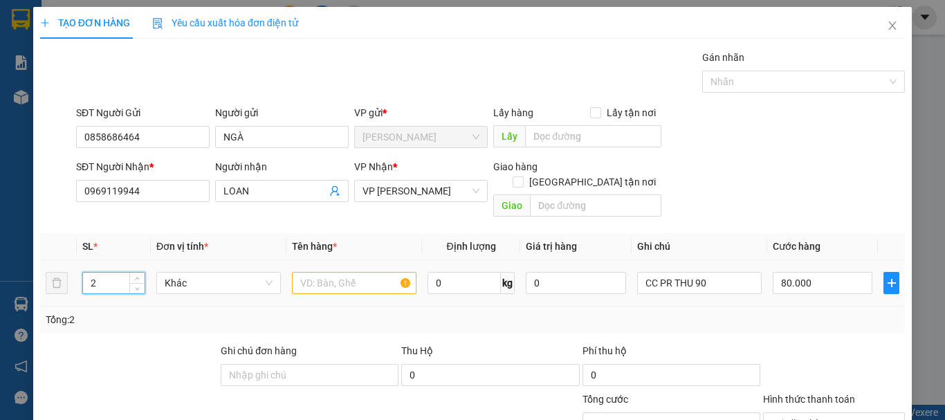
drag, startPoint x: 109, startPoint y: 259, endPoint x: 91, endPoint y: 266, distance: 19.9
click at [91, 273] on input "2" at bounding box center [114, 283] width 62 height 21
type input "1"
click at [345, 272] on input "text" at bounding box center [354, 283] width 125 height 22
type input "0"
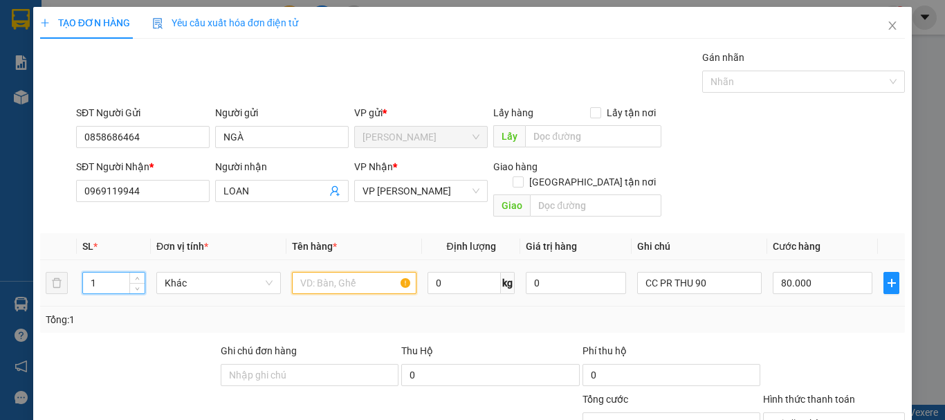
type input "0"
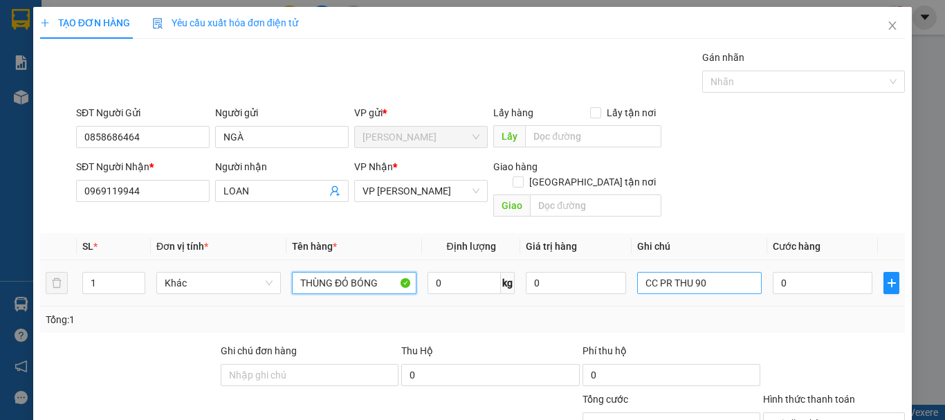
type input "THÙNG ĐỎ BÓNG"
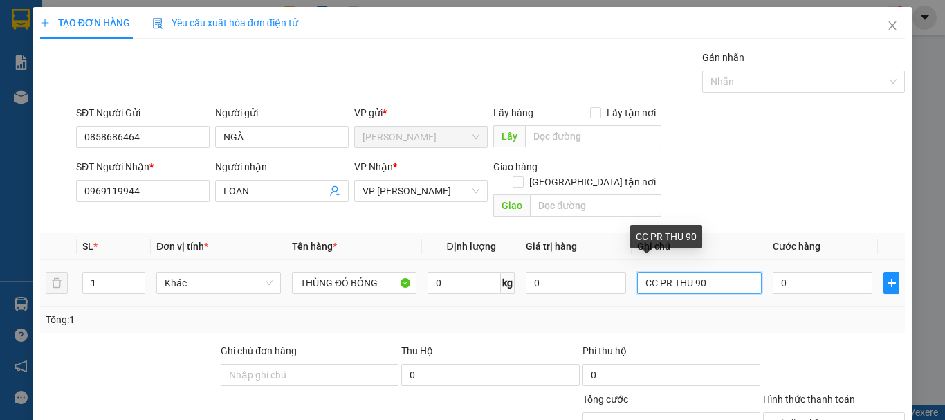
click at [718, 273] on input "CC PR THU 90" at bounding box center [699, 283] width 125 height 22
drag, startPoint x: 651, startPoint y: 271, endPoint x: 626, endPoint y: 280, distance: 26.9
click at [632, 280] on td "CC PR THU 90" at bounding box center [700, 283] width 136 height 46
click at [749, 272] on input "CHƯA CƯỚC PR THU 90" at bounding box center [699, 283] width 125 height 22
type input "CHƯA CƯỚC PR THU 40"
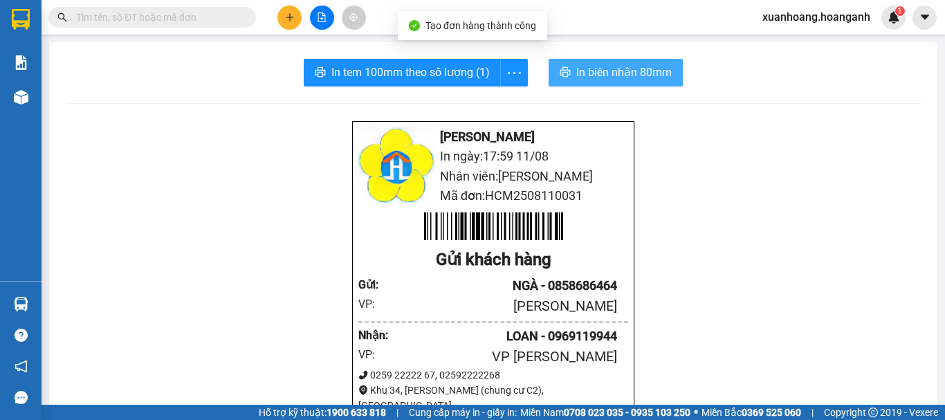
click at [649, 78] on span "In biên nhận 80mm" at bounding box center [623, 72] width 95 height 17
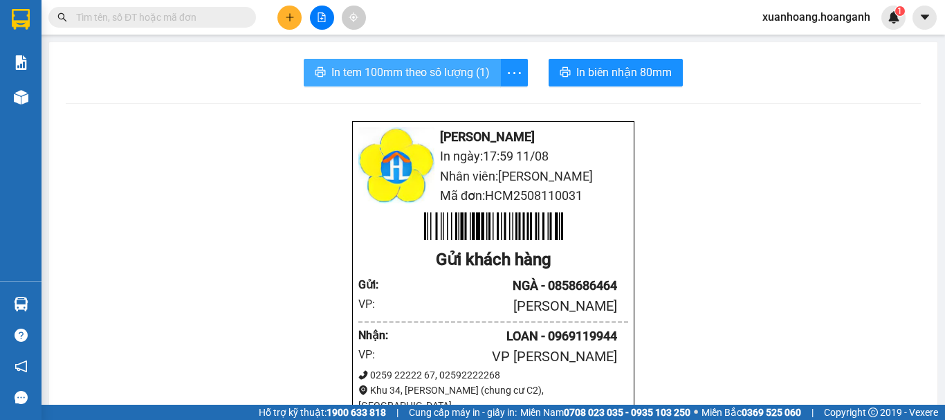
click at [446, 68] on span "In tem 100mm theo số lượng (1)" at bounding box center [410, 72] width 158 height 17
click at [290, 17] on icon "plus" at bounding box center [289, 17] width 1 height 8
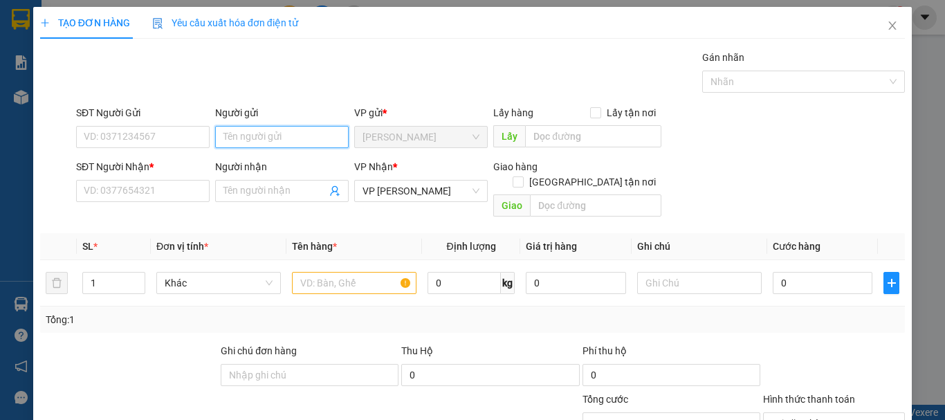
click at [237, 130] on input "Người gửi" at bounding box center [282, 137] width 134 height 22
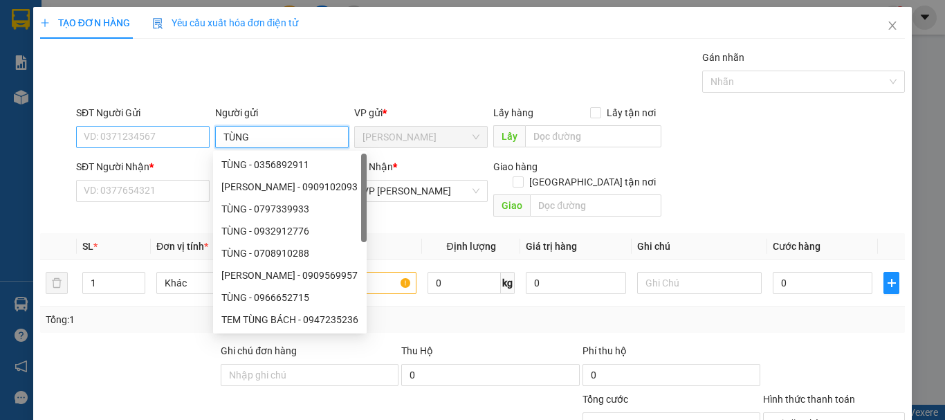
type input "TÙNG"
click at [136, 137] on input "SĐT Người Gửi" at bounding box center [143, 137] width 134 height 22
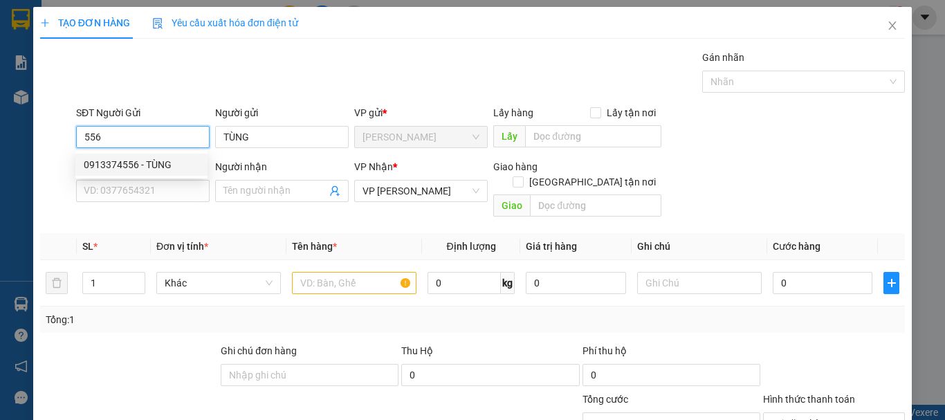
click at [142, 165] on div "0913374556 - TÙNG" at bounding box center [142, 164] width 116 height 15
type input "0913374556"
type input "20.000"
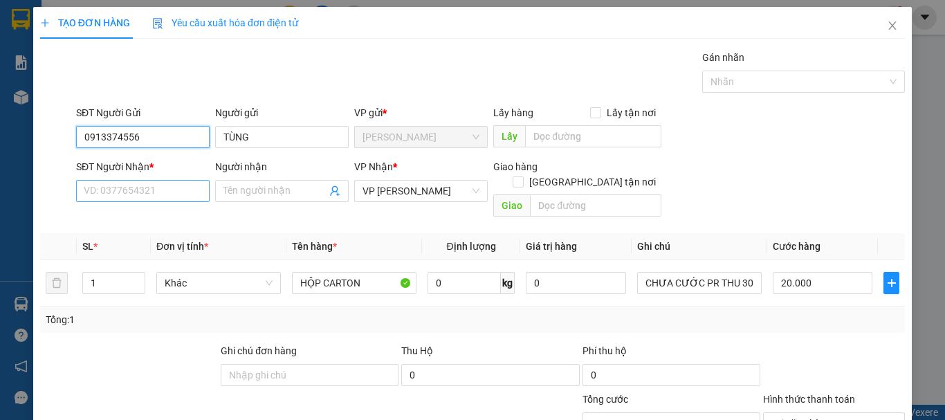
type input "0913374556"
click at [168, 188] on input "SĐT Người Nhận *" at bounding box center [143, 191] width 134 height 22
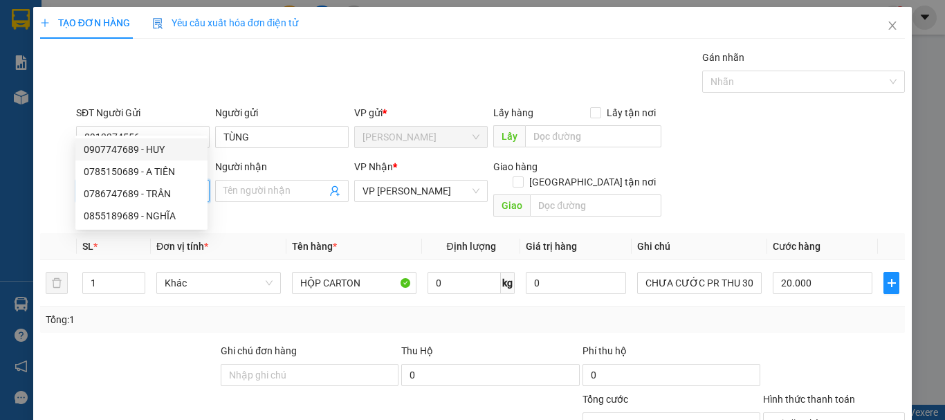
click at [153, 180] on input "689" at bounding box center [143, 191] width 134 height 22
click at [170, 177] on div "0785150689 - A TIÊN" at bounding box center [142, 171] width 116 height 15
type input "0785150689"
type input "A TIÊN"
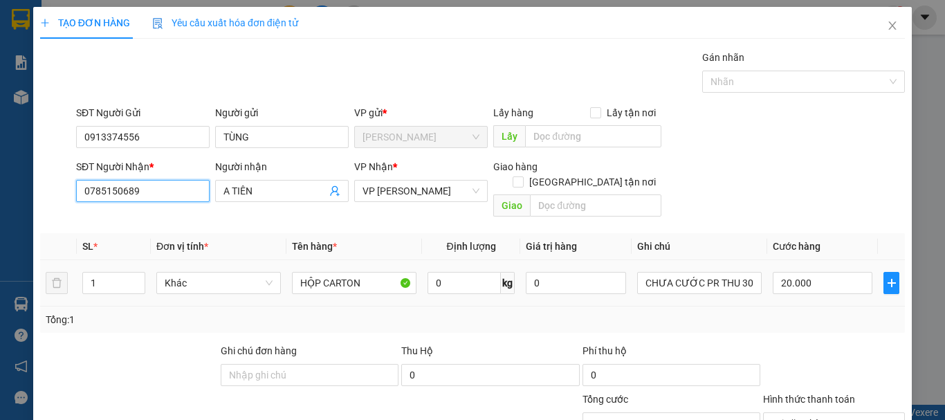
type input "30.000"
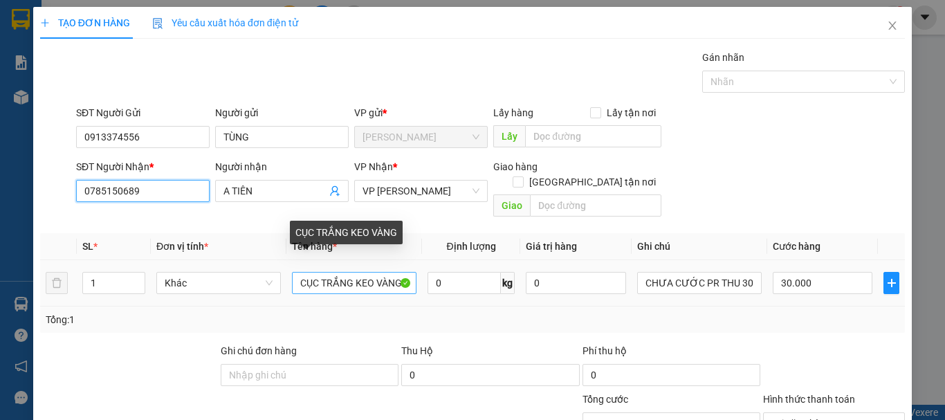
type input "0785150689"
drag, startPoint x: 292, startPoint y: 197, endPoint x: 411, endPoint y: 198, distance: 119.0
click at [411, 272] on input "CỤC TRẮNG KEO VÀNG" at bounding box center [354, 283] width 125 height 22
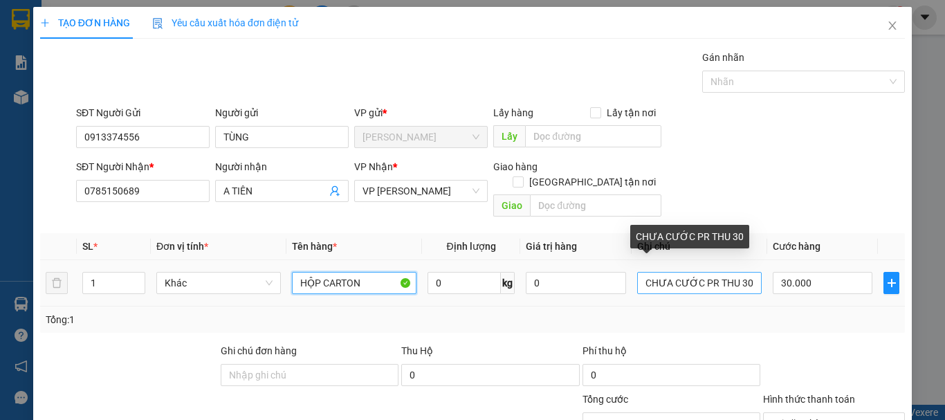
type input "HỘP CARTON"
click at [750, 272] on input "CHƯA CƯỚC PR THU 30" at bounding box center [699, 283] width 125 height 22
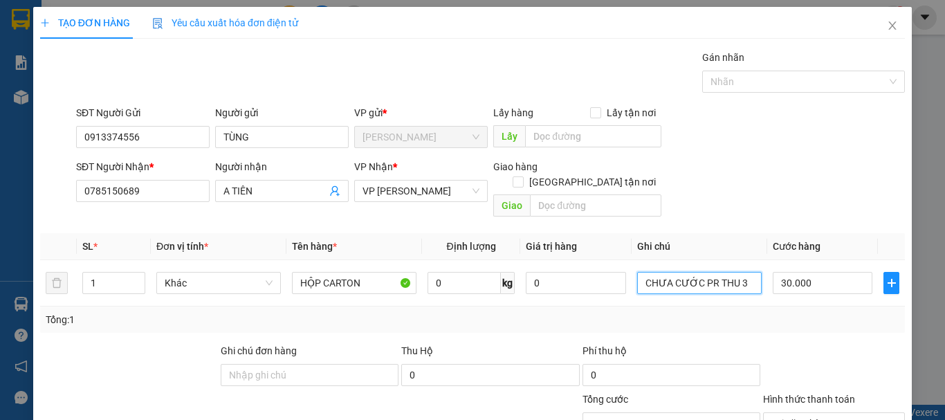
type input "CHƯA CƯỚC PR THU 30"
click at [830, 272] on input "30.000" at bounding box center [823, 283] width 100 height 22
type input "0"
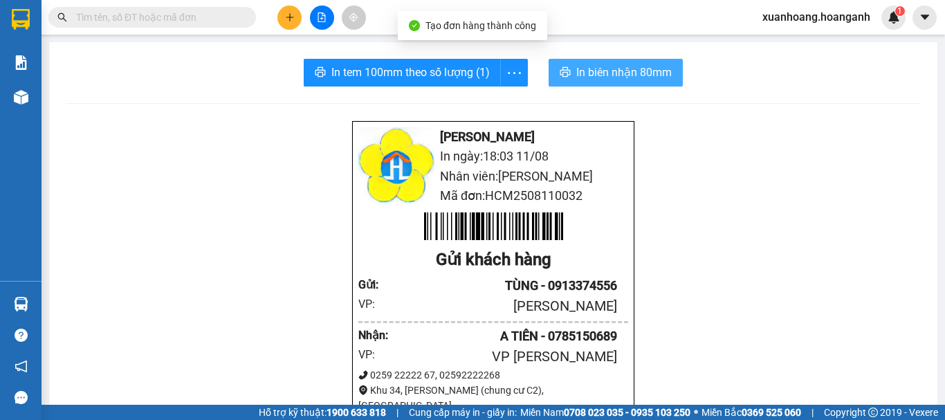
click at [634, 66] on span "In biên nhận 80mm" at bounding box center [623, 72] width 95 height 17
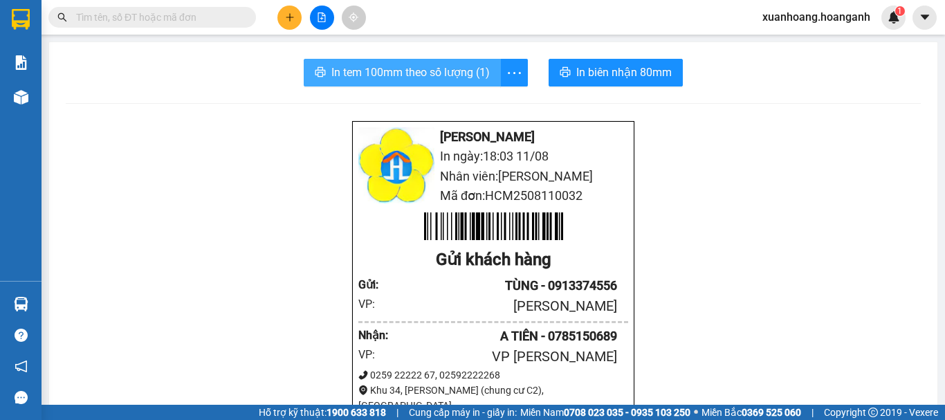
click at [473, 73] on span "In tem 100mm theo số lượng (1)" at bounding box center [410, 72] width 158 height 17
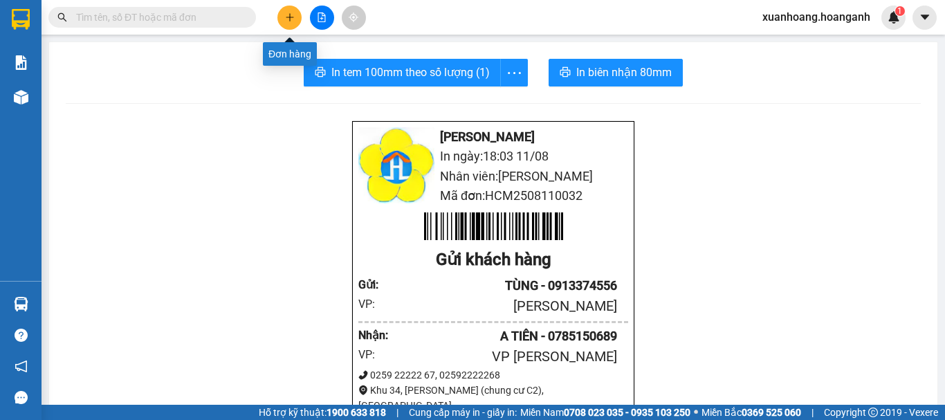
click at [286, 19] on icon "plus" at bounding box center [290, 17] width 10 height 10
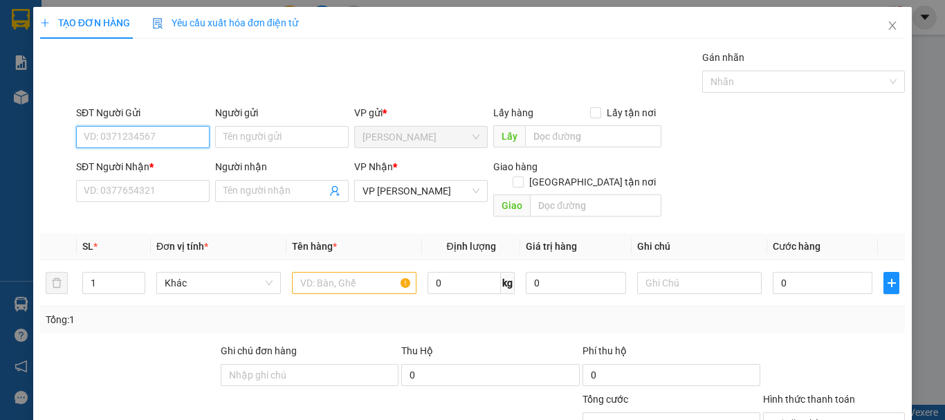
click at [198, 140] on input "SĐT Người Gửi" at bounding box center [143, 137] width 134 height 22
click at [171, 161] on div "0913374556 - TÙNG" at bounding box center [142, 164] width 116 height 15
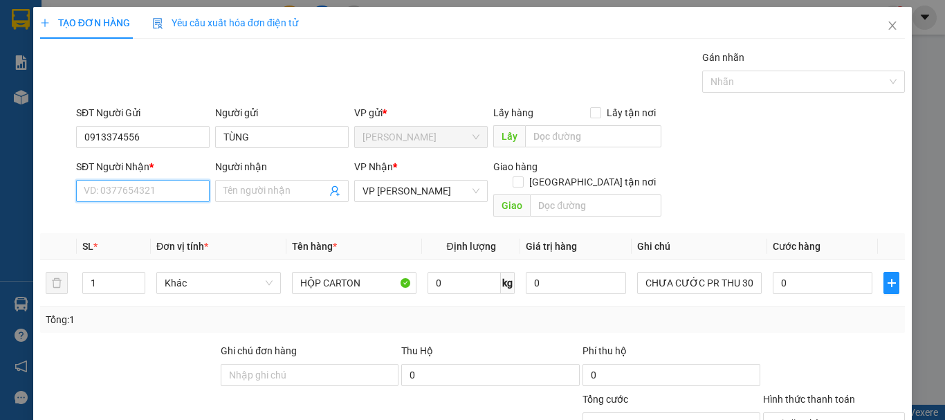
click at [190, 190] on input "SĐT Người Nhận *" at bounding box center [143, 191] width 134 height 22
click at [123, 222] on div "0937788406 - TRÂN" at bounding box center [142, 218] width 116 height 15
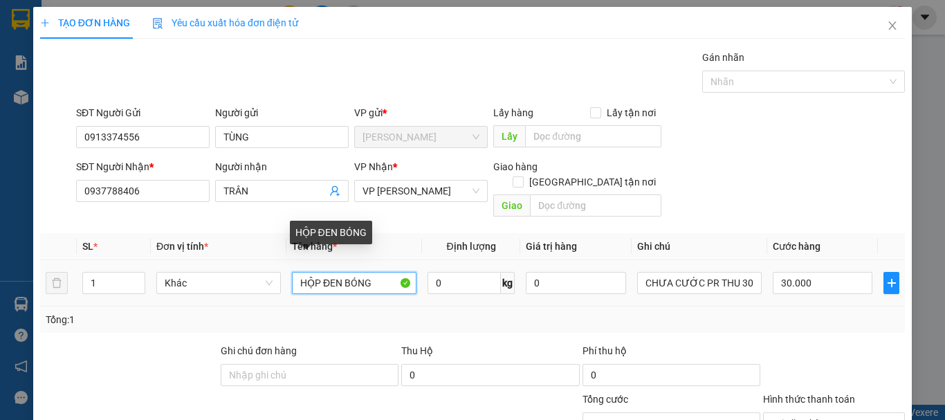
drag, startPoint x: 371, startPoint y: 268, endPoint x: 208, endPoint y: 280, distance: 163.0
click at [208, 280] on tr "1 Khác HỘP ĐEN BÓNG 0 kg 0 CHƯA CƯỚC PR THU 30 30.000" at bounding box center [472, 283] width 865 height 46
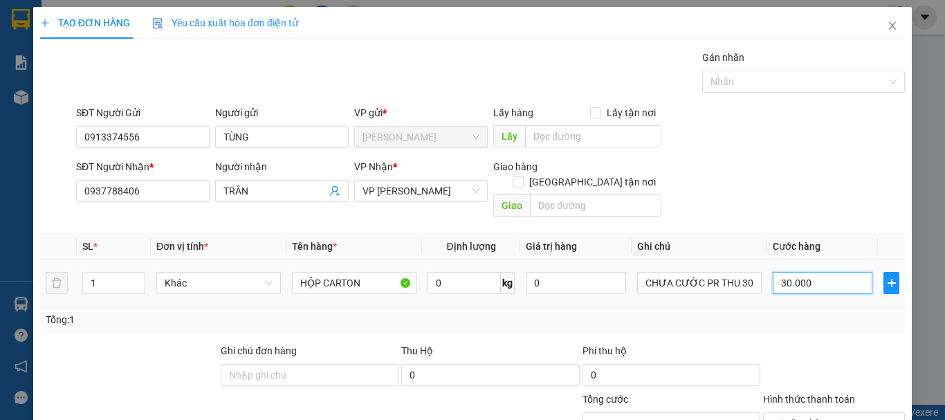
click at [808, 272] on input "30.000" at bounding box center [823, 283] width 100 height 22
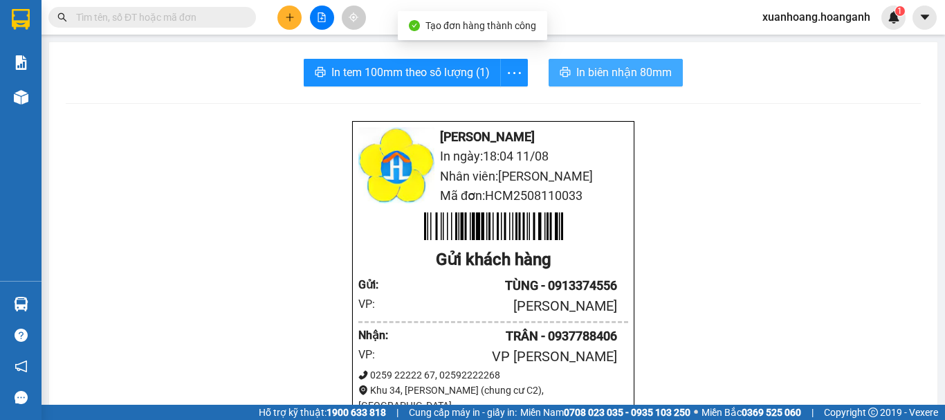
click at [648, 80] on span "In biên nhận 80mm" at bounding box center [623, 72] width 95 height 17
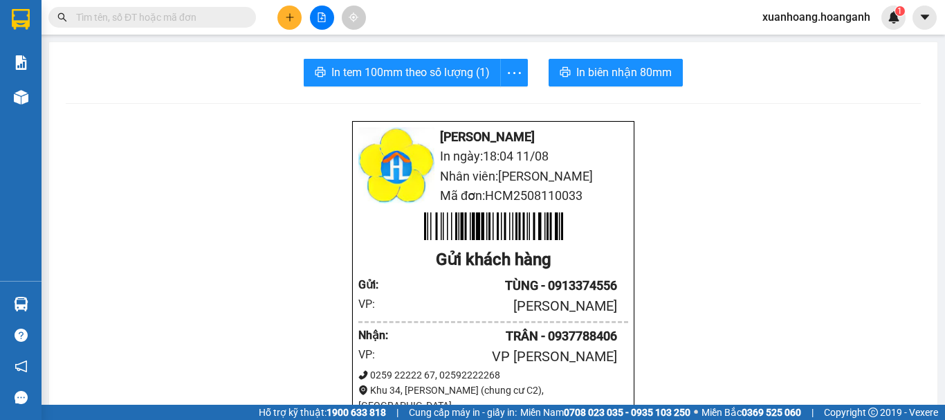
click at [406, 77] on span "In tem 100mm theo số lượng (1)" at bounding box center [410, 72] width 158 height 17
click at [293, 16] on icon "plus" at bounding box center [290, 17] width 10 height 10
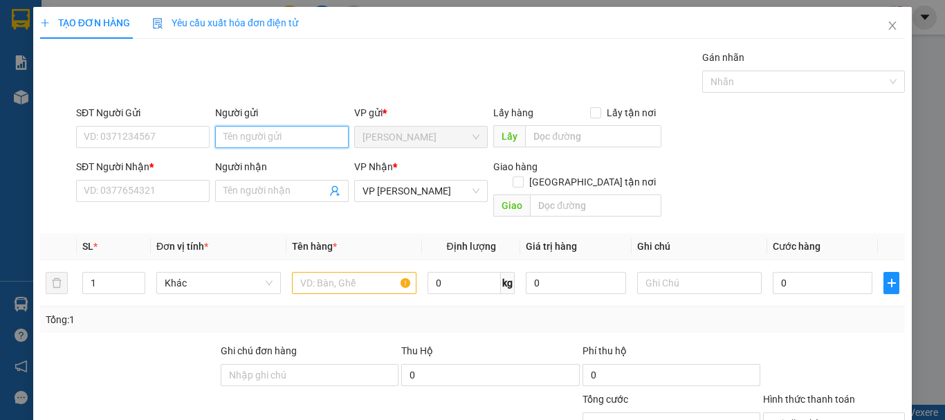
click at [254, 138] on input "Người gửi" at bounding box center [282, 137] width 134 height 22
click at [265, 169] on div "HẢO HỚN - 0906663232" at bounding box center [279, 164] width 116 height 15
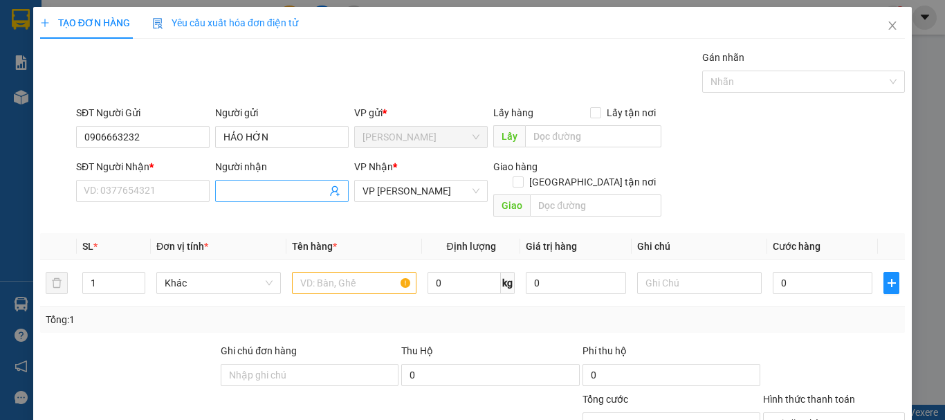
click at [262, 185] on input "Người nhận" at bounding box center [275, 190] width 103 height 15
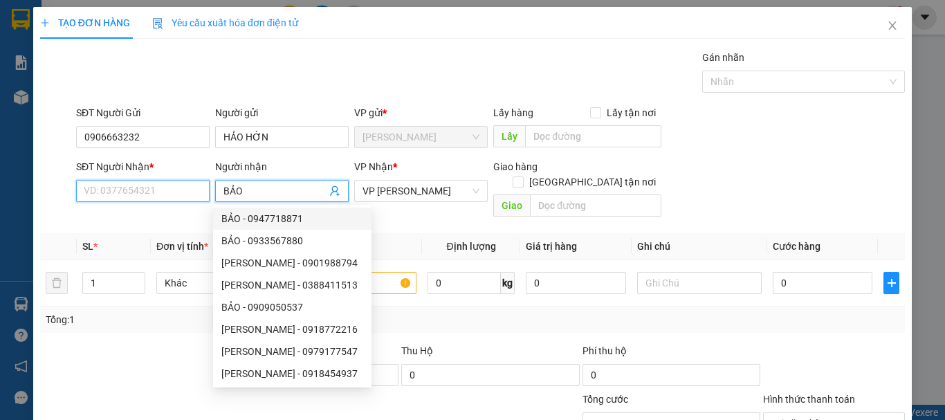
click at [165, 197] on input "SĐT Người Nhận *" at bounding box center [143, 191] width 134 height 22
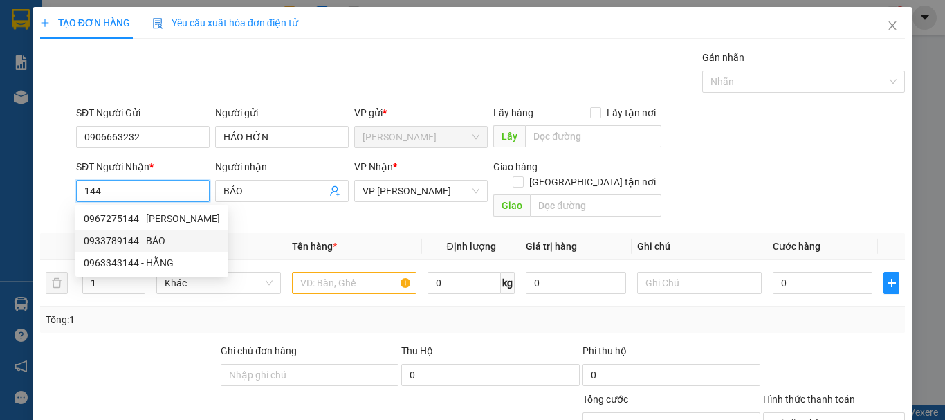
click at [136, 237] on div "0933789144 - BẢO" at bounding box center [152, 240] width 136 height 15
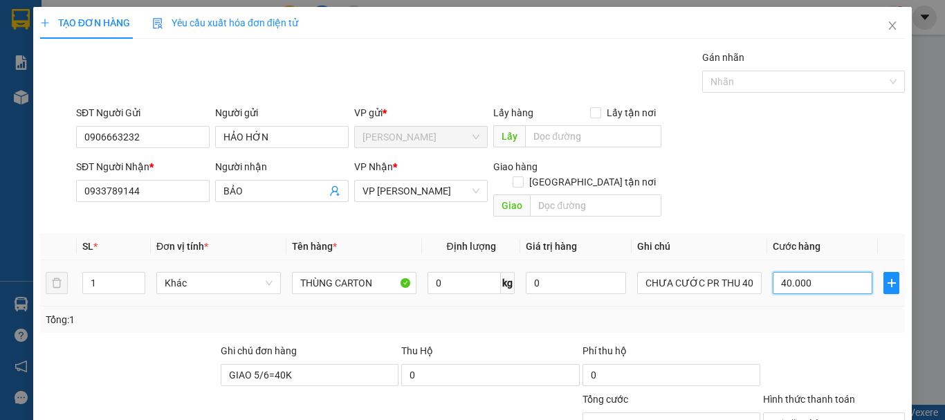
click at [810, 273] on input "40.000" at bounding box center [823, 283] width 100 height 22
click at [883, 413] on span "Tại văn phòng" at bounding box center [834, 423] width 125 height 21
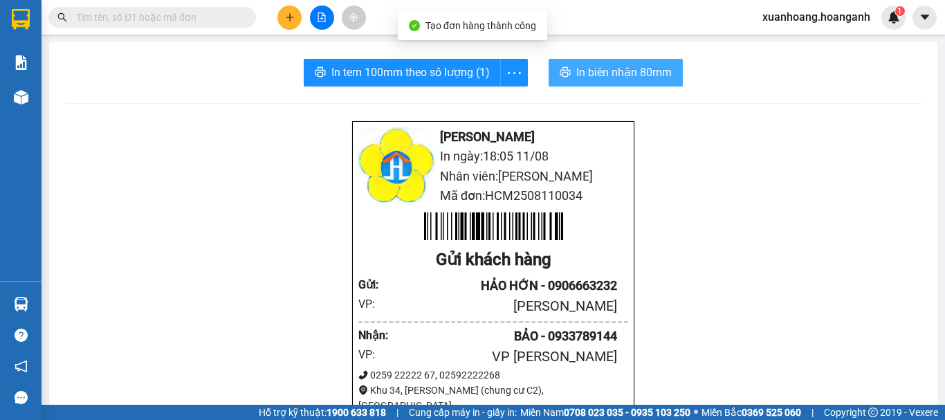
click at [650, 83] on button "In biên nhận 80mm" at bounding box center [616, 73] width 134 height 28
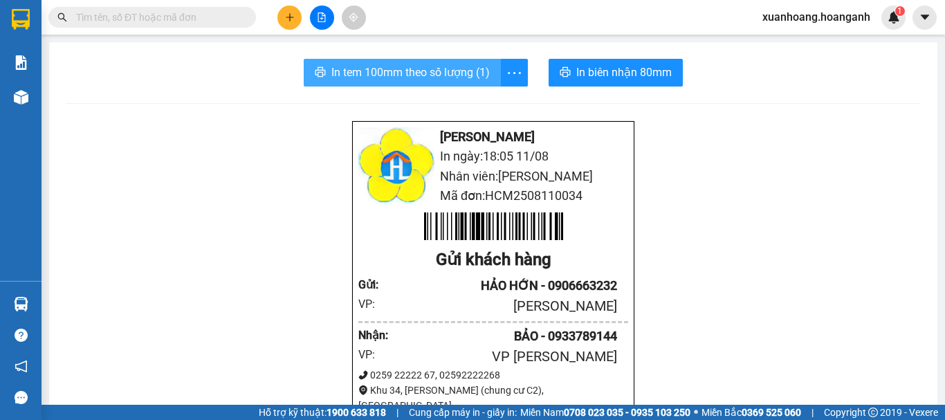
click at [428, 76] on span "In tem 100mm theo số lượng (1)" at bounding box center [410, 72] width 158 height 17
click at [286, 24] on button at bounding box center [289, 18] width 24 height 24
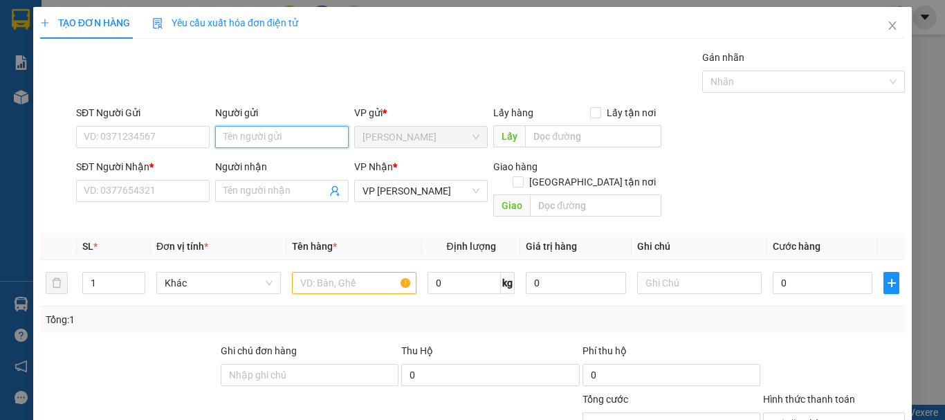
click at [248, 139] on input "Người gửi" at bounding box center [282, 137] width 134 height 22
click at [259, 165] on div "HẢO HỚN - 0906663232" at bounding box center [279, 164] width 116 height 15
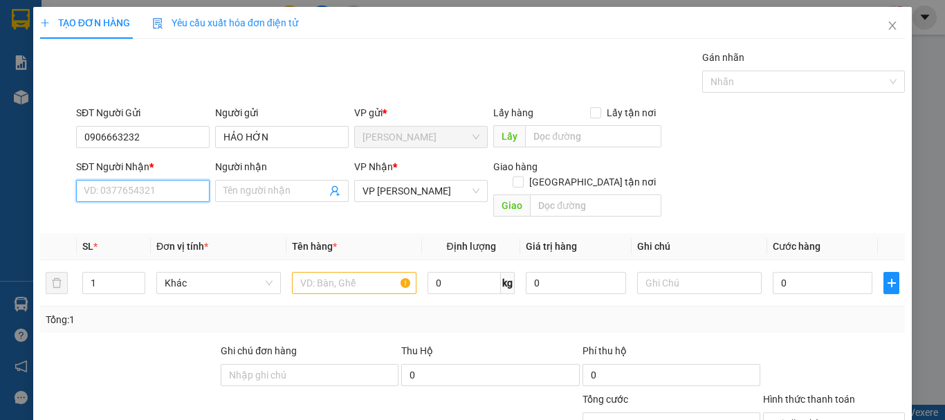
click at [194, 185] on input "SĐT Người Nhận *" at bounding box center [143, 191] width 134 height 22
click at [191, 223] on div "0794446468 - KHANG" at bounding box center [142, 218] width 116 height 15
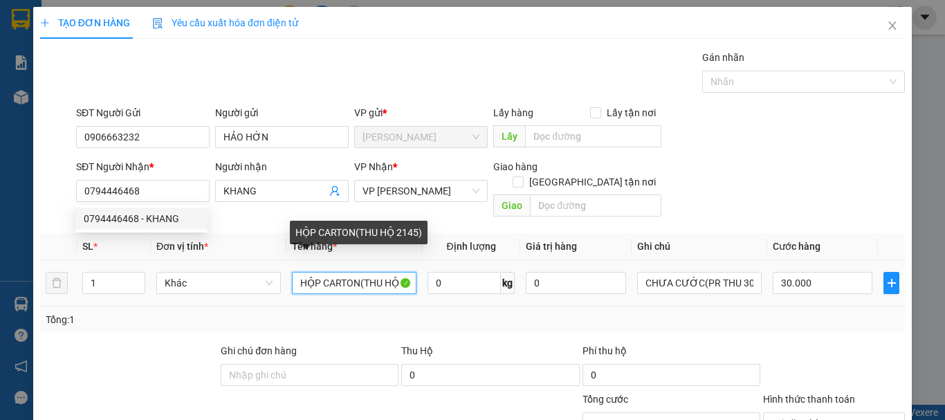
click at [395, 272] on input "HỘP CARTON(THU HỘ 2145)" at bounding box center [354, 283] width 125 height 22
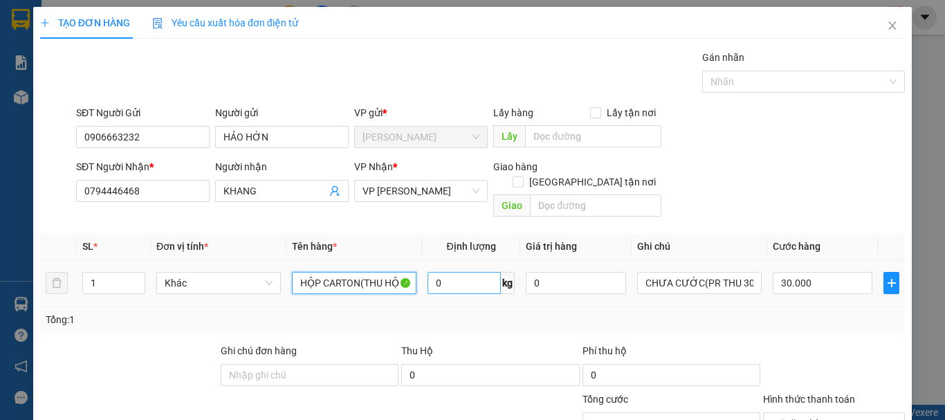
drag, startPoint x: 345, startPoint y: 267, endPoint x: 429, endPoint y: 274, distance: 84.7
click at [429, 274] on tr "1 Khác HỘP CARTON(THU HỘ 3140 0 kg 0 CHƯA CƯỚC(PR THU 30) 30.000" at bounding box center [472, 283] width 865 height 46
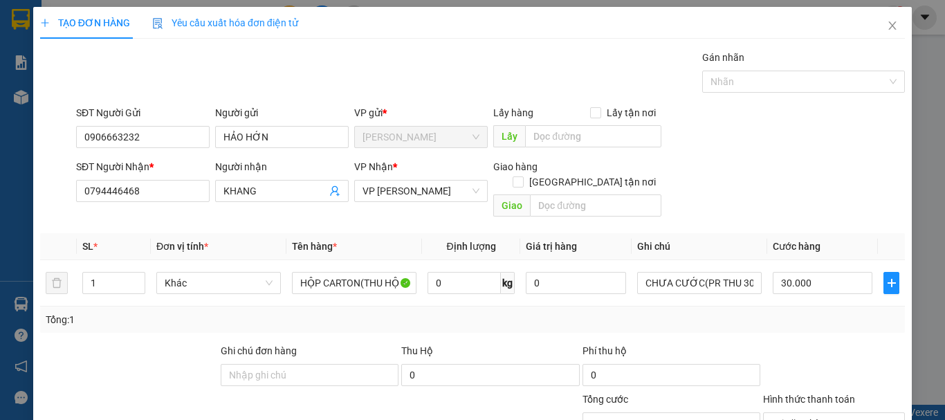
click at [499, 325] on div "Transit Pickup Surcharge Ids Transit Deliver Surcharge Ids Transit Deliver Surc…" at bounding box center [472, 296] width 865 height 493
paste input "text"
drag, startPoint x: 459, startPoint y: 300, endPoint x: 380, endPoint y: 304, distance: 79.7
click at [380, 343] on div "Ghi chú đơn hàng Thu Hộ 0 Phí thu hộ 0" at bounding box center [473, 367] width 868 height 48
click at [632, 364] on input "0" at bounding box center [672, 375] width 178 height 22
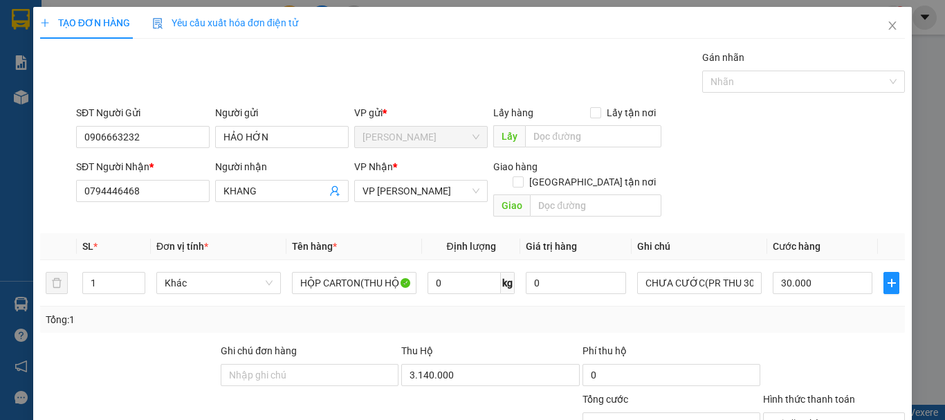
click at [681, 312] on div "Tổng: 1" at bounding box center [473, 319] width 854 height 15
click at [810, 272] on input "30.000" at bounding box center [823, 283] width 100 height 22
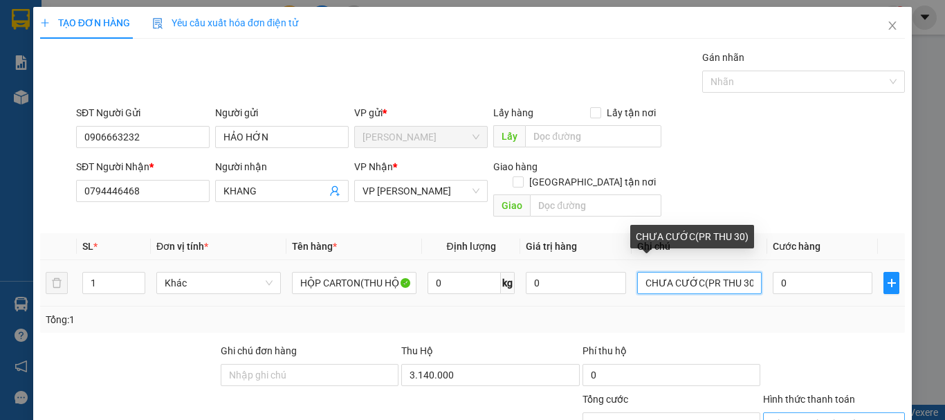
click at [741, 272] on input "CHƯA CƯỚC(PR THU 30)" at bounding box center [699, 283] width 125 height 22
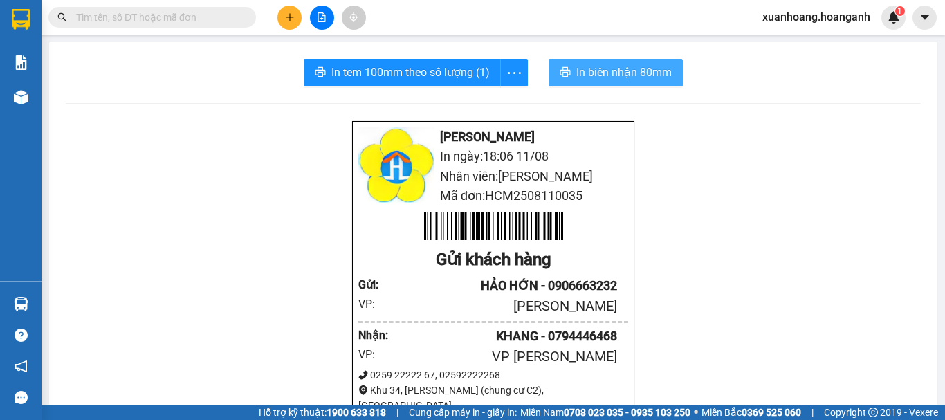
click at [655, 73] on span "In biên nhận 80mm" at bounding box center [623, 72] width 95 height 17
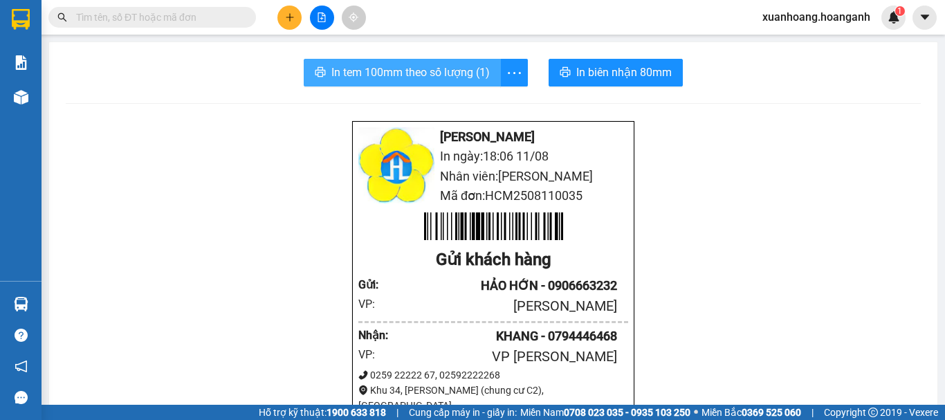
click at [463, 75] on span "In tem 100mm theo số lượng (1)" at bounding box center [410, 72] width 158 height 17
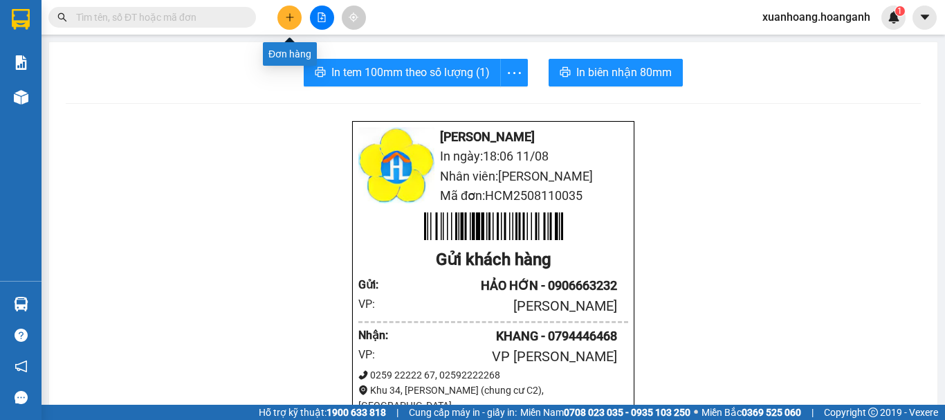
click at [287, 12] on button at bounding box center [289, 18] width 24 height 24
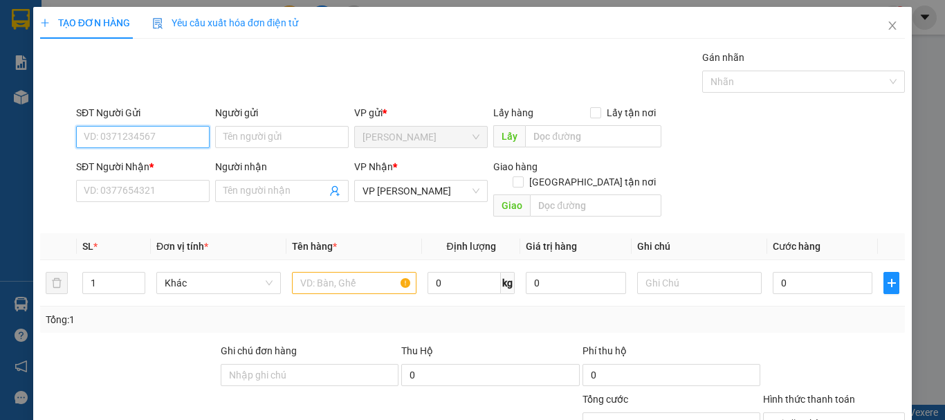
click at [167, 138] on input "SĐT Người Gửi" at bounding box center [143, 137] width 134 height 22
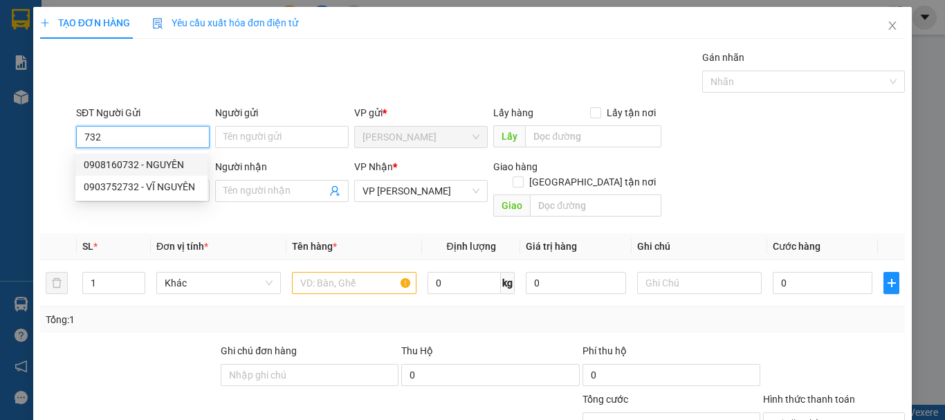
click at [158, 167] on div "0908160732 - NGUYÊN" at bounding box center [142, 164] width 116 height 15
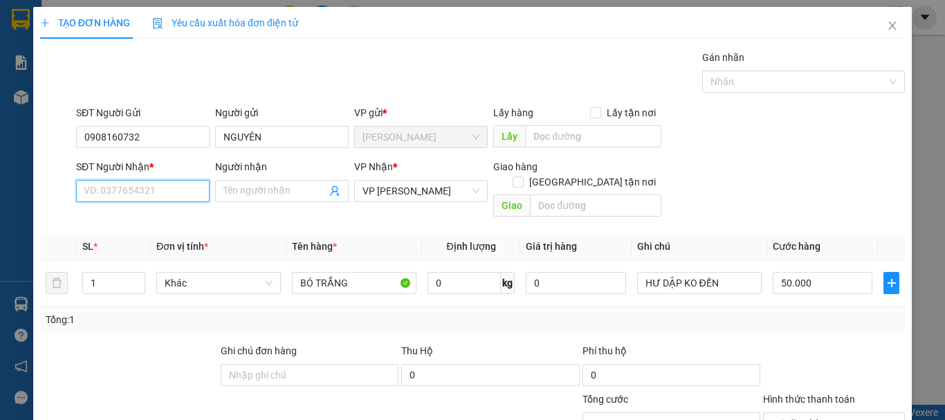
click at [150, 188] on input "SĐT Người Nhận *" at bounding box center [143, 191] width 134 height 22
click at [151, 226] on div "0975779771 - PHÚC" at bounding box center [142, 218] width 116 height 15
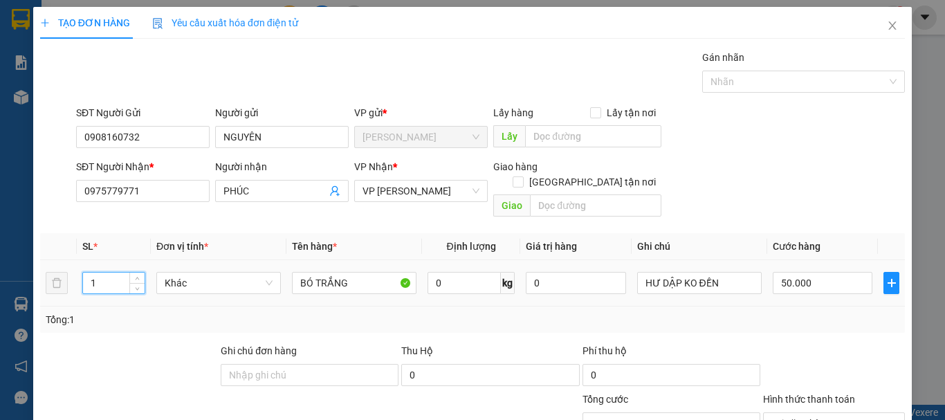
drag, startPoint x: 108, startPoint y: 269, endPoint x: 82, endPoint y: 277, distance: 26.9
click at [83, 277] on div "1" at bounding box center [114, 283] width 62 height 21
click at [814, 272] on input "50.000" at bounding box center [823, 283] width 100 height 22
drag, startPoint x: 814, startPoint y: 264, endPoint x: 733, endPoint y: 286, distance: 83.9
click at [733, 286] on tr "2 Khác BÓ TRẮNG 0 kg 0 HƯ DẬP KO ĐỀN 0" at bounding box center [472, 283] width 865 height 46
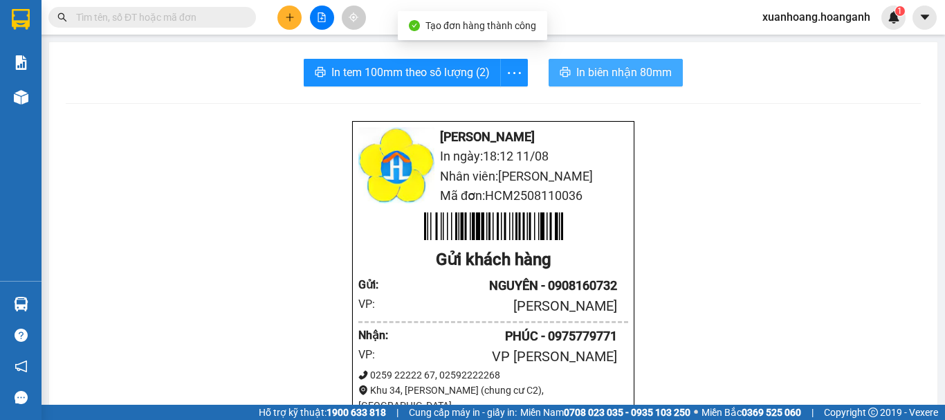
click at [646, 69] on span "In biên nhận 80mm" at bounding box center [623, 72] width 95 height 17
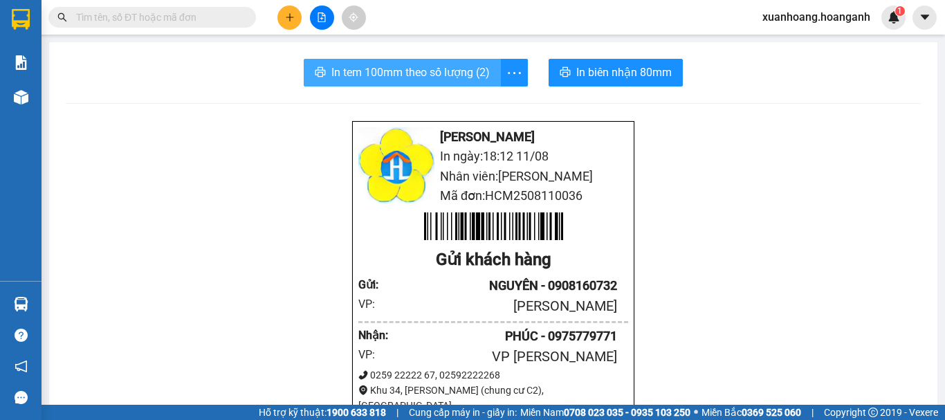
click at [378, 66] on span "In tem 100mm theo số lượng (2)" at bounding box center [410, 72] width 158 height 17
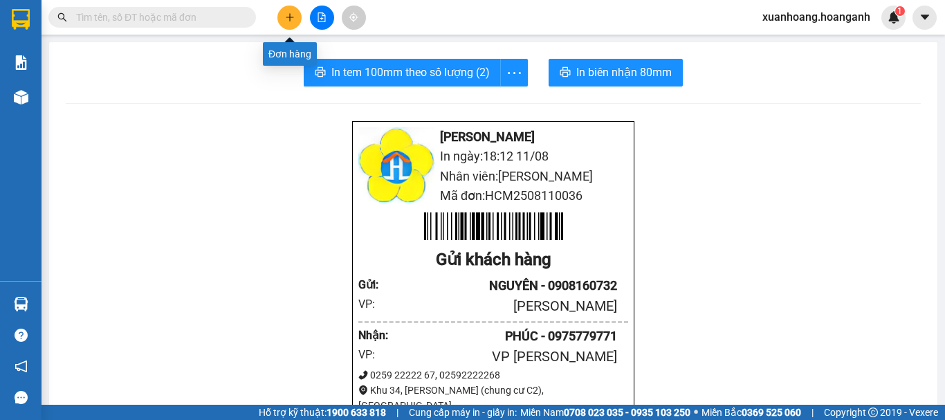
click at [292, 18] on icon "plus" at bounding box center [290, 17] width 10 height 10
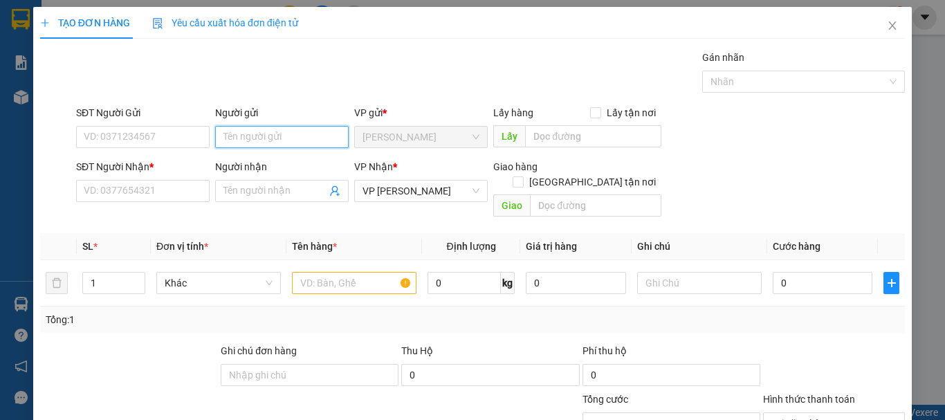
click at [233, 139] on input "Người gửi" at bounding box center [282, 137] width 134 height 22
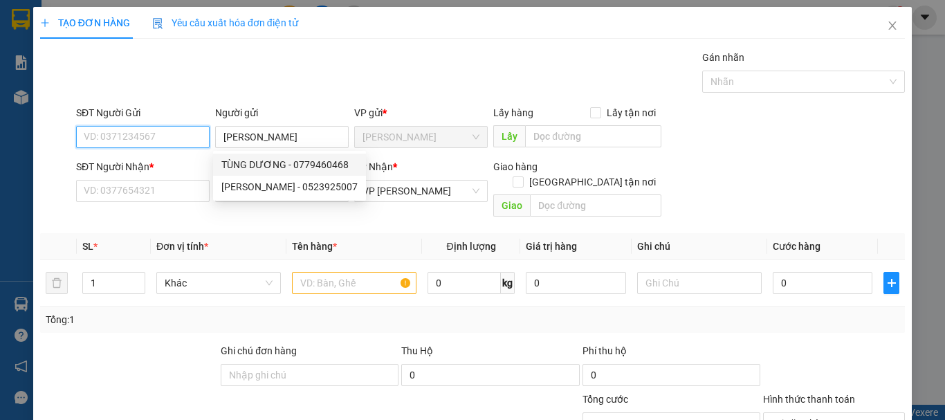
click at [164, 141] on input "SĐT Người Gửi" at bounding box center [143, 137] width 134 height 22
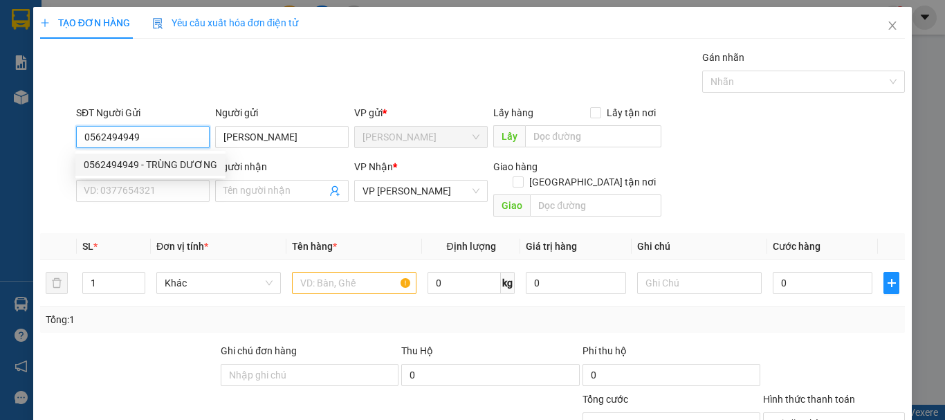
click at [179, 158] on div "0562494949 - TRÙNG DƯƠNG" at bounding box center [151, 164] width 134 height 15
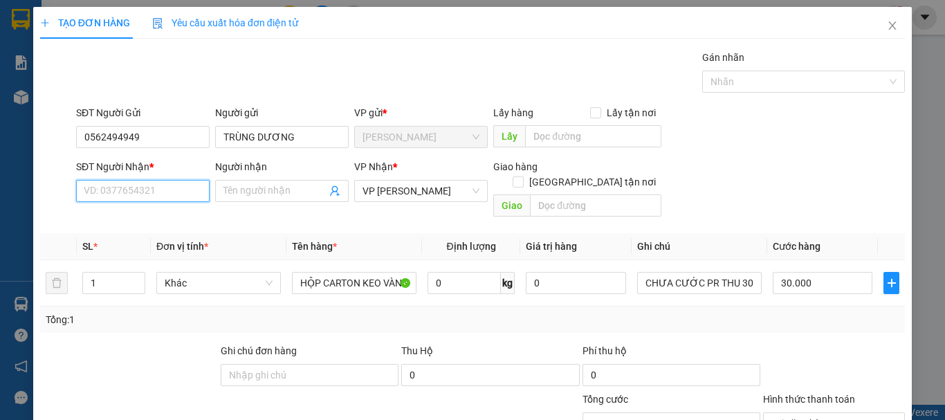
click at [152, 193] on input "SĐT Người Nhận *" at bounding box center [143, 191] width 134 height 22
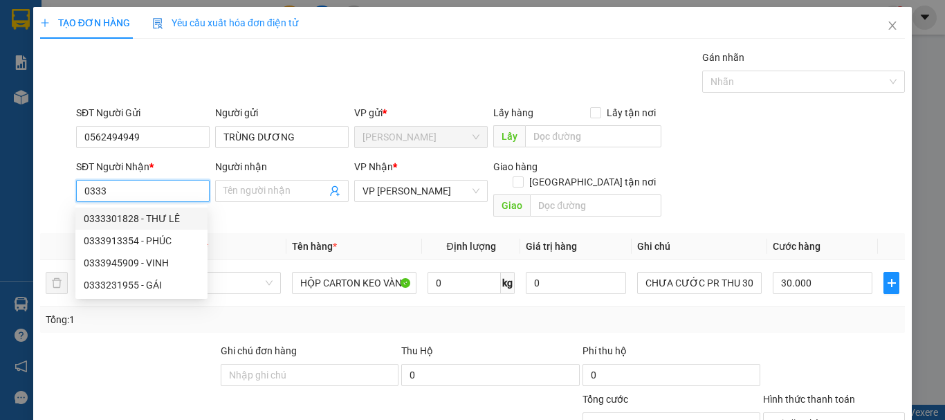
click at [161, 224] on div "0333301828 - THƯ LÊ" at bounding box center [142, 218] width 116 height 15
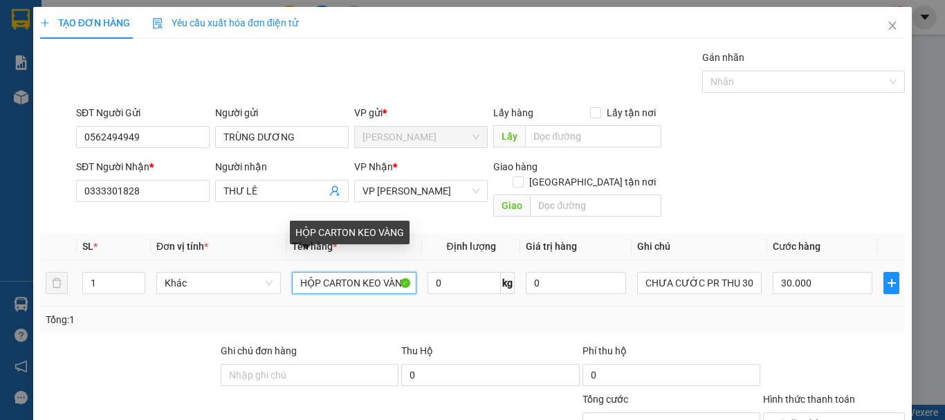
drag, startPoint x: 318, startPoint y: 204, endPoint x: 287, endPoint y: 203, distance: 30.5
click at [287, 260] on td "HỘP CARTON KEO VÀNG" at bounding box center [354, 283] width 136 height 46
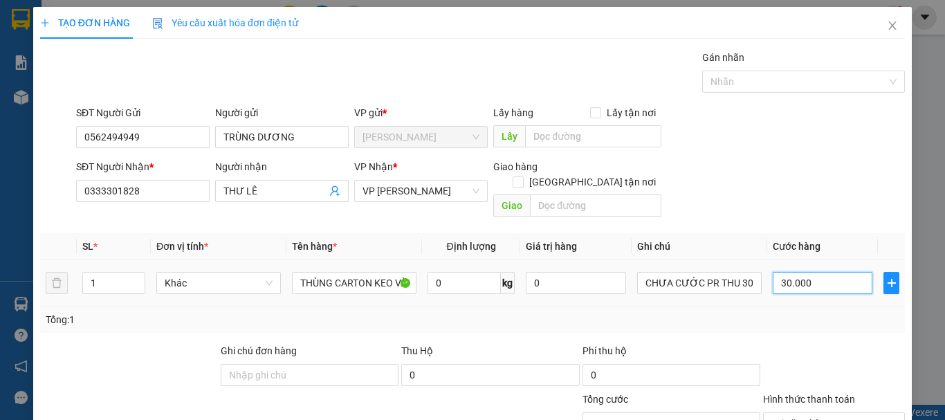
click at [840, 272] on input "30.000" at bounding box center [823, 283] width 100 height 22
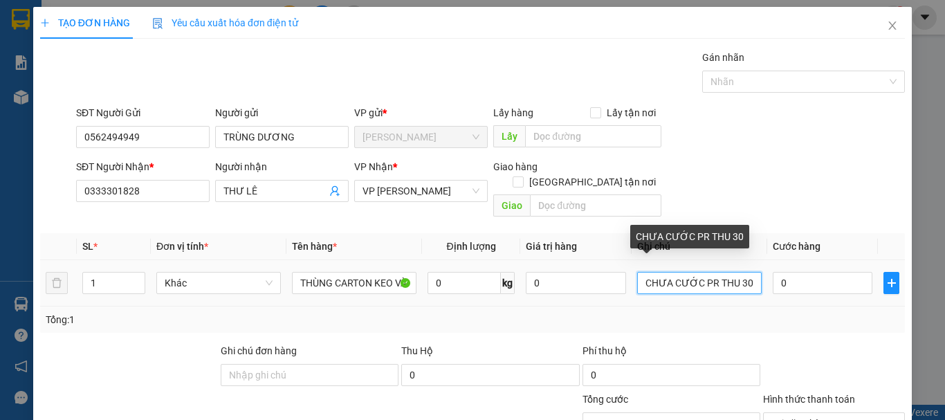
click at [741, 272] on input "CHƯA CƯỚC PR THU 30" at bounding box center [699, 283] width 125 height 22
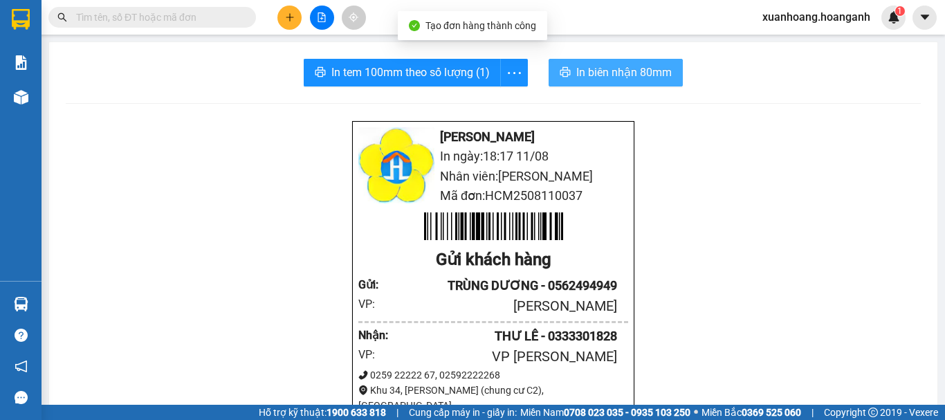
click at [626, 75] on span "In biên nhận 80mm" at bounding box center [623, 72] width 95 height 17
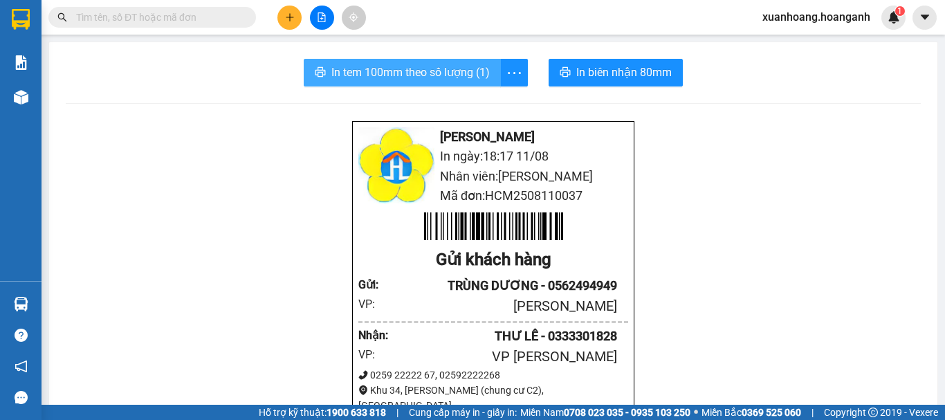
click at [458, 77] on span "In tem 100mm theo số lượng (1)" at bounding box center [410, 72] width 158 height 17
click at [290, 19] on icon "plus" at bounding box center [289, 17] width 1 height 8
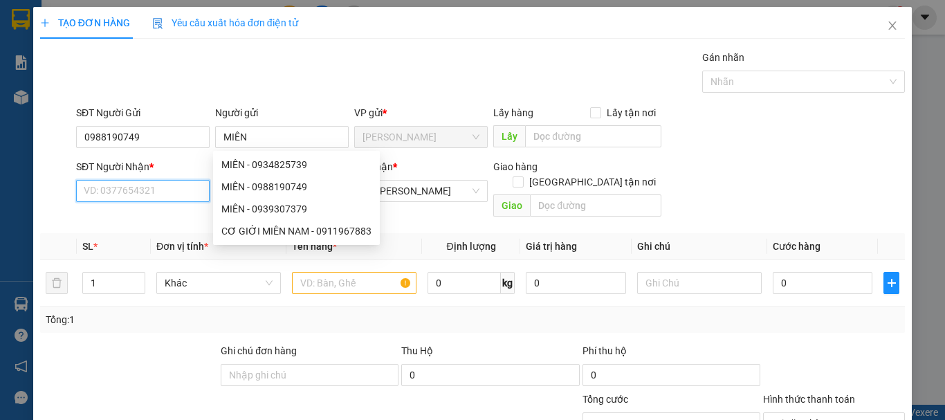
click at [186, 190] on input "SĐT Người Nhận *" at bounding box center [143, 191] width 134 height 22
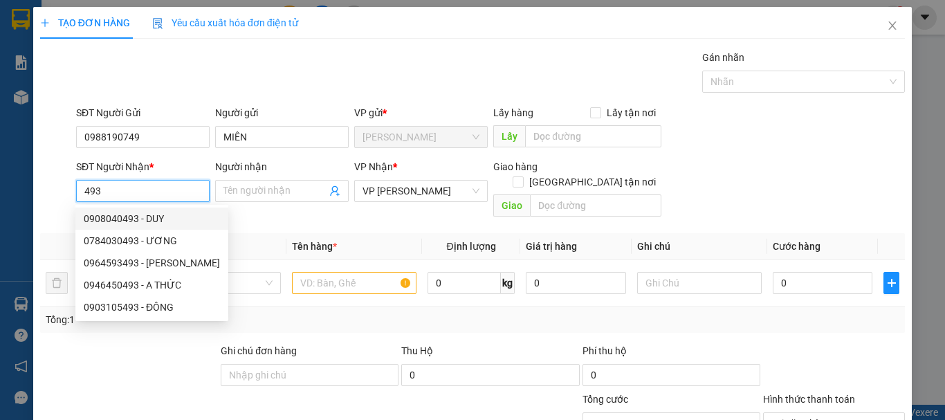
click at [152, 223] on div "0908040493 - DUY" at bounding box center [152, 218] width 136 height 15
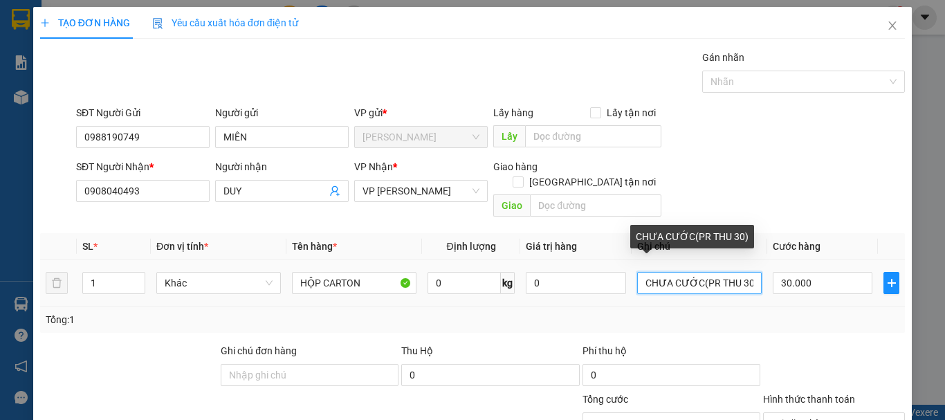
click at [745, 272] on input "CHƯA CƯỚC(PR THU 30)" at bounding box center [699, 283] width 125 height 22
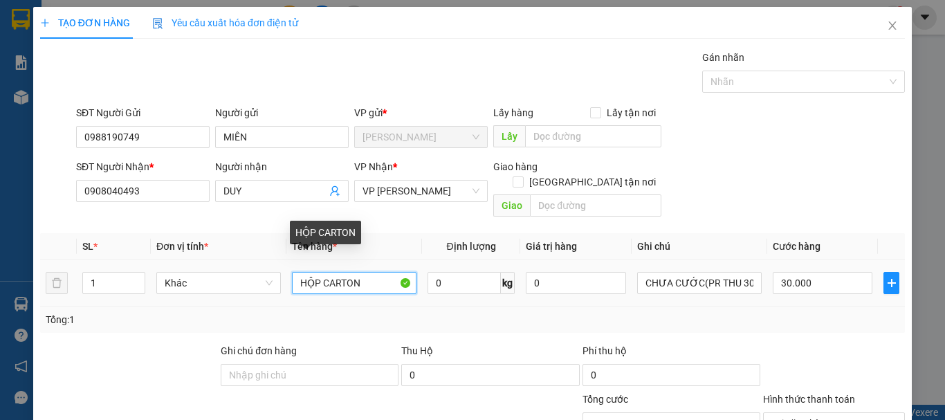
click at [371, 273] on input "HỘP CARTON" at bounding box center [354, 283] width 125 height 22
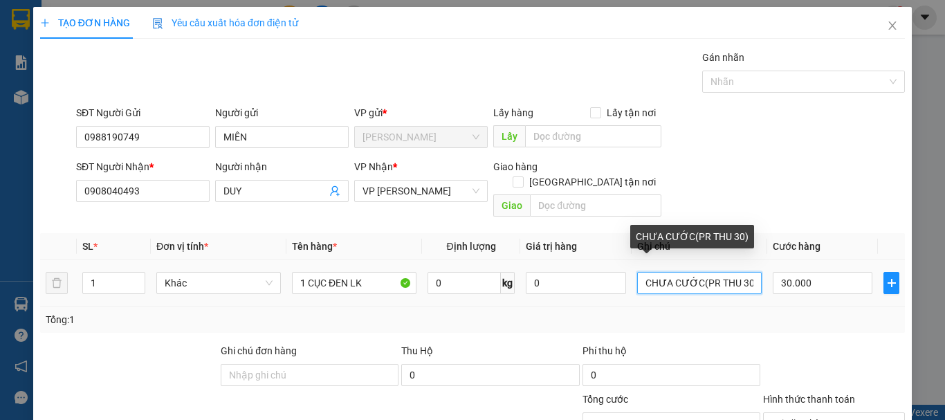
click at [740, 272] on input "CHƯA CƯỚC(PR THU 30)" at bounding box center [699, 283] width 125 height 22
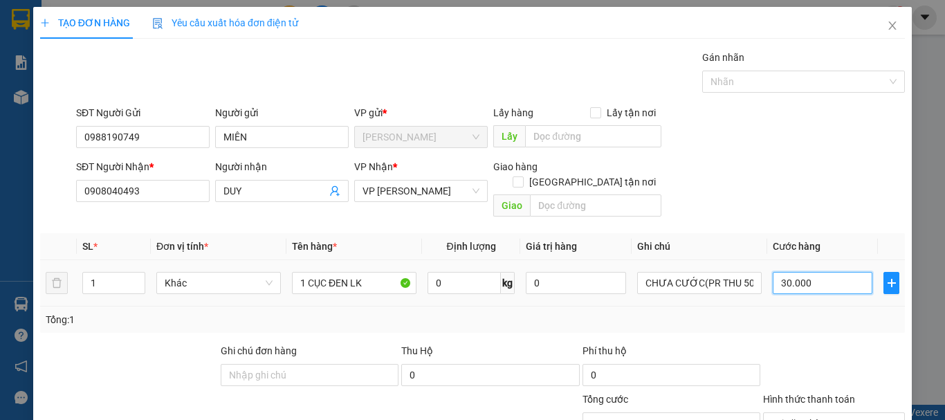
click at [854, 272] on input "30.000" at bounding box center [823, 283] width 100 height 22
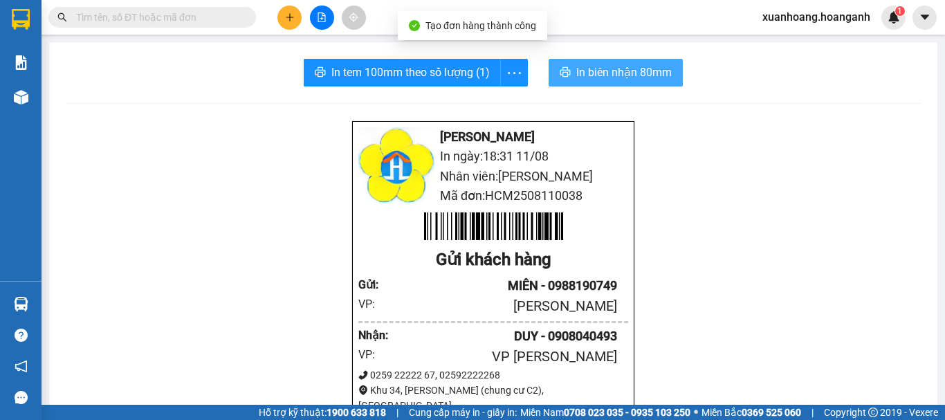
click at [590, 78] on span "In biên nhận 80mm" at bounding box center [623, 72] width 95 height 17
click at [580, 82] on button "In biên nhận 80mm" at bounding box center [616, 73] width 134 height 28
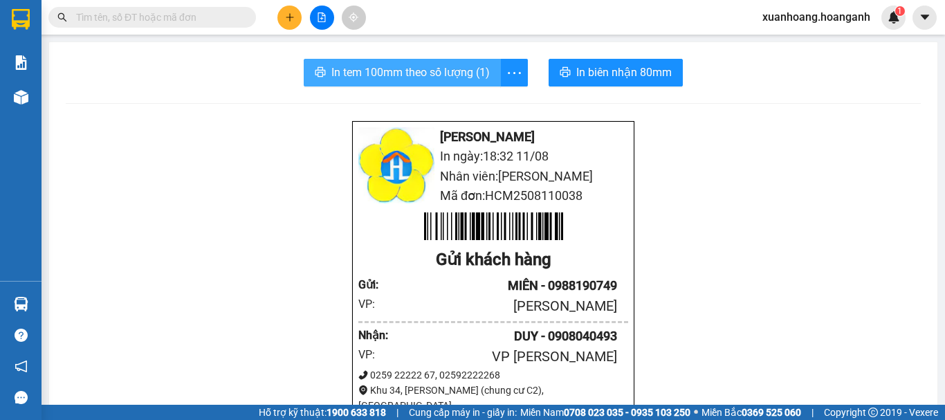
click at [386, 78] on span "In tem 100mm theo số lượng (1)" at bounding box center [410, 72] width 158 height 17
click at [280, 16] on button at bounding box center [289, 18] width 24 height 24
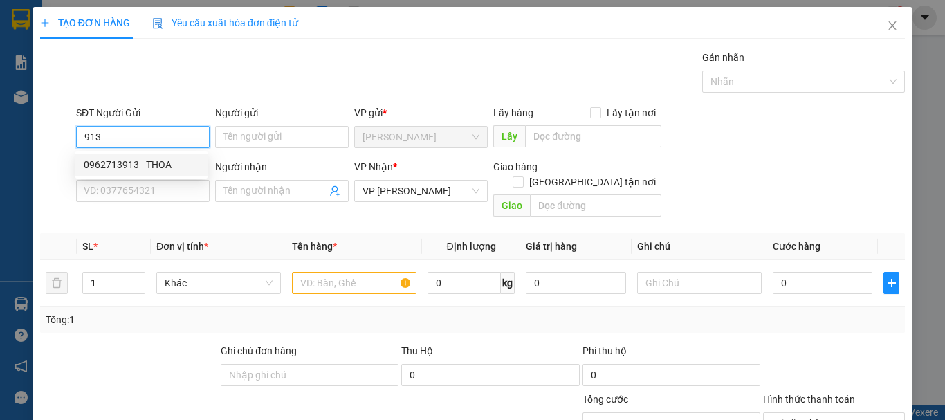
click at [131, 163] on div "0962713913 - THOA" at bounding box center [142, 164] width 116 height 15
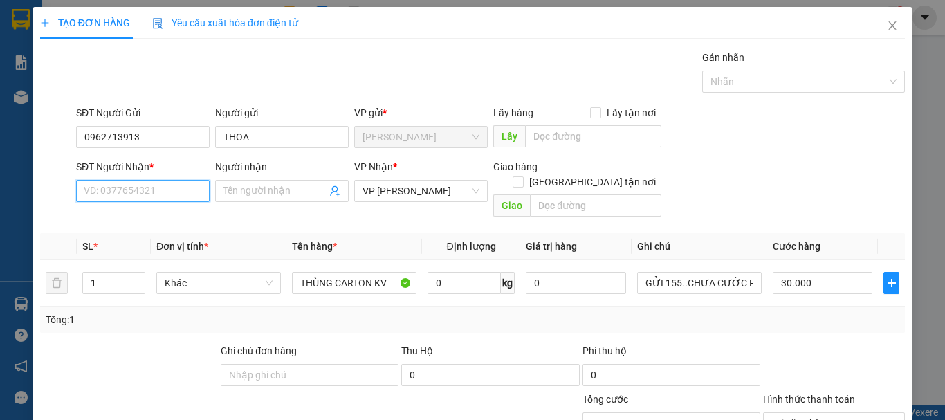
click at [152, 188] on input "SĐT Người Nhận *" at bounding box center [143, 191] width 134 height 22
click at [159, 222] on div "0834033007 - PHÁT" at bounding box center [142, 218] width 116 height 15
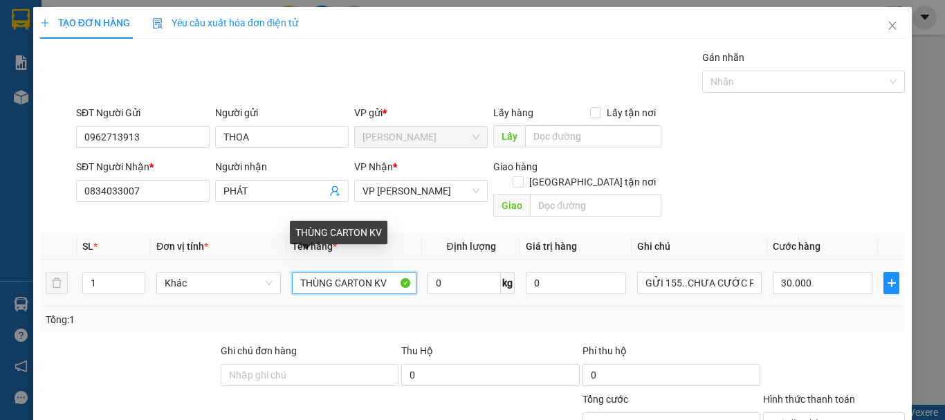
click at [386, 272] on input "THÙNG CARTON KV" at bounding box center [354, 283] width 125 height 22
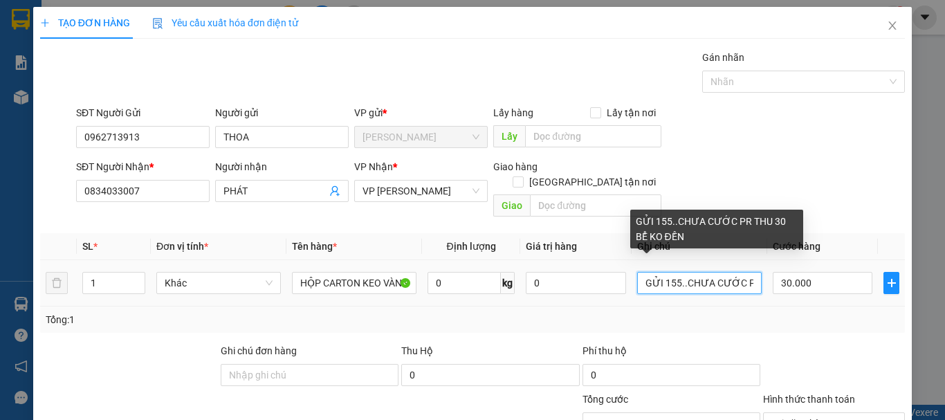
click at [675, 272] on input "GỬI 155..CHƯA CƯỚC PR THU 30 BỂ KO ĐỀN" at bounding box center [699, 283] width 125 height 22
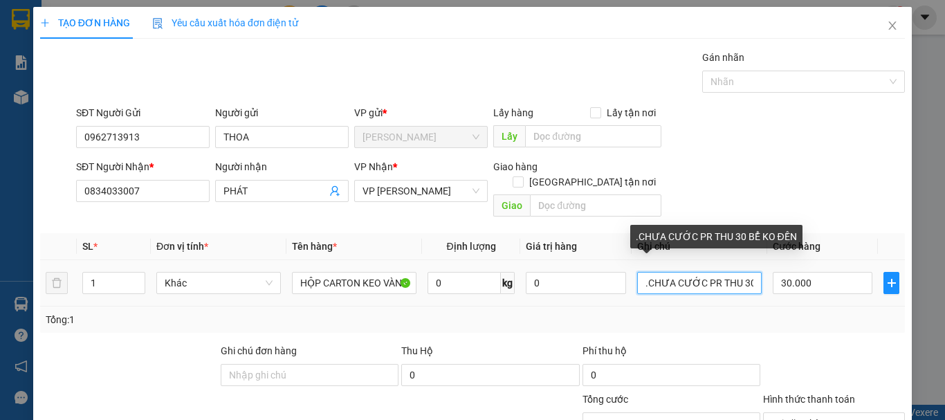
click at [744, 272] on input ".CHƯA CƯỚC PR THU 30 BỂ KO ĐỀN" at bounding box center [699, 283] width 125 height 22
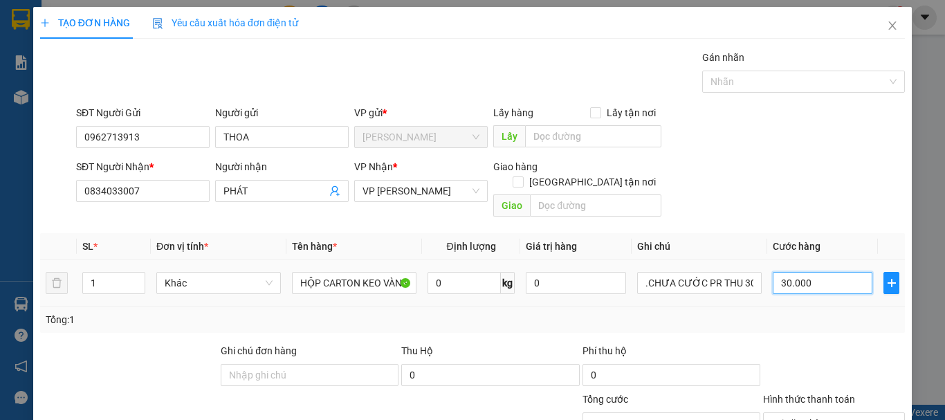
click at [855, 272] on input "30.000" at bounding box center [823, 283] width 100 height 22
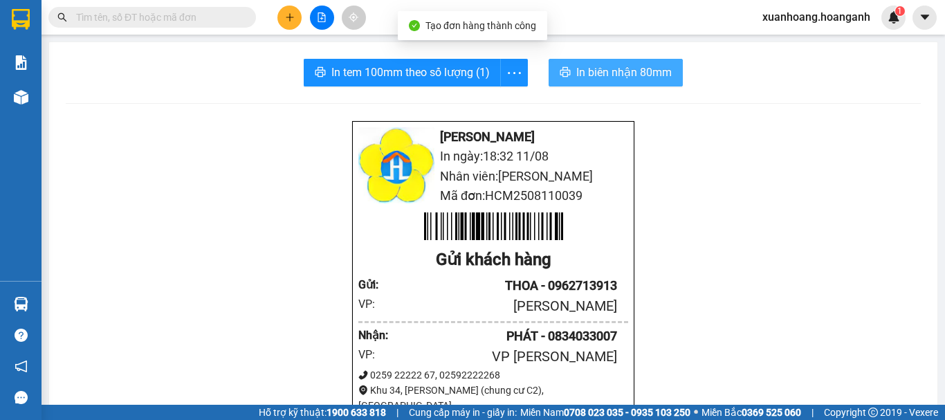
click at [623, 62] on button "In biên nhận 80mm" at bounding box center [616, 73] width 134 height 28
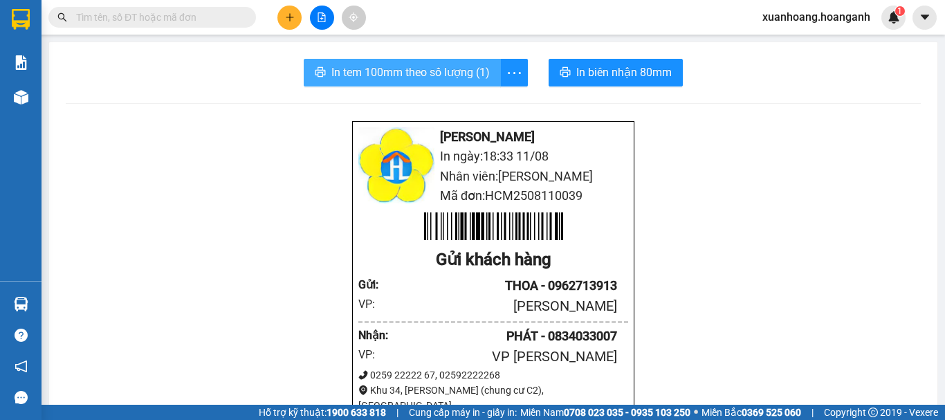
click at [417, 69] on span "In tem 100mm theo số lượng (1)" at bounding box center [410, 72] width 158 height 17
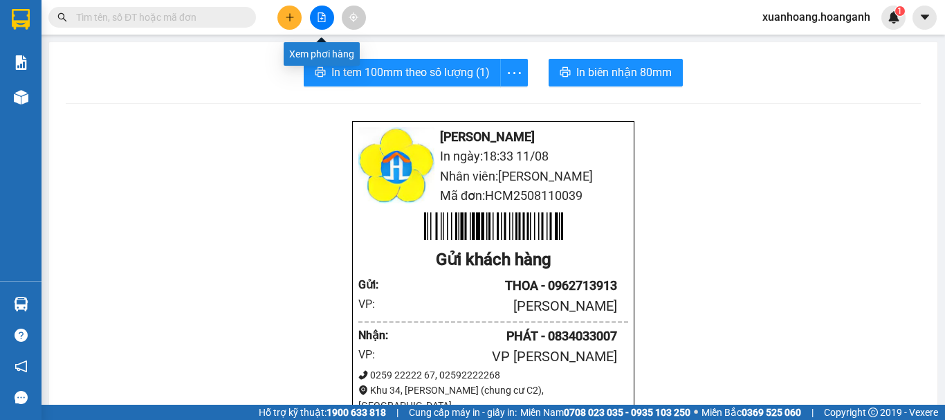
click at [323, 16] on icon "file-add" at bounding box center [322, 17] width 8 height 10
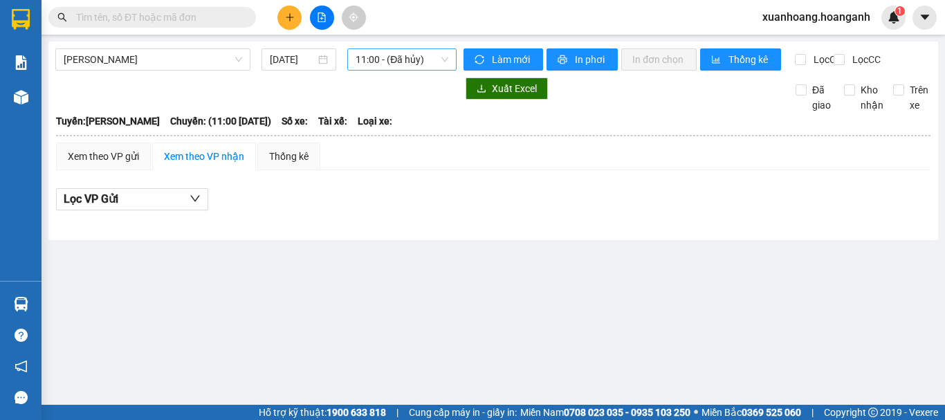
click at [366, 62] on span "11:00 - (Đã hủy)" at bounding box center [402, 59] width 93 height 21
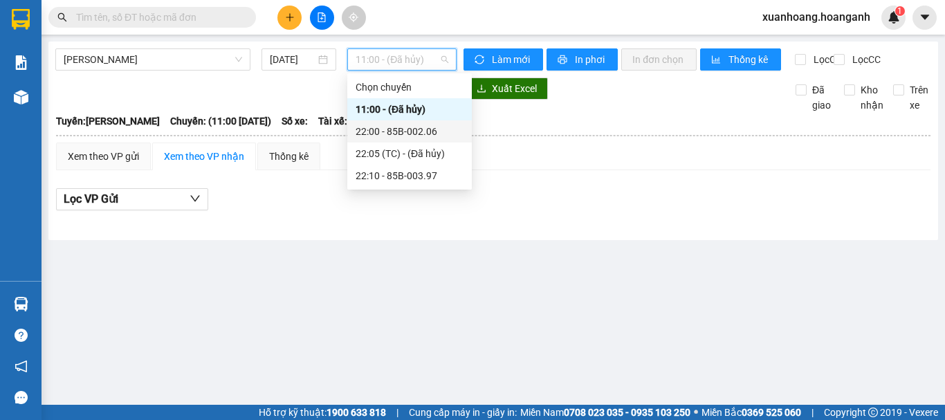
click at [375, 129] on div "22:00 - 85B-002.06" at bounding box center [410, 131] width 108 height 15
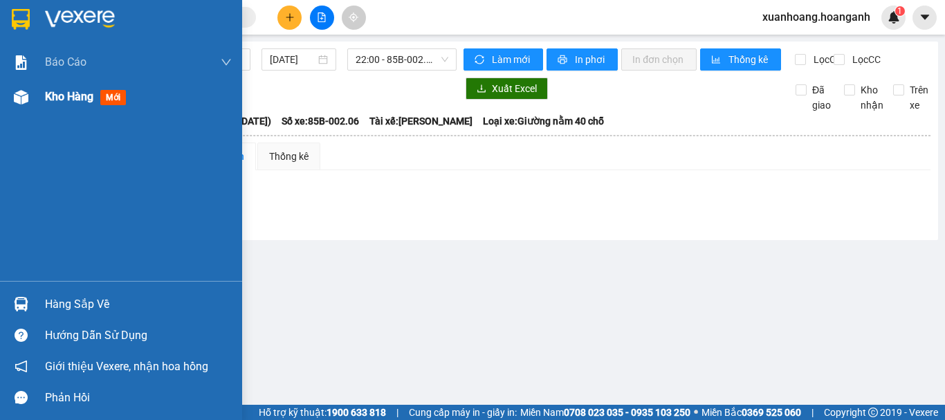
click at [40, 103] on div "Kho hàng mới" at bounding box center [121, 97] width 242 height 35
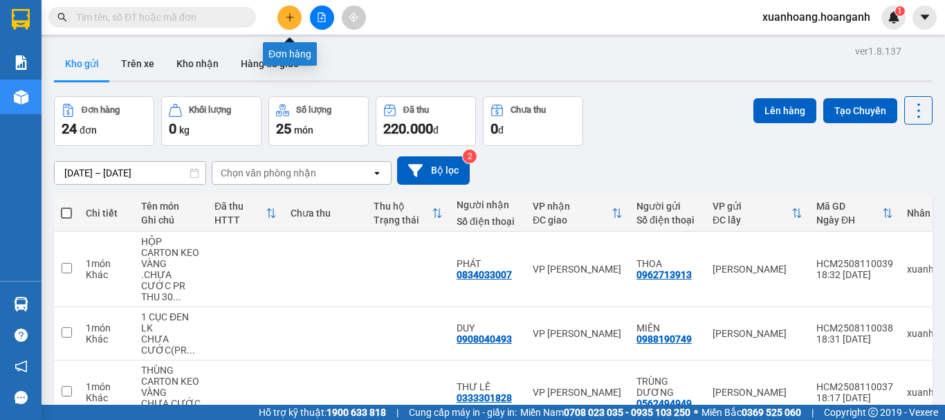
click at [296, 21] on button at bounding box center [289, 18] width 24 height 24
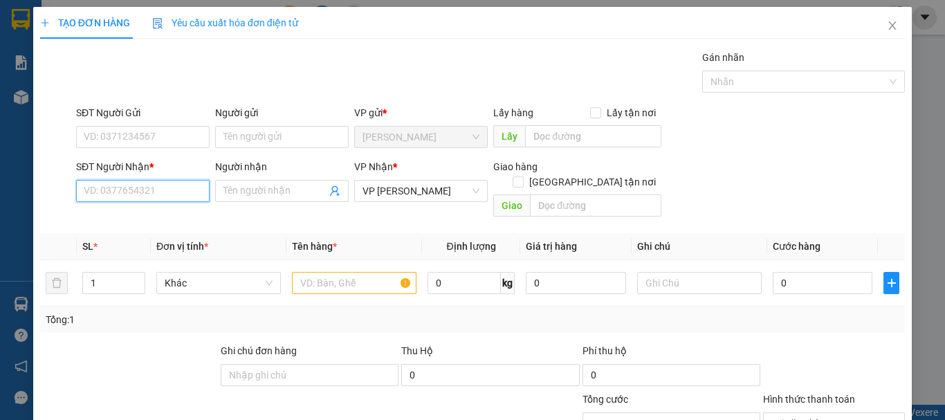
click at [132, 186] on input "SĐT Người Nhận *" at bounding box center [143, 191] width 134 height 22
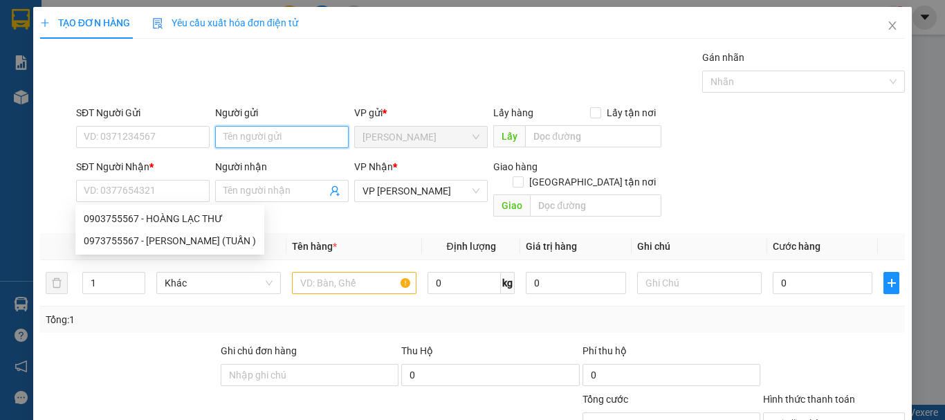
click at [228, 140] on input "Người gửi" at bounding box center [282, 137] width 134 height 22
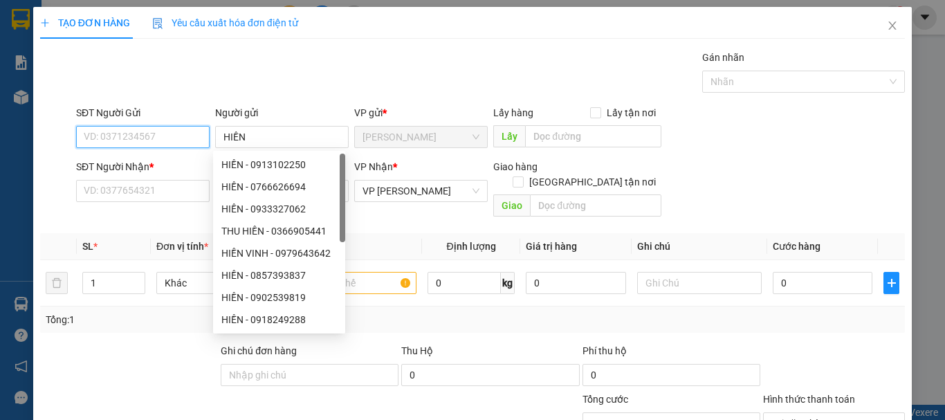
click at [192, 140] on input "SĐT Người Gửi" at bounding box center [143, 137] width 134 height 22
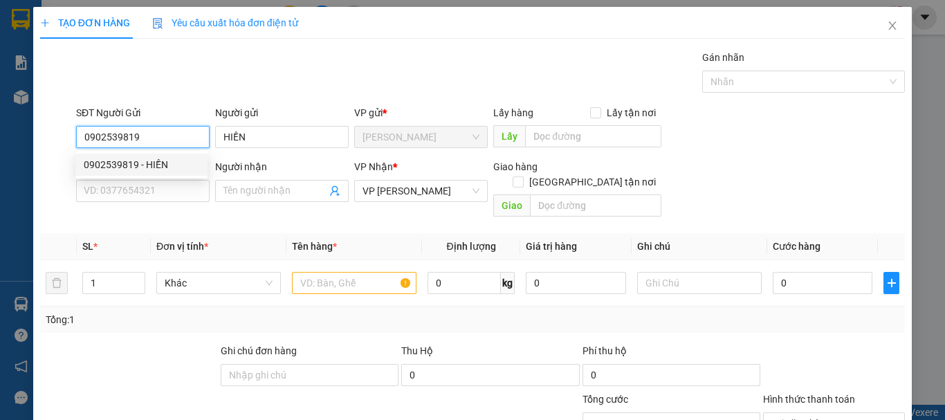
click at [174, 162] on div "0902539819 - HIỀN" at bounding box center [142, 164] width 116 height 15
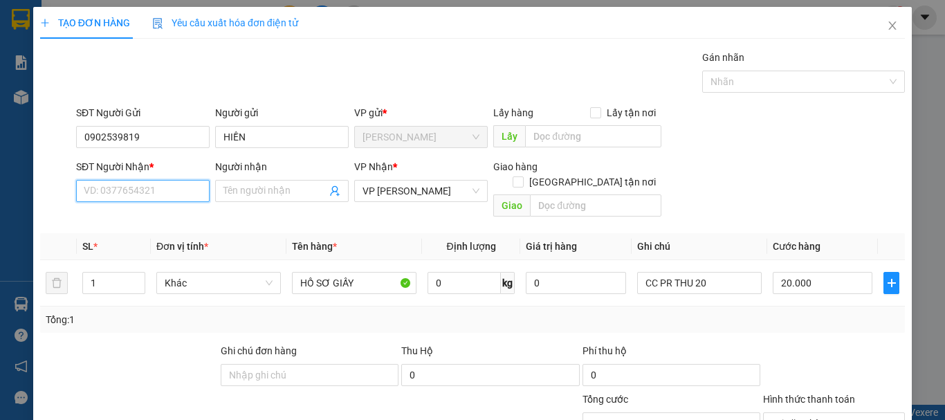
click at [148, 183] on input "SĐT Người Nhận *" at bounding box center [143, 191] width 134 height 22
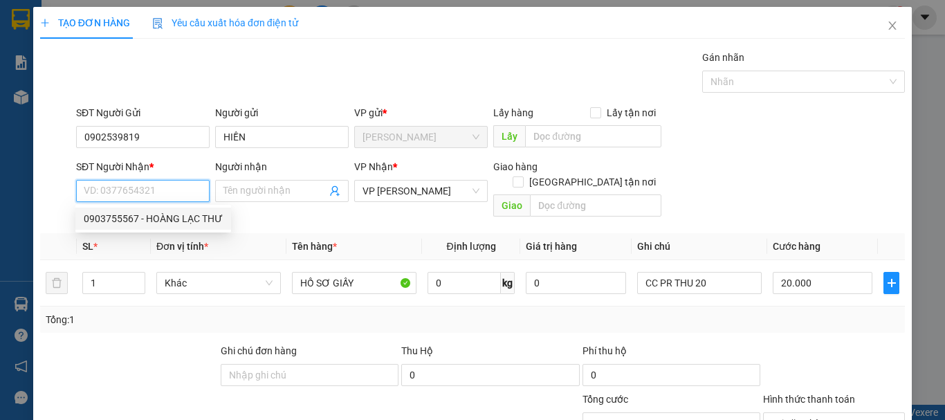
click at [170, 190] on input "SĐT Người Nhận *" at bounding box center [143, 191] width 134 height 22
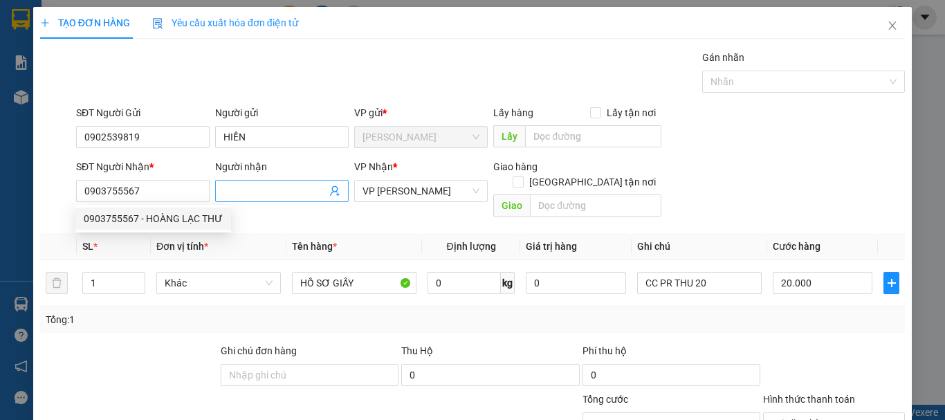
click at [239, 187] on input "Người nhận" at bounding box center [275, 190] width 103 height 15
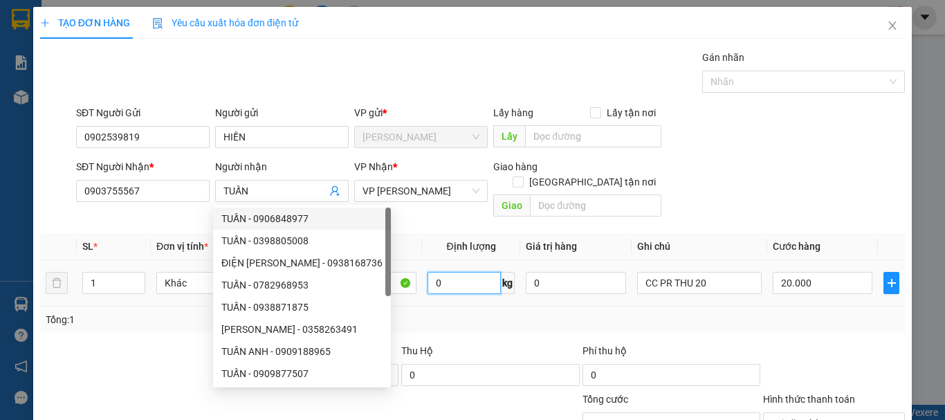
click at [455, 272] on input "0" at bounding box center [464, 283] width 73 height 22
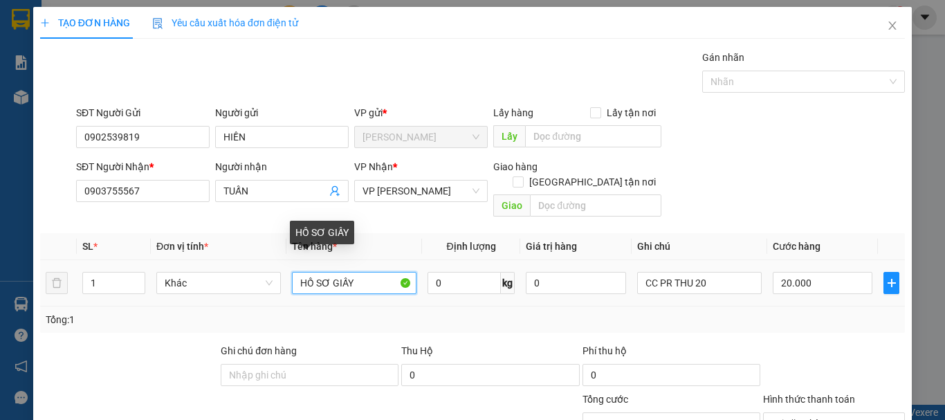
click at [366, 273] on input "HỒ SƠ GIẤY" at bounding box center [354, 283] width 125 height 22
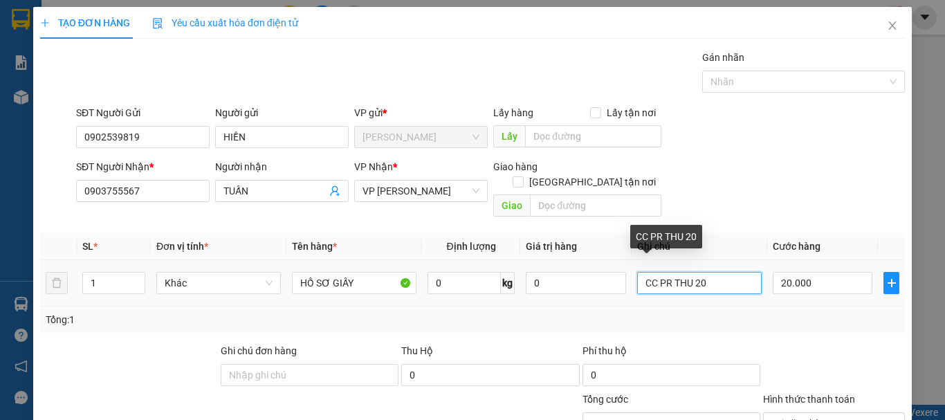
click at [717, 273] on input "CC PR THU 20" at bounding box center [699, 283] width 125 height 22
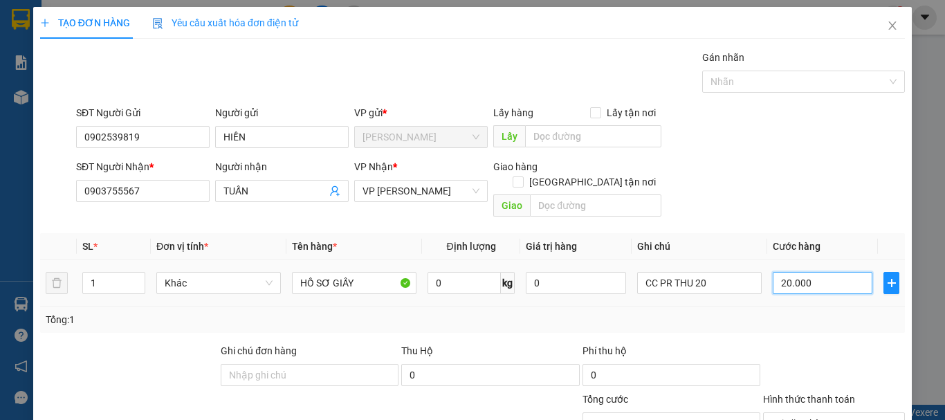
click at [805, 272] on input "20.000" at bounding box center [823, 283] width 100 height 22
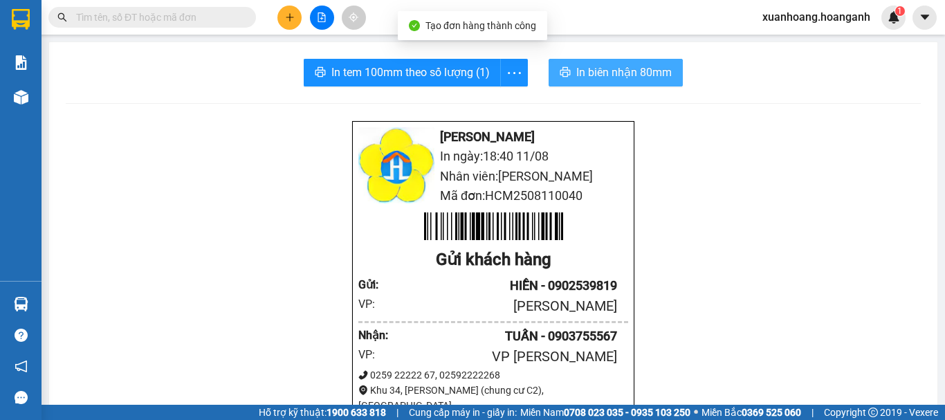
click at [599, 81] on button "In biên nhận 80mm" at bounding box center [616, 73] width 134 height 28
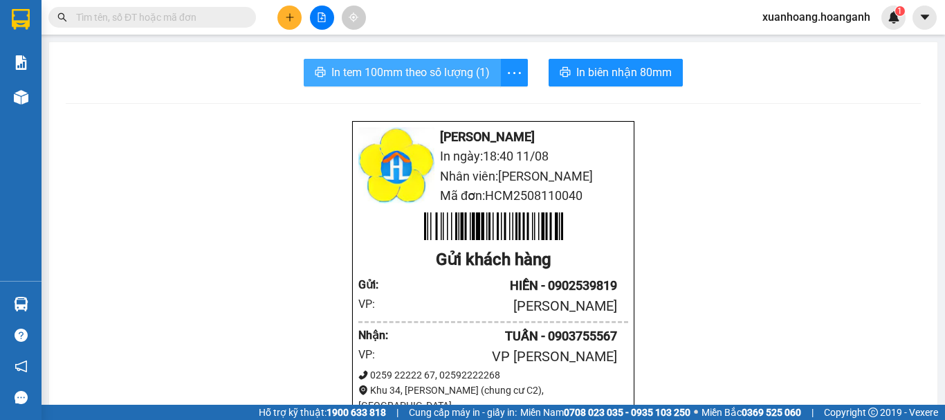
click at [444, 82] on button "In tem 100mm theo số lượng (1)" at bounding box center [402, 73] width 197 height 28
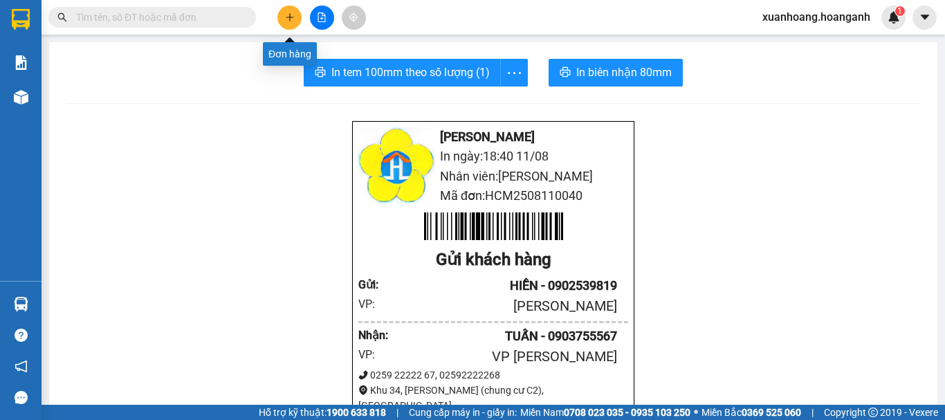
click at [284, 16] on button at bounding box center [289, 18] width 24 height 24
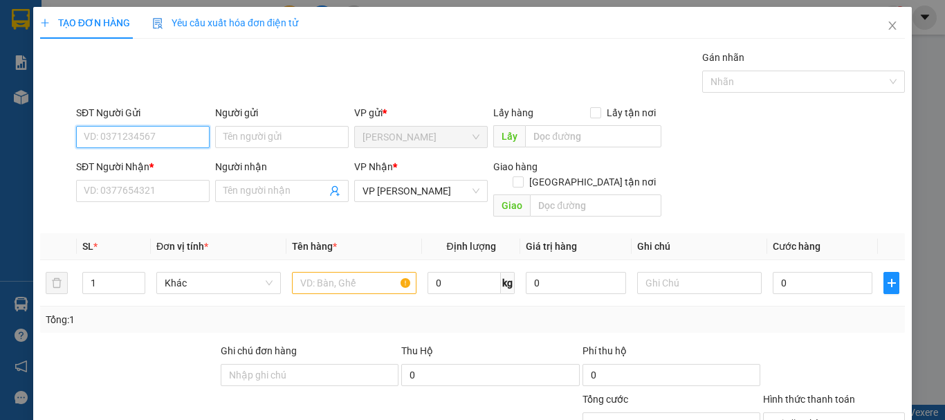
click at [164, 129] on input "SĐT Người Gửi" at bounding box center [143, 137] width 134 height 22
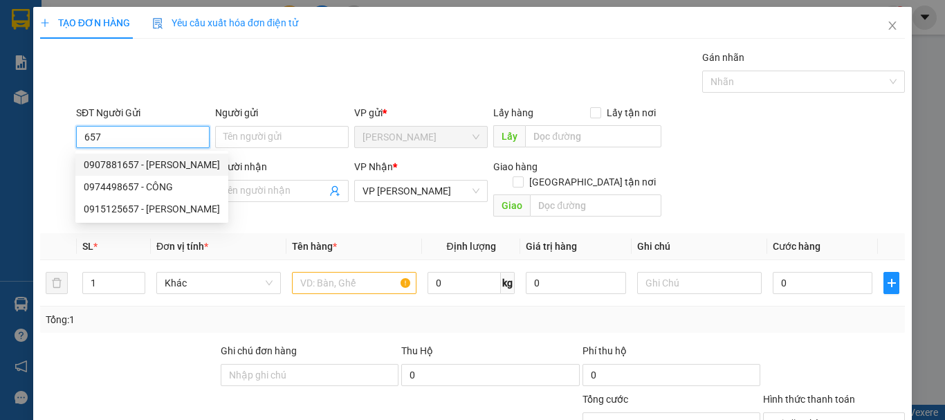
click at [172, 162] on div "0907881657 - [PERSON_NAME]" at bounding box center [152, 164] width 136 height 15
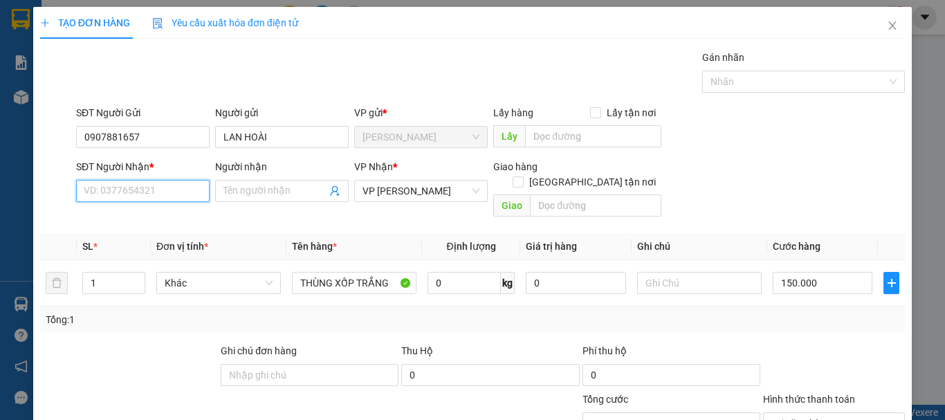
click at [165, 188] on input "SĐT Người Nhận *" at bounding box center [143, 191] width 134 height 22
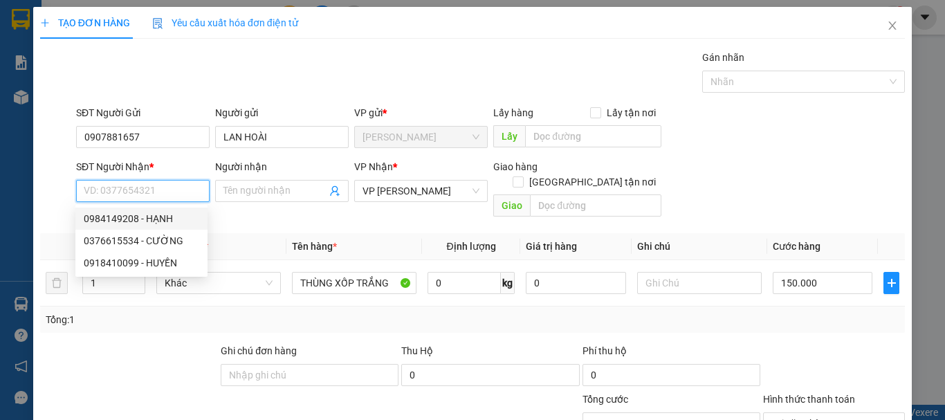
click at [167, 220] on div "0984149208 - HẠNH" at bounding box center [142, 218] width 116 height 15
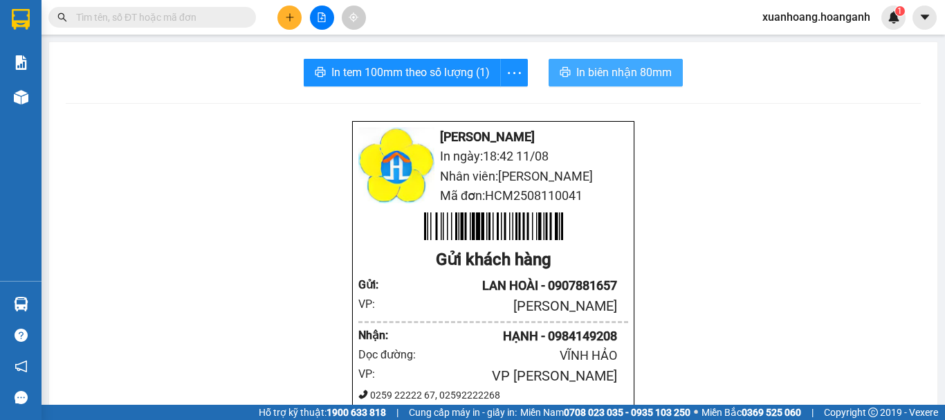
click at [590, 72] on span "In biên nhận 80mm" at bounding box center [623, 72] width 95 height 17
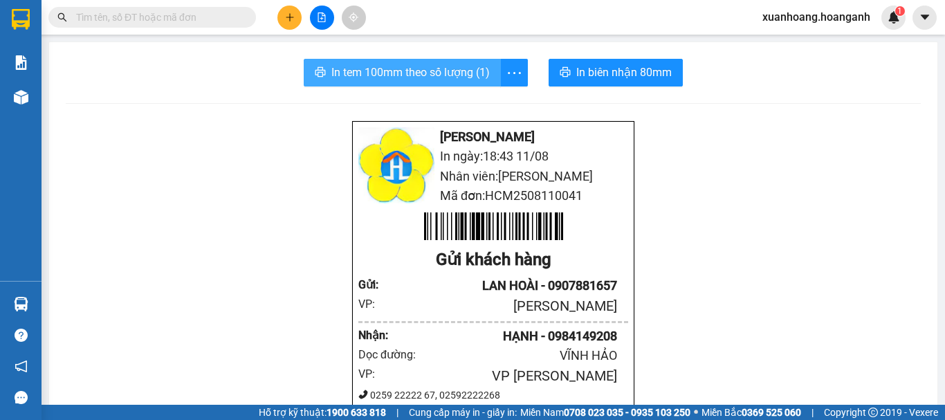
click at [392, 66] on span "In tem 100mm theo số lượng (1)" at bounding box center [410, 72] width 158 height 17
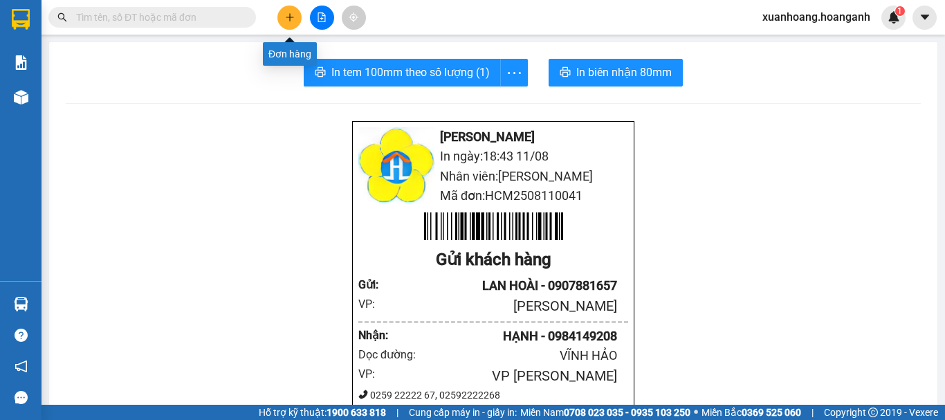
click at [291, 24] on button at bounding box center [289, 18] width 24 height 24
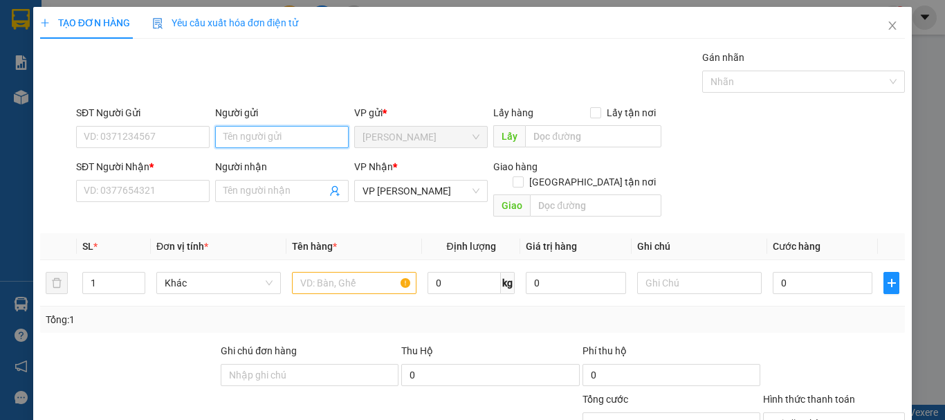
click at [245, 135] on input "Người gửi" at bounding box center [282, 137] width 134 height 22
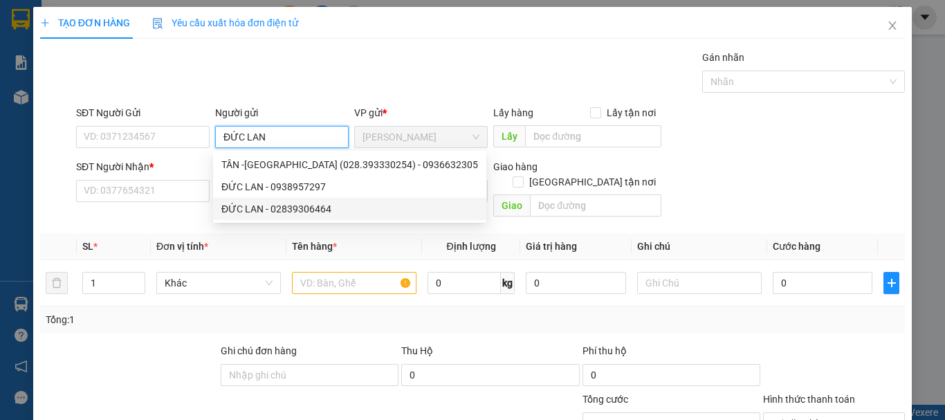
click at [311, 209] on div "ĐỨC LAN - 02839306464" at bounding box center [349, 208] width 257 height 15
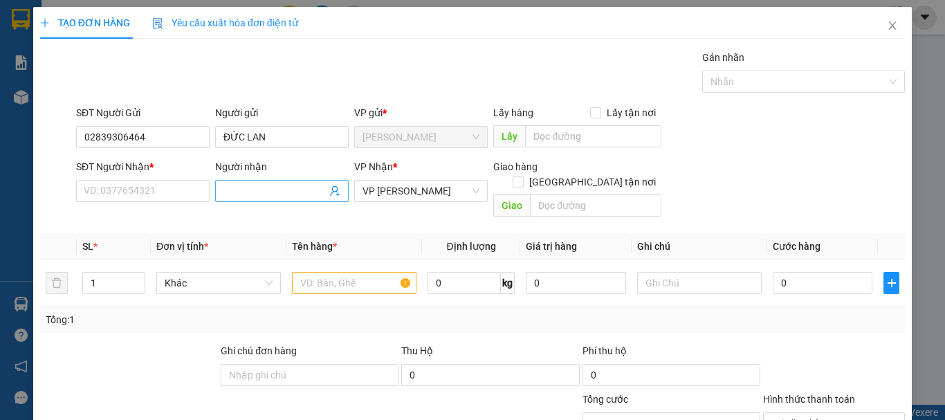
click at [300, 187] on input "Người nhận" at bounding box center [275, 190] width 103 height 15
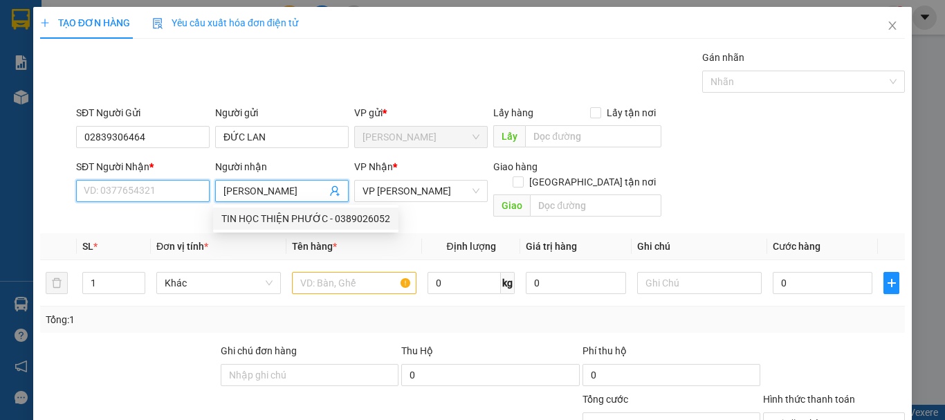
click at [170, 192] on input "SĐT Người Nhận *" at bounding box center [143, 191] width 134 height 22
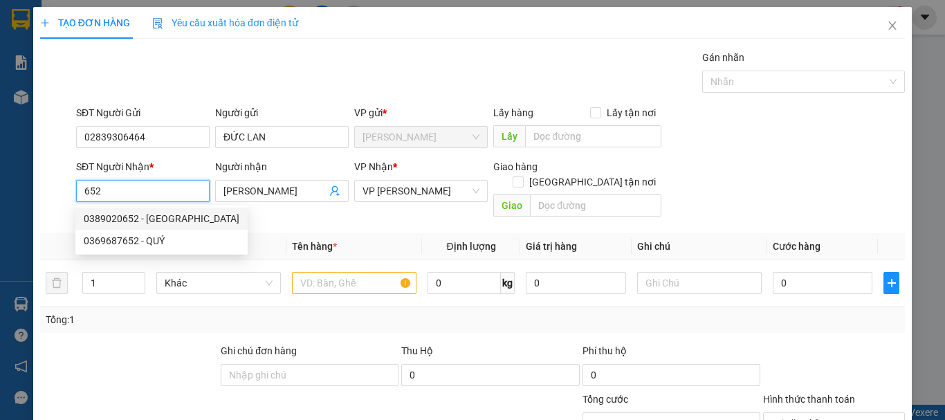
click at [167, 222] on div "0389020652 - [GEOGRAPHIC_DATA]" at bounding box center [162, 218] width 156 height 15
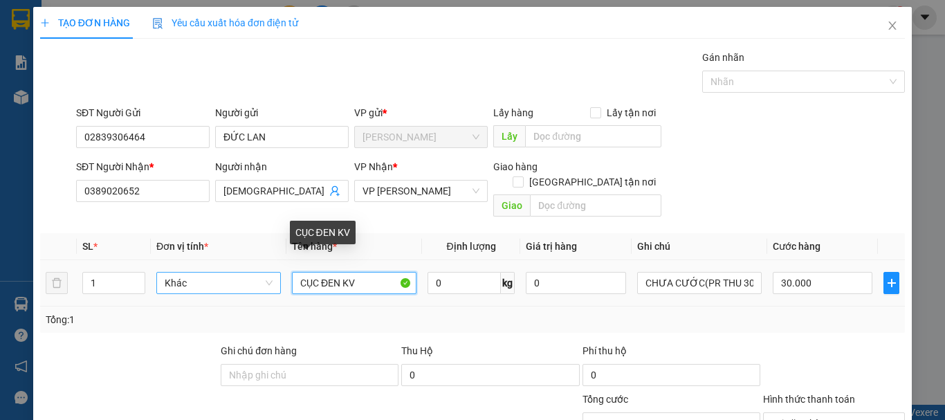
drag, startPoint x: 370, startPoint y: 271, endPoint x: 222, endPoint y: 268, distance: 147.4
click at [222, 268] on tr "1 Khác CỤC ĐEN KV 0 kg 0 CHƯA CƯỚC(PR THU 30) 30.000" at bounding box center [472, 283] width 865 height 46
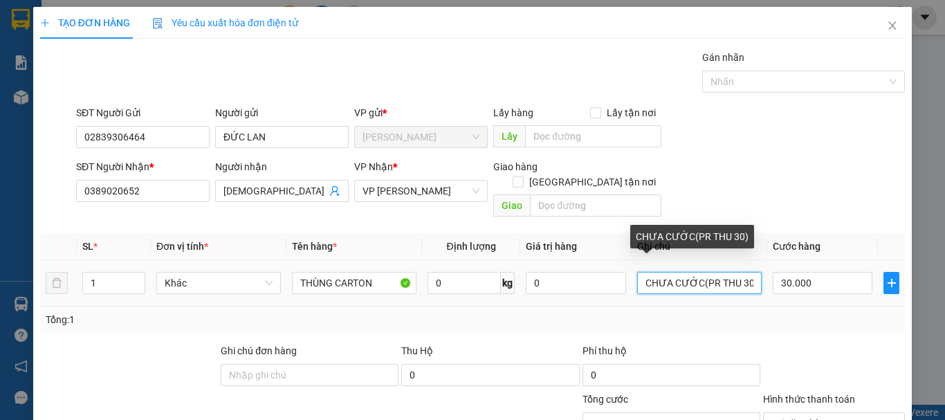
click at [745, 272] on input "CHƯA CƯỚC(PR THU 30)" at bounding box center [699, 283] width 125 height 22
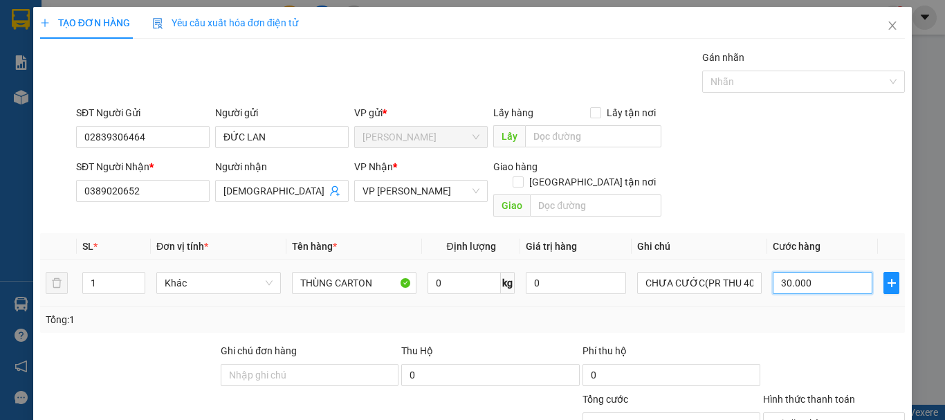
click at [814, 272] on input "30.000" at bounding box center [823, 283] width 100 height 22
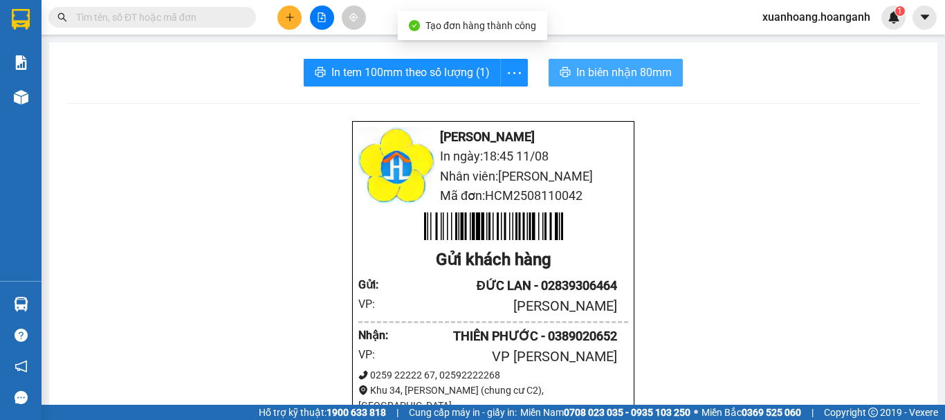
click at [628, 82] on button "In biên nhận 80mm" at bounding box center [616, 73] width 134 height 28
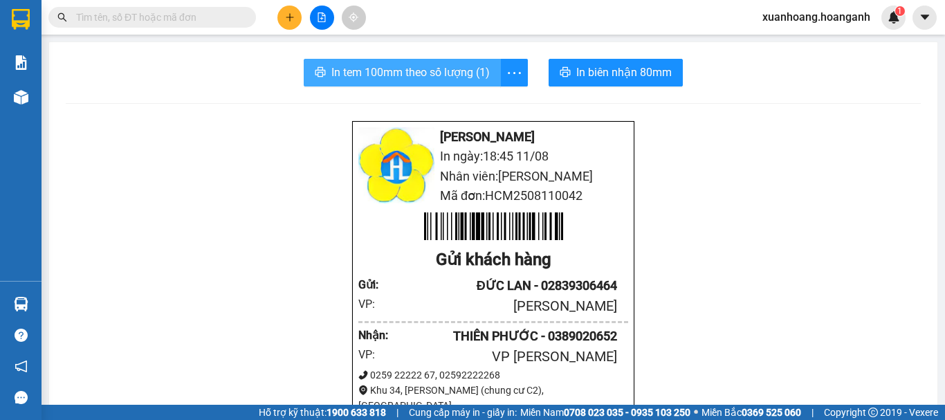
click at [428, 73] on span "In tem 100mm theo số lượng (1)" at bounding box center [410, 72] width 158 height 17
click at [296, 30] on div "Kết quả tìm kiếm ( 0 ) Bộ lọc No Data xuanhoang.hoanganh 1" at bounding box center [472, 17] width 945 height 35
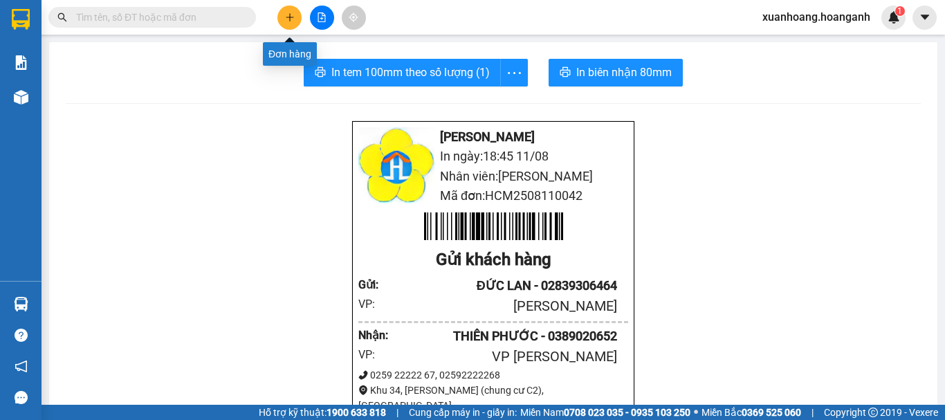
click at [295, 19] on button at bounding box center [289, 18] width 24 height 24
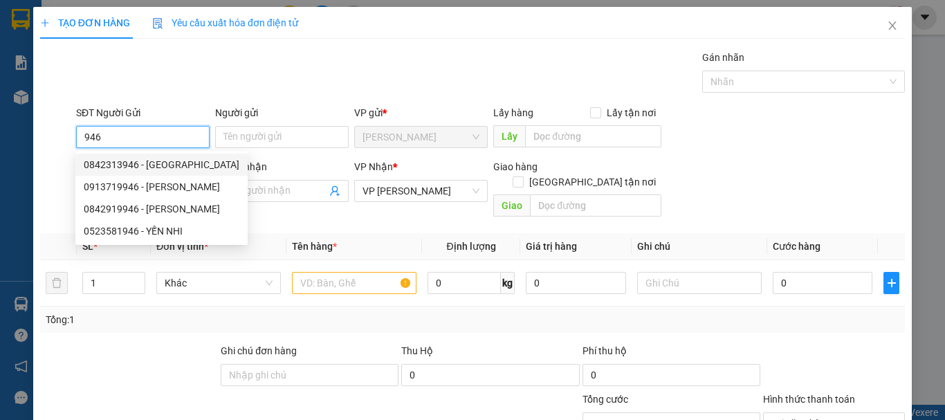
click at [165, 161] on div "0842313946 - [GEOGRAPHIC_DATA]" at bounding box center [162, 164] width 156 height 15
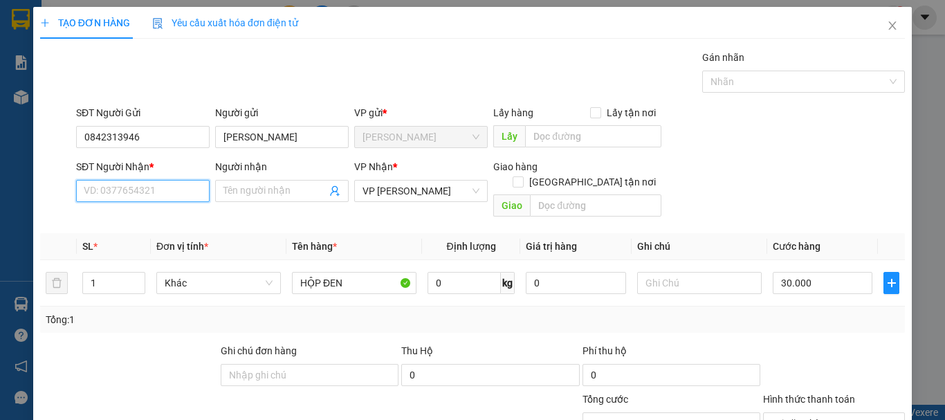
click at [169, 189] on input "SĐT Người Nhận *" at bounding box center [143, 191] width 134 height 22
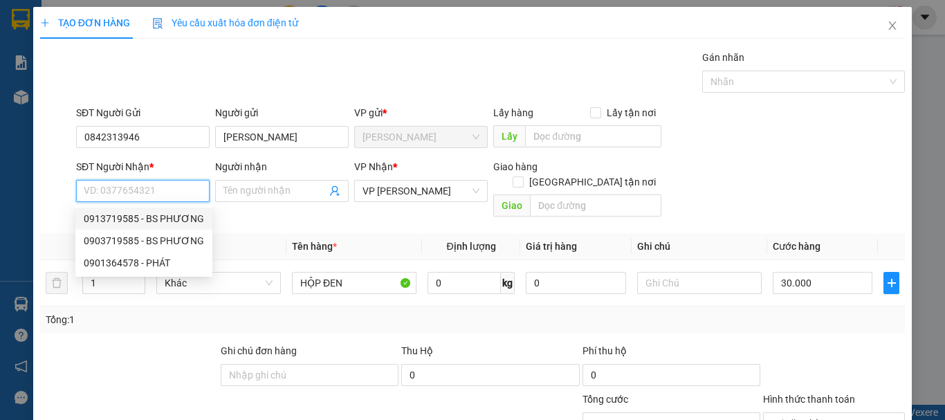
click at [173, 213] on div "0913719585 - BS PHƯƠNG" at bounding box center [144, 218] width 120 height 15
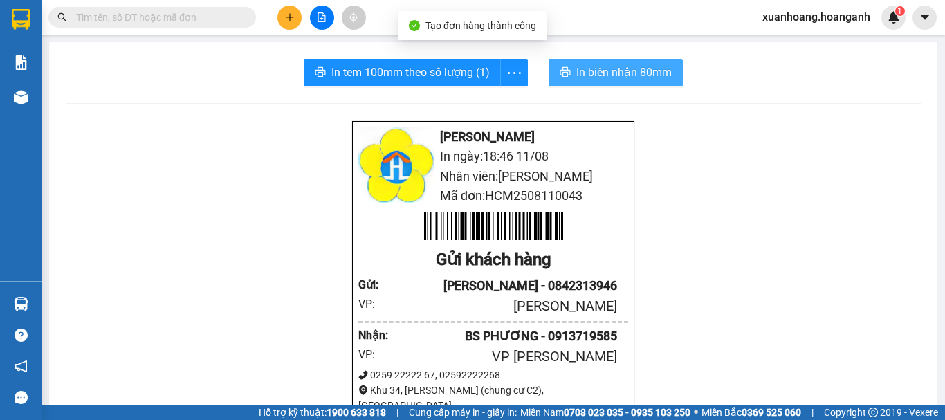
click at [606, 69] on span "In biên nhận 80mm" at bounding box center [623, 72] width 95 height 17
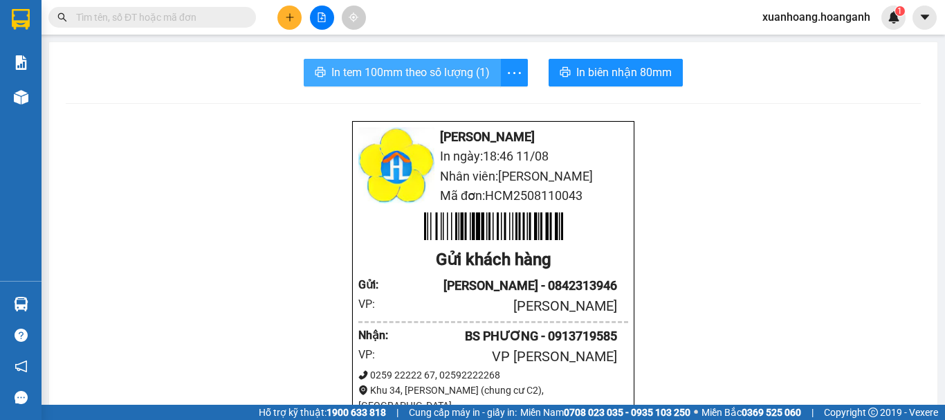
click at [464, 73] on span "In tem 100mm theo số lượng (1)" at bounding box center [410, 72] width 158 height 17
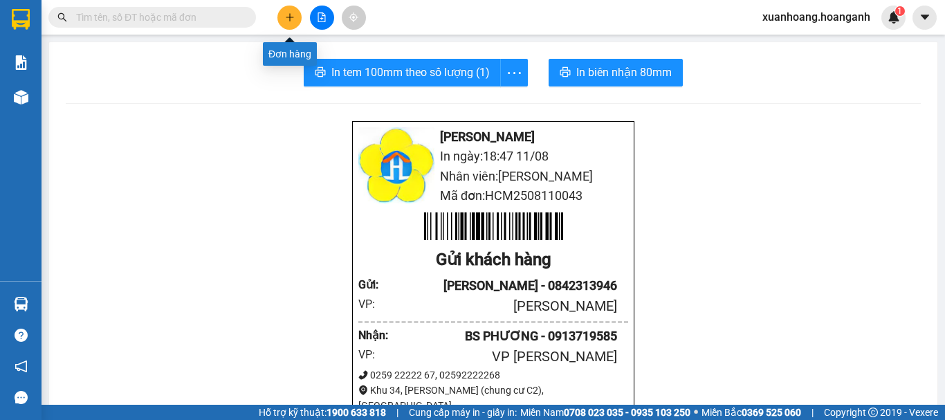
click at [290, 19] on icon "plus" at bounding box center [289, 17] width 1 height 8
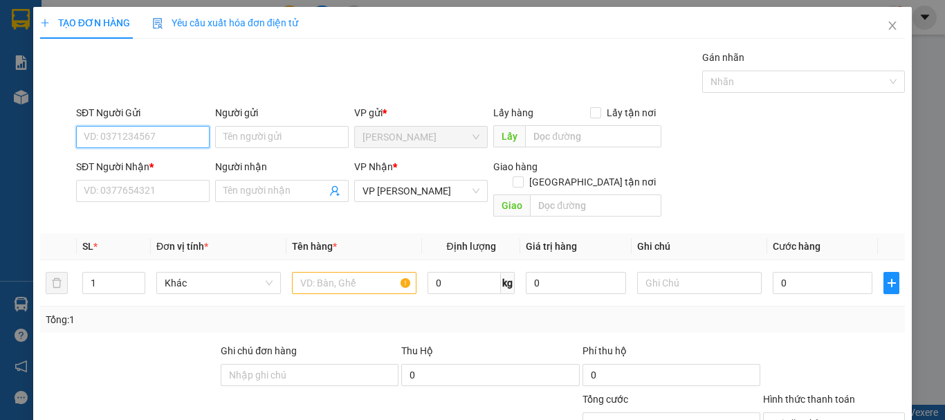
click at [163, 142] on input "SĐT Người Gửi" at bounding box center [143, 137] width 134 height 22
click at [166, 156] on div "0962713913 - THOA" at bounding box center [141, 165] width 132 height 22
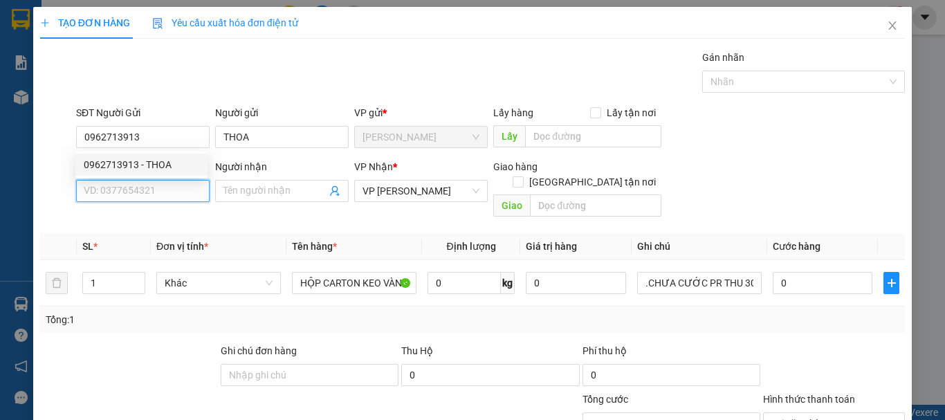
click at [164, 184] on input "SĐT Người Nhận *" at bounding box center [143, 191] width 134 height 22
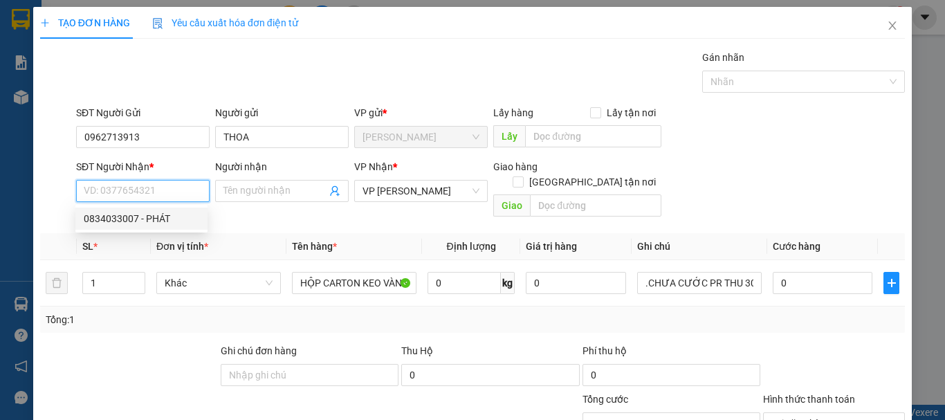
click at [165, 210] on div "0834033007 - PHÁT" at bounding box center [141, 219] width 132 height 22
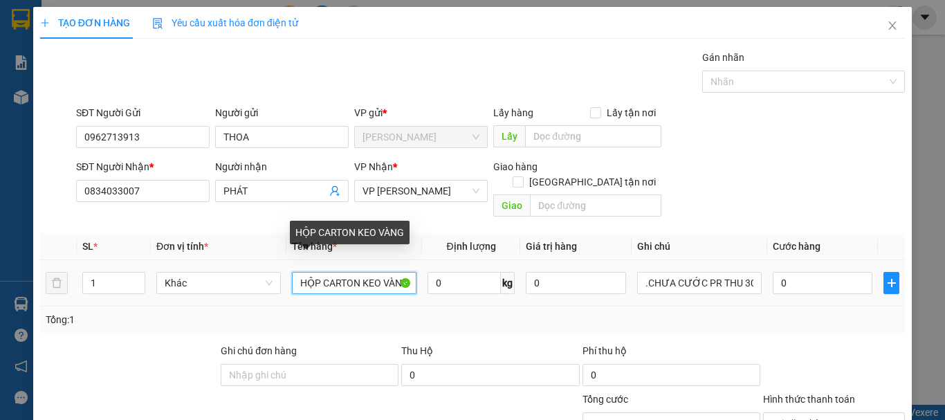
click at [401, 272] on input "HỘP CARTON KEO VÀNG" at bounding box center [354, 283] width 125 height 22
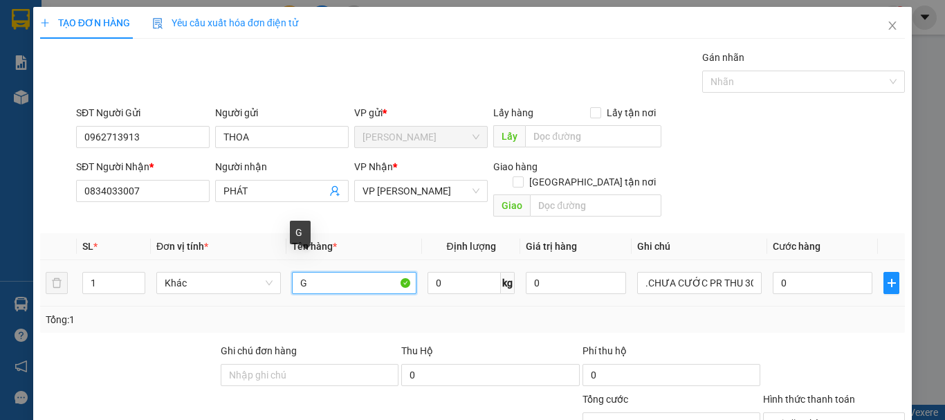
click at [399, 272] on input "G" at bounding box center [354, 283] width 125 height 22
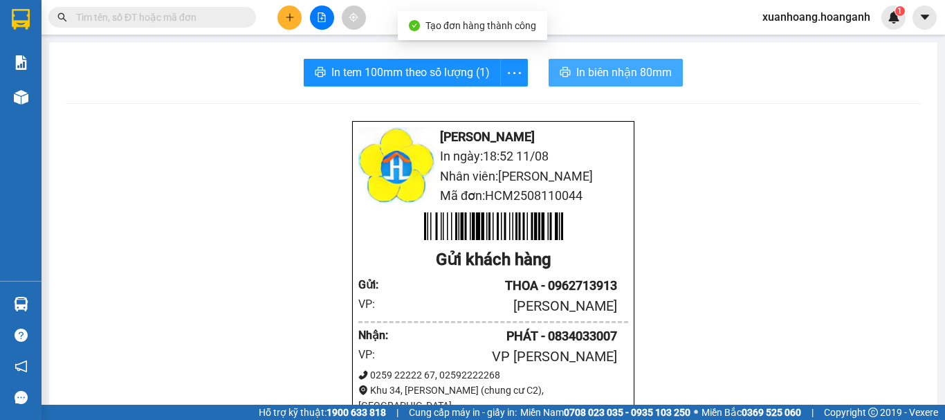
click at [638, 84] on button "In biên nhận 80mm" at bounding box center [616, 73] width 134 height 28
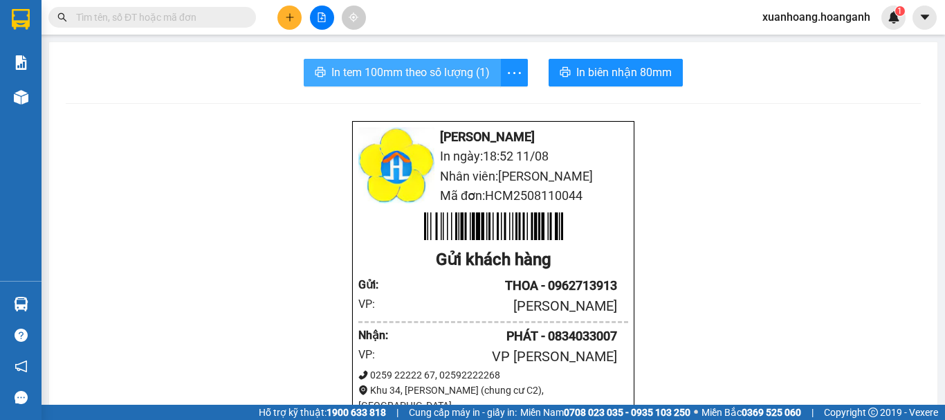
click at [448, 65] on span "In tem 100mm theo số lượng (1)" at bounding box center [410, 72] width 158 height 17
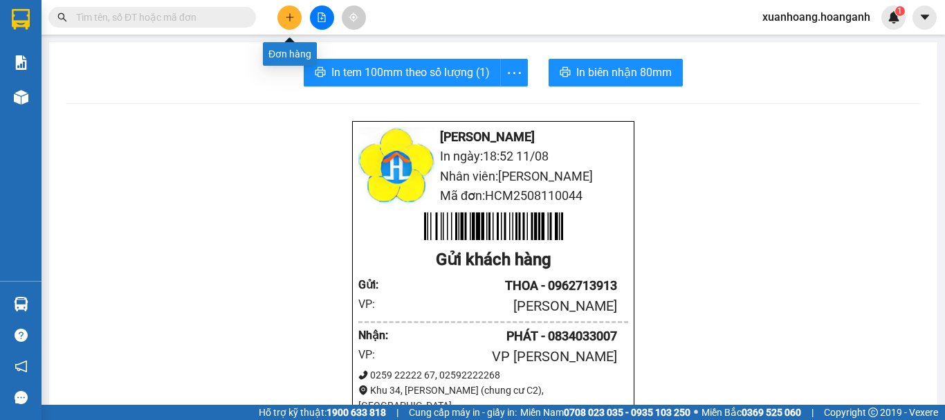
click at [290, 19] on icon "plus" at bounding box center [289, 17] width 1 height 8
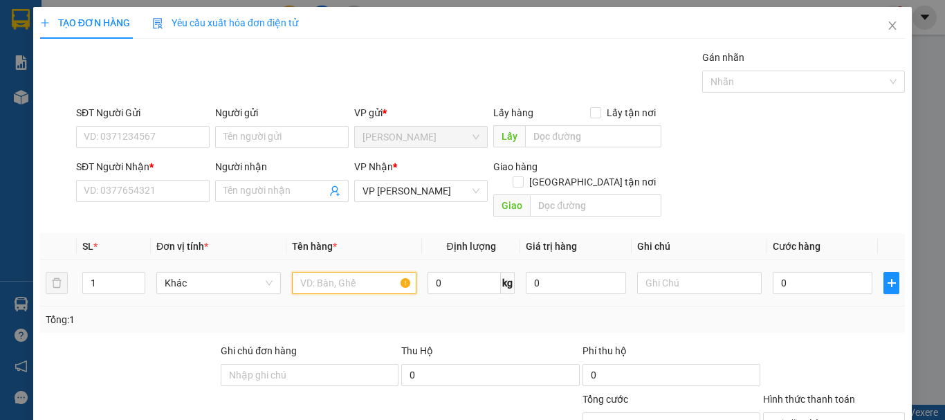
click at [334, 272] on input "text" at bounding box center [354, 283] width 125 height 22
click at [887, 22] on icon "close" at bounding box center [892, 25] width 11 height 11
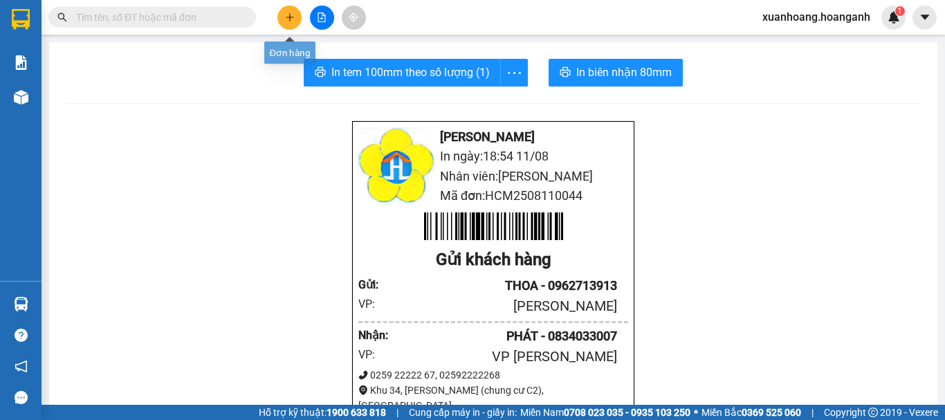
click at [284, 26] on button at bounding box center [289, 18] width 24 height 24
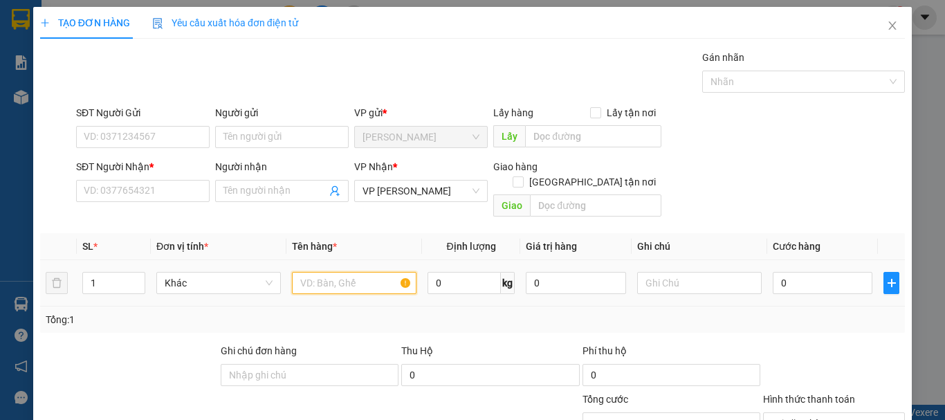
click at [340, 272] on input "text" at bounding box center [354, 283] width 125 height 22
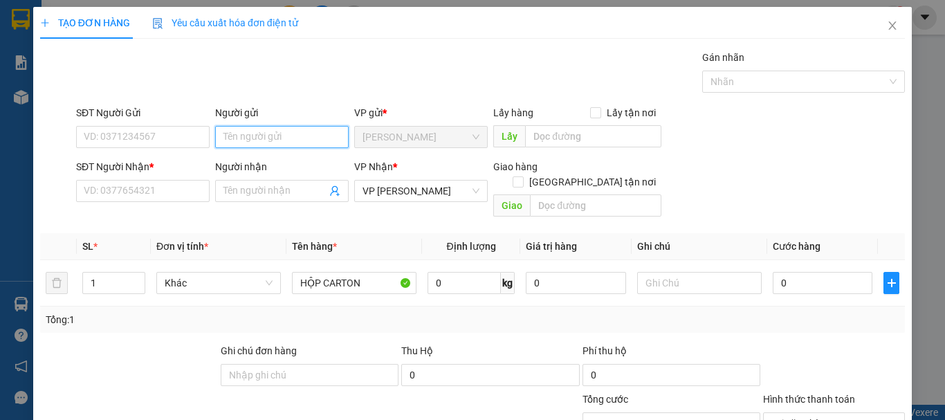
click at [261, 134] on input "Người gửi" at bounding box center [282, 137] width 134 height 22
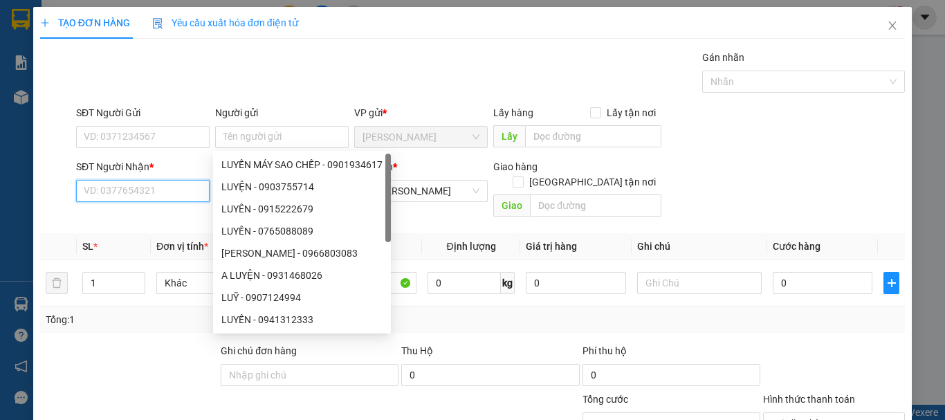
click at [108, 181] on input "SĐT Người Nhận *" at bounding box center [143, 191] width 134 height 22
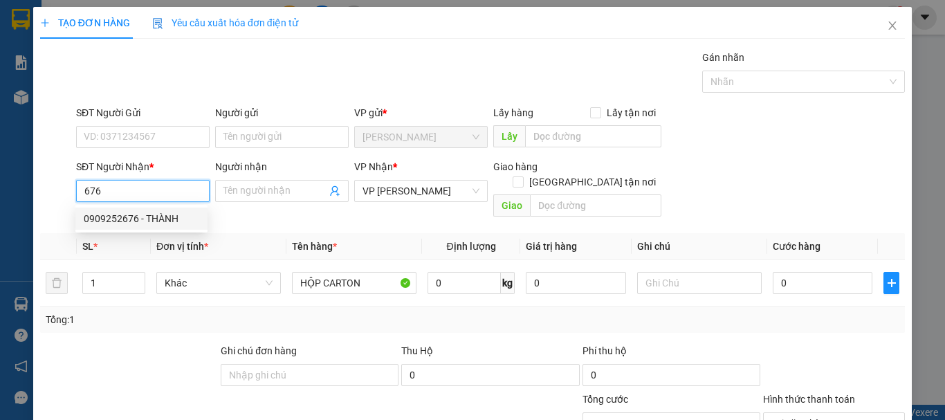
click at [145, 217] on div "0909252676 - THÀNH" at bounding box center [142, 218] width 116 height 15
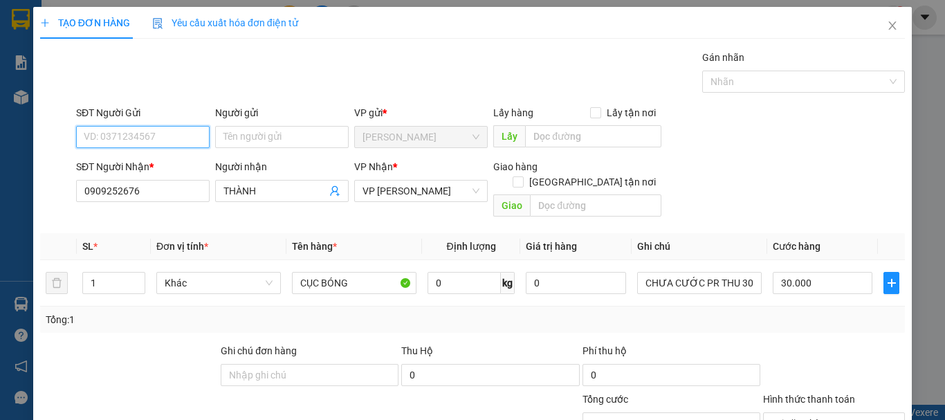
click at [132, 136] on input "SĐT Người Gửi" at bounding box center [143, 137] width 134 height 22
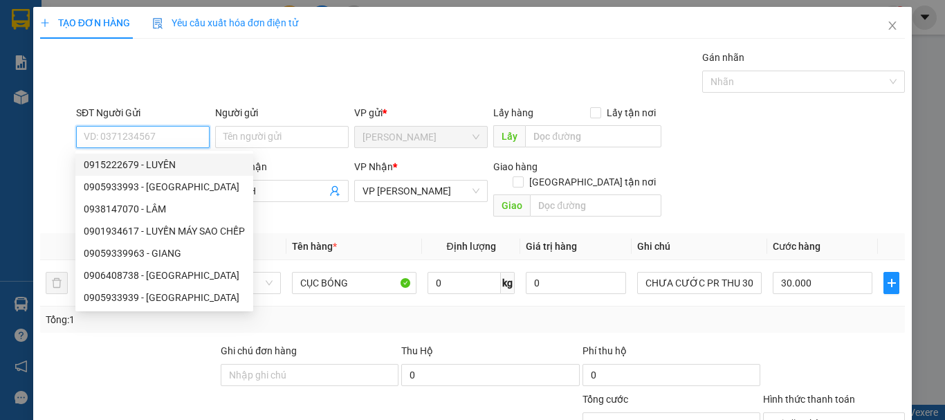
click at [188, 161] on div "0915222679 - LUYÊN" at bounding box center [164, 164] width 161 height 15
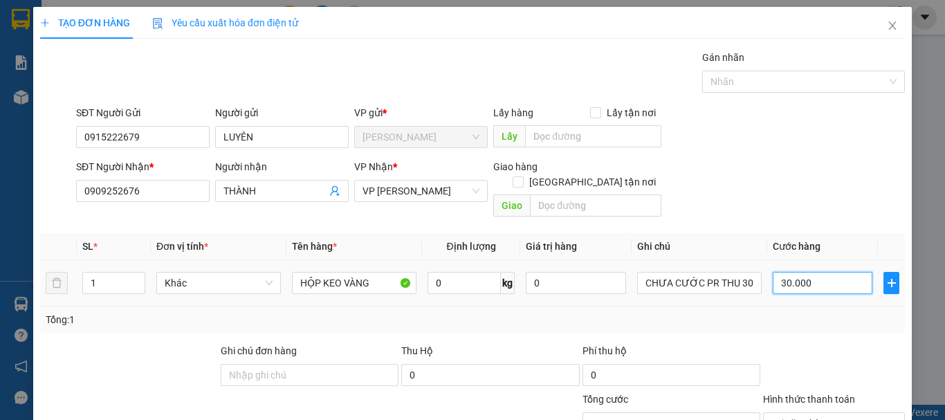
click at [805, 273] on input "30.000" at bounding box center [823, 283] width 100 height 22
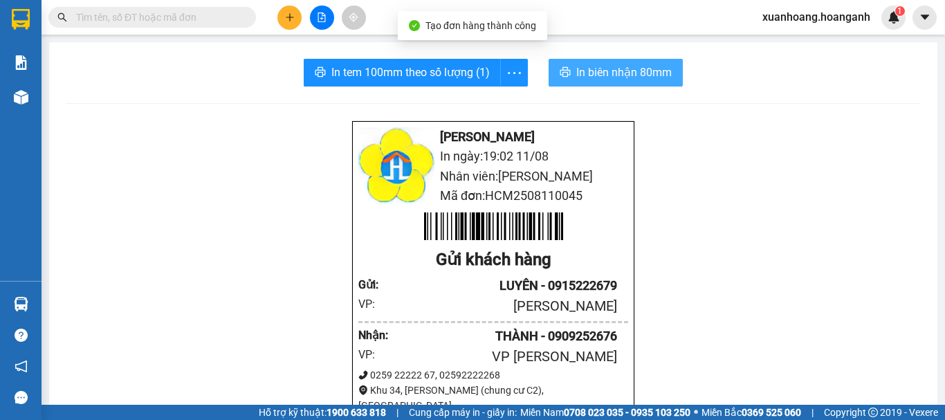
click at [585, 72] on span "In biên nhận 80mm" at bounding box center [623, 72] width 95 height 17
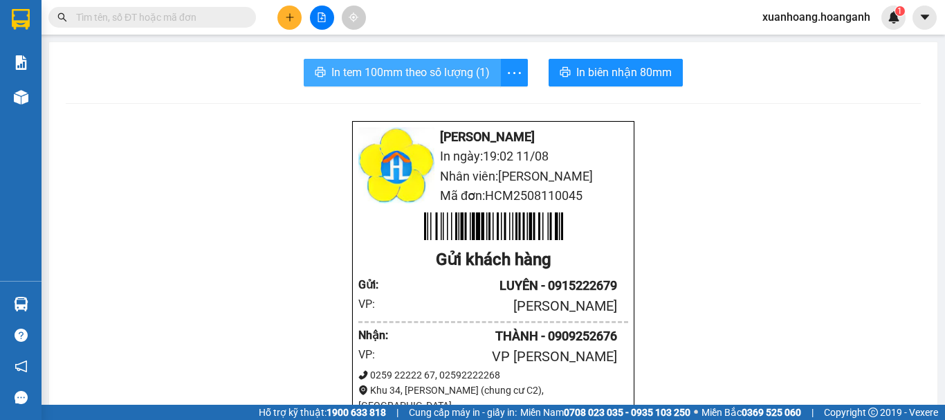
click at [399, 72] on span "In tem 100mm theo số lượng (1)" at bounding box center [410, 72] width 158 height 17
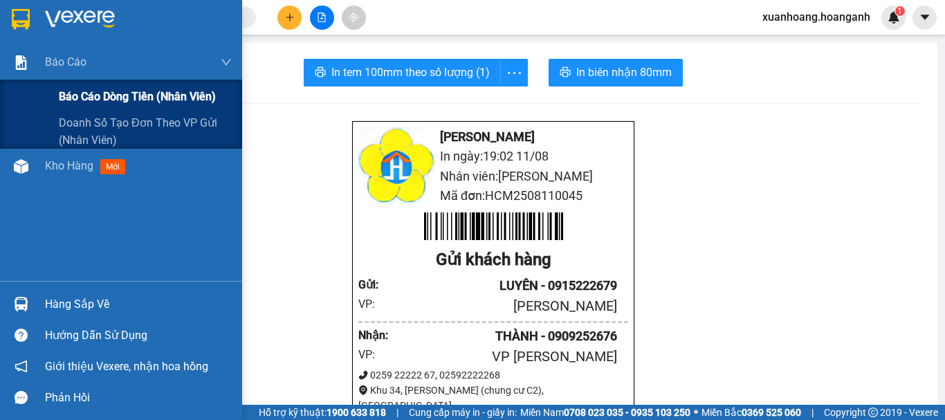
click at [91, 92] on span "Báo cáo dòng tiền (nhân viên)" at bounding box center [137, 96] width 157 height 17
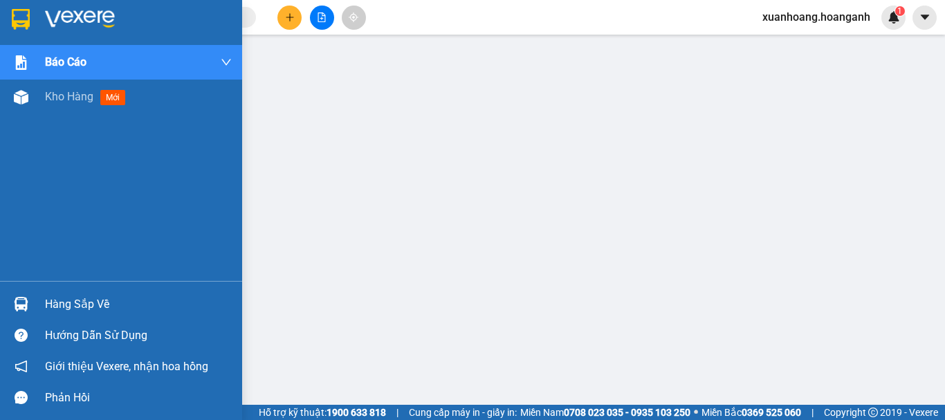
click at [21, 28] on img at bounding box center [21, 19] width 18 height 21
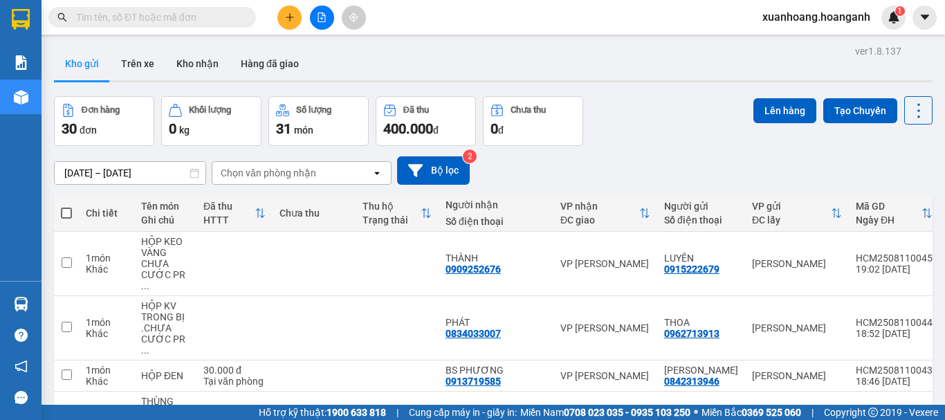
click at [179, 18] on input "text" at bounding box center [157, 17] width 163 height 15
click at [282, 17] on button at bounding box center [289, 18] width 24 height 24
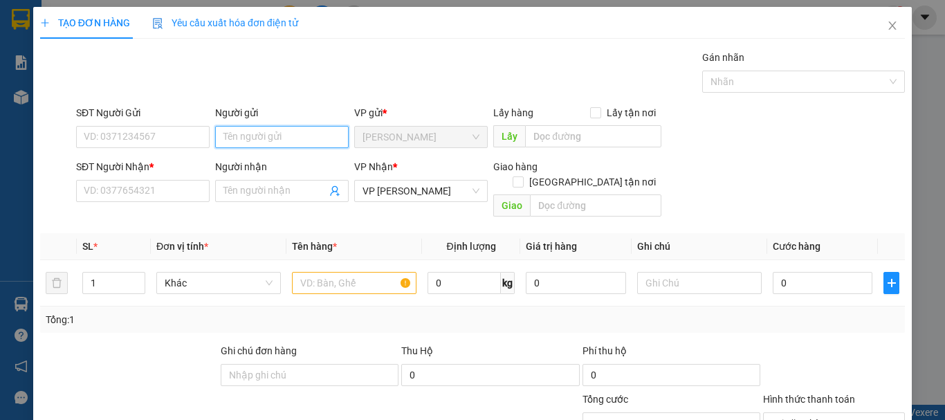
click at [256, 139] on input "Người gửi" at bounding box center [282, 137] width 134 height 22
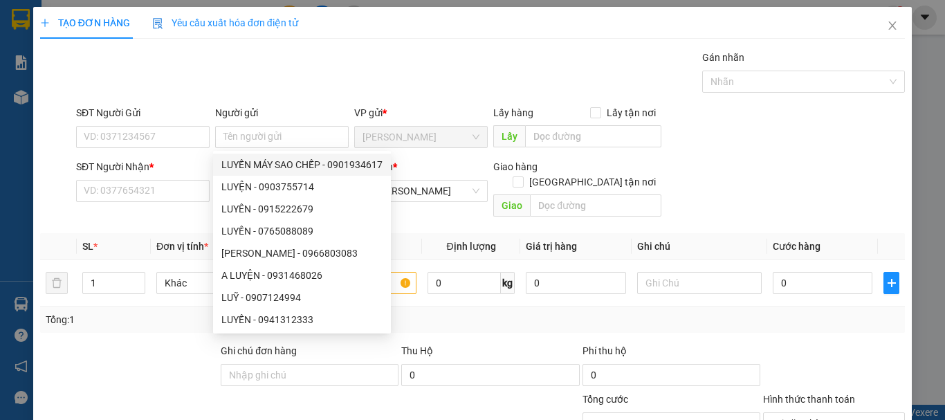
click at [199, 171] on div "SĐT Người Nhận *" at bounding box center [143, 166] width 134 height 15
click at [199, 180] on input "SĐT Người Nhận *" at bounding box center [143, 191] width 134 height 22
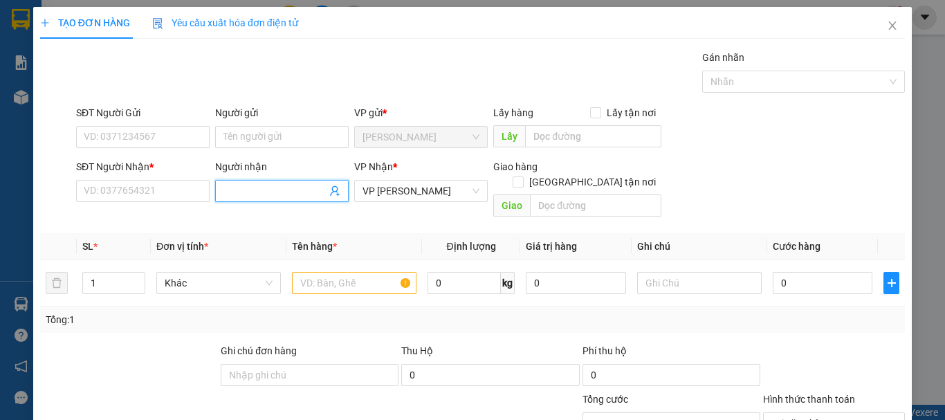
click at [230, 183] on span at bounding box center [282, 191] width 134 height 22
drag, startPoint x: 284, startPoint y: 183, endPoint x: 206, endPoint y: 193, distance: 78.1
click at [206, 193] on div "SĐT Người Nhận * VD: 0377654321 Người nhận 0338730989 0338730989 VP Nhận * VP […" at bounding box center [490, 191] width 835 height 64
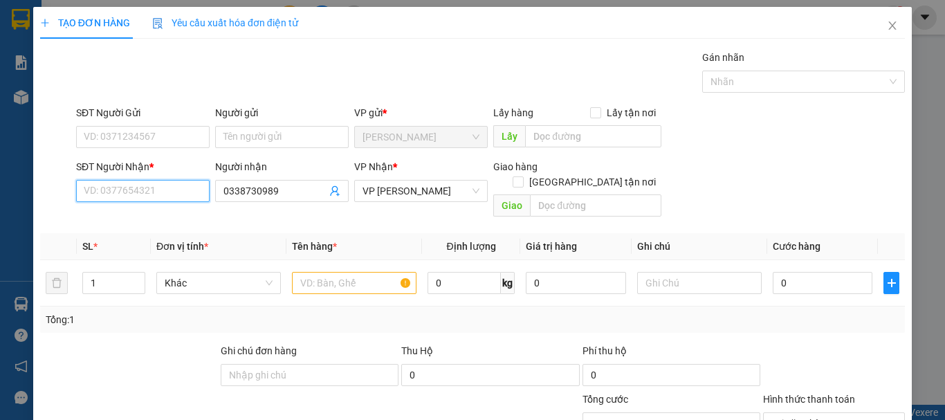
paste input "0338730989"
click at [149, 226] on div "0338730989 - THI" at bounding box center [142, 218] width 116 height 15
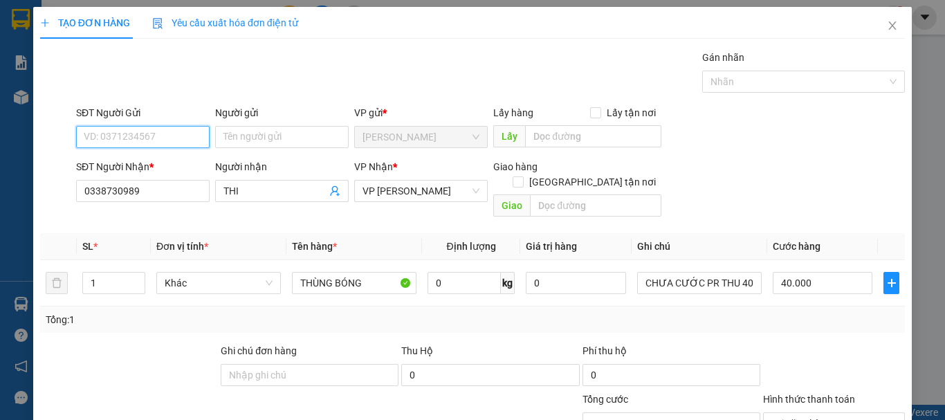
click at [183, 141] on input "SĐT Người Gửi" at bounding box center [143, 137] width 134 height 22
click at [170, 157] on div "0858686464 - NGÀ" at bounding box center [142, 164] width 116 height 15
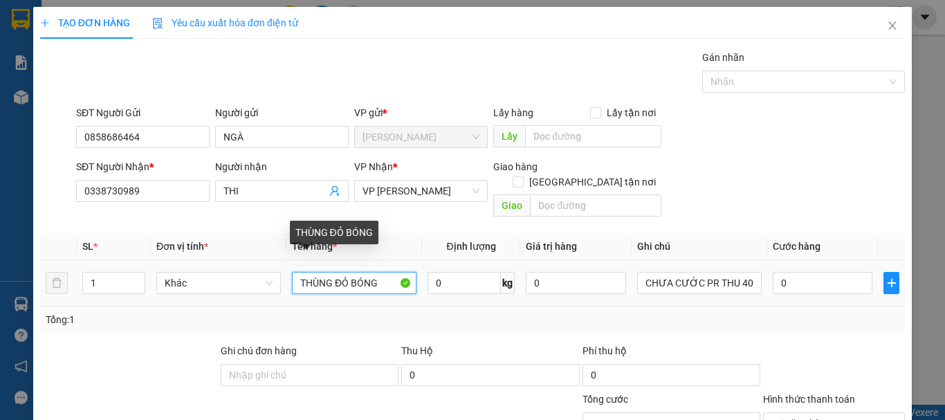
drag, startPoint x: 379, startPoint y: 271, endPoint x: 334, endPoint y: 278, distance: 46.2
click at [334, 278] on input "THÙNG ĐỎ BÓNG" at bounding box center [354, 283] width 125 height 22
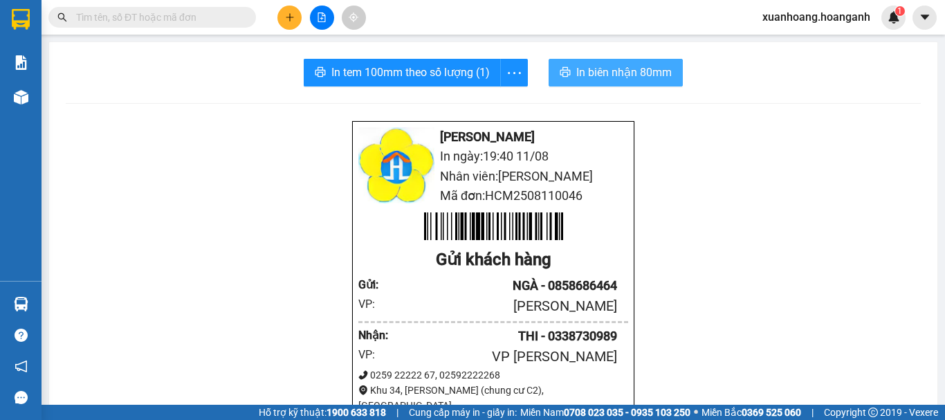
click at [613, 79] on span "In biên nhận 80mm" at bounding box center [623, 72] width 95 height 17
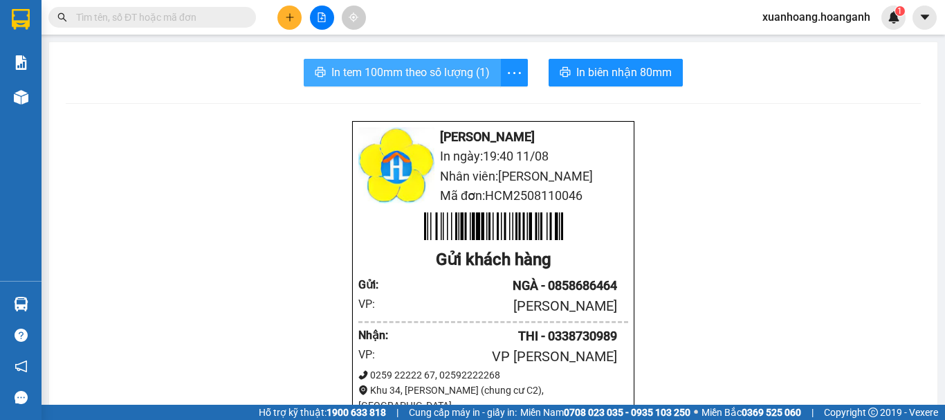
click at [457, 79] on span "In tem 100mm theo số lượng (1)" at bounding box center [410, 72] width 158 height 17
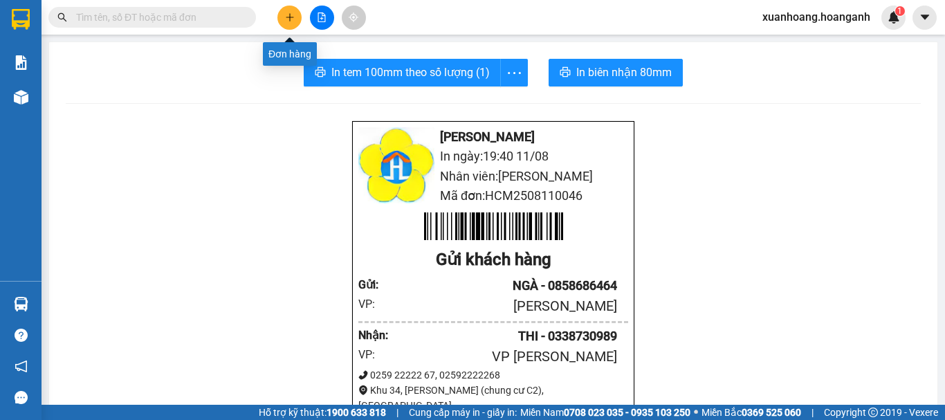
click at [289, 21] on icon "plus" at bounding box center [290, 17] width 10 height 10
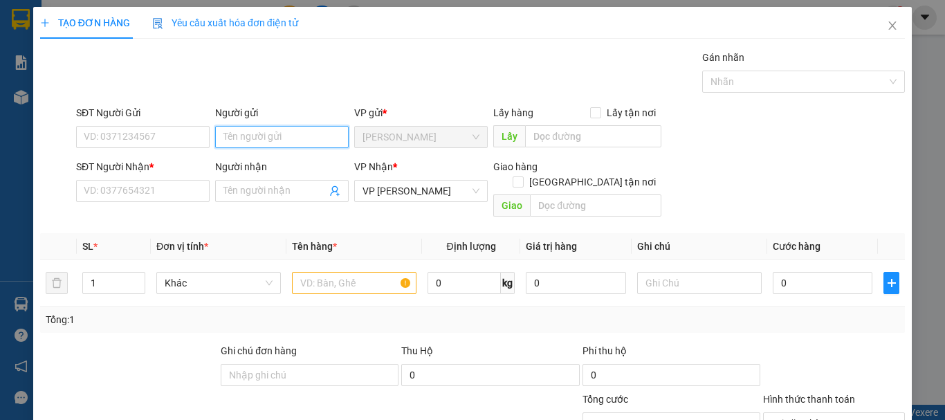
click at [257, 131] on input "Người gửi" at bounding box center [282, 137] width 134 height 22
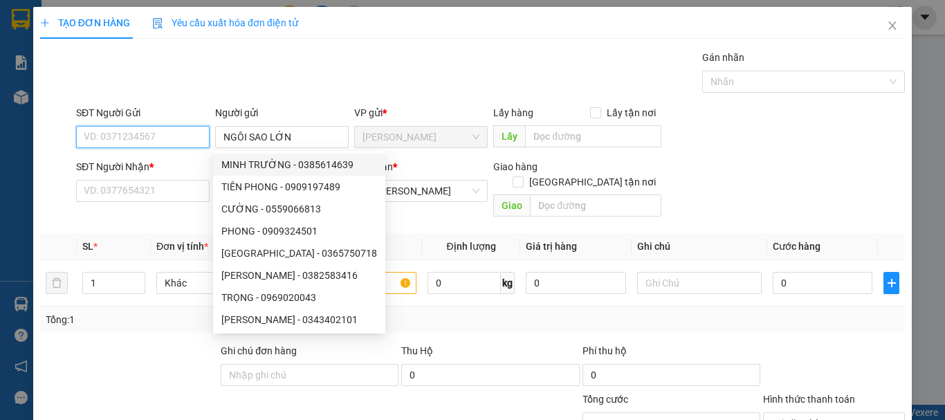
click at [151, 138] on input "SĐT Người Gửi" at bounding box center [143, 137] width 134 height 22
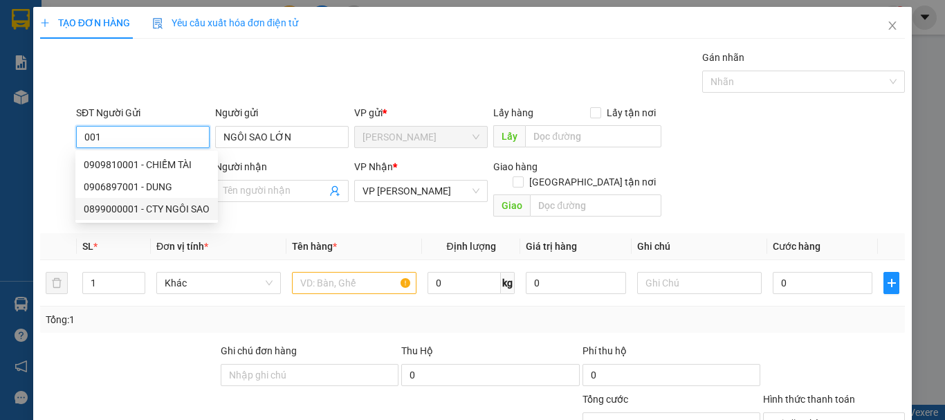
click at [165, 206] on div "0899000001 - CTY NGÔI SAO" at bounding box center [147, 208] width 126 height 15
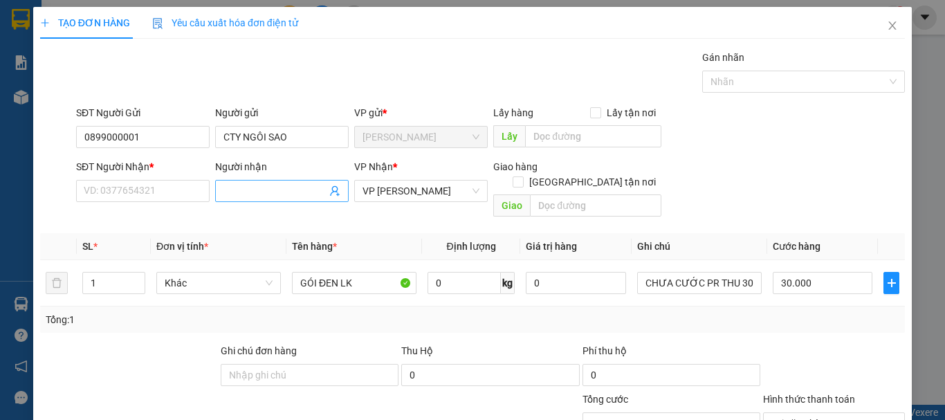
click at [235, 189] on input "Người nhận" at bounding box center [275, 190] width 103 height 15
click at [177, 198] on input "SĐT Người Nhận *" at bounding box center [143, 191] width 134 height 22
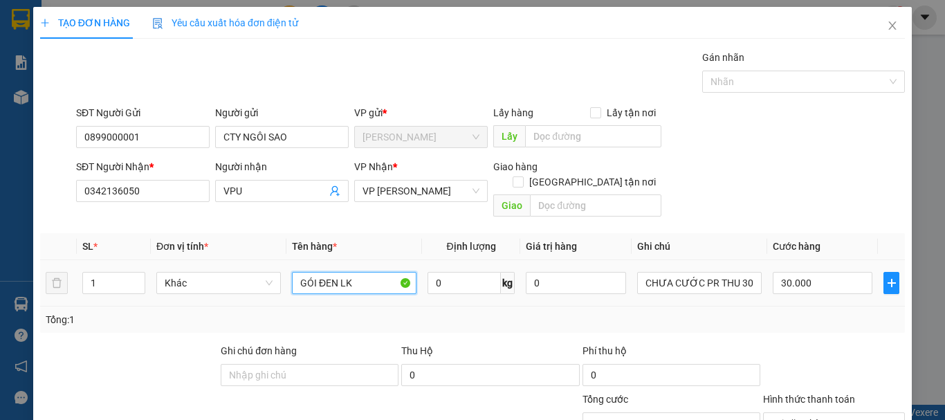
drag, startPoint x: 358, startPoint y: 263, endPoint x: 151, endPoint y: 277, distance: 207.4
click at [151, 277] on tr "1 Khác GÓI ĐEN LK 0 kg 0 CHƯA CƯỚC PR THU 30 30.000" at bounding box center [472, 283] width 865 height 46
click at [740, 272] on input "CHƯA CƯỚC PR THU 30" at bounding box center [699, 283] width 125 height 22
click at [793, 272] on input "30.000" at bounding box center [823, 283] width 100 height 22
drag, startPoint x: 115, startPoint y: 133, endPoint x: 37, endPoint y: 152, distance: 80.6
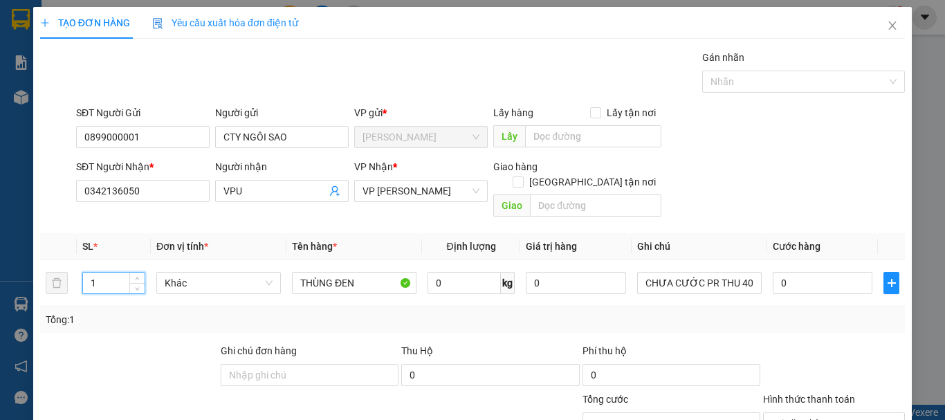
click at [37, 152] on div "TẠO ĐƠN HÀNG Yêu cầu xuất hóa đơn điện tử Transit Pickup Surcharge Ids Transit …" at bounding box center [472, 280] width 879 height 547
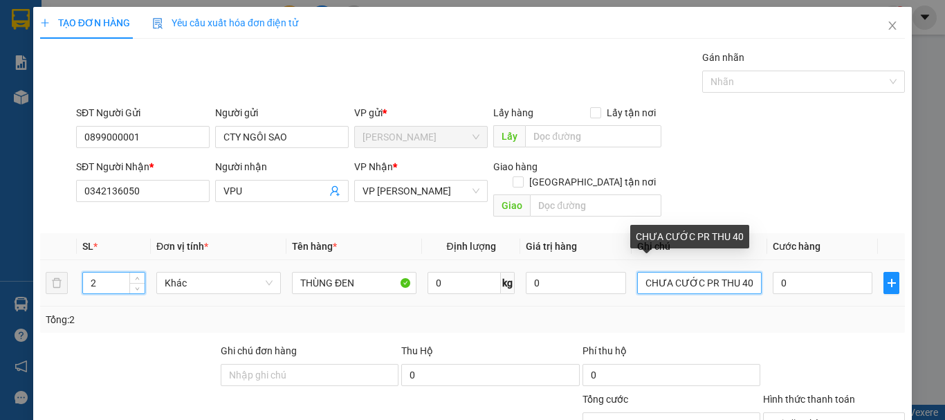
click at [746, 272] on input "CHƯA CƯỚC PR THU 40" at bounding box center [699, 283] width 125 height 22
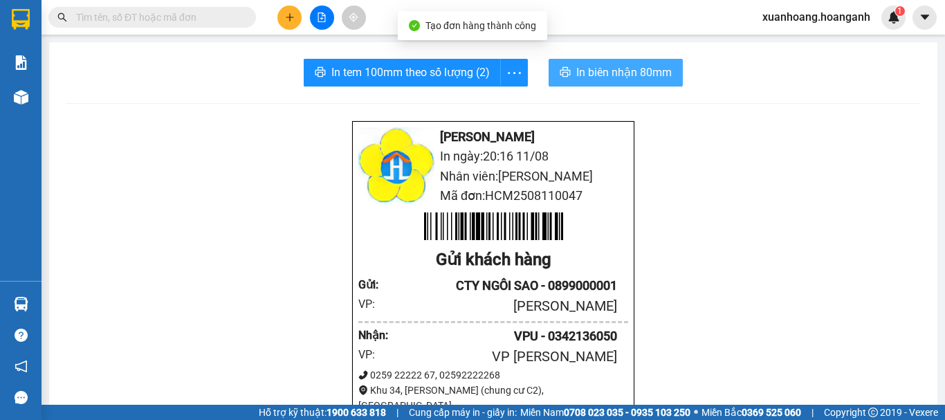
click at [621, 69] on span "In biên nhận 80mm" at bounding box center [623, 72] width 95 height 17
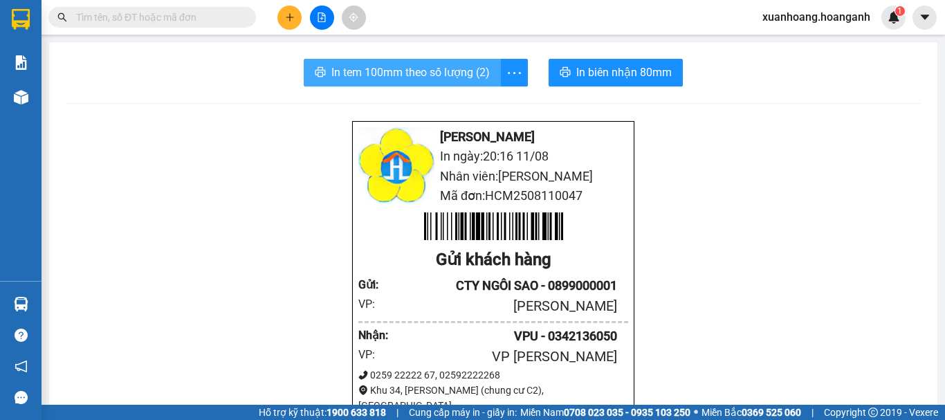
click at [421, 73] on span "In tem 100mm theo số lượng (2)" at bounding box center [410, 72] width 158 height 17
click at [288, 19] on icon "plus" at bounding box center [290, 17] width 10 height 10
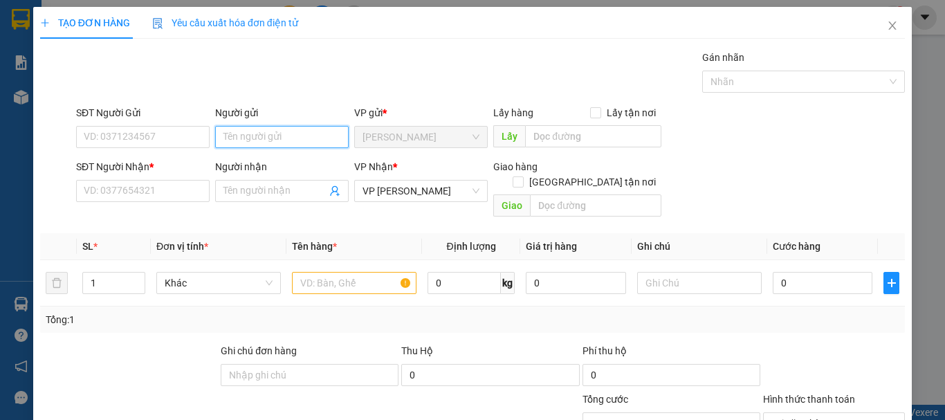
click at [264, 140] on input "Người gửi" at bounding box center [282, 137] width 134 height 22
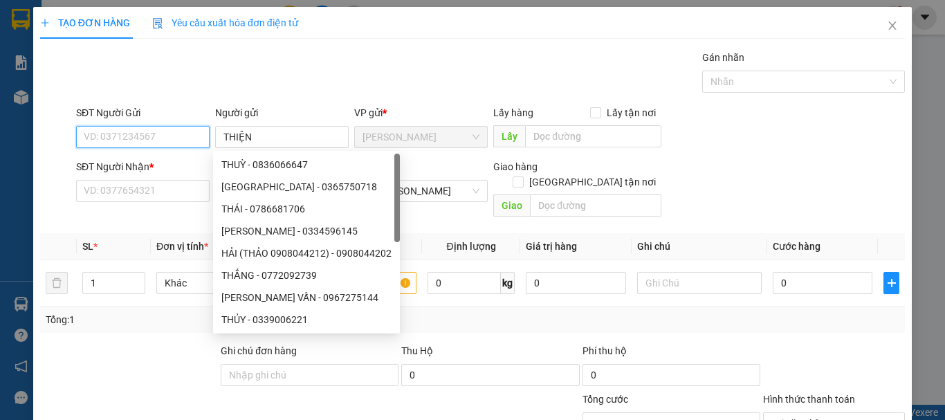
click at [146, 140] on input "SĐT Người Gửi" at bounding box center [143, 137] width 134 height 22
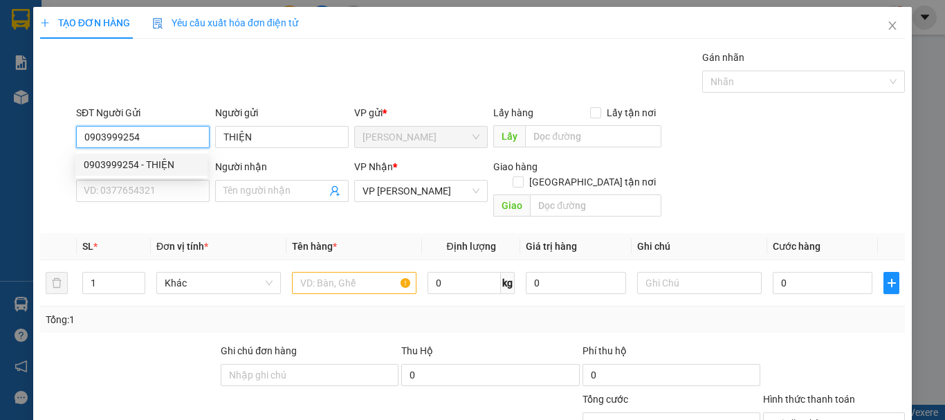
click at [156, 162] on div "0903999254 - THIỆN" at bounding box center [142, 164] width 116 height 15
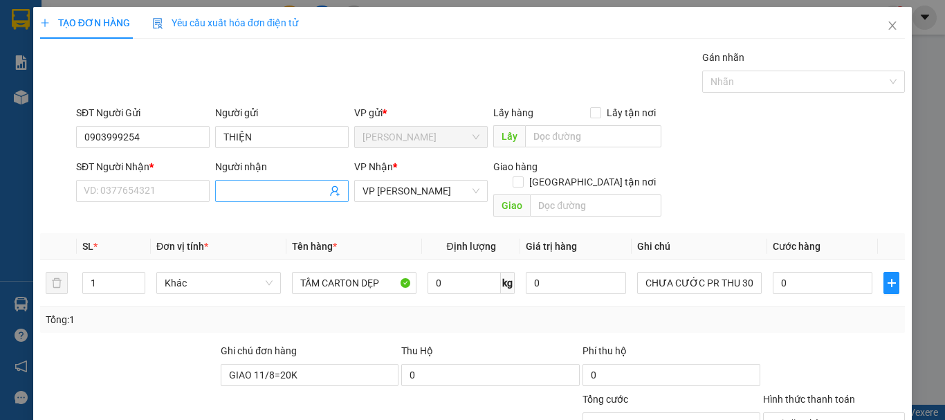
click at [246, 188] on input "Người nhận" at bounding box center [275, 190] width 103 height 15
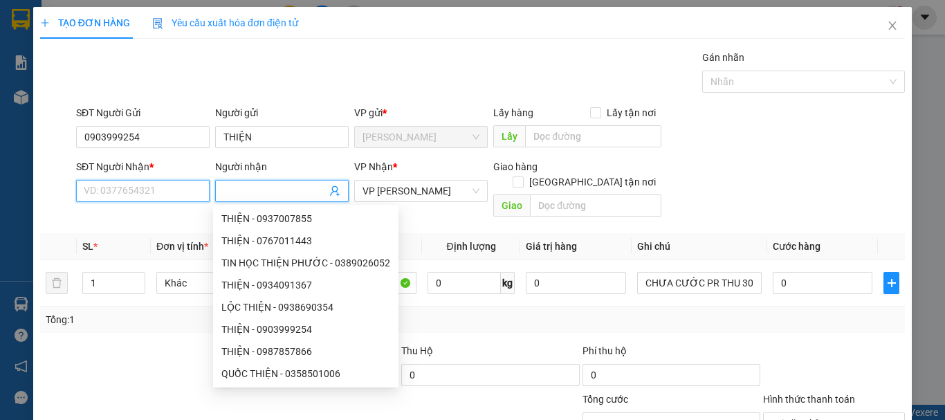
click at [167, 194] on input "SĐT Người Nhận *" at bounding box center [143, 191] width 134 height 22
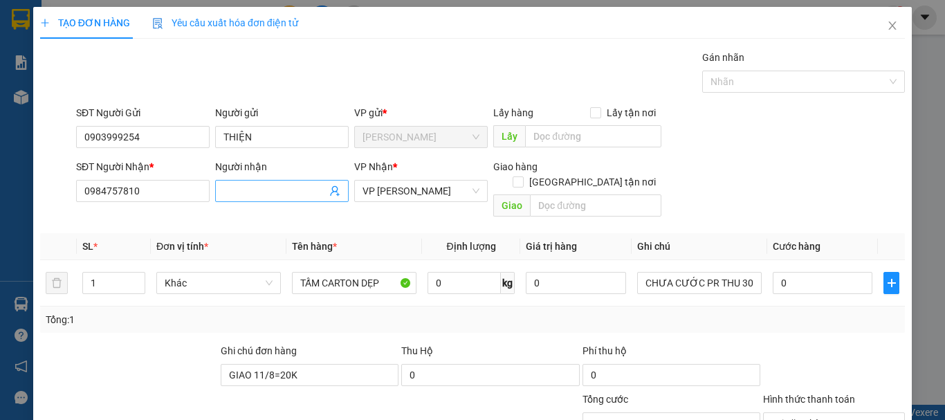
click at [274, 192] on input "Người nhận" at bounding box center [275, 190] width 103 height 15
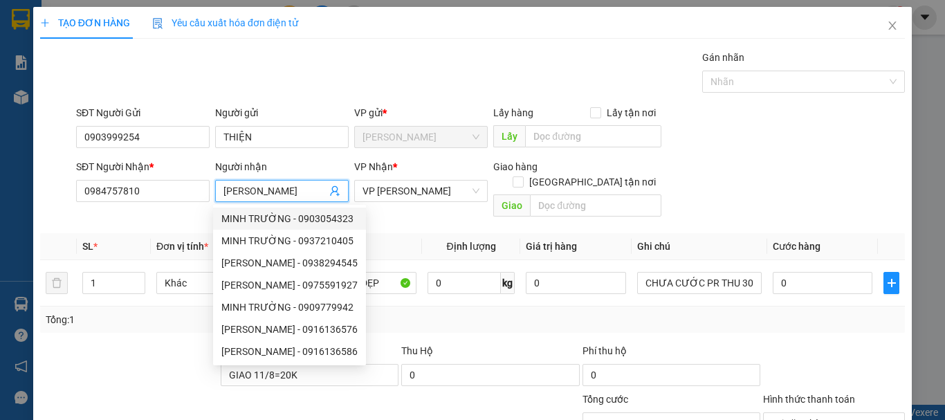
click at [401, 307] on div "Tổng: 1" at bounding box center [472, 320] width 865 height 26
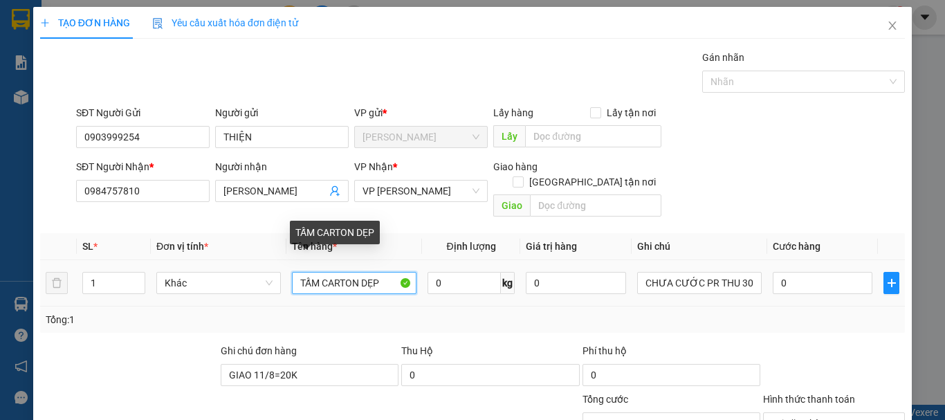
drag, startPoint x: 382, startPoint y: 273, endPoint x: 215, endPoint y: 280, distance: 167.6
click at [215, 280] on tr "1 Khác TẤM CARTON DẸP 0 kg 0 CHƯA CƯỚC PR THU 30 0" at bounding box center [472, 283] width 865 height 46
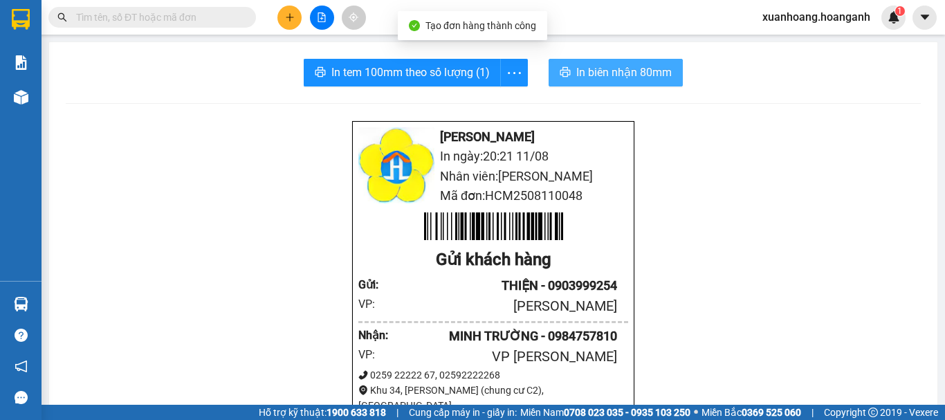
click at [646, 78] on span "In biên nhận 80mm" at bounding box center [623, 72] width 95 height 17
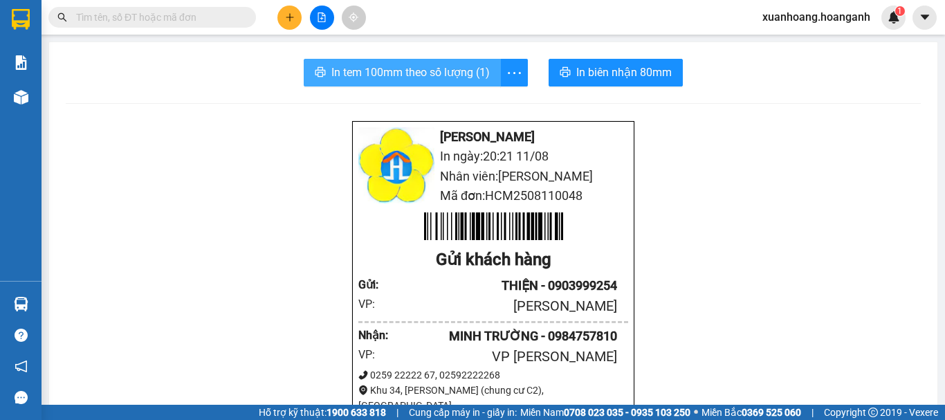
click at [415, 59] on button "In tem 100mm theo số lượng (1)" at bounding box center [402, 73] width 197 height 28
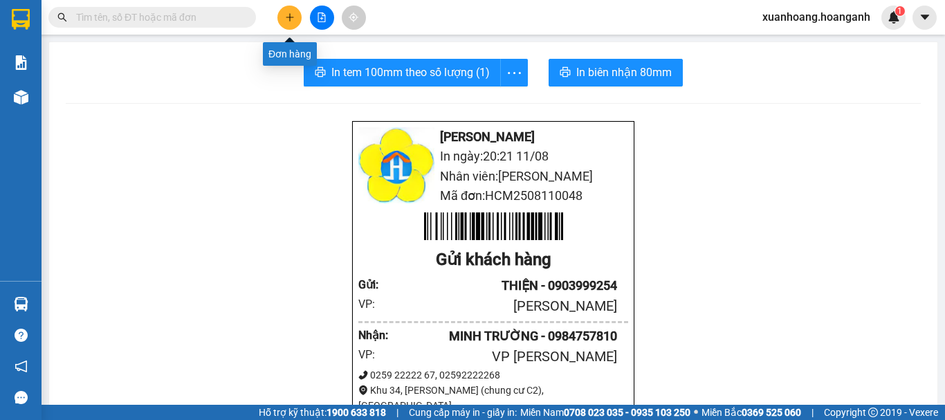
click at [297, 17] on button at bounding box center [289, 18] width 24 height 24
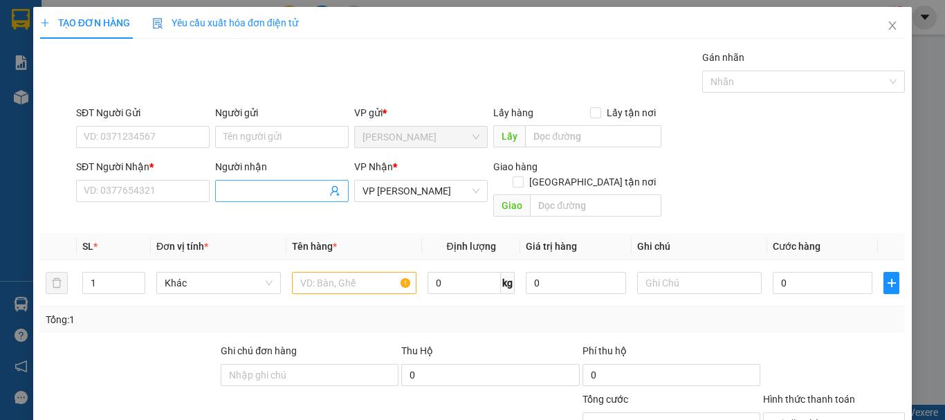
click at [257, 190] on input "Người nhận" at bounding box center [275, 190] width 103 height 15
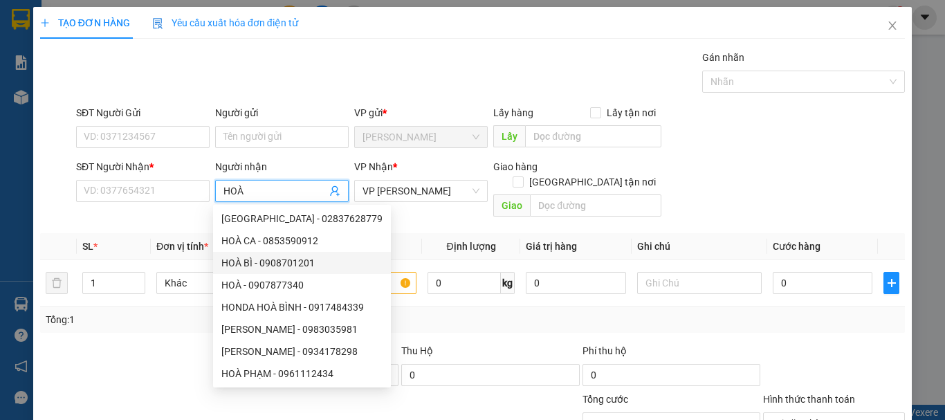
click at [262, 265] on div "HOÀ BÌ - 0908701201" at bounding box center [301, 262] width 161 height 15
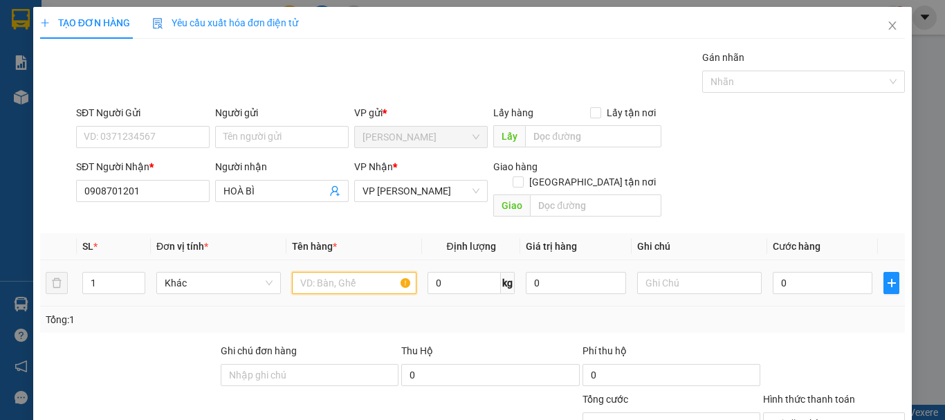
click at [338, 272] on input "text" at bounding box center [354, 283] width 125 height 22
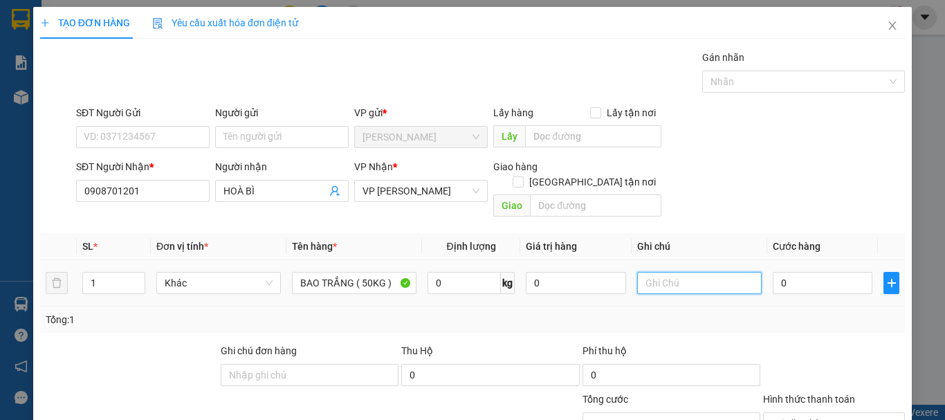
click at [706, 272] on input "text" at bounding box center [699, 283] width 125 height 22
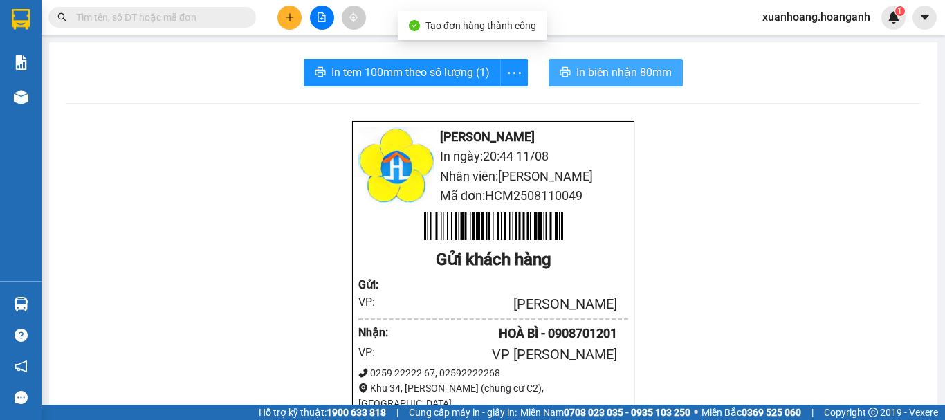
click at [607, 78] on span "In biên nhận 80mm" at bounding box center [623, 72] width 95 height 17
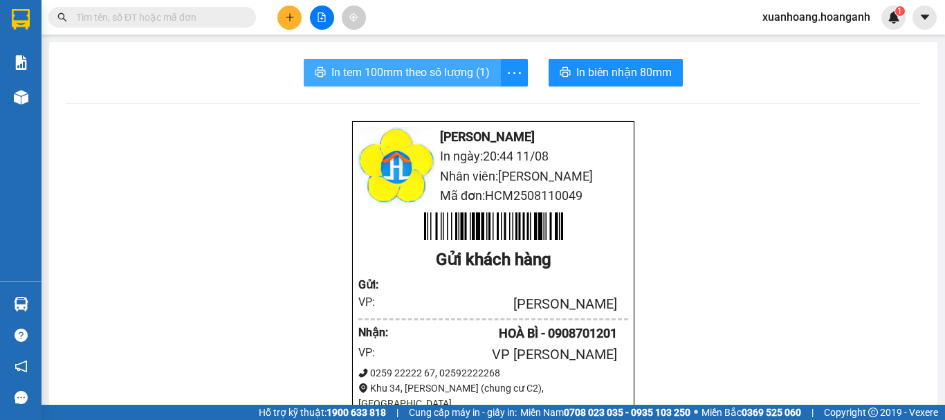
click at [425, 78] on span "In tem 100mm theo số lượng (1)" at bounding box center [410, 72] width 158 height 17
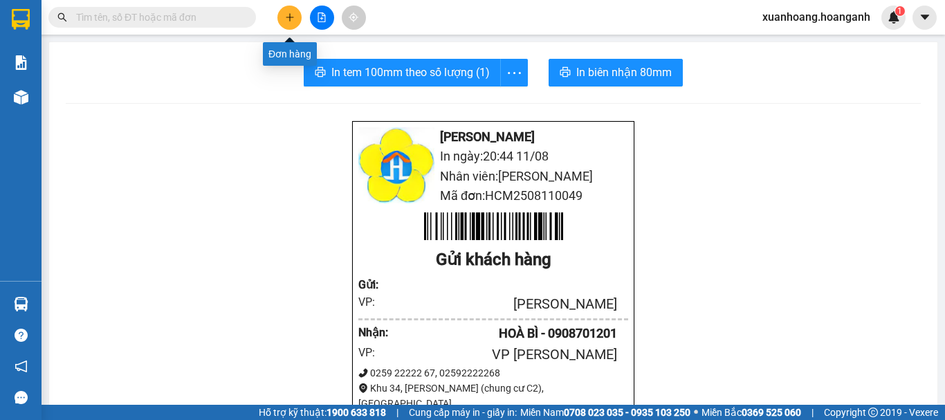
click at [282, 14] on button at bounding box center [289, 18] width 24 height 24
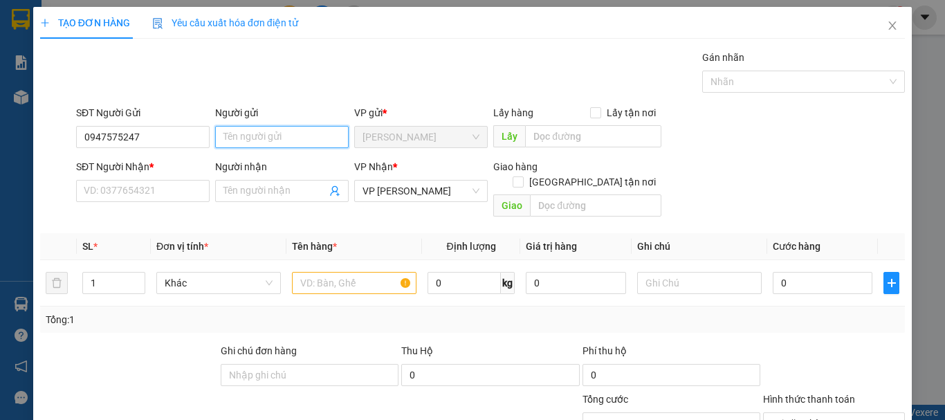
click at [286, 135] on input "Người gửi" at bounding box center [282, 137] width 134 height 22
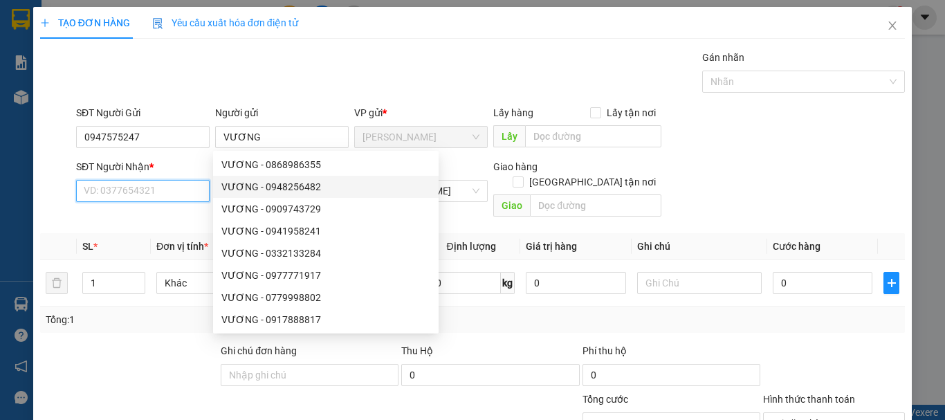
drag, startPoint x: 147, startPoint y: 191, endPoint x: 156, endPoint y: 191, distance: 9.7
click at [145, 191] on input "SĐT Người Nhận *" at bounding box center [143, 191] width 134 height 22
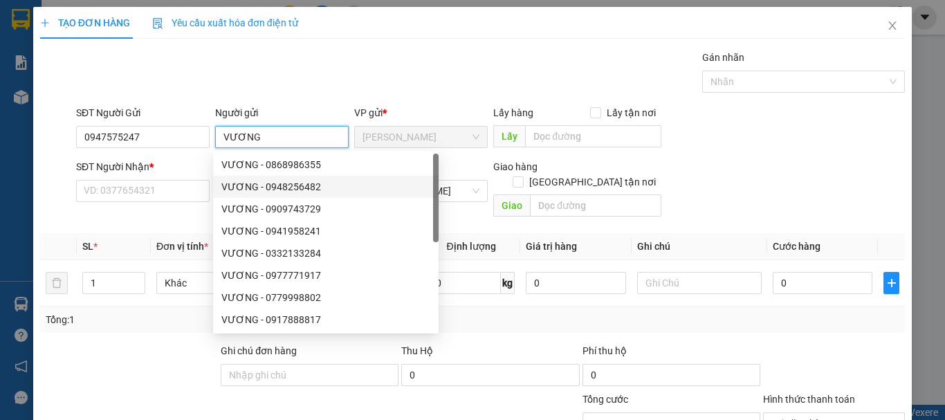
drag, startPoint x: 260, startPoint y: 136, endPoint x: 210, endPoint y: 145, distance: 51.3
click at [212, 145] on div "Người gửi VƯƠNG" at bounding box center [281, 129] width 139 height 48
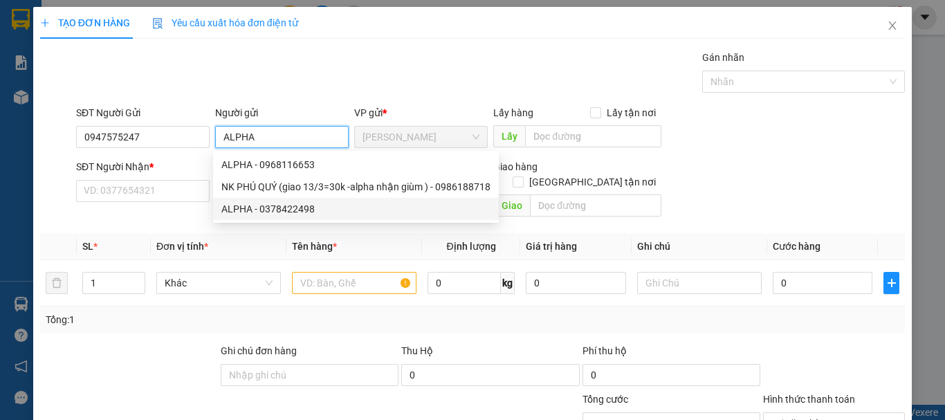
click at [261, 211] on div "ALPHA - 0378422498" at bounding box center [355, 208] width 269 height 15
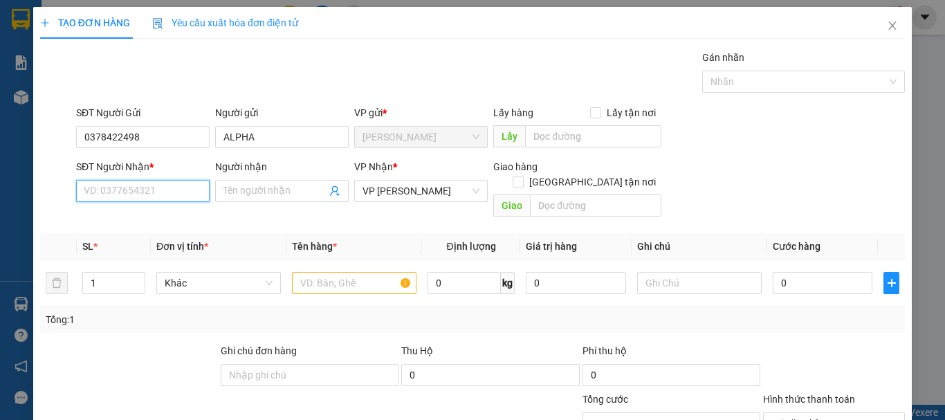
click at [156, 191] on input "SĐT Người Nhận *" at bounding box center [143, 191] width 134 height 22
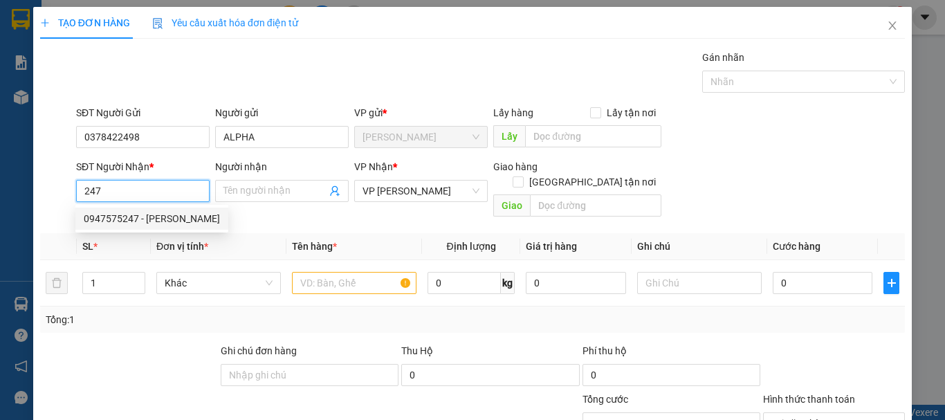
click at [159, 221] on div "0947575247 - [PERSON_NAME]" at bounding box center [152, 218] width 136 height 15
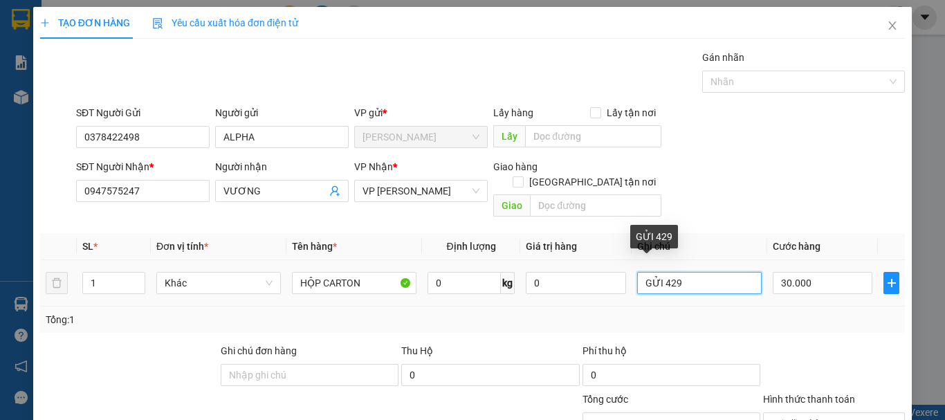
click at [680, 272] on input "GỬI 429" at bounding box center [699, 283] width 125 height 22
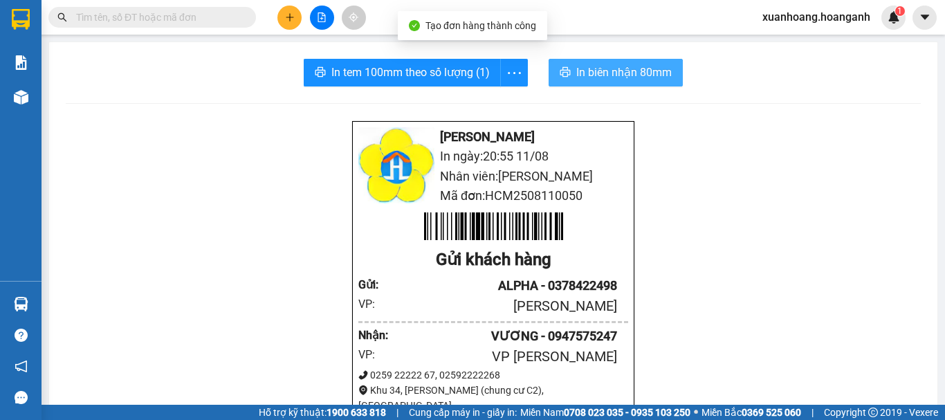
click at [675, 79] on button "In biên nhận 80mm" at bounding box center [616, 73] width 134 height 28
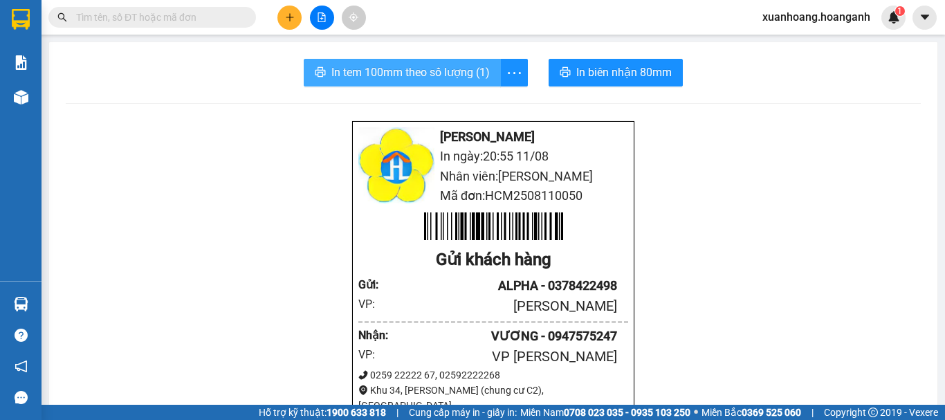
click at [445, 64] on span "In tem 100mm theo số lượng (1)" at bounding box center [410, 72] width 158 height 17
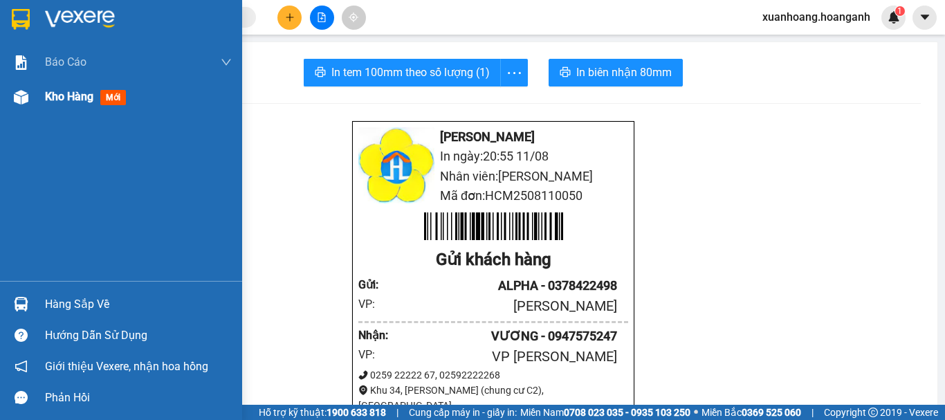
click at [62, 98] on span "Kho hàng" at bounding box center [69, 96] width 48 height 13
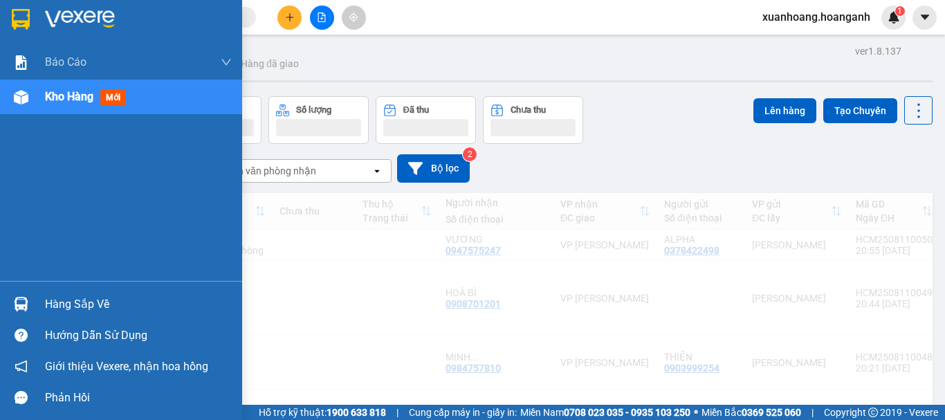
click at [60, 97] on span "Kho hàng" at bounding box center [69, 96] width 48 height 13
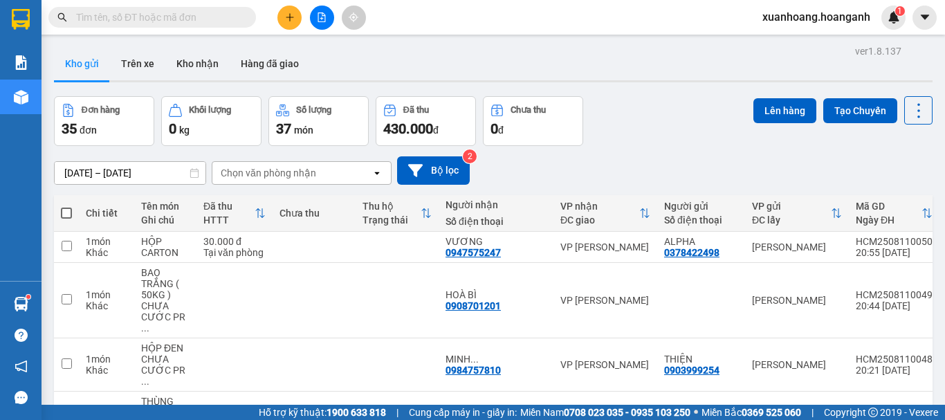
click at [69, 215] on span at bounding box center [66, 213] width 11 height 11
click at [66, 206] on input "checkbox" at bounding box center [66, 206] width 0 height 0
click at [60, 214] on th at bounding box center [66, 213] width 25 height 37
click at [64, 213] on span at bounding box center [66, 213] width 11 height 11
click at [66, 206] on input "checkbox" at bounding box center [66, 206] width 0 height 0
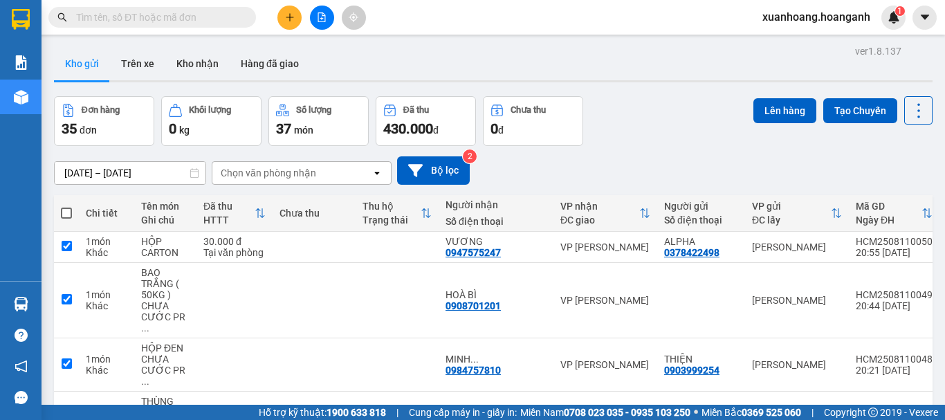
checkbox input "true"
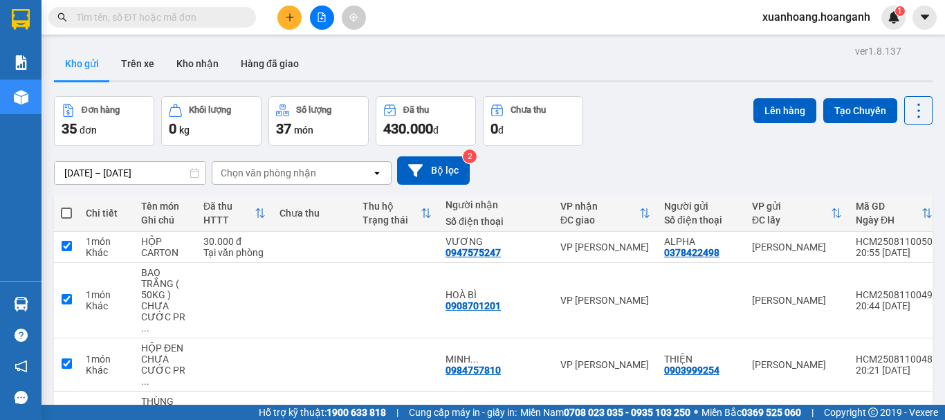
checkbox input "true"
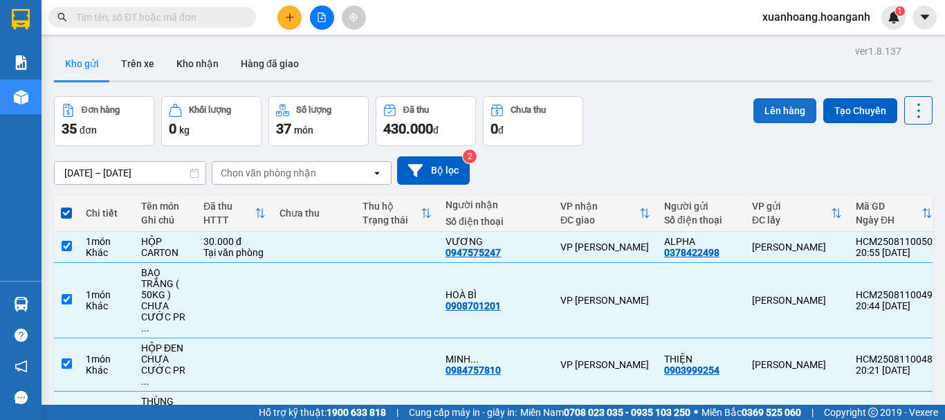
click at [767, 114] on button "Lên hàng" at bounding box center [785, 110] width 63 height 25
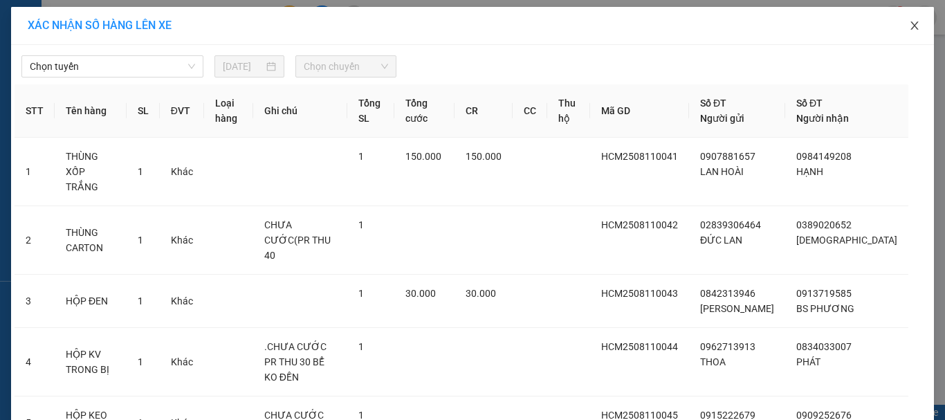
click at [916, 27] on span "Close" at bounding box center [914, 26] width 39 height 39
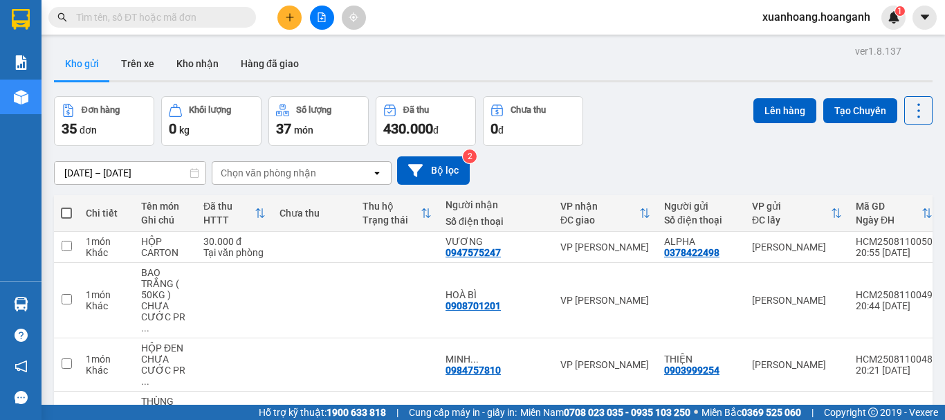
click at [73, 210] on th at bounding box center [66, 213] width 25 height 37
click at [69, 211] on span at bounding box center [66, 213] width 11 height 11
click at [66, 206] on input "checkbox" at bounding box center [66, 206] width 0 height 0
checkbox input "true"
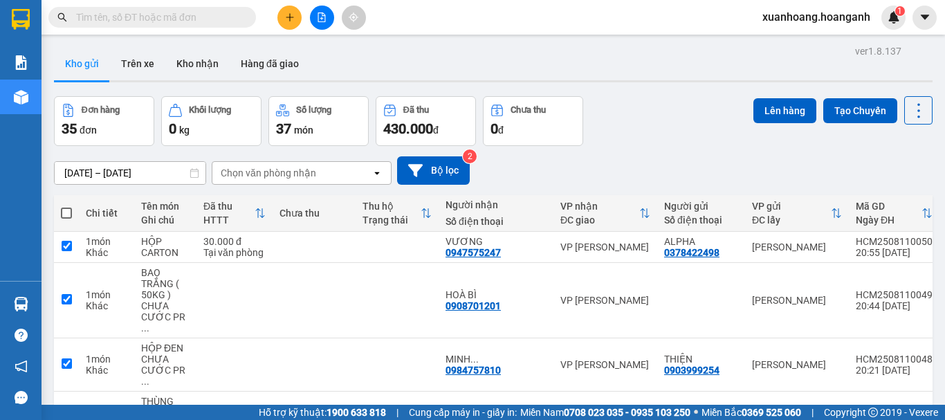
checkbox input "true"
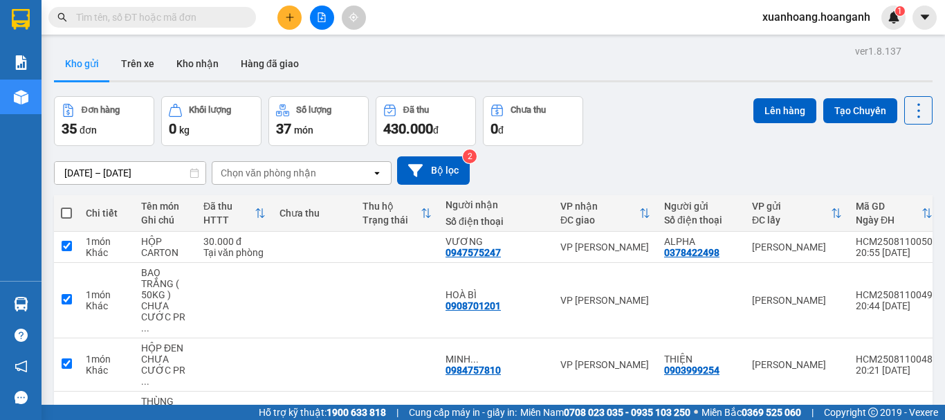
checkbox input "true"
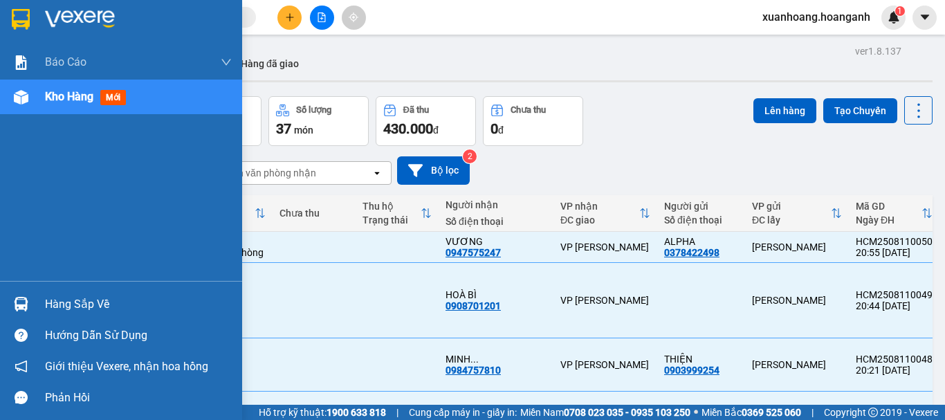
click at [68, 99] on span "Kho hàng" at bounding box center [69, 96] width 48 height 13
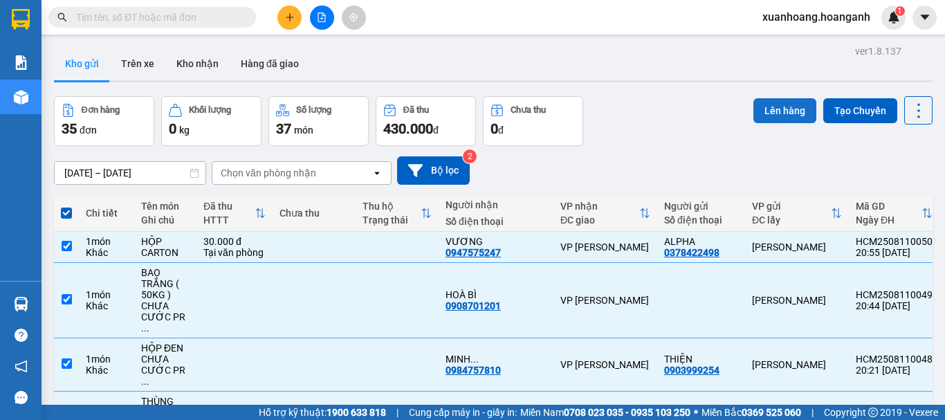
click at [781, 105] on button "Lên hàng" at bounding box center [785, 110] width 63 height 25
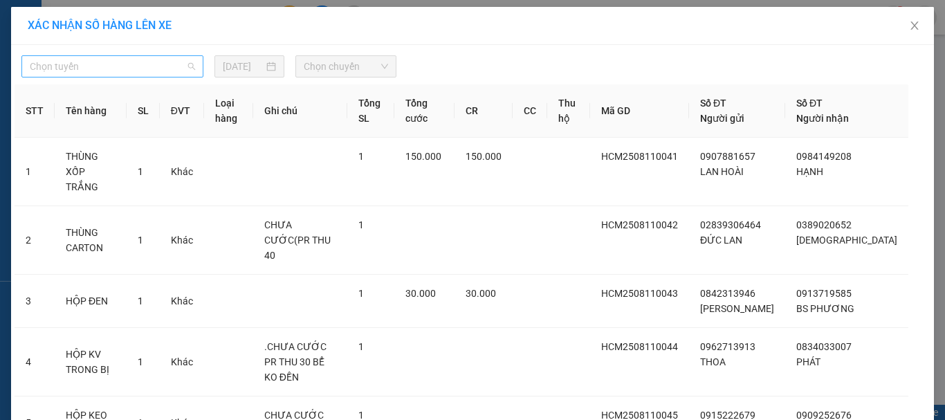
click at [162, 77] on div "Chọn tuyến" at bounding box center [112, 66] width 182 height 22
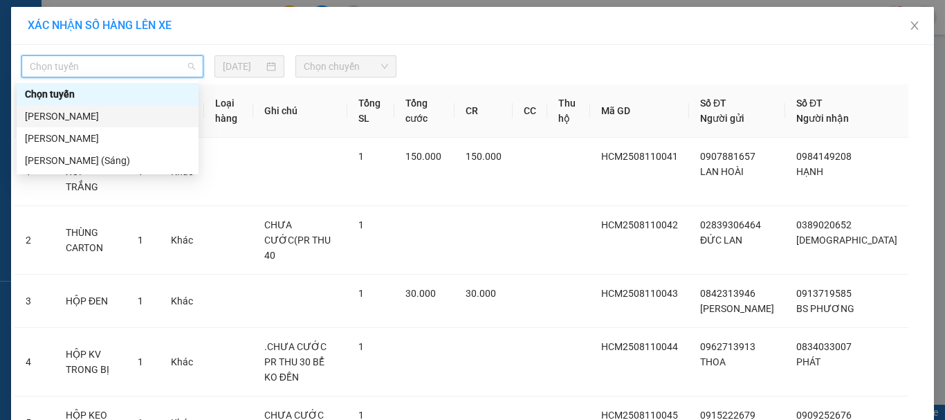
click at [118, 116] on div "[PERSON_NAME]" at bounding box center [107, 116] width 165 height 15
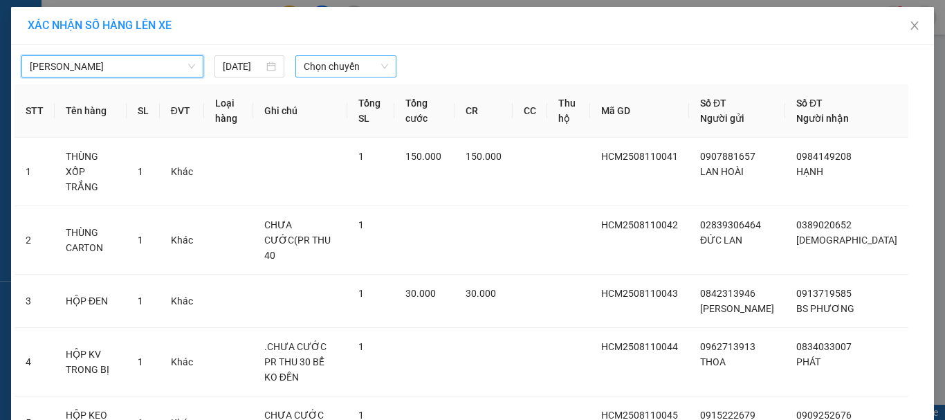
click at [325, 67] on span "Chọn chuyến" at bounding box center [346, 66] width 85 height 21
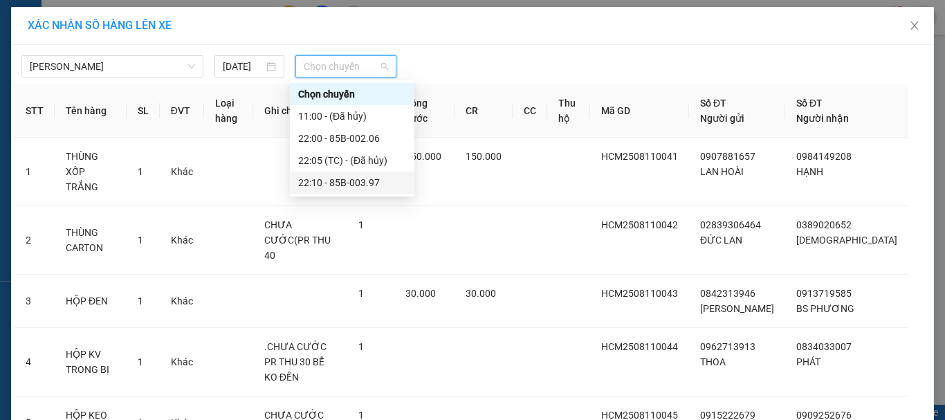
click at [341, 180] on div "22:10 - 85B-003.97" at bounding box center [352, 182] width 108 height 15
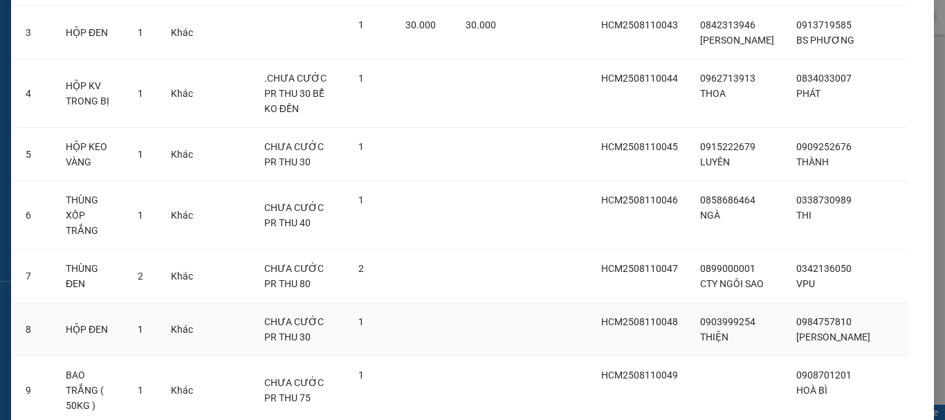
scroll to position [421, 0]
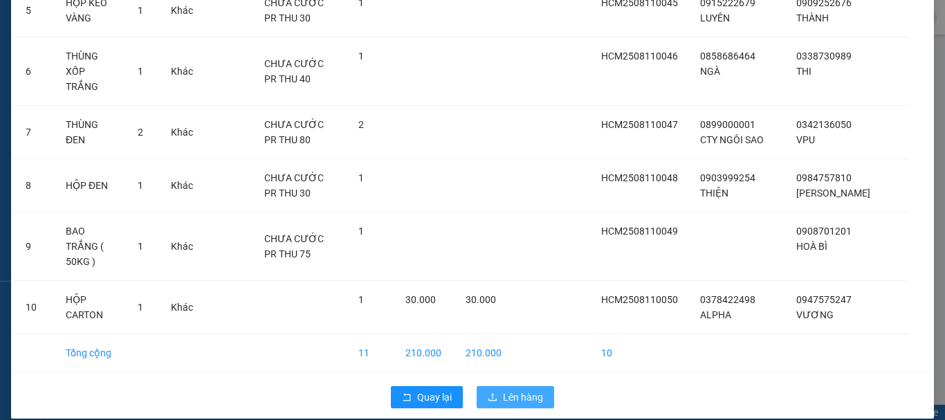
click at [509, 390] on span "Lên hàng" at bounding box center [523, 397] width 40 height 15
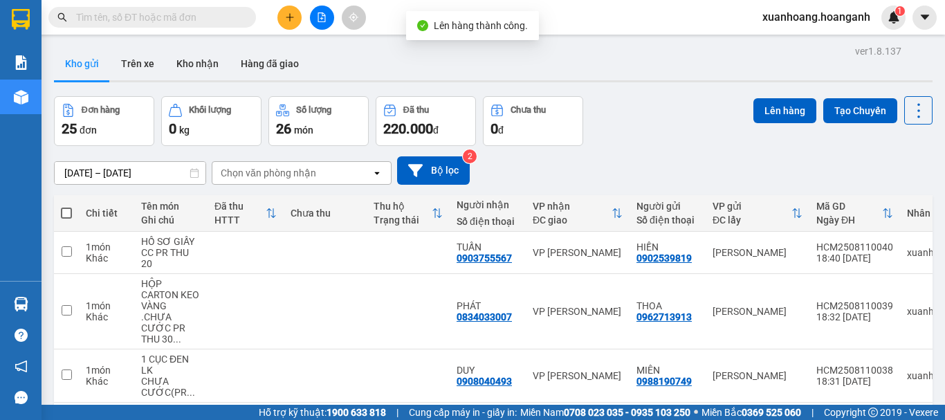
click at [68, 212] on span at bounding box center [66, 213] width 11 height 11
click at [66, 206] on input "checkbox" at bounding box center [66, 206] width 0 height 0
checkbox input "true"
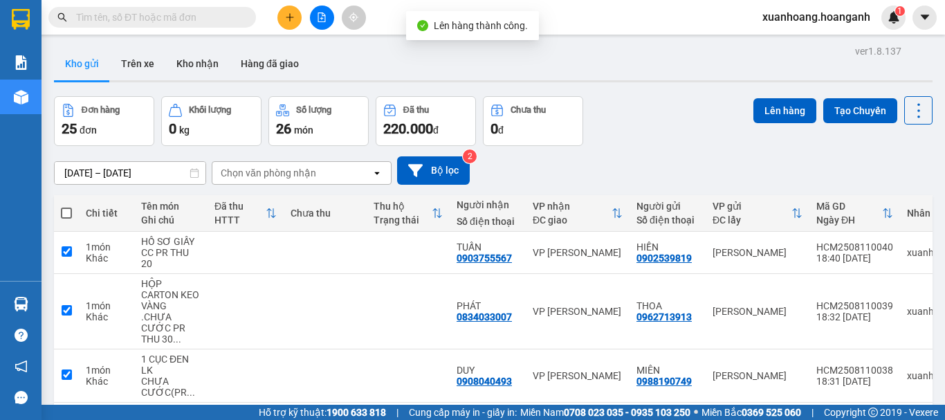
checkbox input "true"
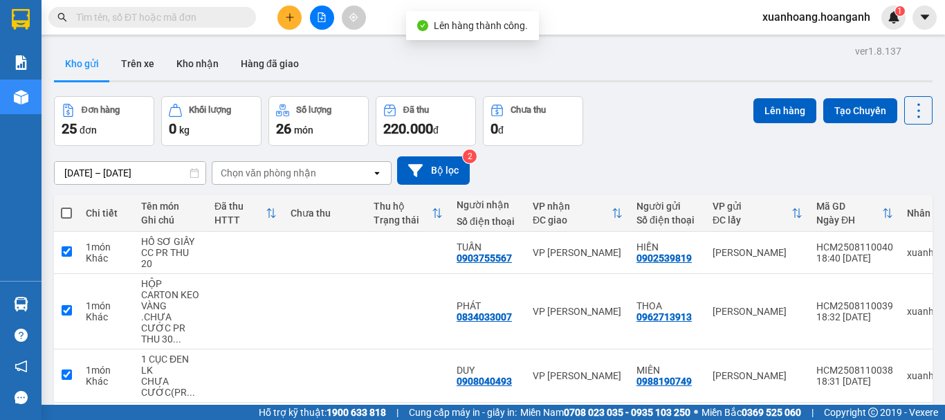
checkbox input "true"
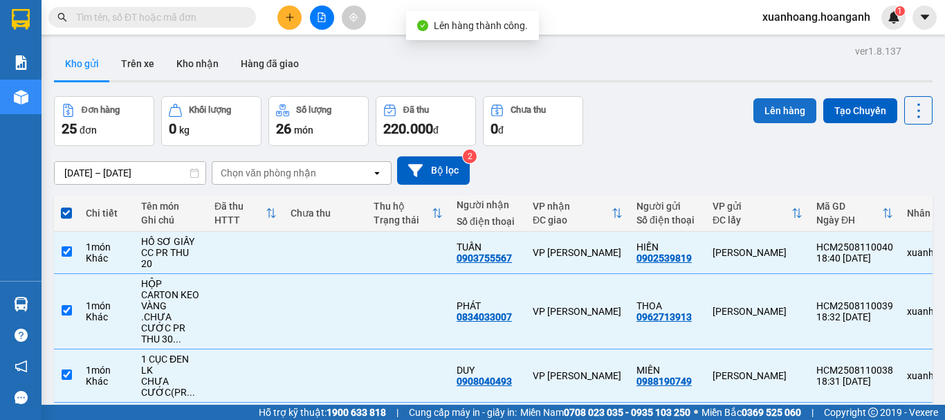
click at [792, 113] on button "Lên hàng" at bounding box center [785, 110] width 63 height 25
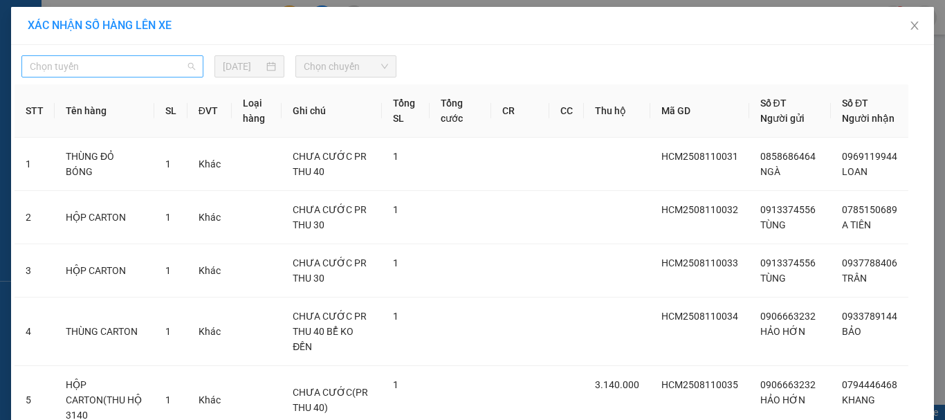
click at [185, 71] on span "Chọn tuyến" at bounding box center [112, 66] width 165 height 21
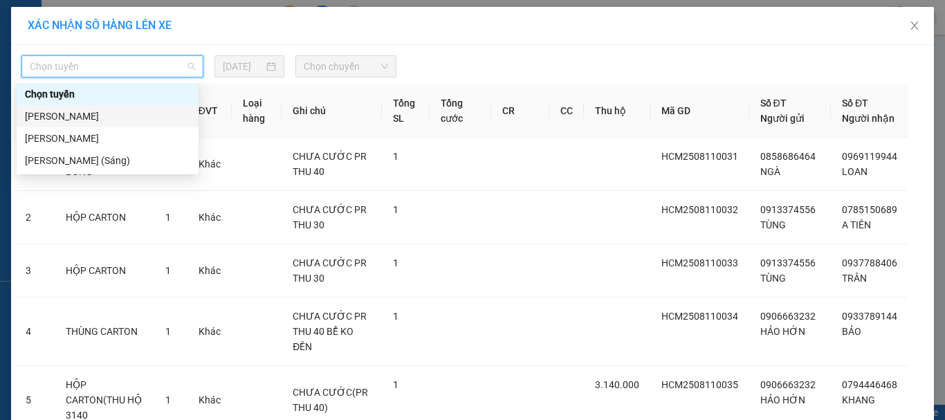
click at [111, 113] on div "[PERSON_NAME]" at bounding box center [107, 116] width 165 height 15
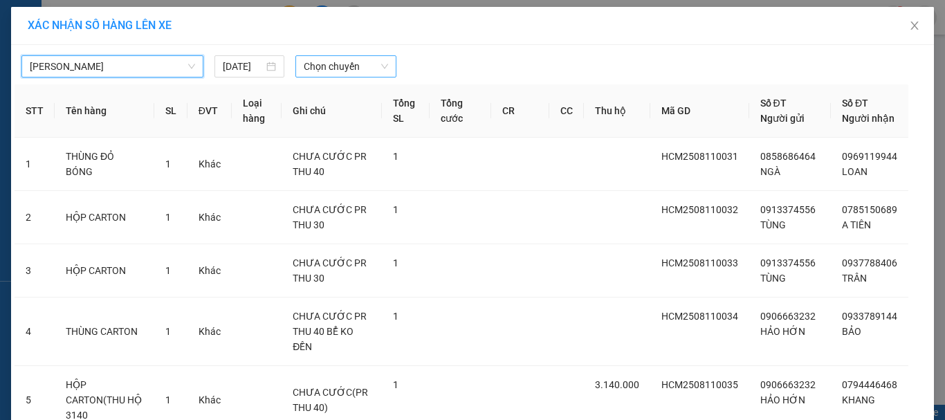
click at [322, 64] on span "Chọn chuyến" at bounding box center [346, 66] width 85 height 21
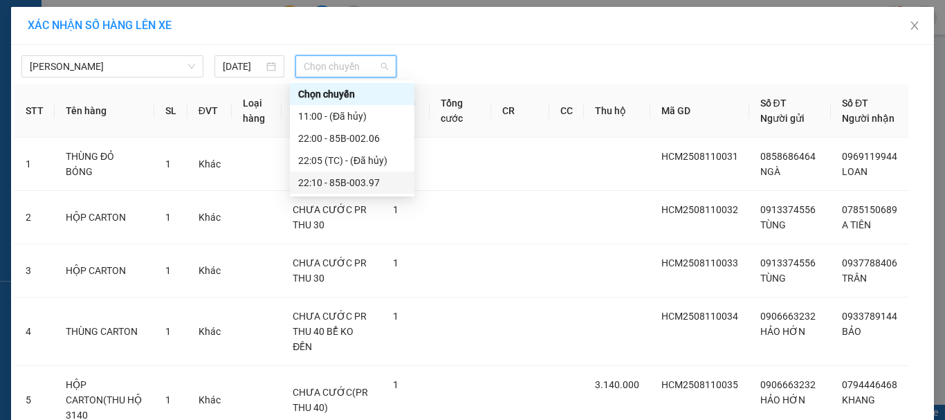
click at [322, 185] on div "22:10 - 85B-003.97" at bounding box center [352, 182] width 108 height 15
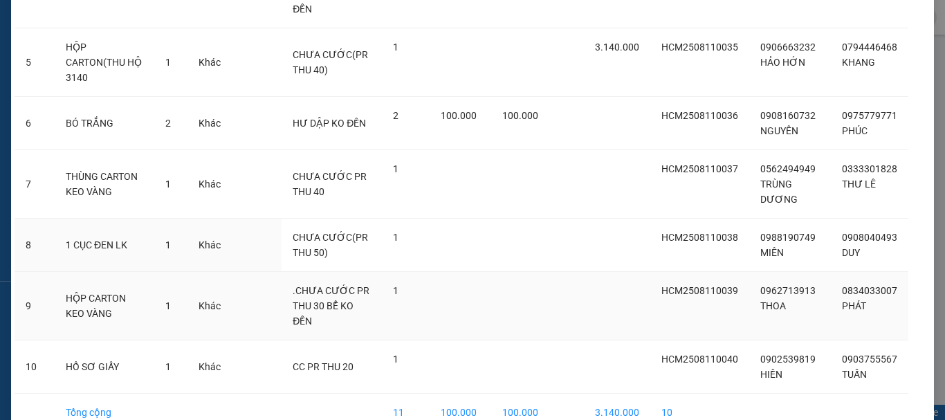
scroll to position [390, 0]
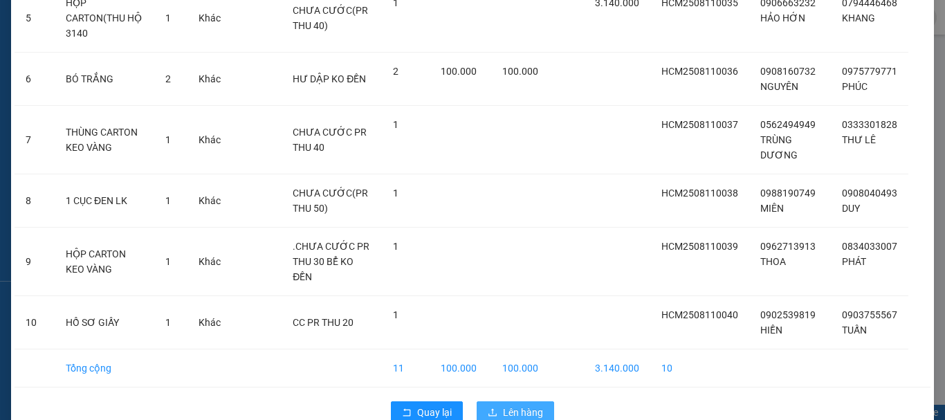
click at [522, 405] on span "Lên hàng" at bounding box center [523, 412] width 40 height 15
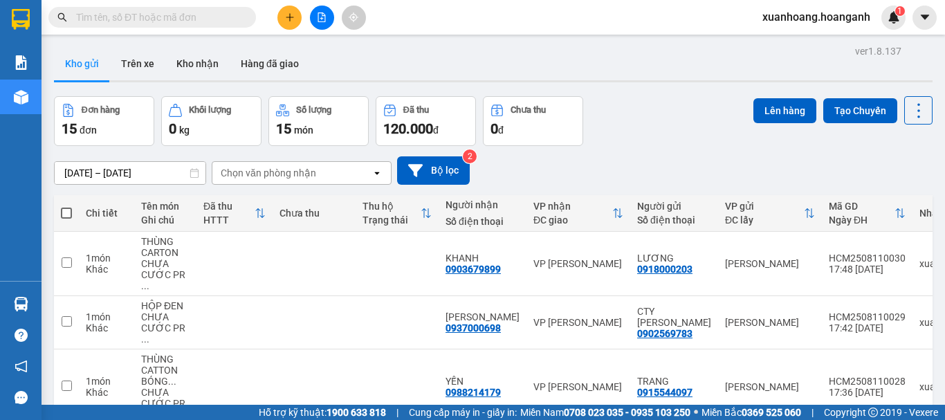
click at [64, 214] on span at bounding box center [66, 213] width 11 height 11
click at [66, 206] on input "checkbox" at bounding box center [66, 206] width 0 height 0
checkbox input "true"
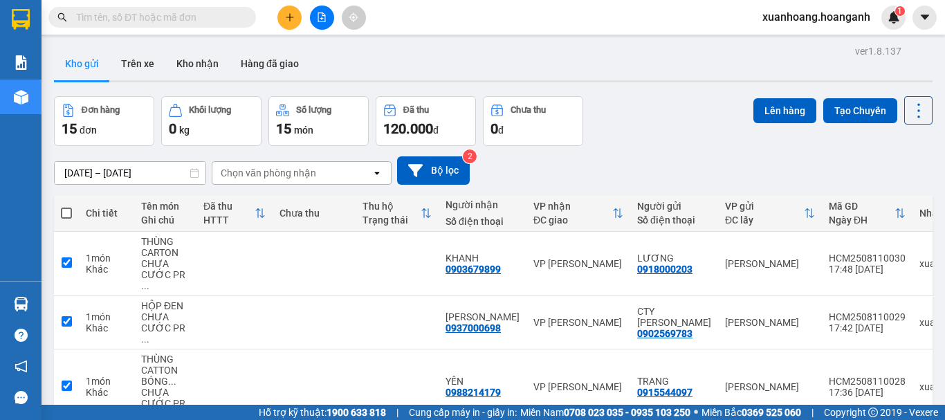
checkbox input "true"
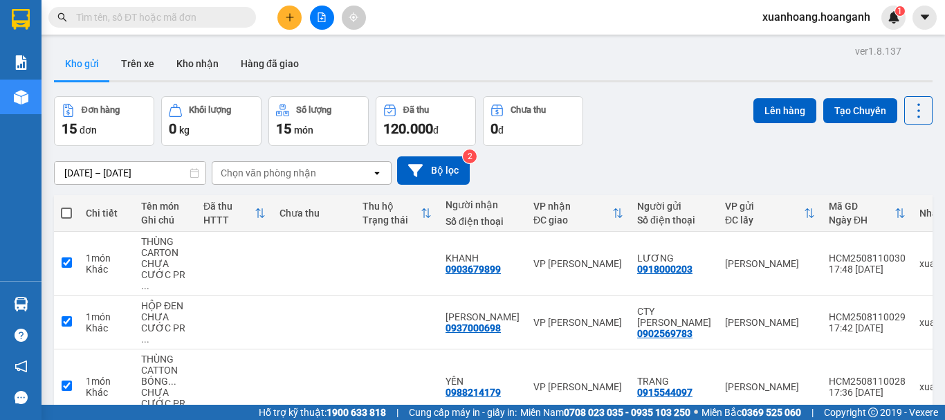
checkbox input "true"
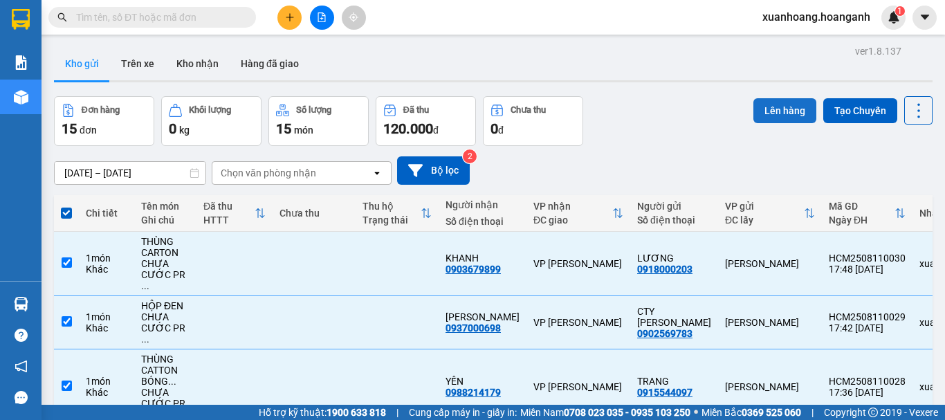
click at [772, 115] on button "Lên hàng" at bounding box center [785, 110] width 63 height 25
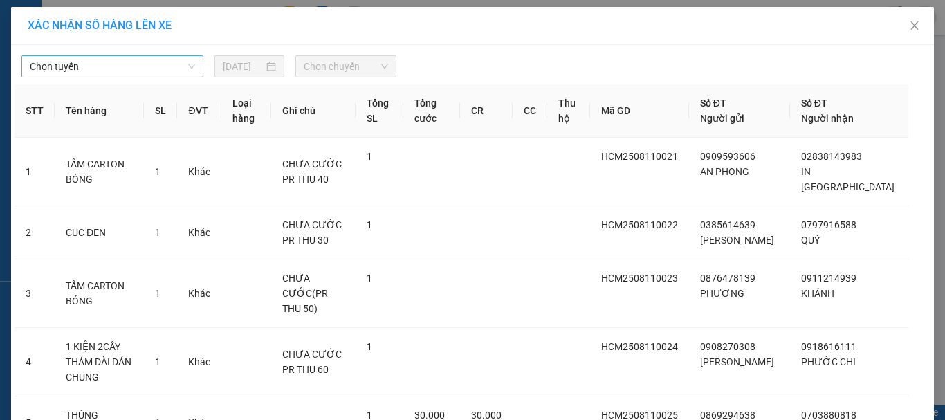
click at [192, 65] on div "Chọn tuyến" at bounding box center [112, 66] width 182 height 22
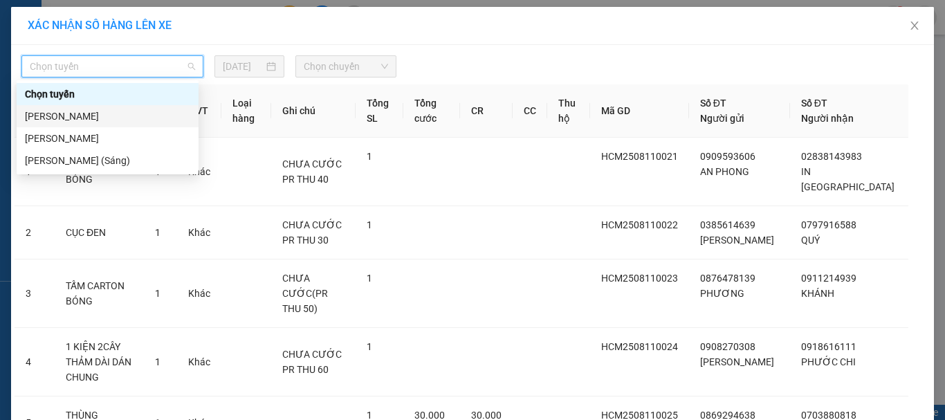
click at [92, 113] on div "[PERSON_NAME]" at bounding box center [107, 116] width 165 height 15
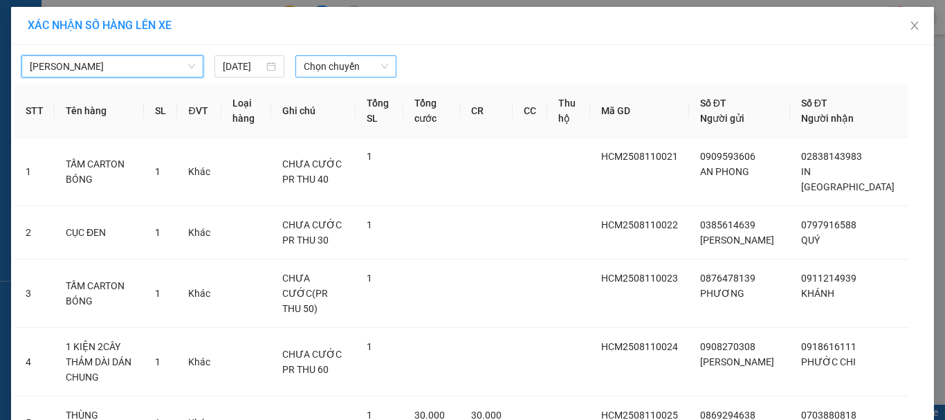
click at [314, 59] on span "Chọn chuyến" at bounding box center [346, 66] width 85 height 21
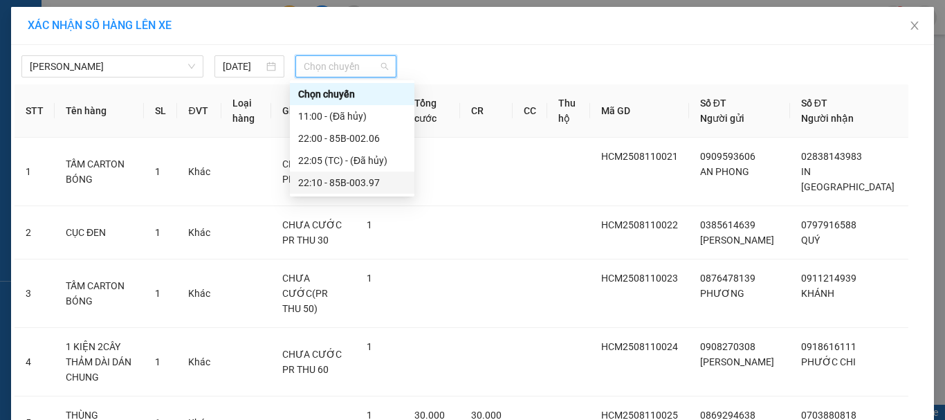
click at [325, 183] on div "22:10 - 85B-003.97" at bounding box center [352, 182] width 108 height 15
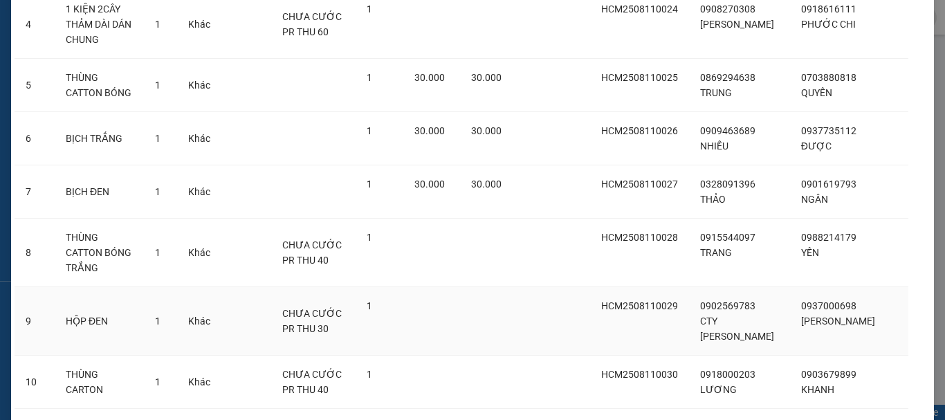
scroll to position [390, 0]
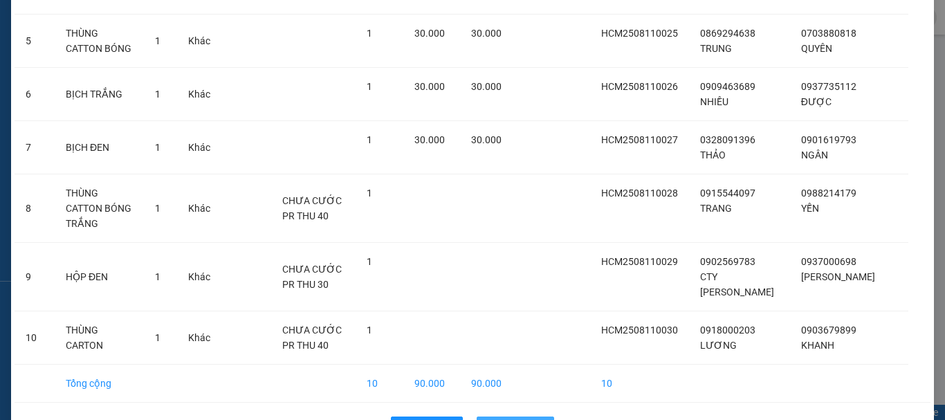
click at [525, 419] on span "Lên hàng" at bounding box center [523, 427] width 40 height 15
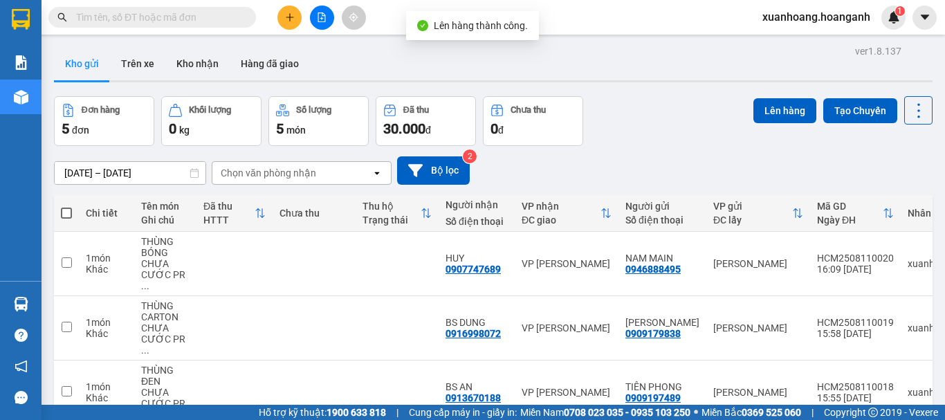
click at [71, 208] on span at bounding box center [66, 213] width 11 height 11
click at [66, 206] on input "checkbox" at bounding box center [66, 206] width 0 height 0
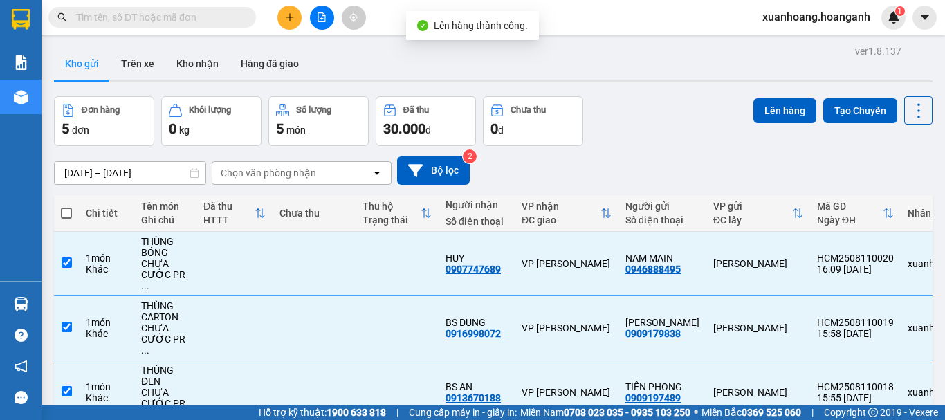
checkbox input "true"
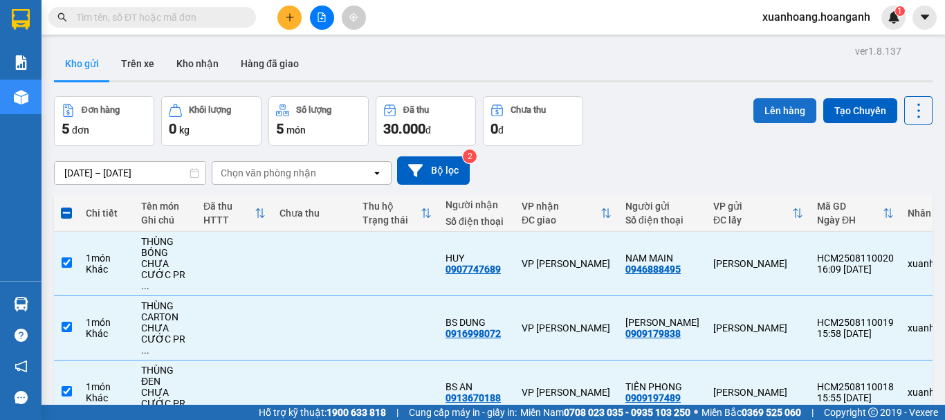
click at [759, 111] on button "Lên hàng" at bounding box center [785, 110] width 63 height 25
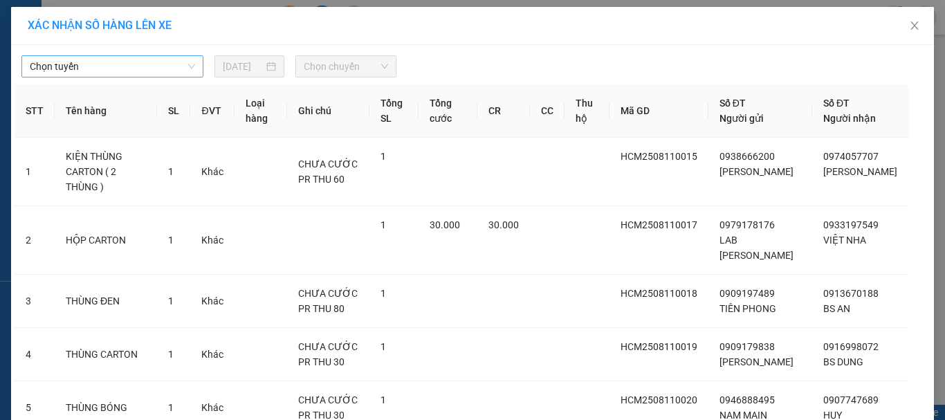
click at [184, 68] on span "Chọn tuyến" at bounding box center [112, 66] width 165 height 21
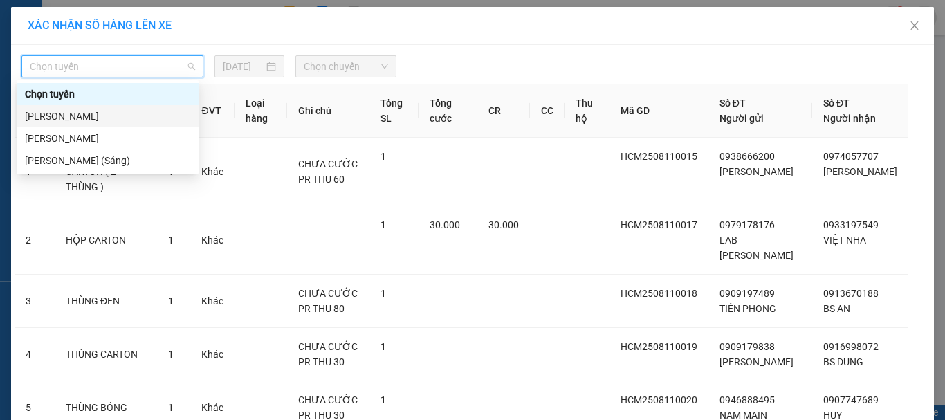
click at [134, 120] on div "[PERSON_NAME]" at bounding box center [107, 116] width 165 height 15
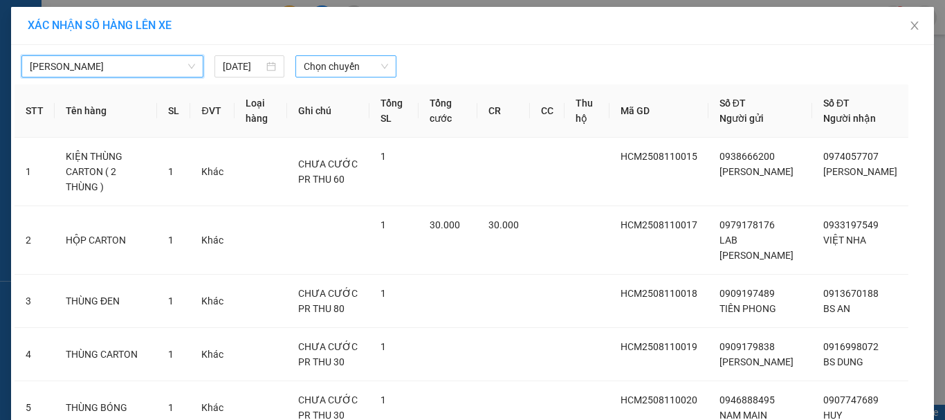
click at [353, 69] on span "Chọn chuyến" at bounding box center [346, 66] width 85 height 21
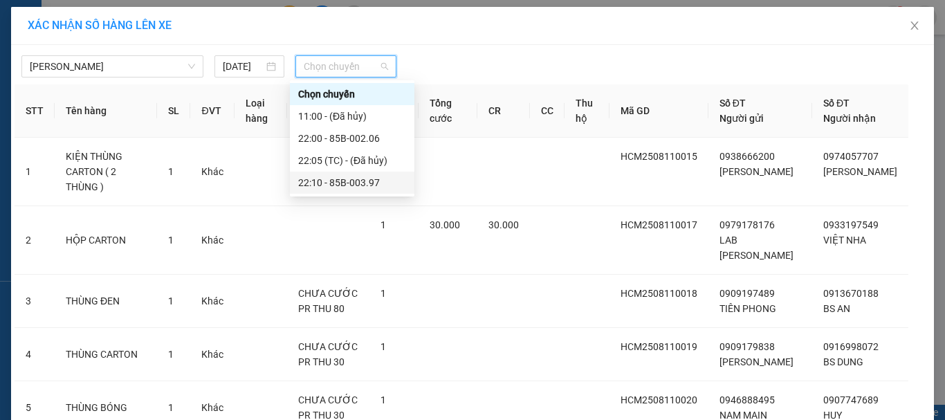
click at [329, 176] on div "22:10 - 85B-003.97" at bounding box center [352, 182] width 108 height 15
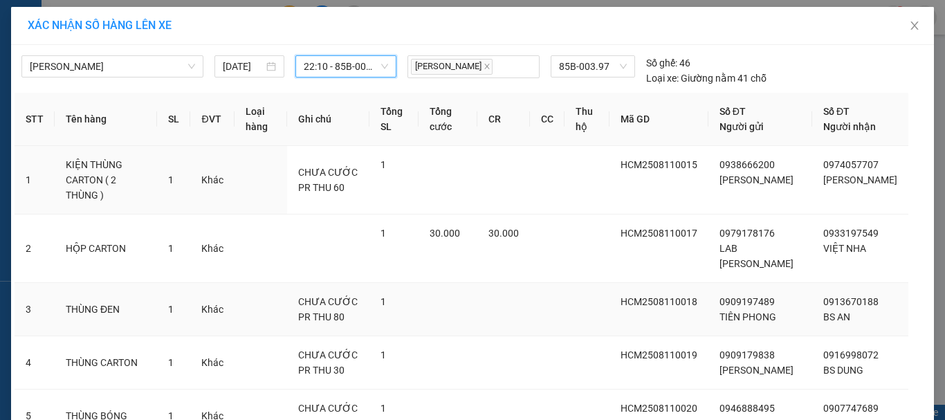
scroll to position [124, 0]
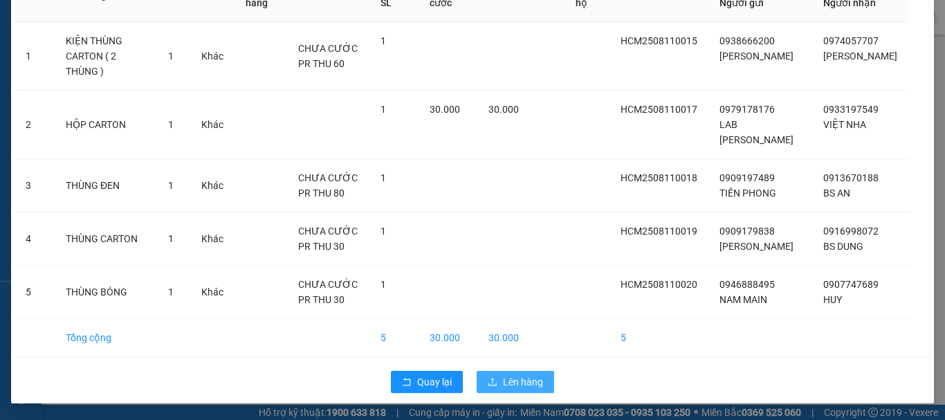
click at [520, 382] on span "Lên hàng" at bounding box center [523, 381] width 40 height 15
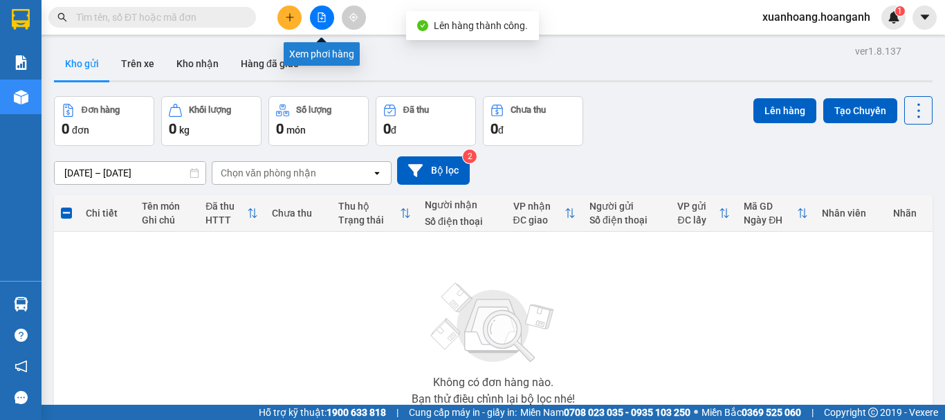
click at [317, 24] on button at bounding box center [322, 18] width 24 height 24
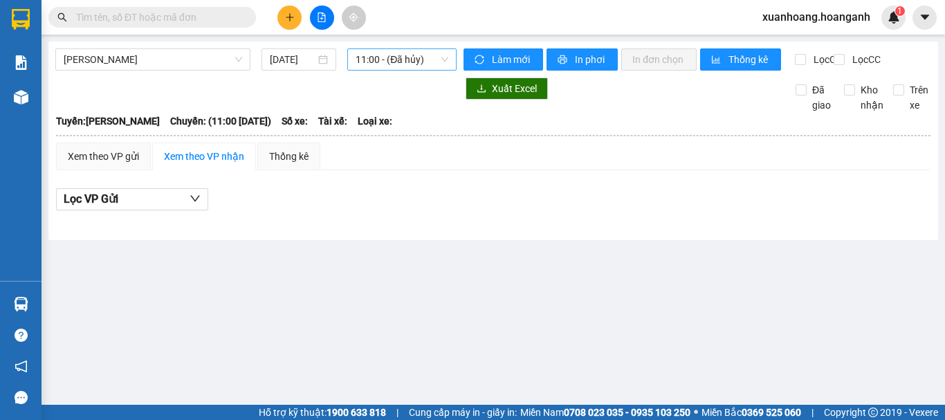
click at [410, 60] on span "11:00 - (Đã hủy)" at bounding box center [402, 59] width 93 height 21
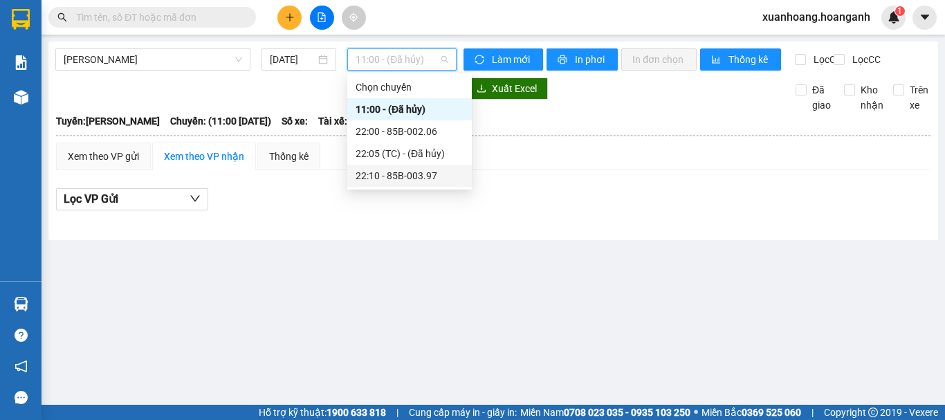
click at [383, 176] on div "22:10 - 85B-003.97" at bounding box center [410, 175] width 108 height 15
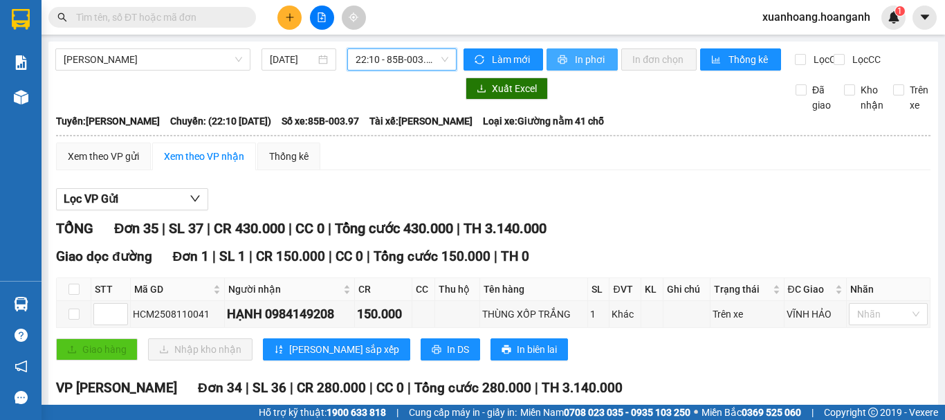
click at [565, 57] on button "In phơi" at bounding box center [582, 59] width 71 height 22
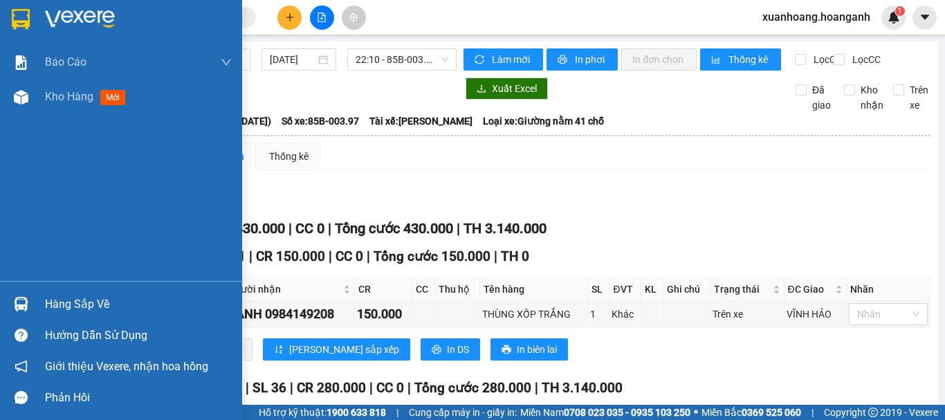
click at [21, 29] on img at bounding box center [21, 19] width 18 height 21
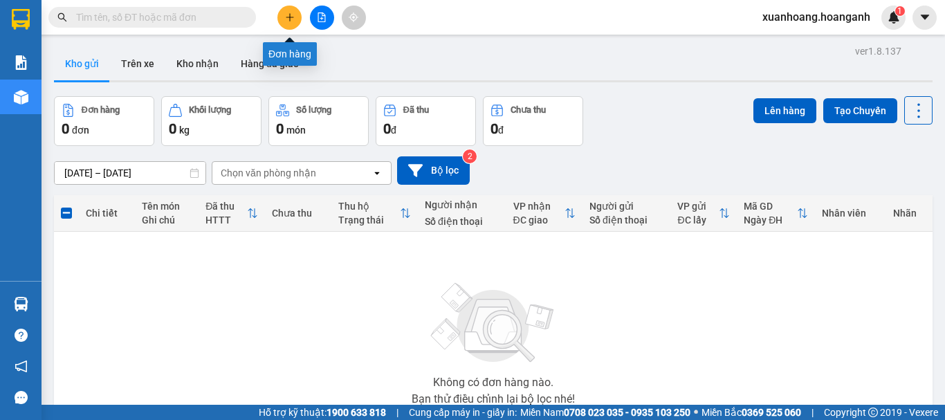
click at [297, 20] on button at bounding box center [289, 18] width 24 height 24
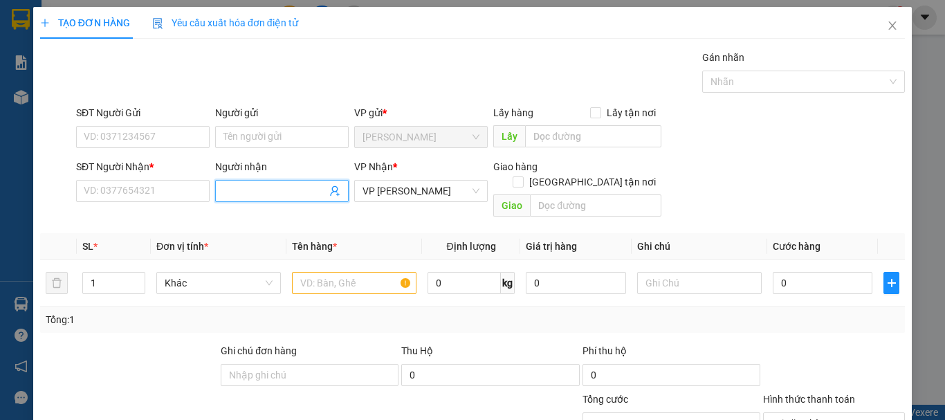
click at [271, 197] on input "Người nhận" at bounding box center [275, 190] width 103 height 15
type input "LÊ VÂN ANH"
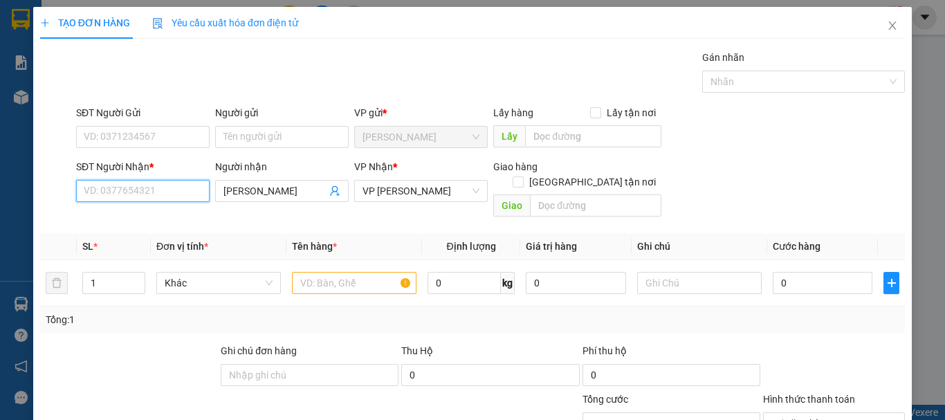
click at [143, 185] on input "SĐT Người Nhận *" at bounding box center [143, 191] width 134 height 22
type input "0379066302"
click at [358, 272] on input "text" at bounding box center [354, 283] width 125 height 22
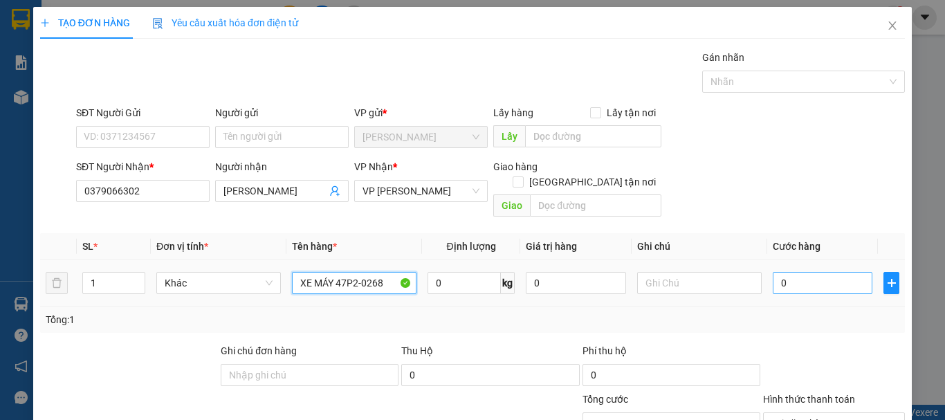
type input "XE MÁY 47P2-0268"
click at [799, 274] on input "0" at bounding box center [823, 283] width 100 height 22
type input "3"
type input "30"
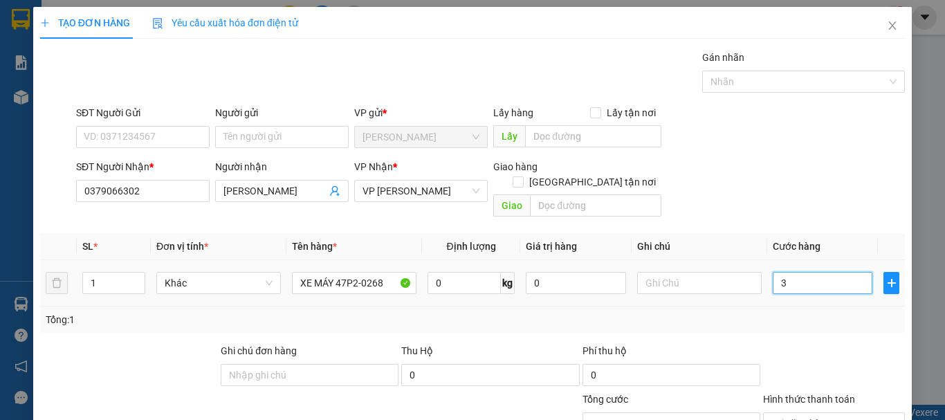
type input "30"
type input "300"
type input "3.000"
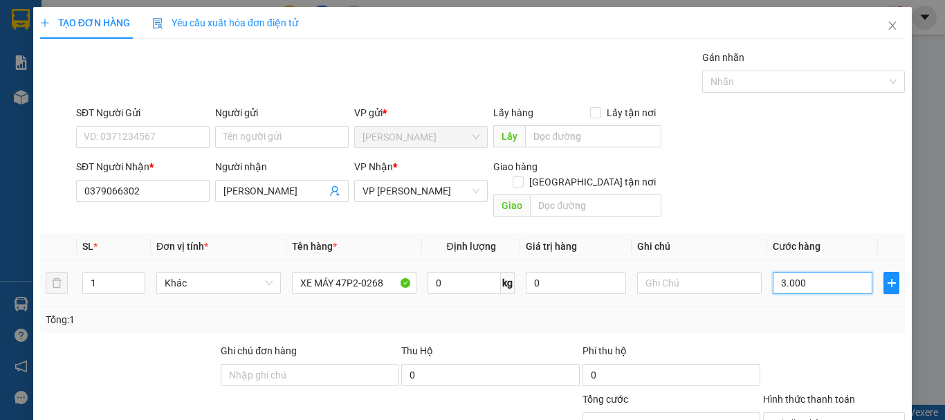
type input "30.000"
type input "300.000"
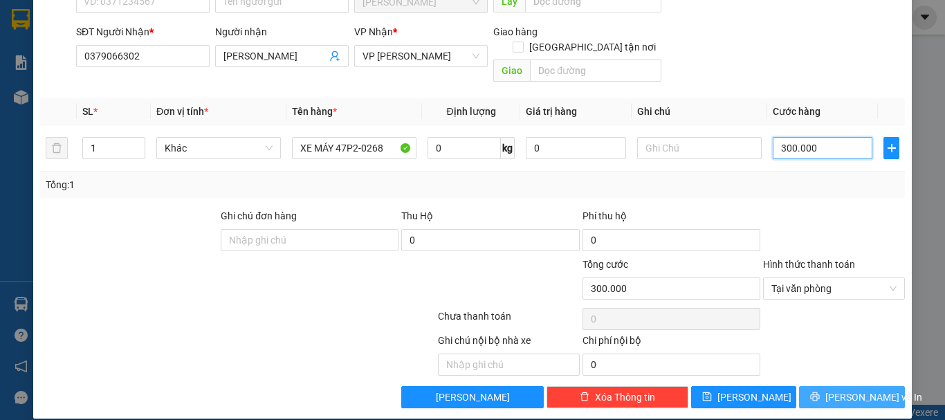
type input "300.000"
click at [844, 390] on span "[PERSON_NAME] và In" at bounding box center [874, 397] width 97 height 15
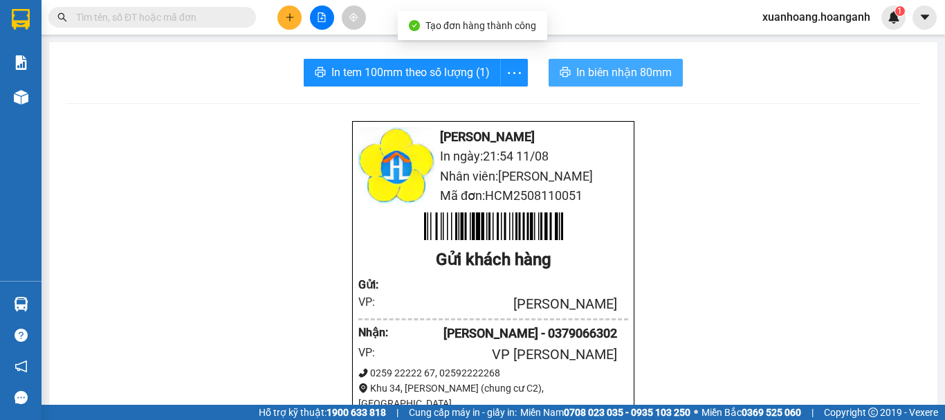
click at [620, 61] on button "In biên nhận 80mm" at bounding box center [616, 73] width 134 height 28
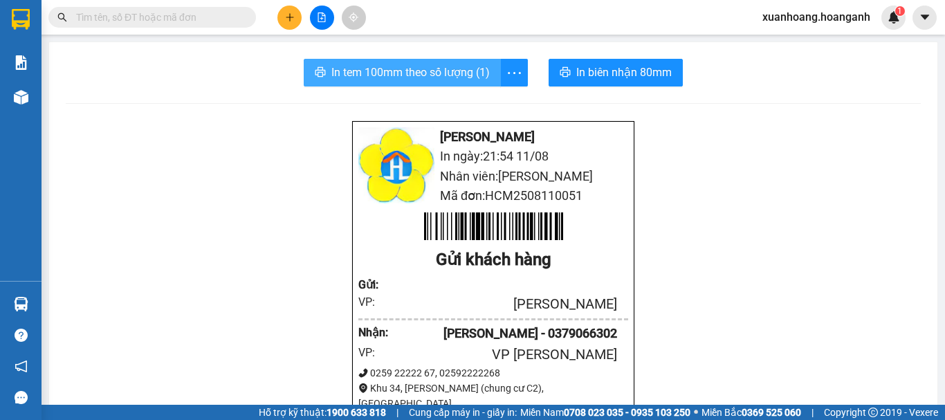
click at [416, 69] on span "In tem 100mm theo số lượng (1)" at bounding box center [410, 72] width 158 height 17
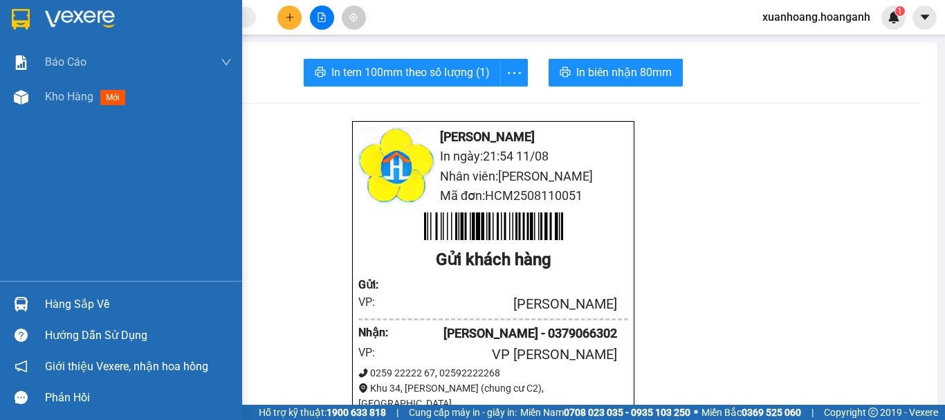
click at [21, 24] on img at bounding box center [21, 19] width 18 height 21
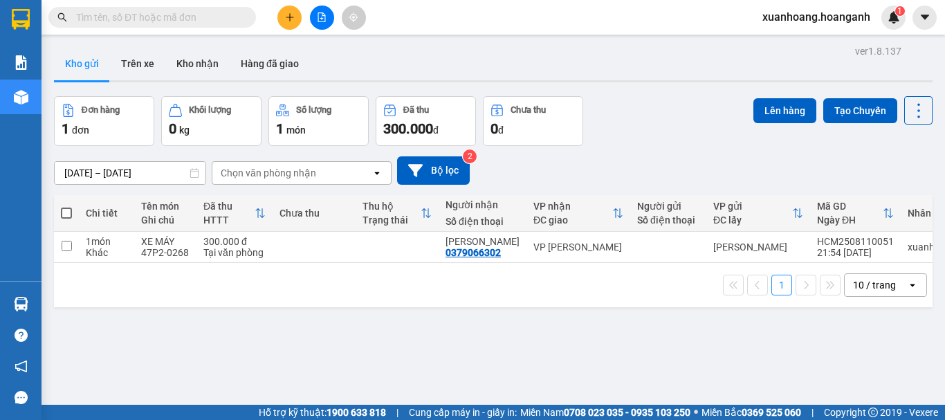
click at [67, 209] on span at bounding box center [66, 213] width 11 height 11
click at [66, 206] on input "checkbox" at bounding box center [66, 206] width 0 height 0
checkbox input "true"
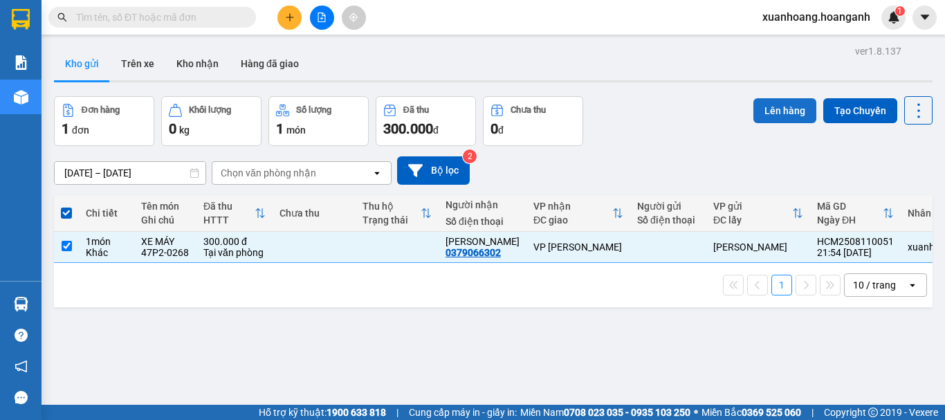
click at [767, 114] on button "Lên hàng" at bounding box center [785, 110] width 63 height 25
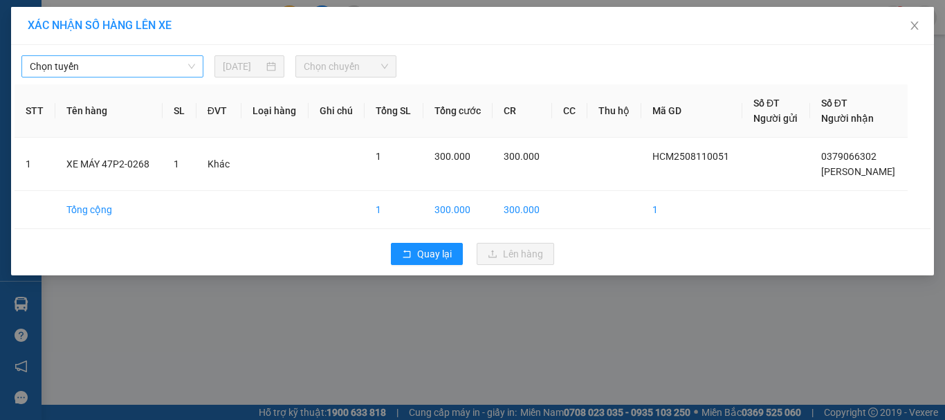
click at [119, 67] on span "Chọn tuyến" at bounding box center [112, 66] width 165 height 21
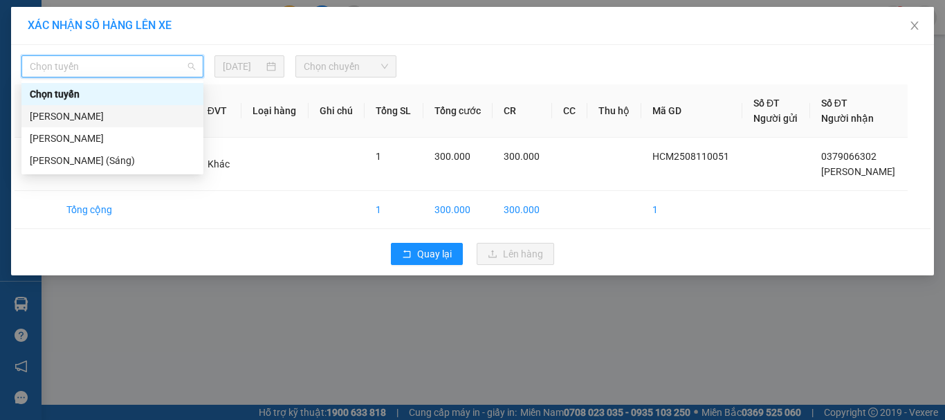
click at [111, 115] on div "[PERSON_NAME]" at bounding box center [112, 116] width 165 height 15
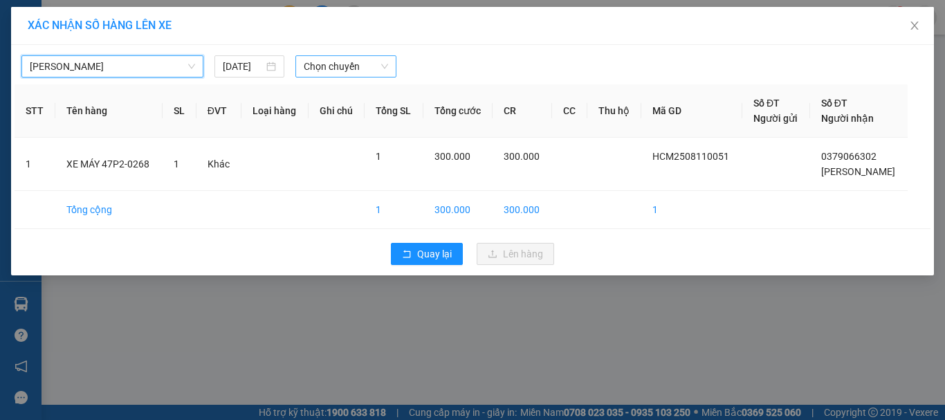
click at [356, 65] on span "Chọn chuyến" at bounding box center [346, 66] width 85 height 21
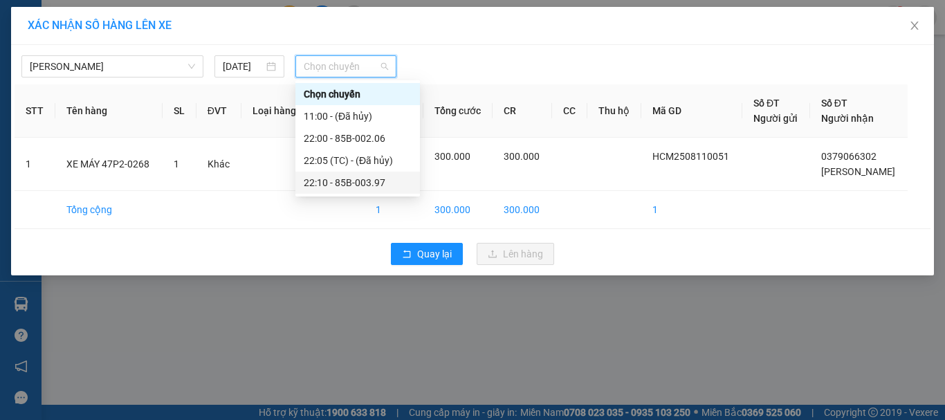
click at [358, 179] on div "22:10 - 85B-003.97" at bounding box center [358, 182] width 108 height 15
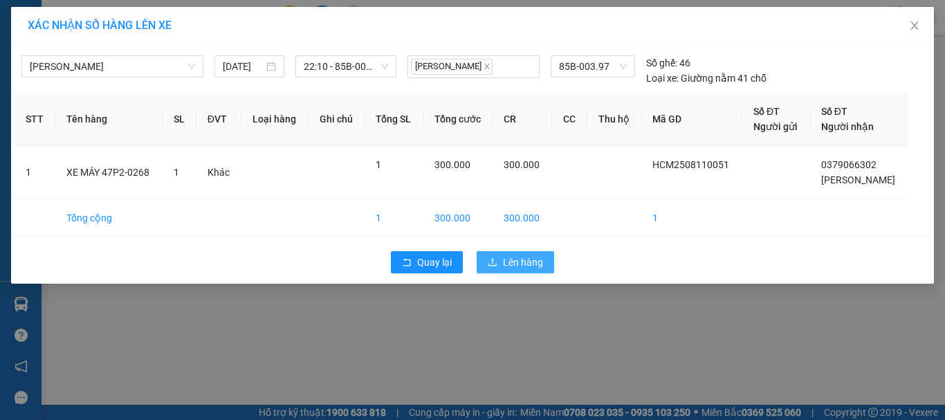
click at [515, 267] on span "Lên hàng" at bounding box center [523, 262] width 40 height 15
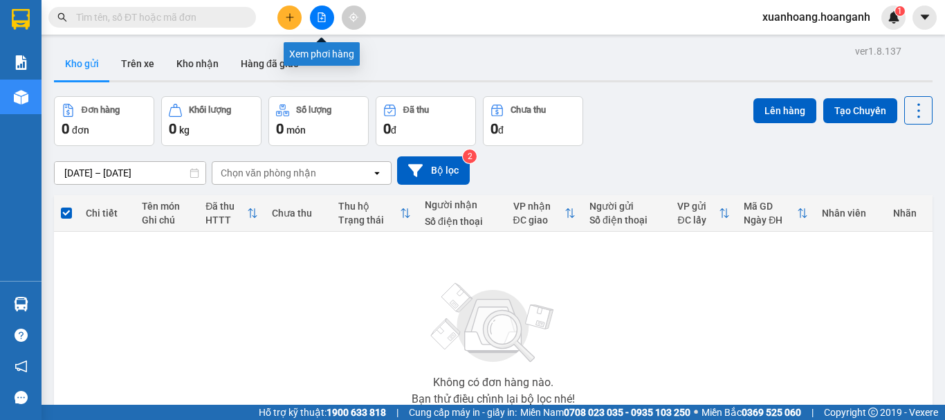
click at [328, 23] on button at bounding box center [322, 18] width 24 height 24
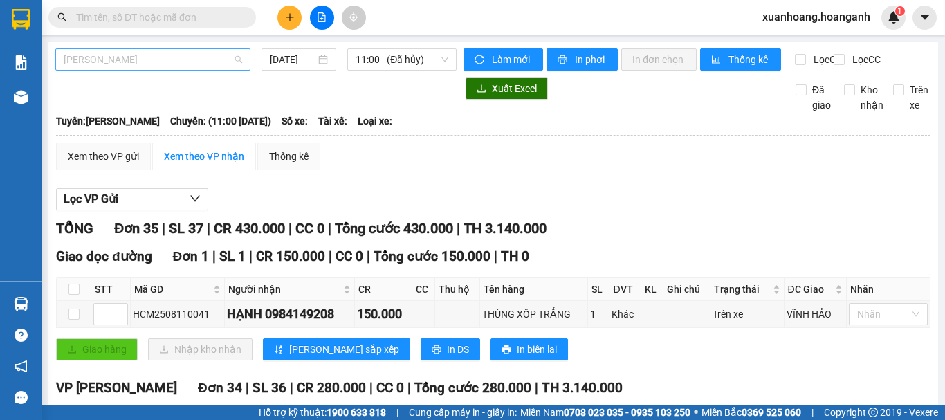
click at [206, 51] on span "[PERSON_NAME]" at bounding box center [153, 59] width 179 height 21
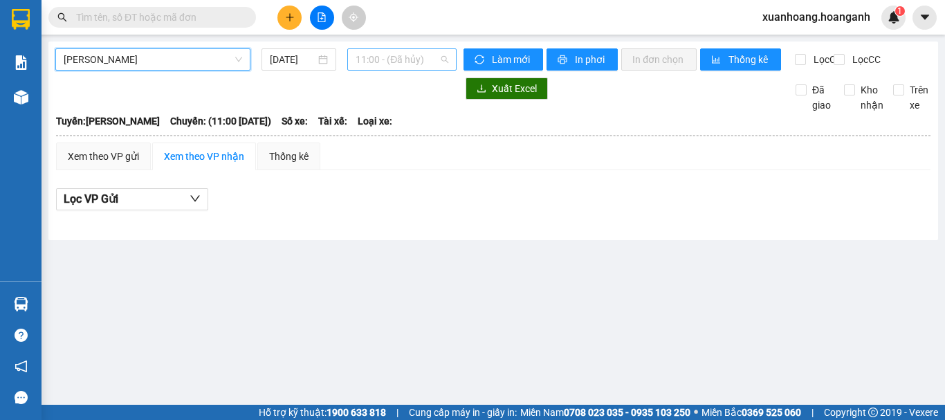
click at [380, 57] on span "11:00 - (Đã hủy)" at bounding box center [402, 59] width 93 height 21
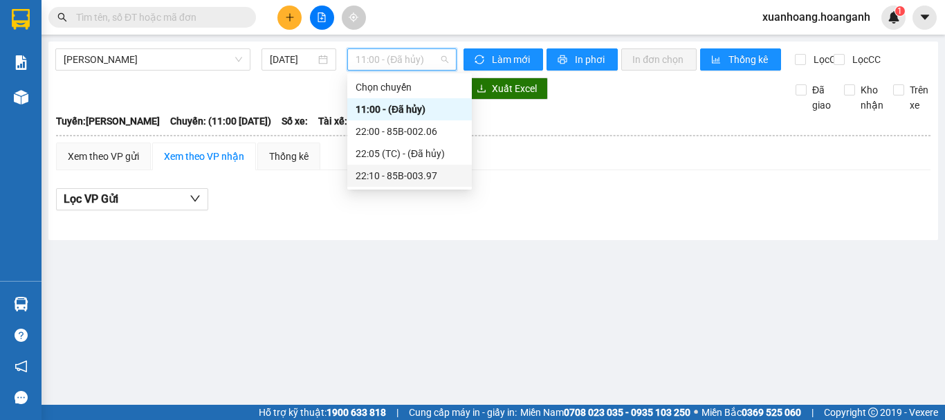
click at [411, 179] on div "22:10 - 85B-003.97" at bounding box center [410, 175] width 108 height 15
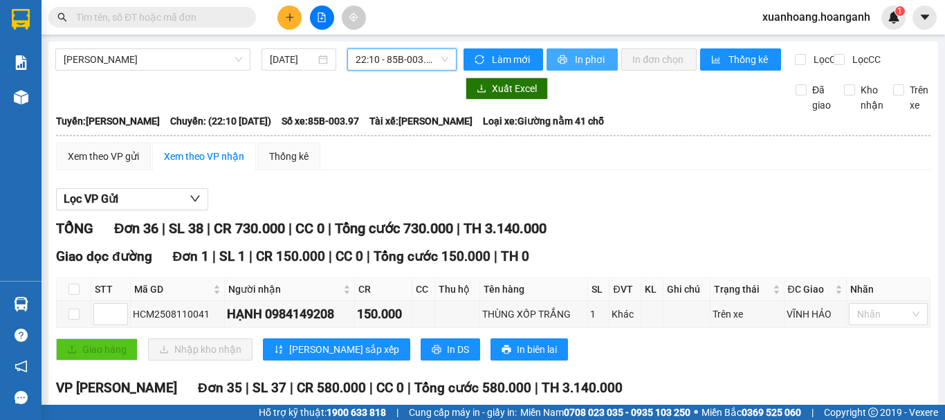
click at [575, 64] on span "In phơi" at bounding box center [591, 59] width 32 height 15
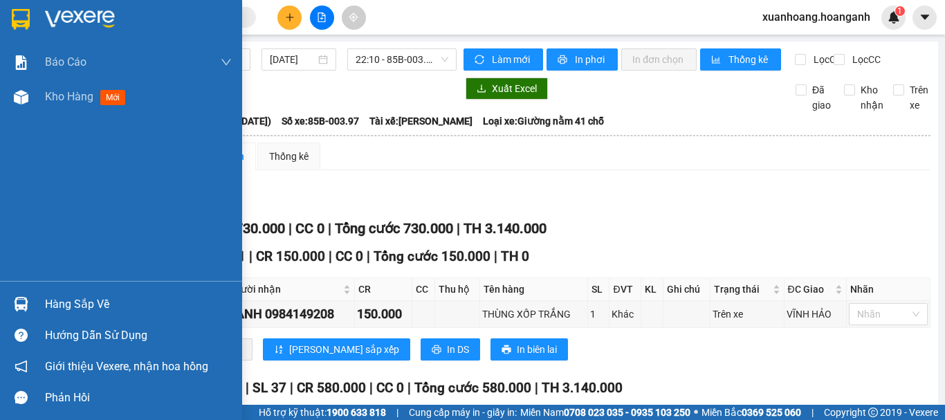
click at [21, 16] on img at bounding box center [21, 19] width 18 height 21
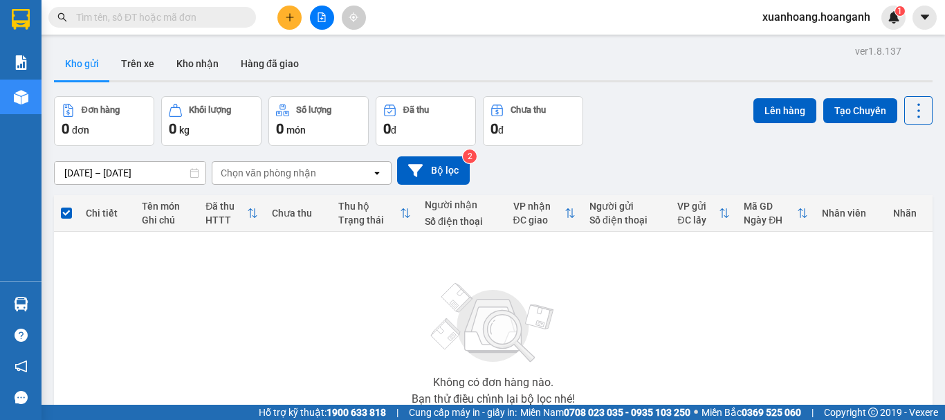
drag, startPoint x: 21, startPoint y: 16, endPoint x: 282, endPoint y: 15, distance: 260.9
click at [282, 15] on button at bounding box center [289, 18] width 24 height 24
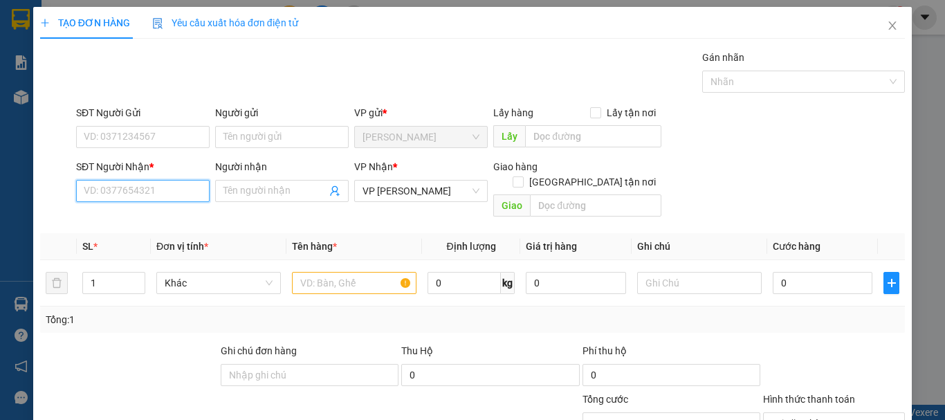
click at [163, 199] on input "SĐT Người Nhận *" at bounding box center [143, 191] width 134 height 22
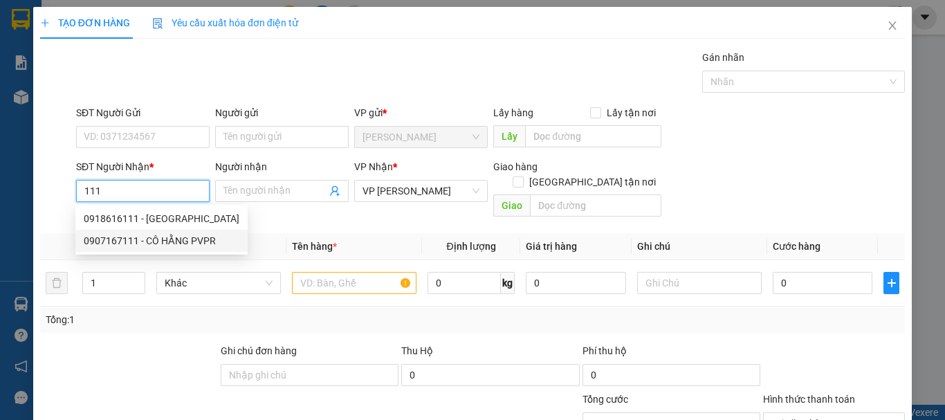
click at [161, 239] on div "0907167111 - CÔ HẰNG PVPR" at bounding box center [162, 240] width 156 height 15
type input "0907167111"
type input "CÔ HẰNG PVPR"
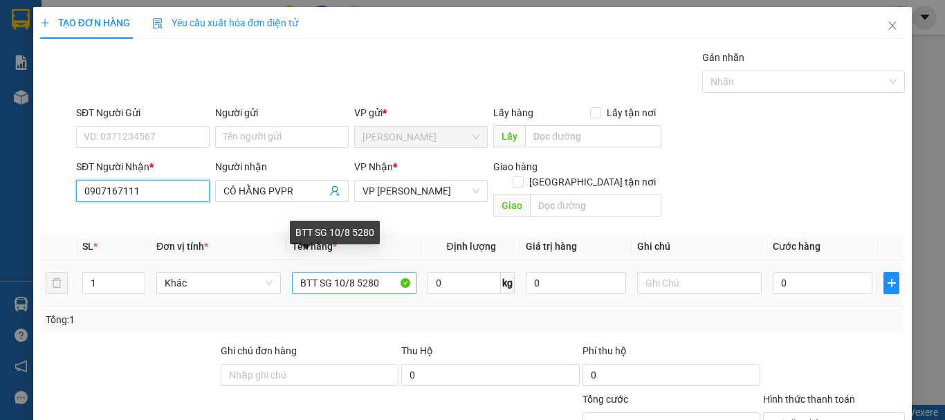
type input "0907167111"
click at [338, 275] on input "BTT SG 10/8 5280" at bounding box center [354, 283] width 125 height 22
click at [339, 275] on input "BTT SG 10/8 5280" at bounding box center [354, 283] width 125 height 22
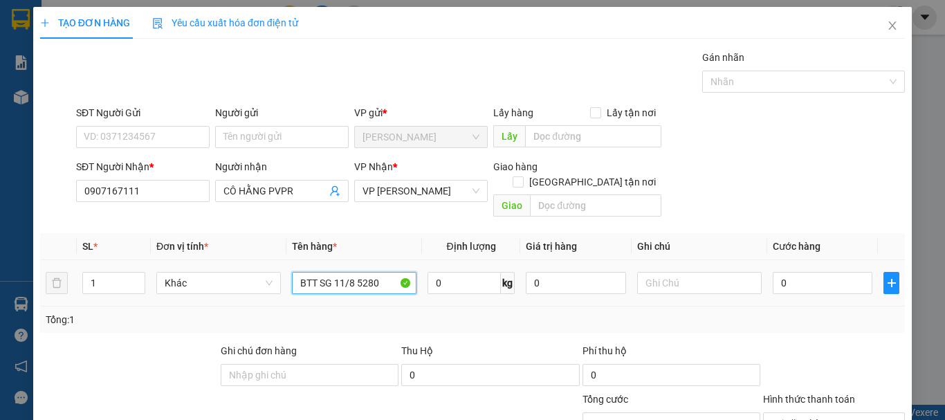
click at [395, 272] on input "BTT SG 11/8 5280" at bounding box center [354, 283] width 125 height 22
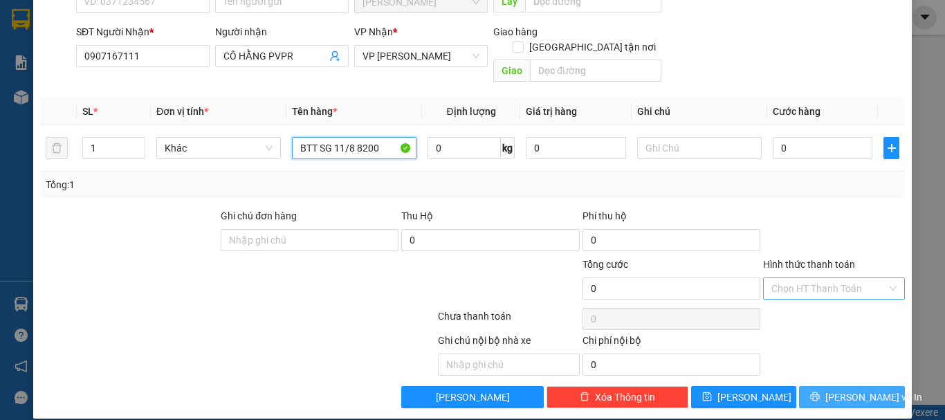
type input "BTT SG 11/8 8200"
click at [853, 390] on span "[PERSON_NAME] và In" at bounding box center [874, 397] width 97 height 15
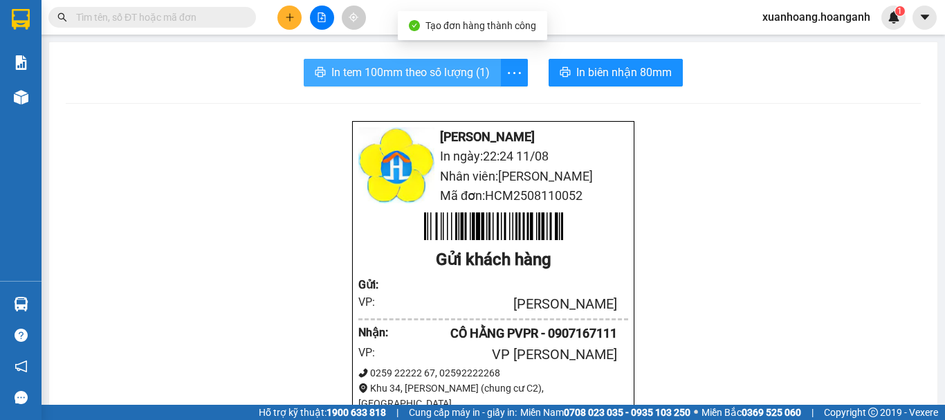
click at [446, 77] on span "In tem 100mm theo số lượng (1)" at bounding box center [410, 72] width 158 height 17
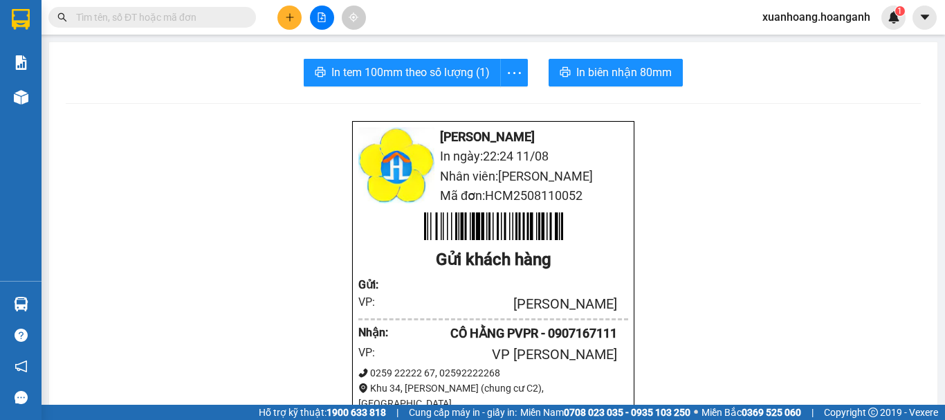
scroll to position [138, 0]
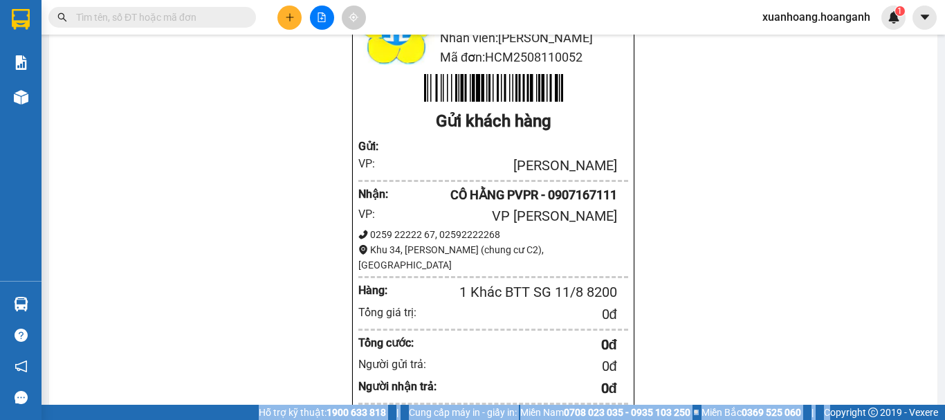
drag, startPoint x: 792, startPoint y: 363, endPoint x: 829, endPoint y: 447, distance: 91.4
click at [829, 419] on html "Kết quả tìm kiếm ( 0 ) Bộ lọc No Data xuanhoang.hoanganh 1 Báo cáo Báo cáo dòng…" at bounding box center [472, 210] width 945 height 420
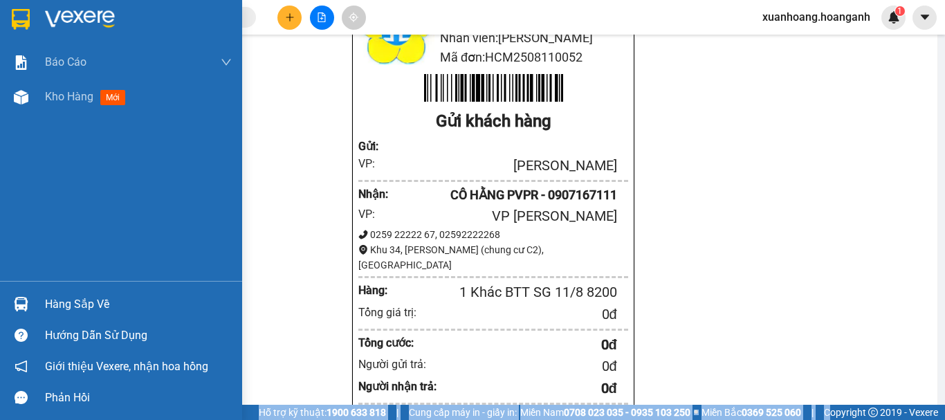
click at [21, 27] on img at bounding box center [21, 19] width 18 height 21
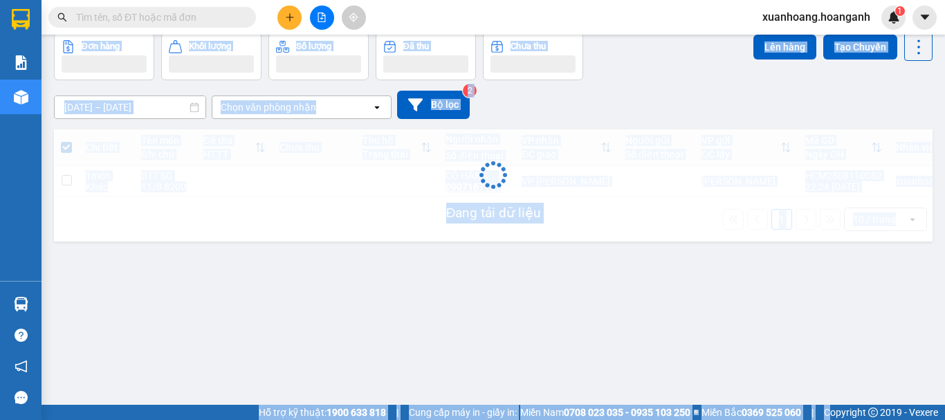
scroll to position [64, 0]
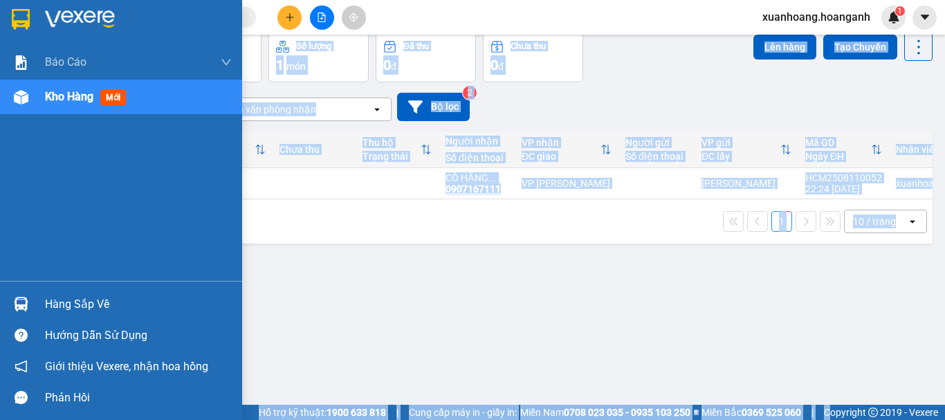
click at [49, 13] on img at bounding box center [80, 19] width 70 height 21
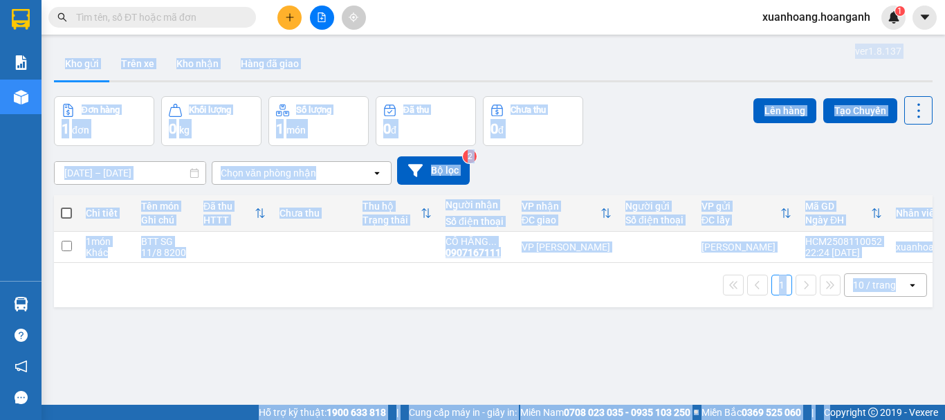
click at [333, 331] on div "ver 1.8.137 Kho gửi Trên xe Kho nhận Hàng đã giao Đơn hàng 1 đơn Khối lượng 0 k…" at bounding box center [493, 252] width 890 height 420
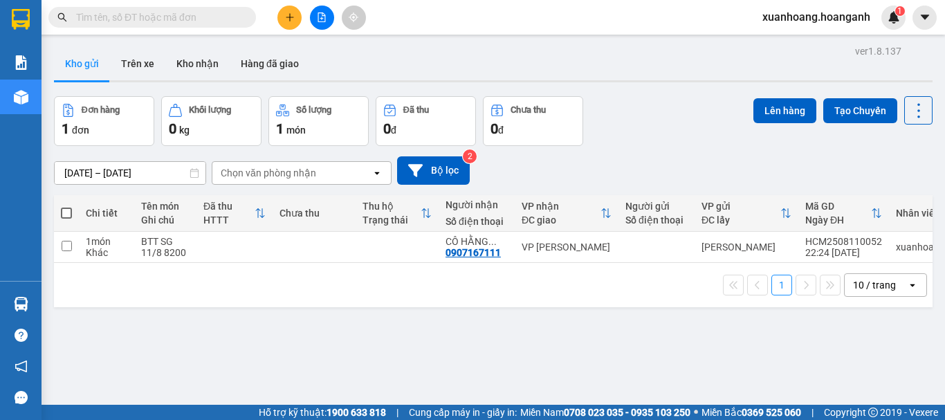
click at [66, 215] on span at bounding box center [66, 213] width 11 height 11
click at [66, 206] on input "checkbox" at bounding box center [66, 206] width 0 height 0
checkbox input "true"
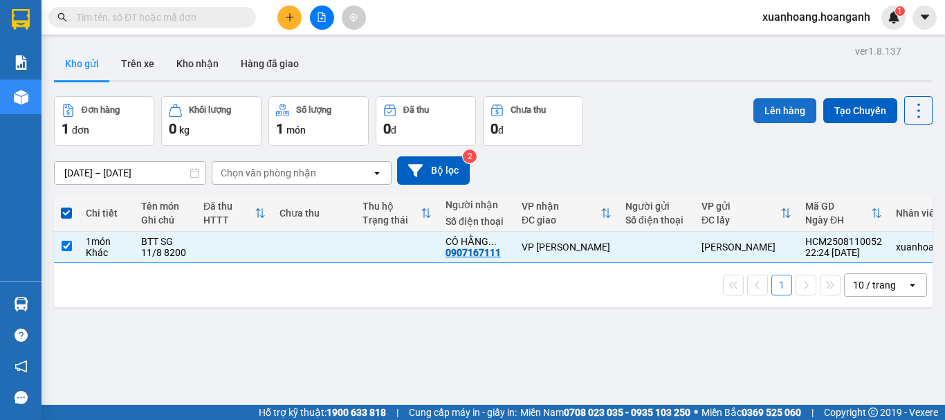
click at [767, 114] on button "Lên hàng" at bounding box center [785, 110] width 63 height 25
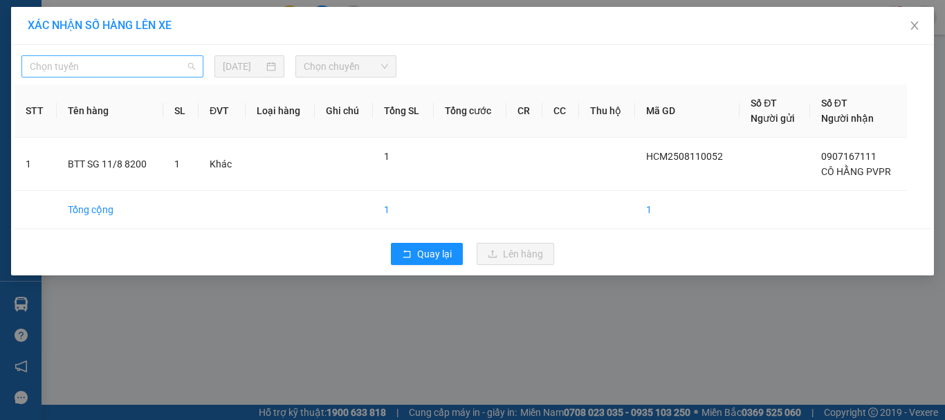
click at [172, 75] on span "Chọn tuyến" at bounding box center [112, 66] width 165 height 21
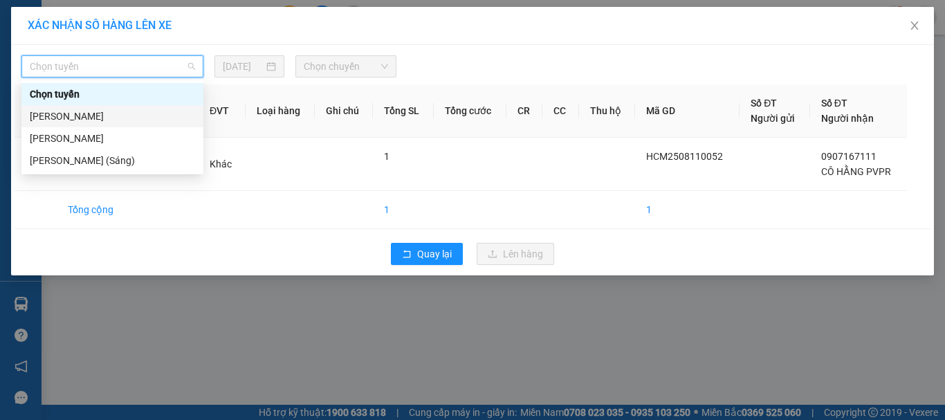
click at [134, 118] on div "[PERSON_NAME]" at bounding box center [112, 116] width 165 height 15
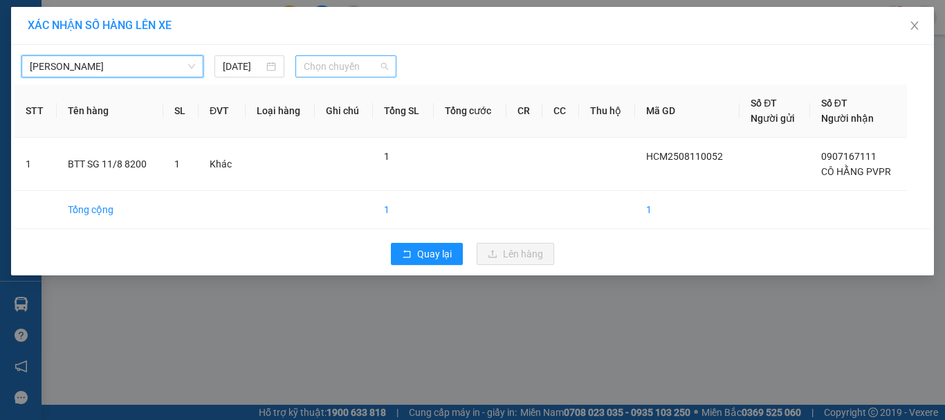
click at [363, 73] on span "Chọn chuyến" at bounding box center [346, 66] width 85 height 21
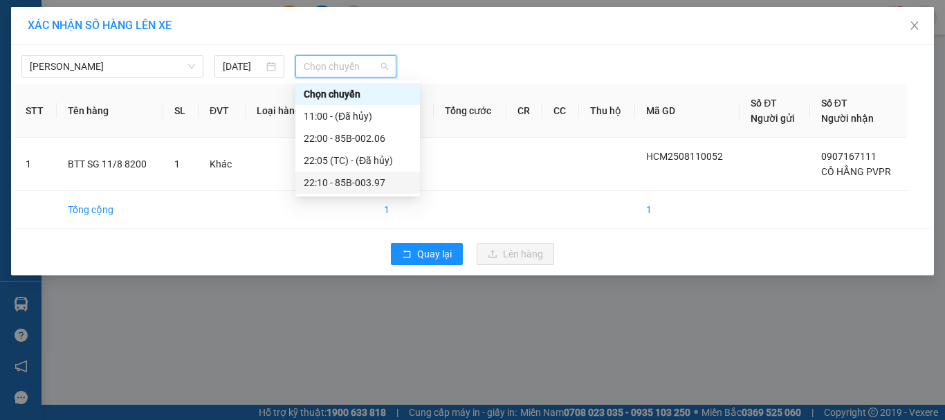
click at [364, 185] on div "22:10 - 85B-003.97" at bounding box center [358, 182] width 108 height 15
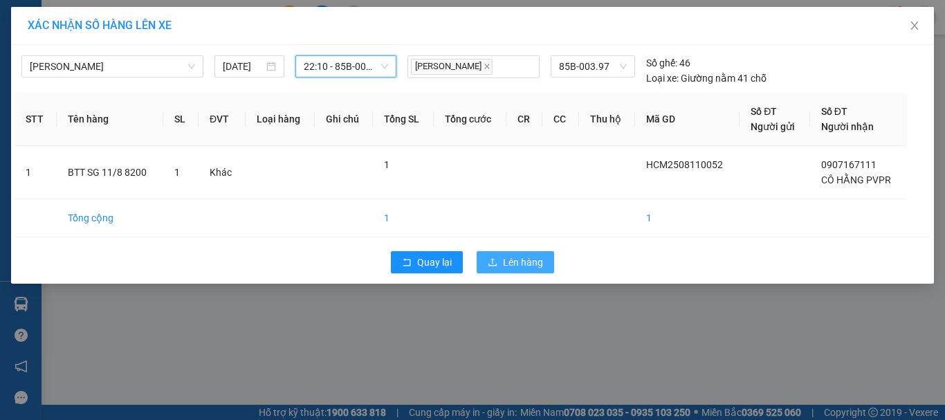
click at [502, 256] on button "Lên hàng" at bounding box center [516, 262] width 78 height 22
